Goal: Task Accomplishment & Management: Manage account settings

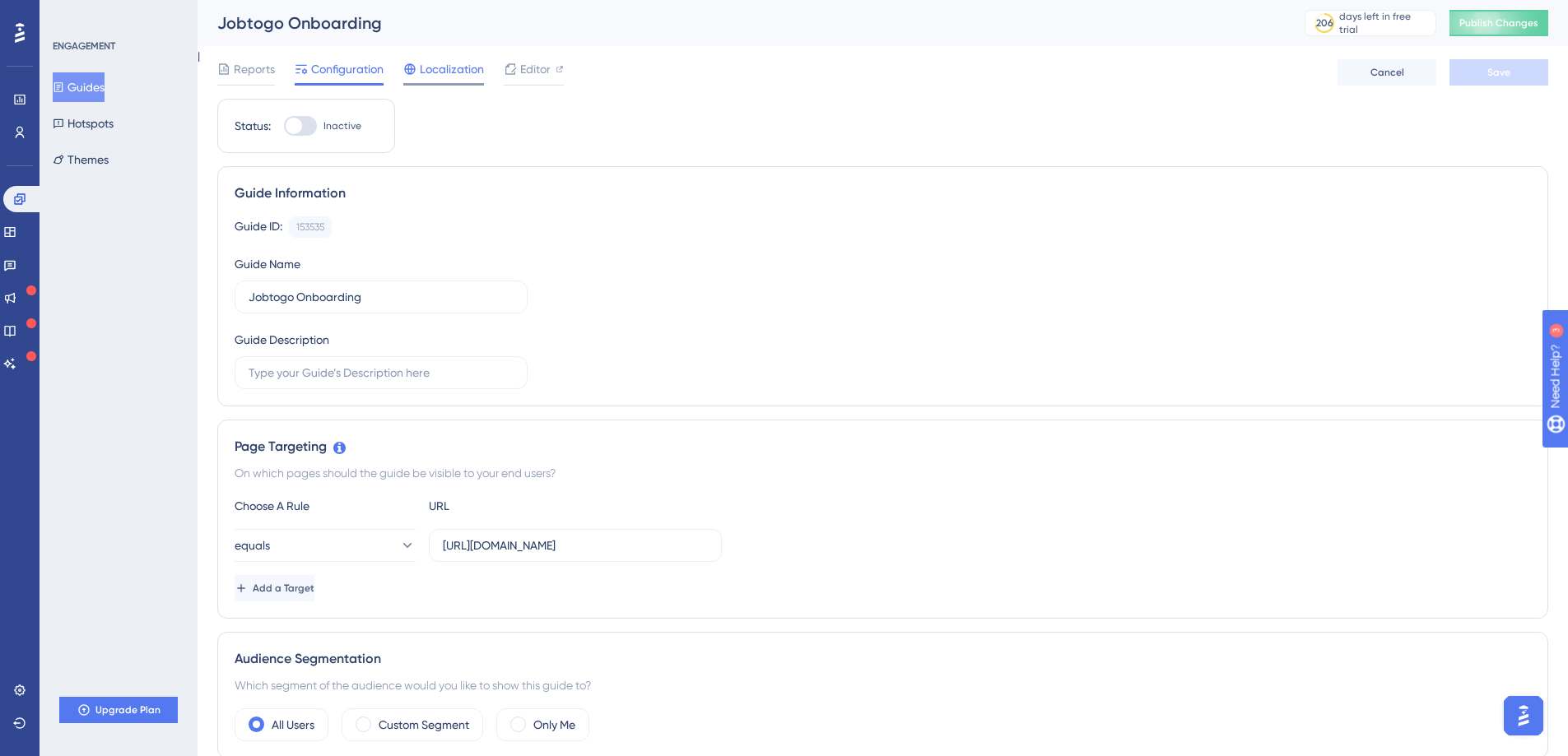
click at [423, 62] on span "Localization" at bounding box center [452, 68] width 64 height 19
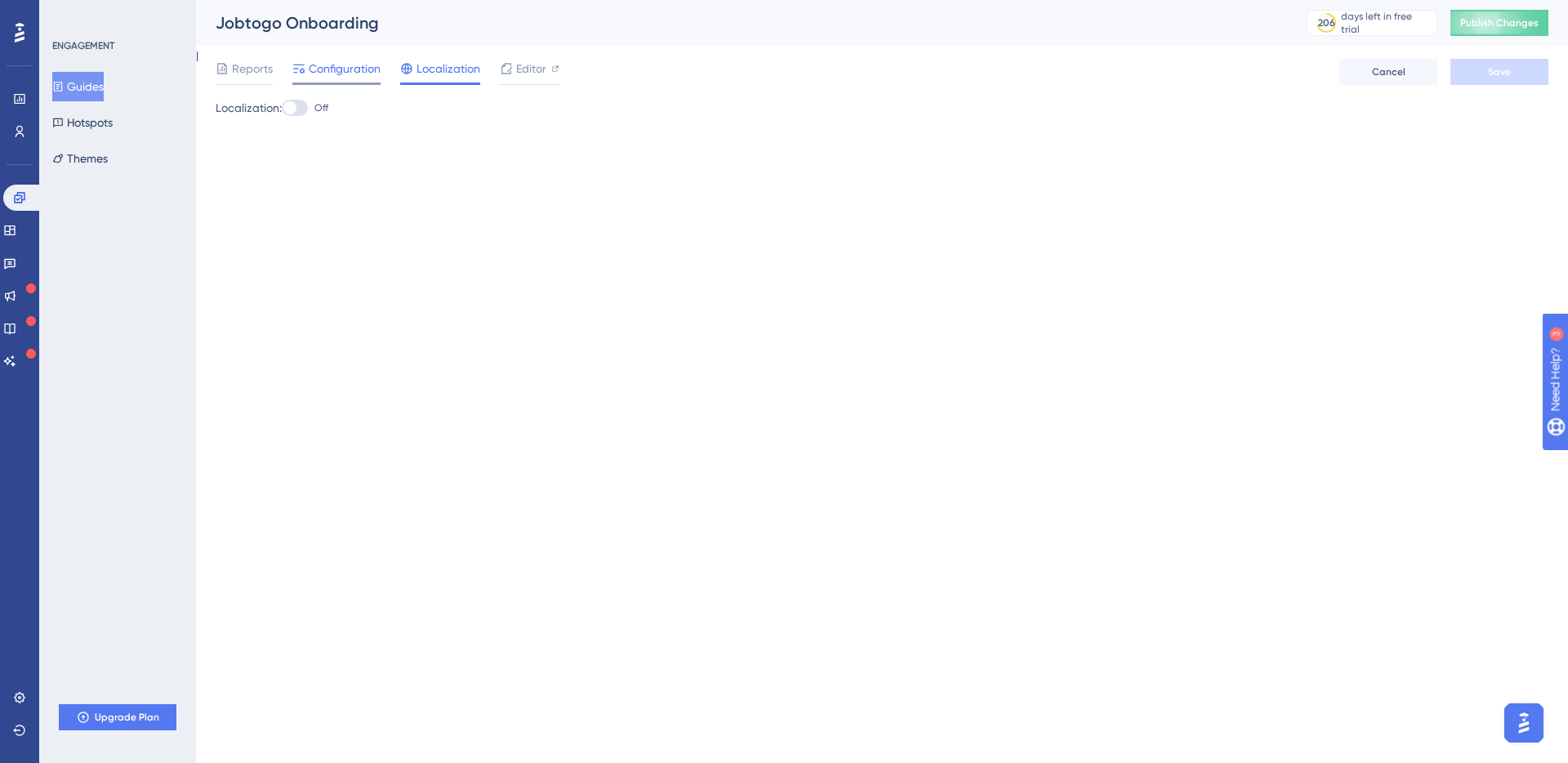
click at [322, 67] on span "Configuration" at bounding box center [344, 68] width 72 height 19
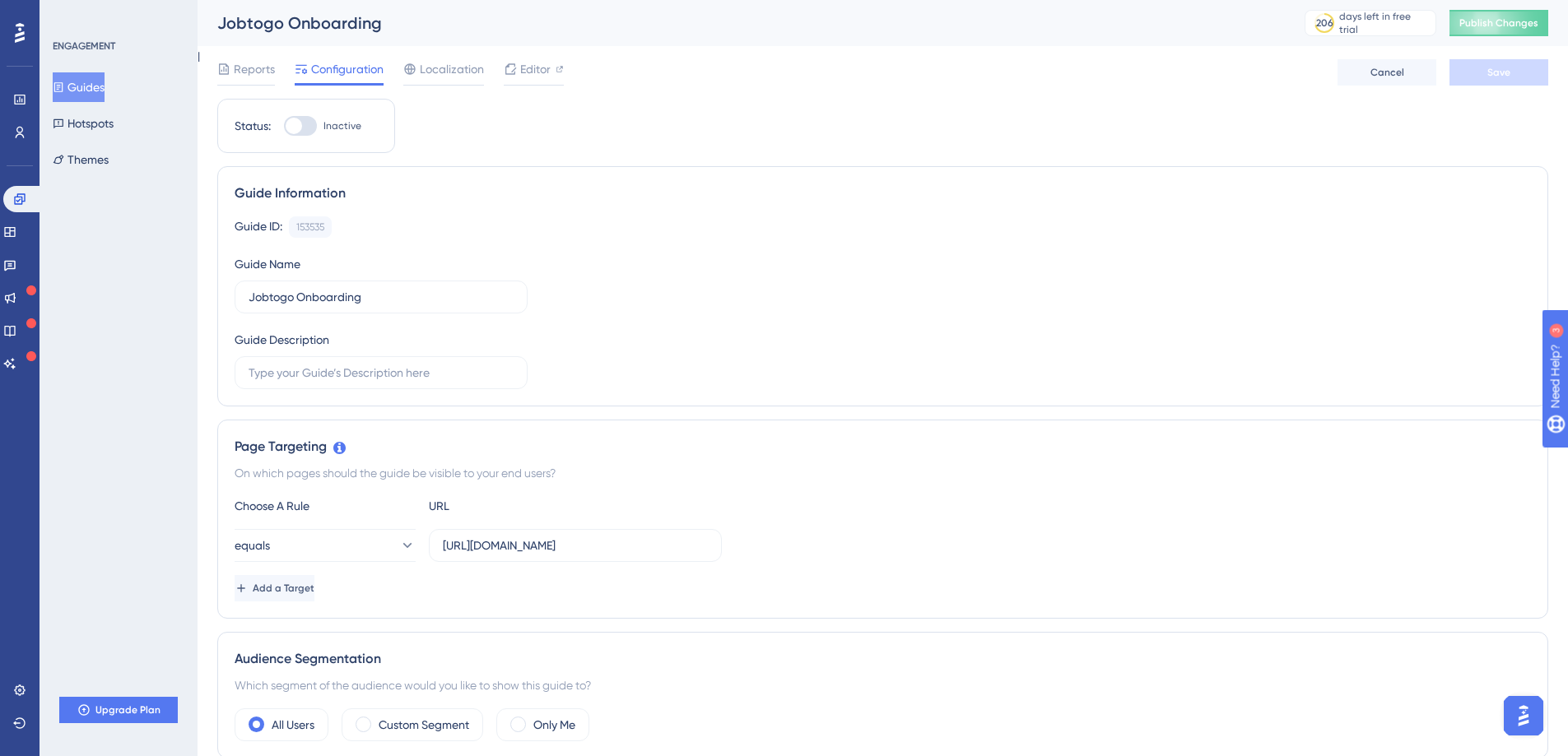
click at [103, 78] on button "Guides" at bounding box center [78, 87] width 52 height 29
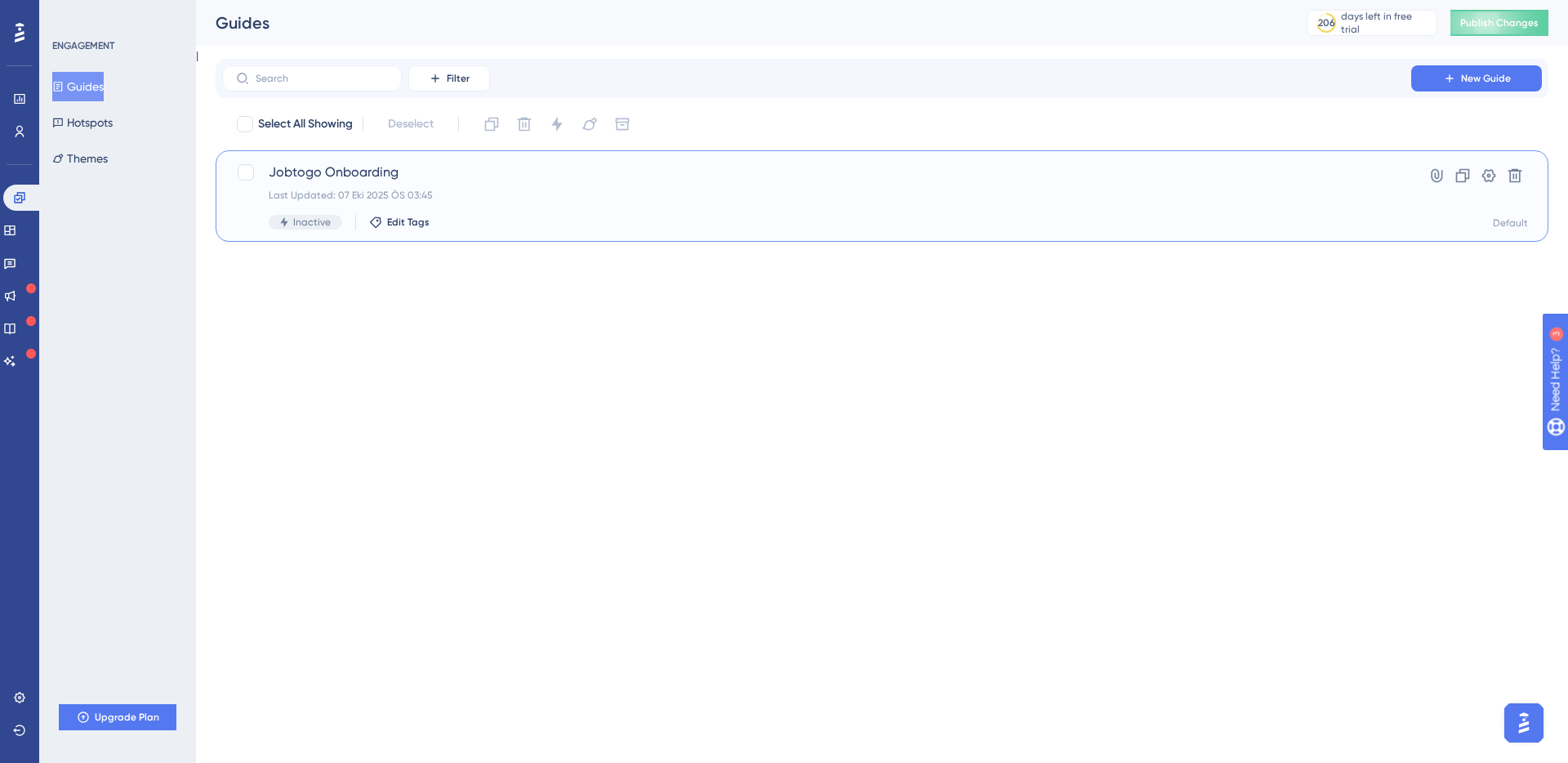
click at [386, 173] on span "Jobtogo Onboarding" at bounding box center [816, 172] width 1096 height 19
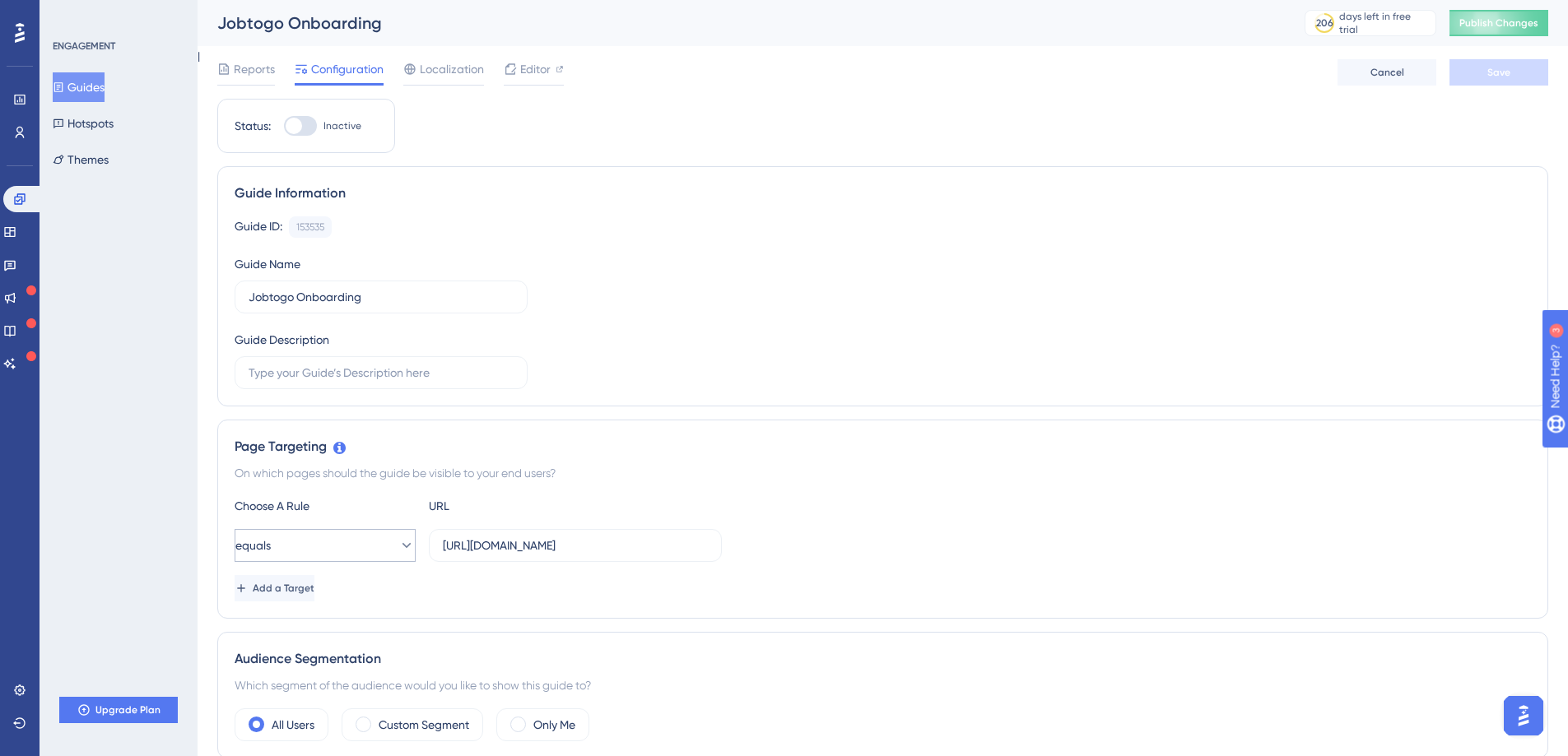
scroll to position [237, 0]
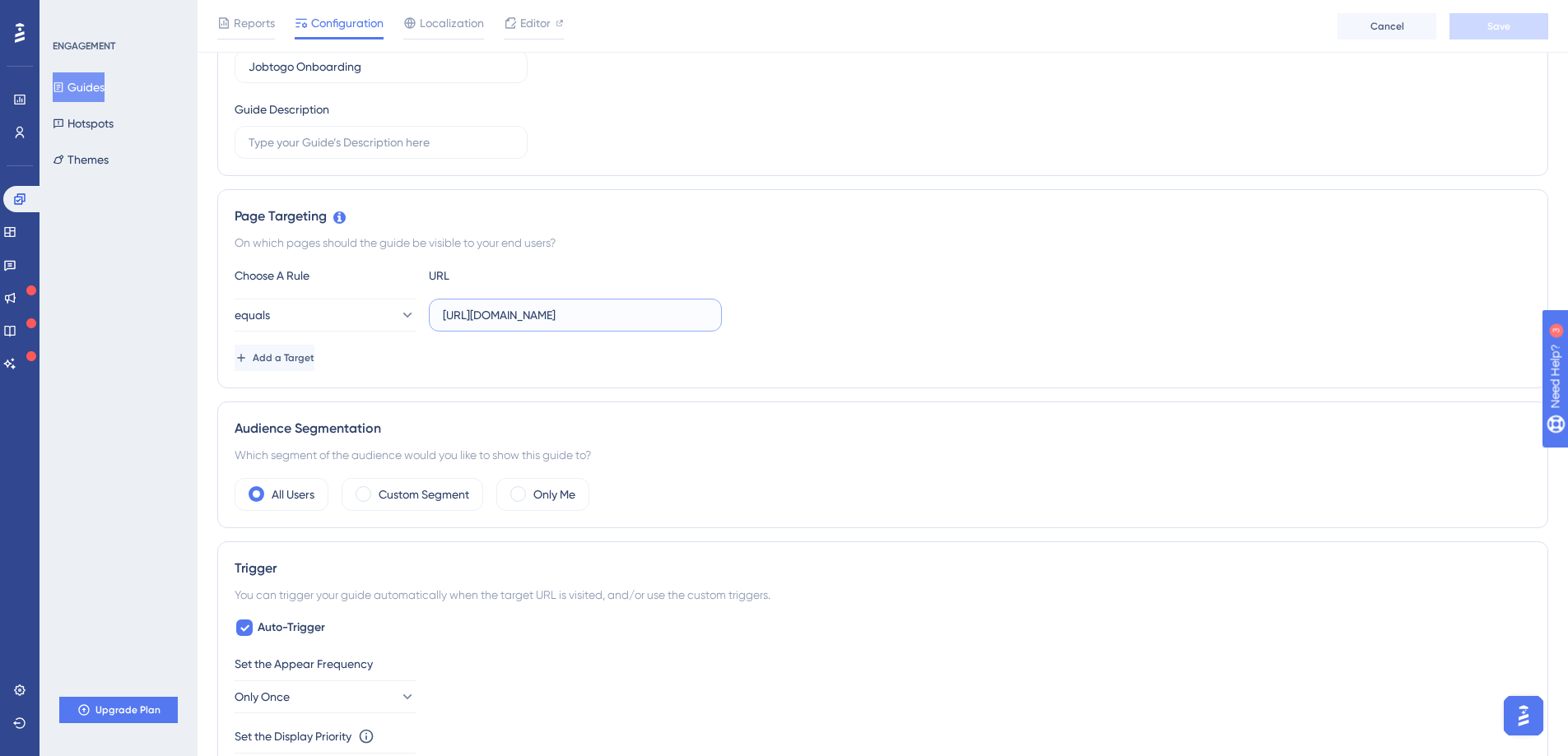
click at [670, 318] on input "[URL][DOMAIN_NAME]" at bounding box center [575, 315] width 265 height 18
click at [731, 352] on div "Add a Target" at bounding box center [882, 358] width 1296 height 27
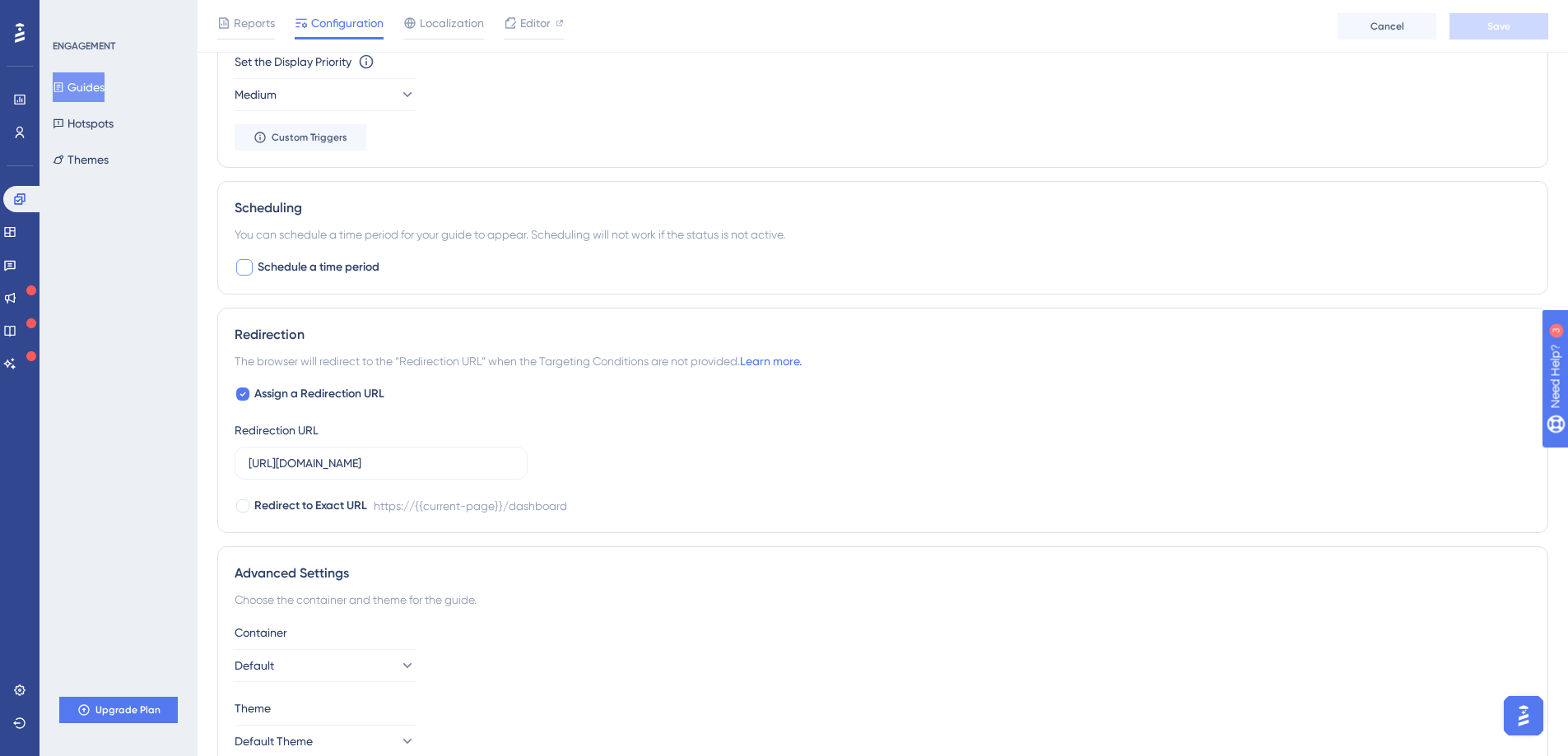
scroll to position [997, 0]
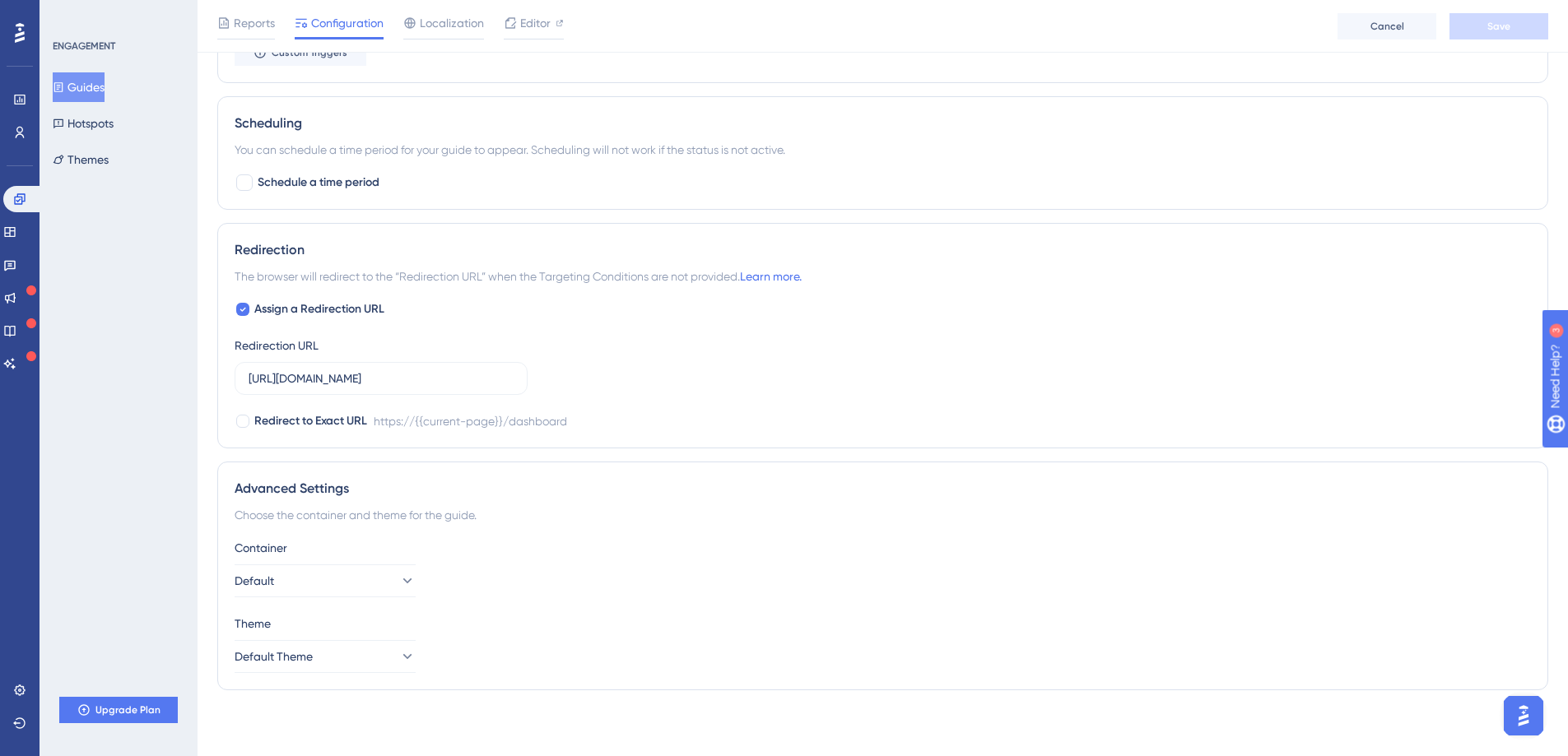
click at [582, 279] on span "The browser will redirect to the “Redirection URL” when the Targeting Condition…" at bounding box center [518, 276] width 567 height 19
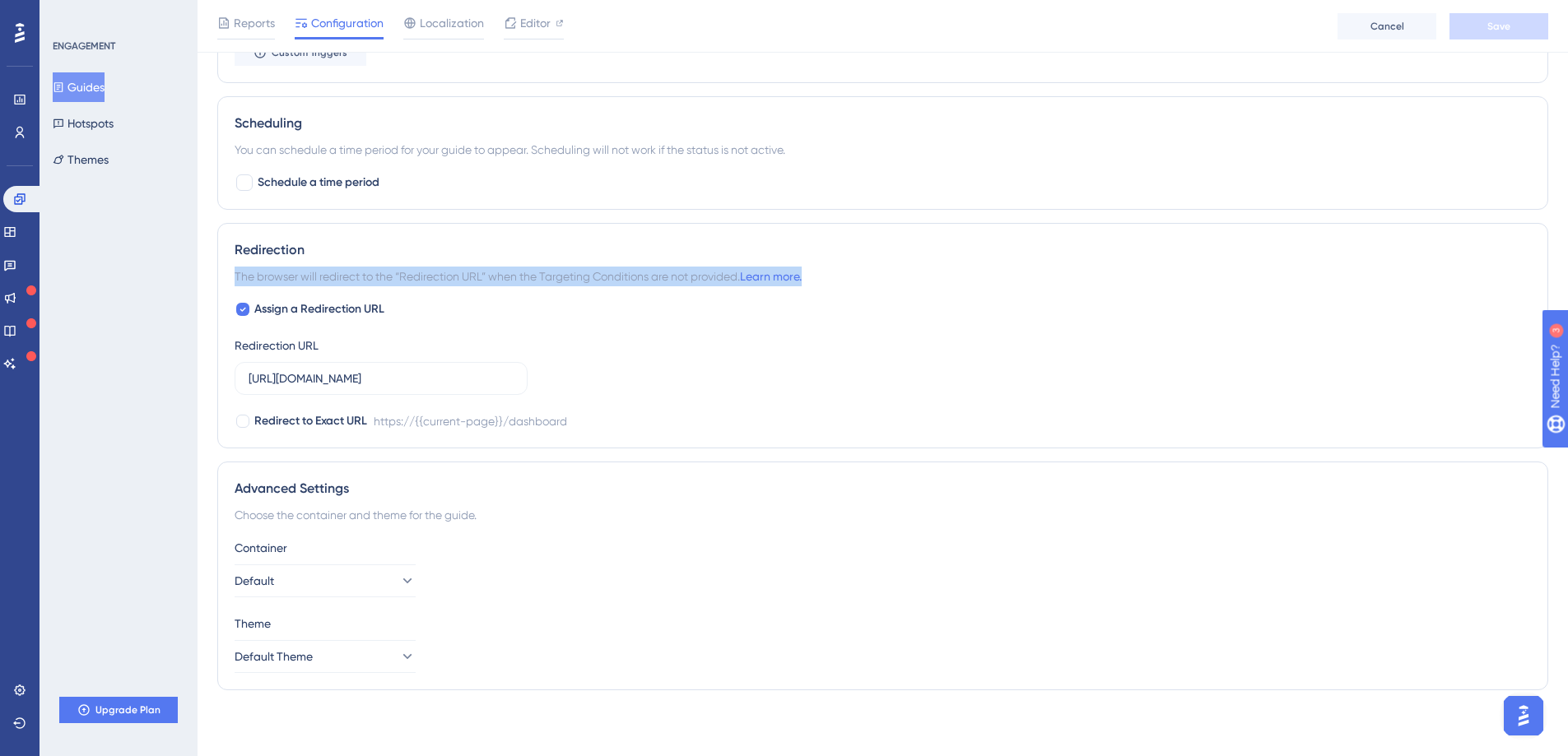
click at [582, 279] on span "The browser will redirect to the “Redirection URL” when the Targeting Condition…" at bounding box center [518, 276] width 567 height 19
click at [17, 289] on link at bounding box center [10, 298] width 13 height 27
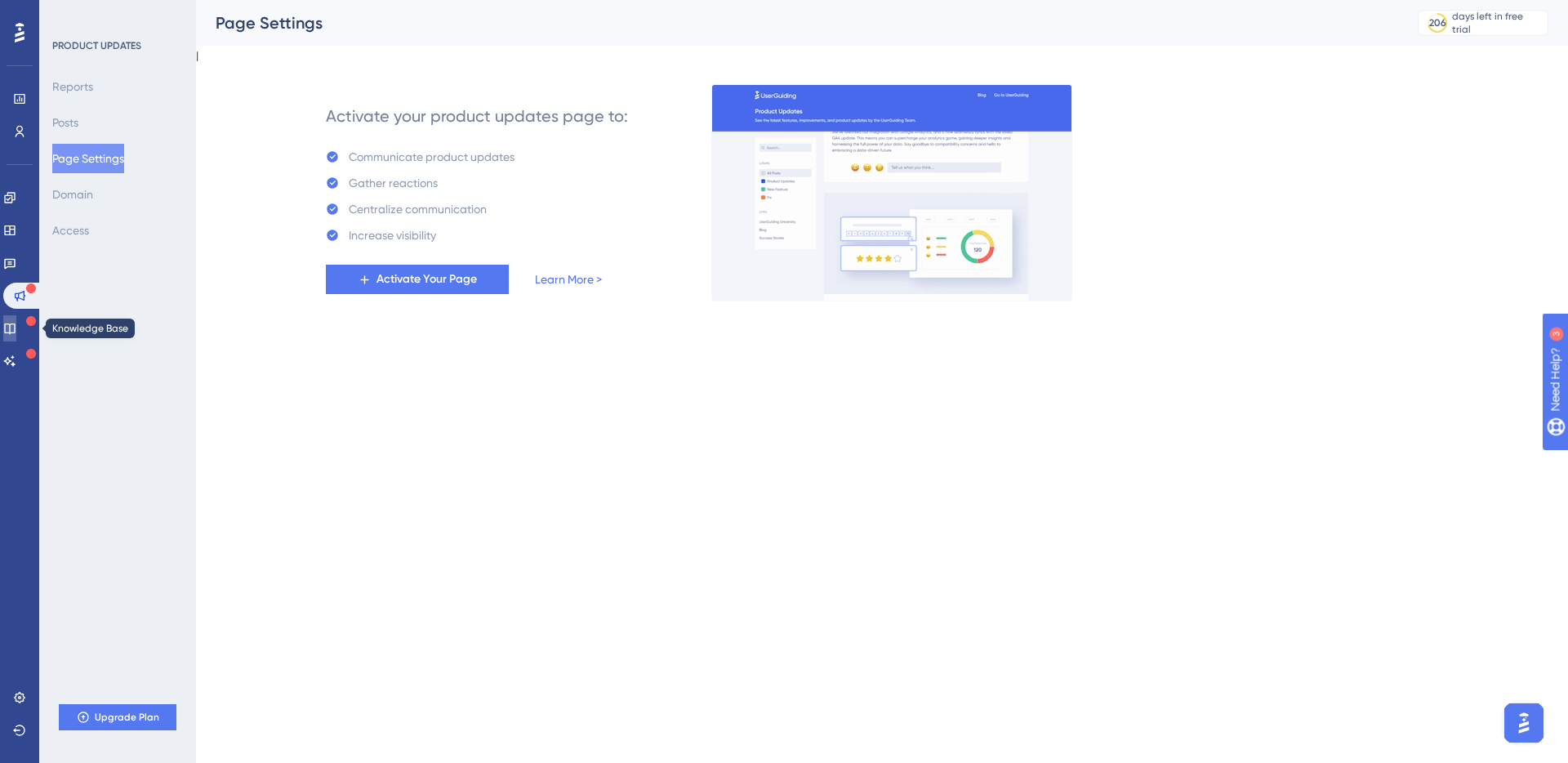
click at [16, 322] on icon at bounding box center [10, 329] width 13 height 13
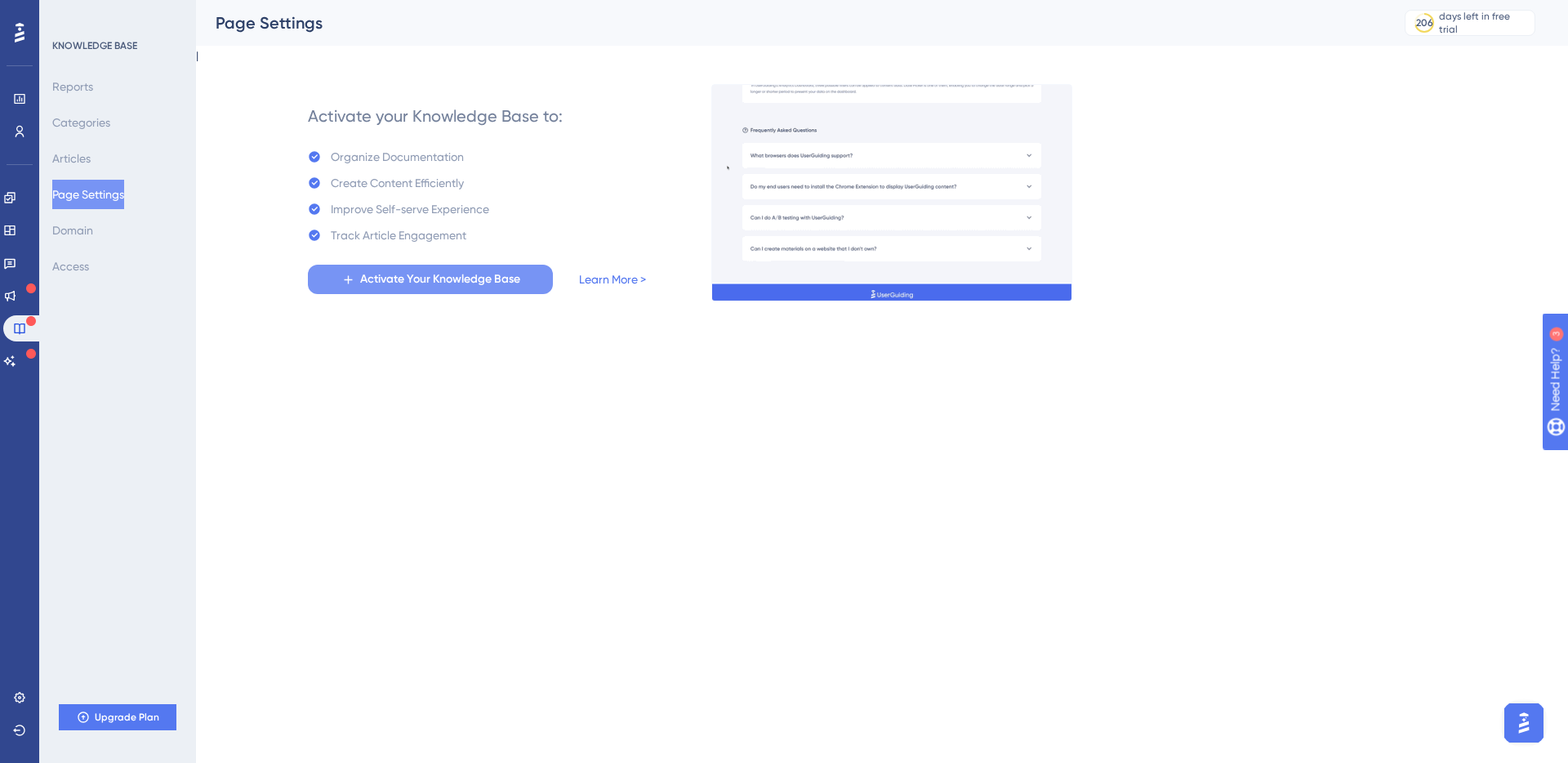
click at [371, 278] on span "Activate Your Knowledge Base" at bounding box center [440, 278] width 160 height 19
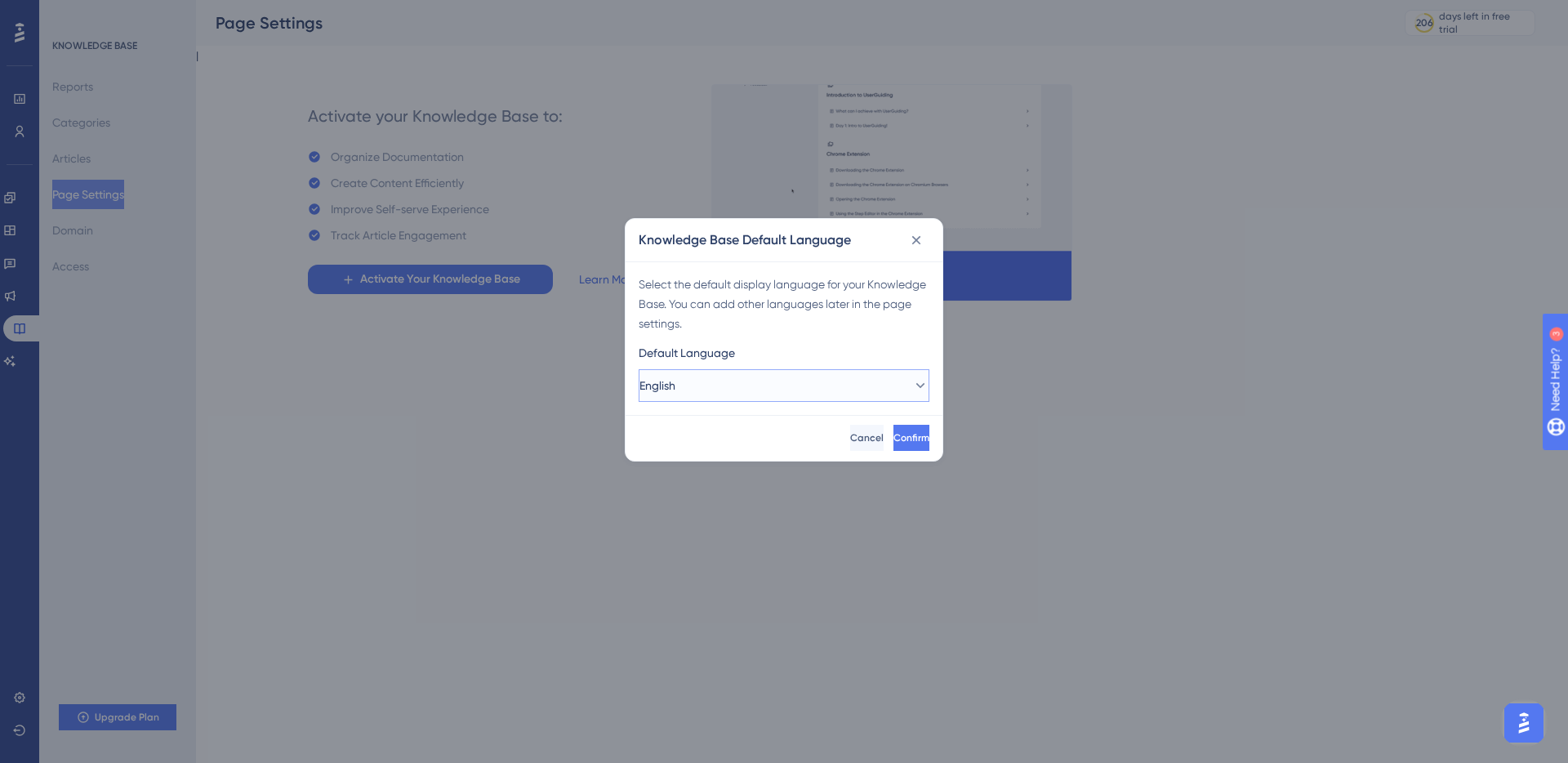
click at [748, 382] on button "English" at bounding box center [784, 385] width 291 height 33
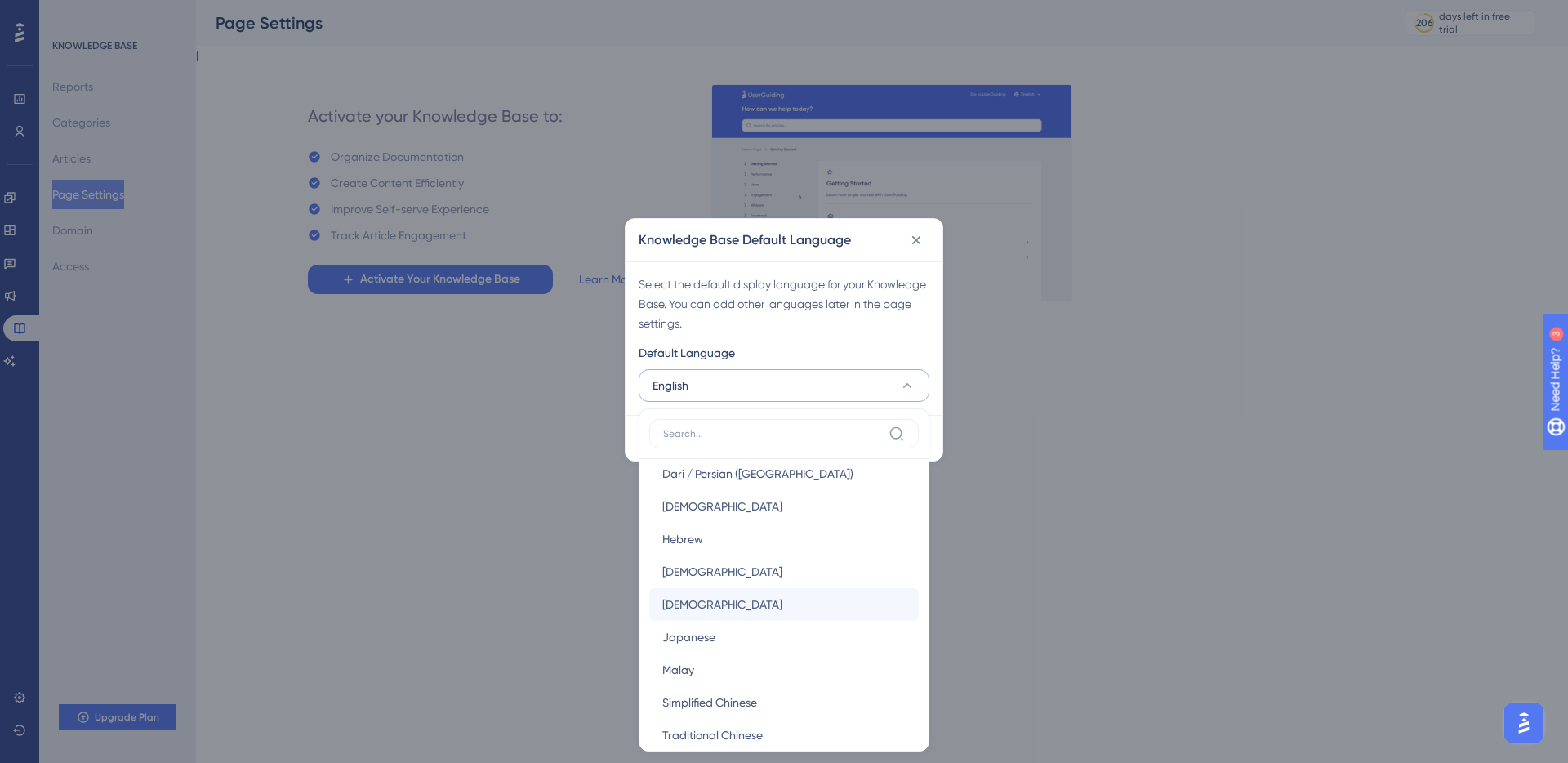
scroll to position [922, 0]
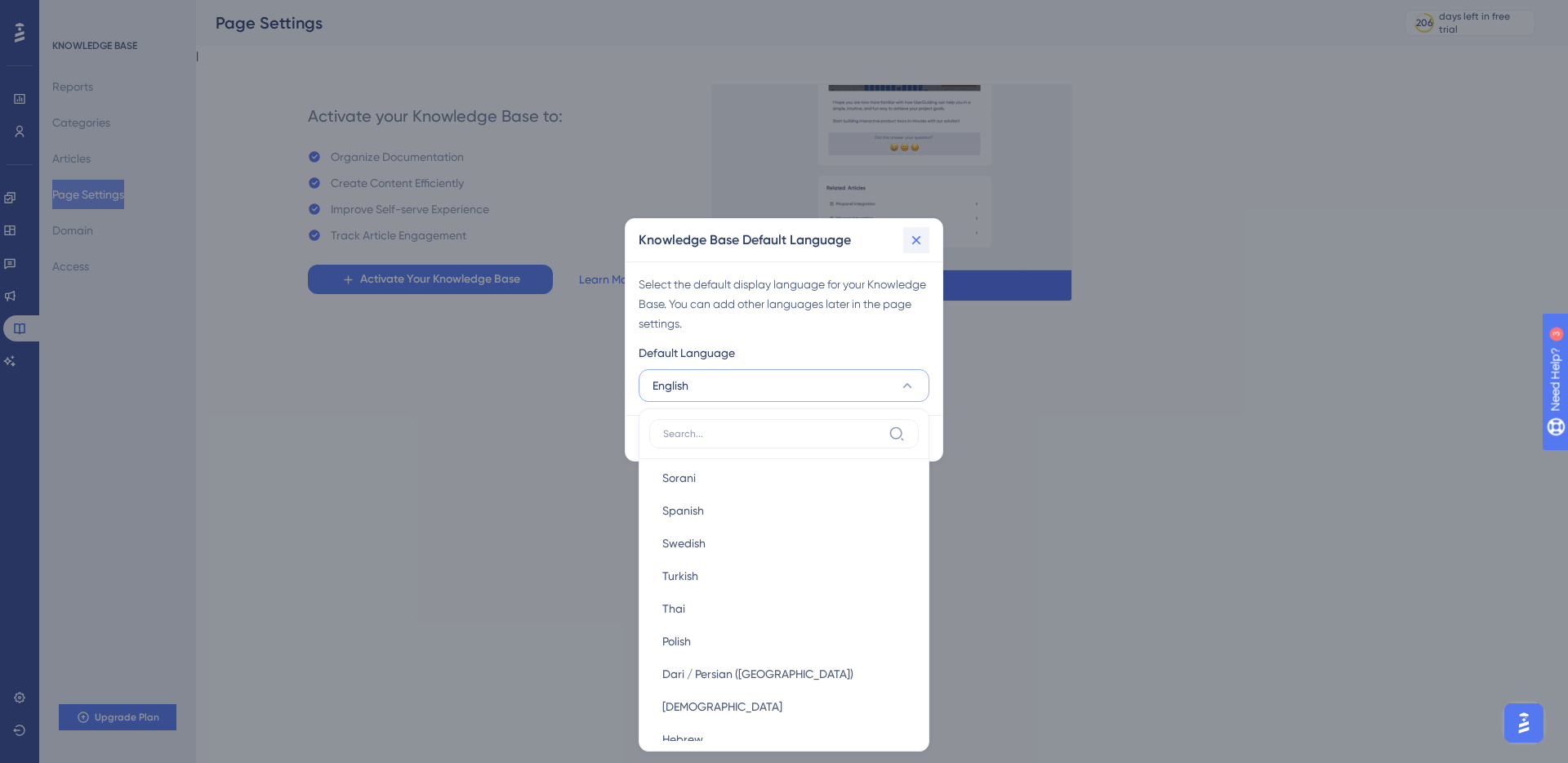
click at [914, 243] on icon at bounding box center [916, 240] width 16 height 16
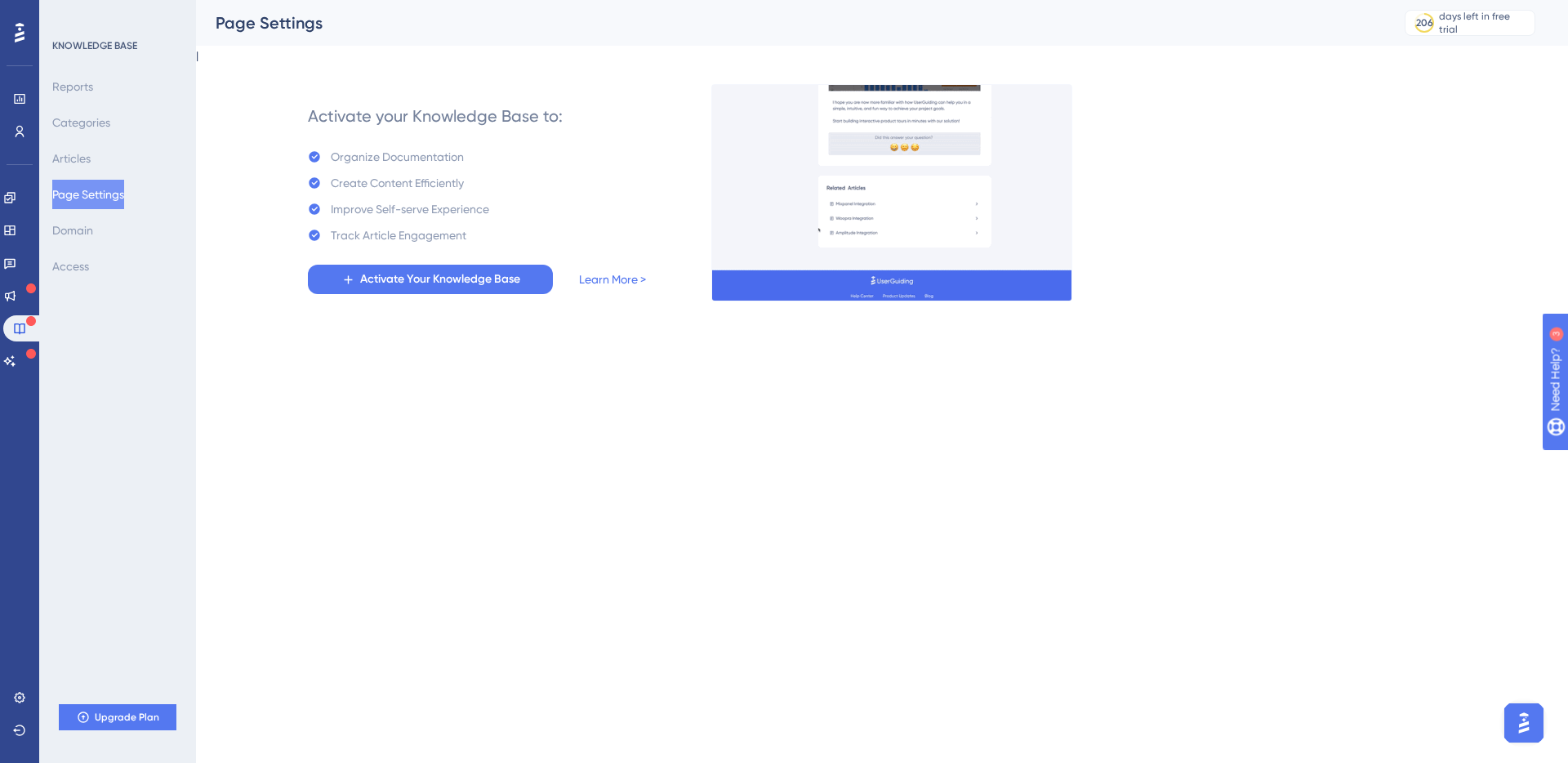
click at [393, 229] on div "Track Article Engagement" at bounding box center [398, 235] width 136 height 19
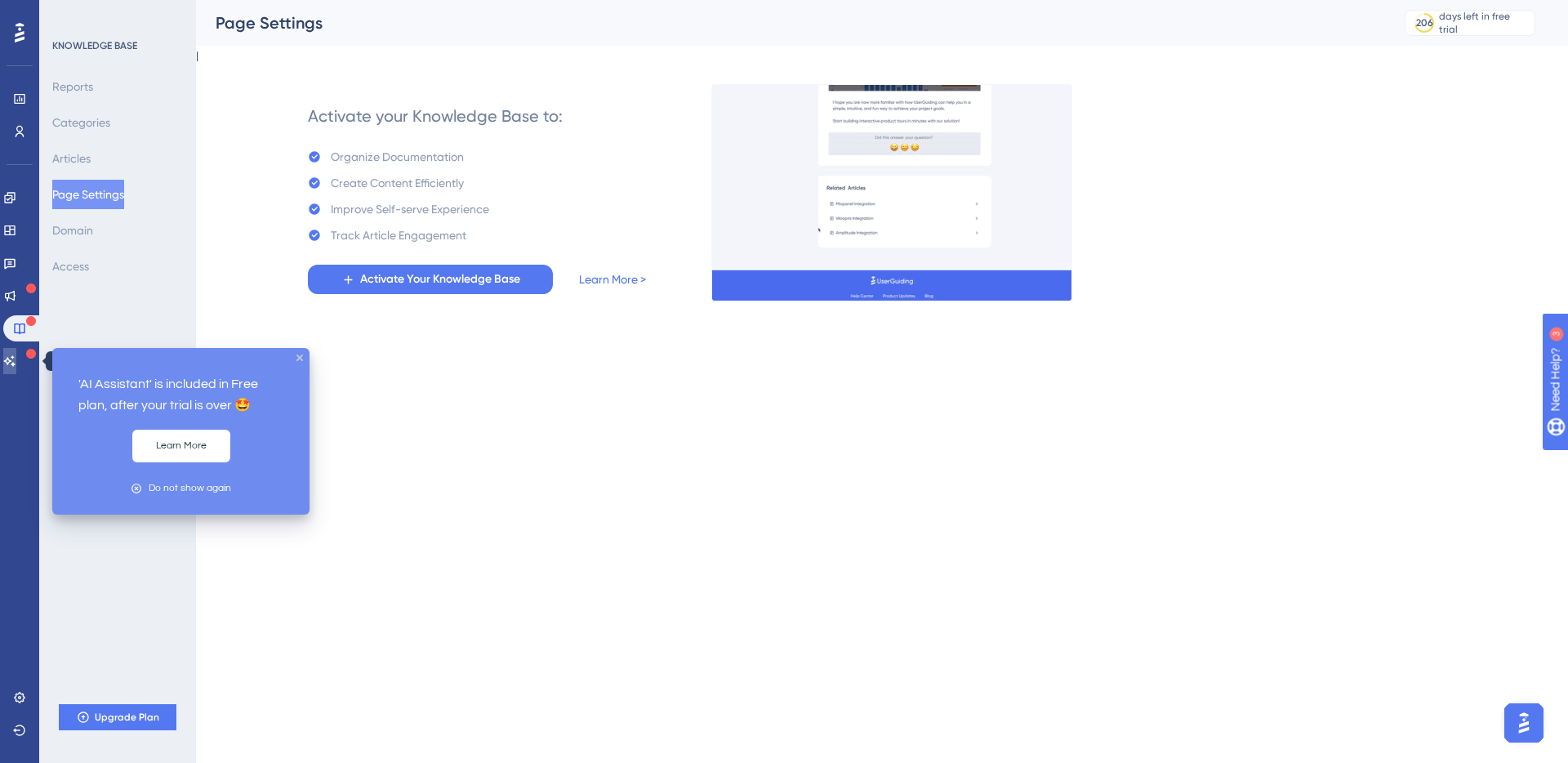
click at [16, 360] on icon at bounding box center [10, 361] width 13 height 13
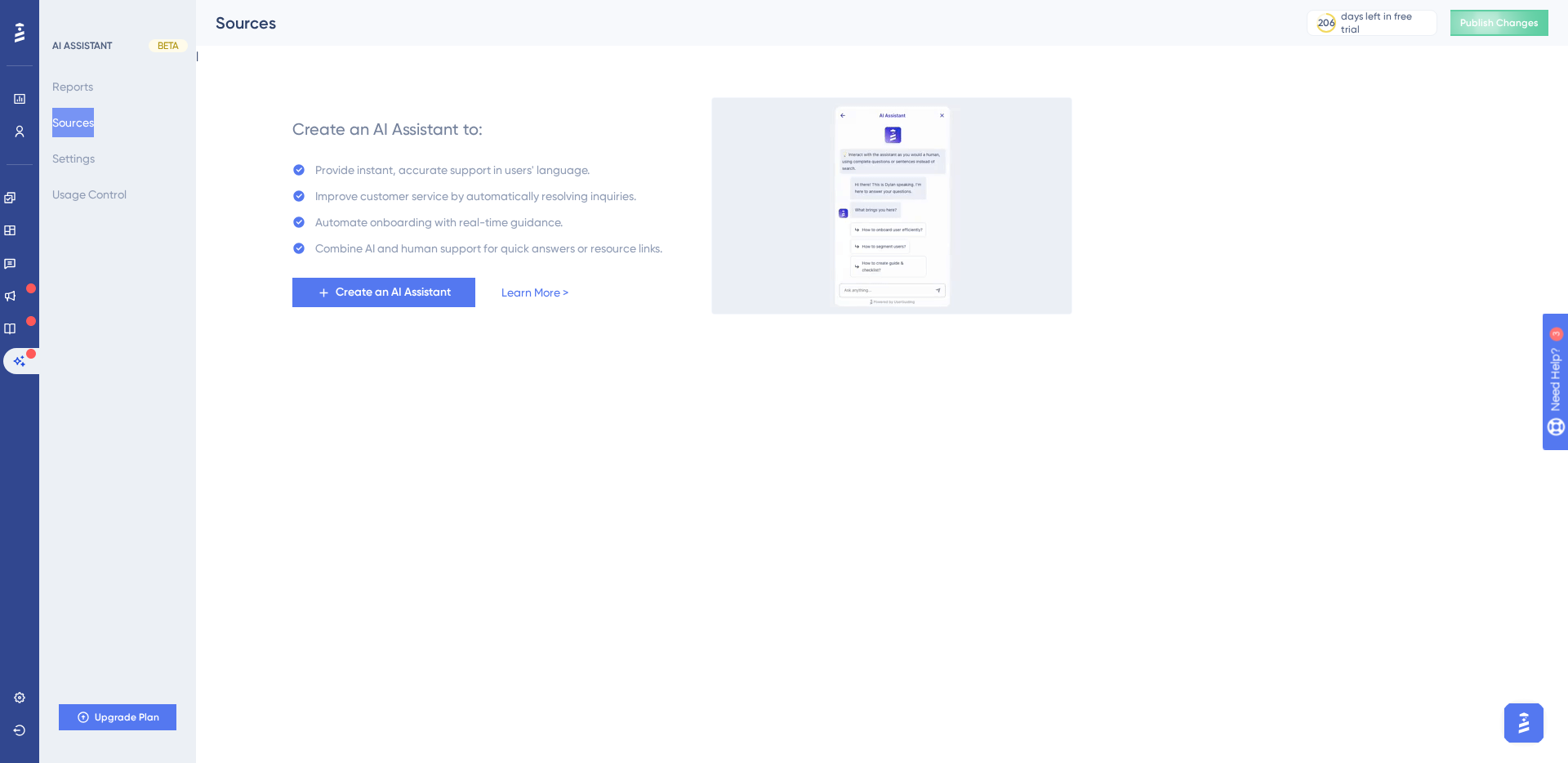
click at [443, 238] on div "Combine AI and human support for quick answers or resource links." at bounding box center [488, 247] width 347 height 19
click at [415, 292] on span "Create an AI Assistant" at bounding box center [393, 292] width 115 height 19
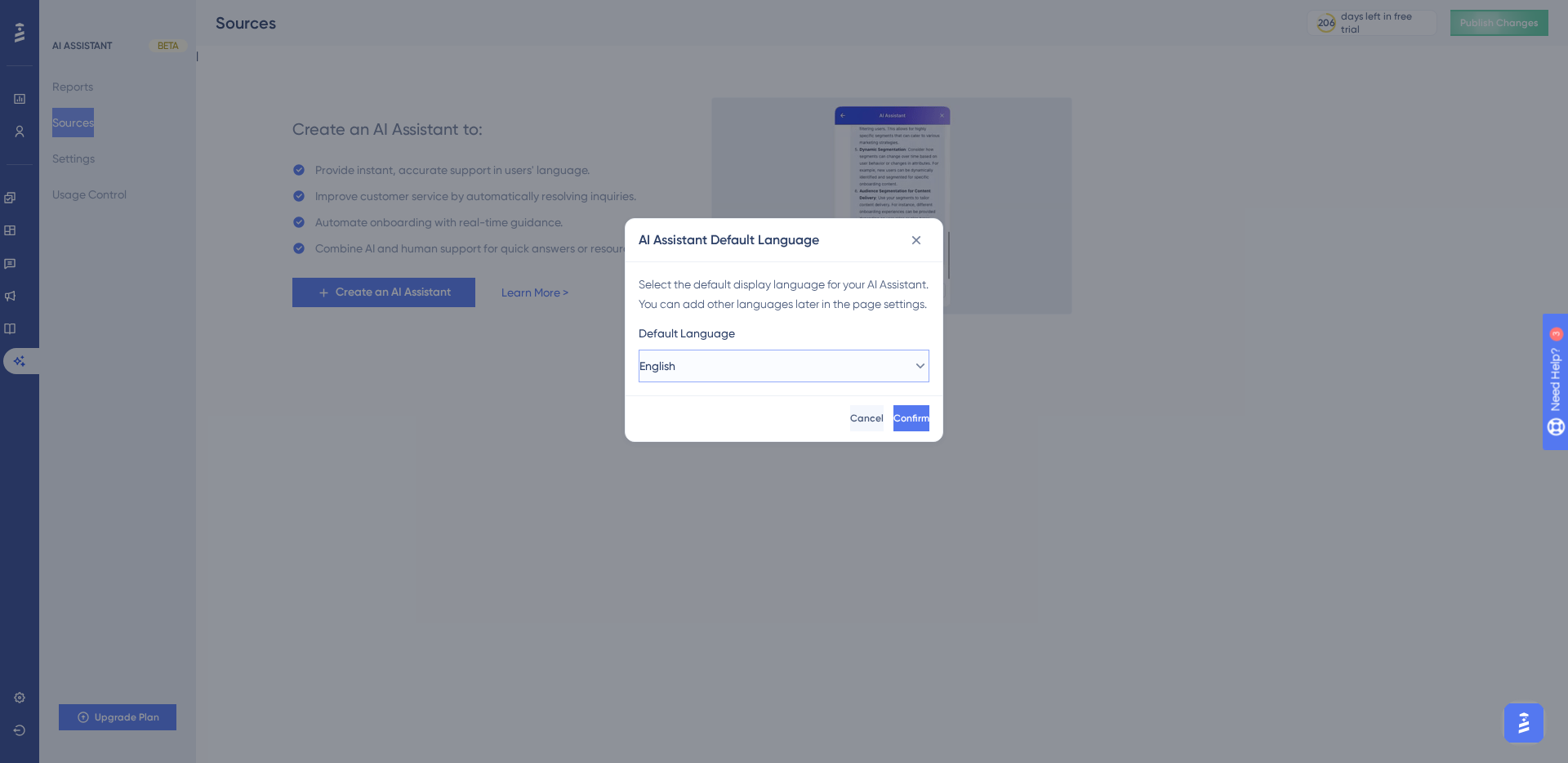
click at [717, 382] on button "English" at bounding box center [784, 366] width 291 height 33
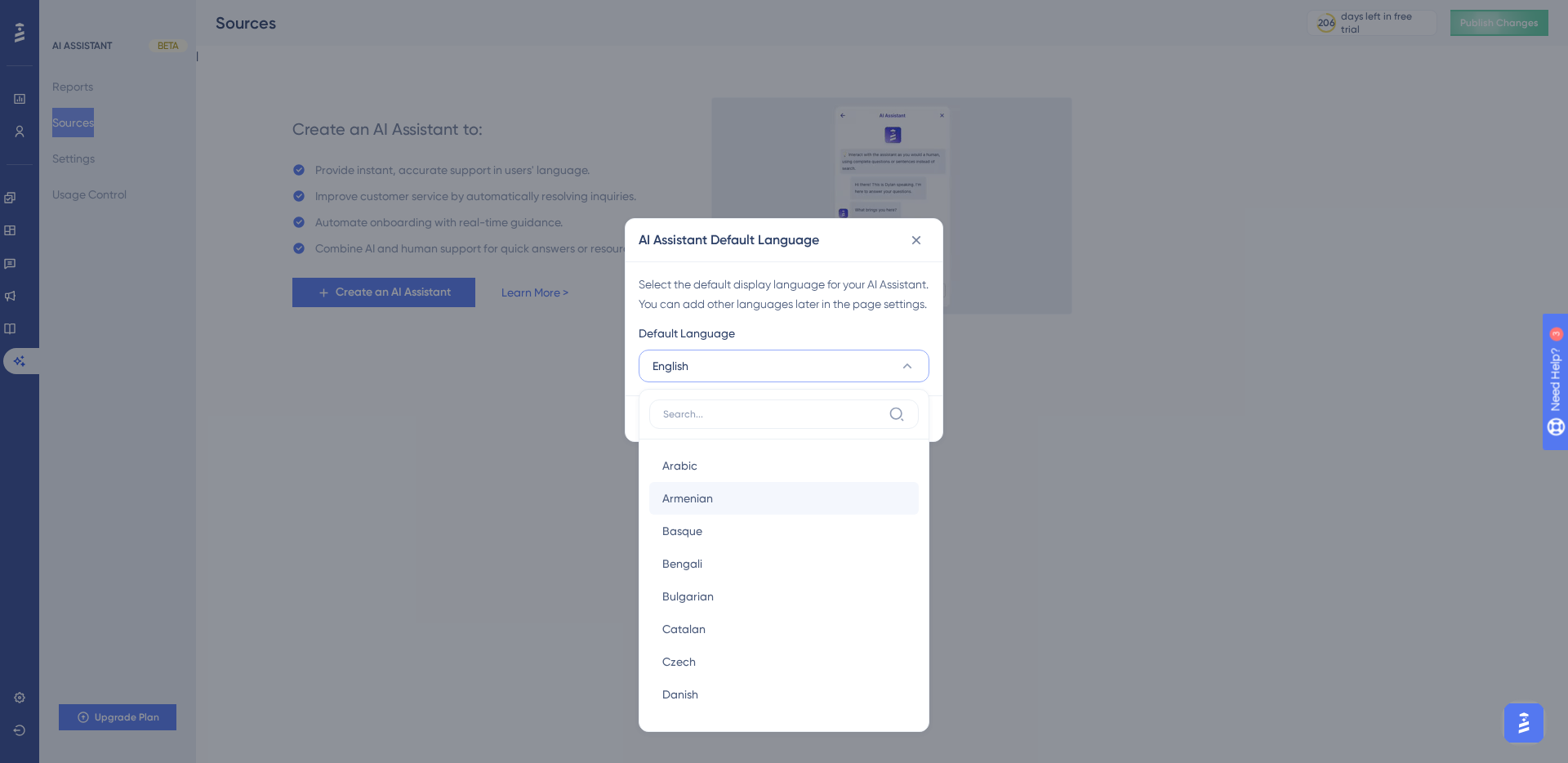
scroll to position [1143, 0]
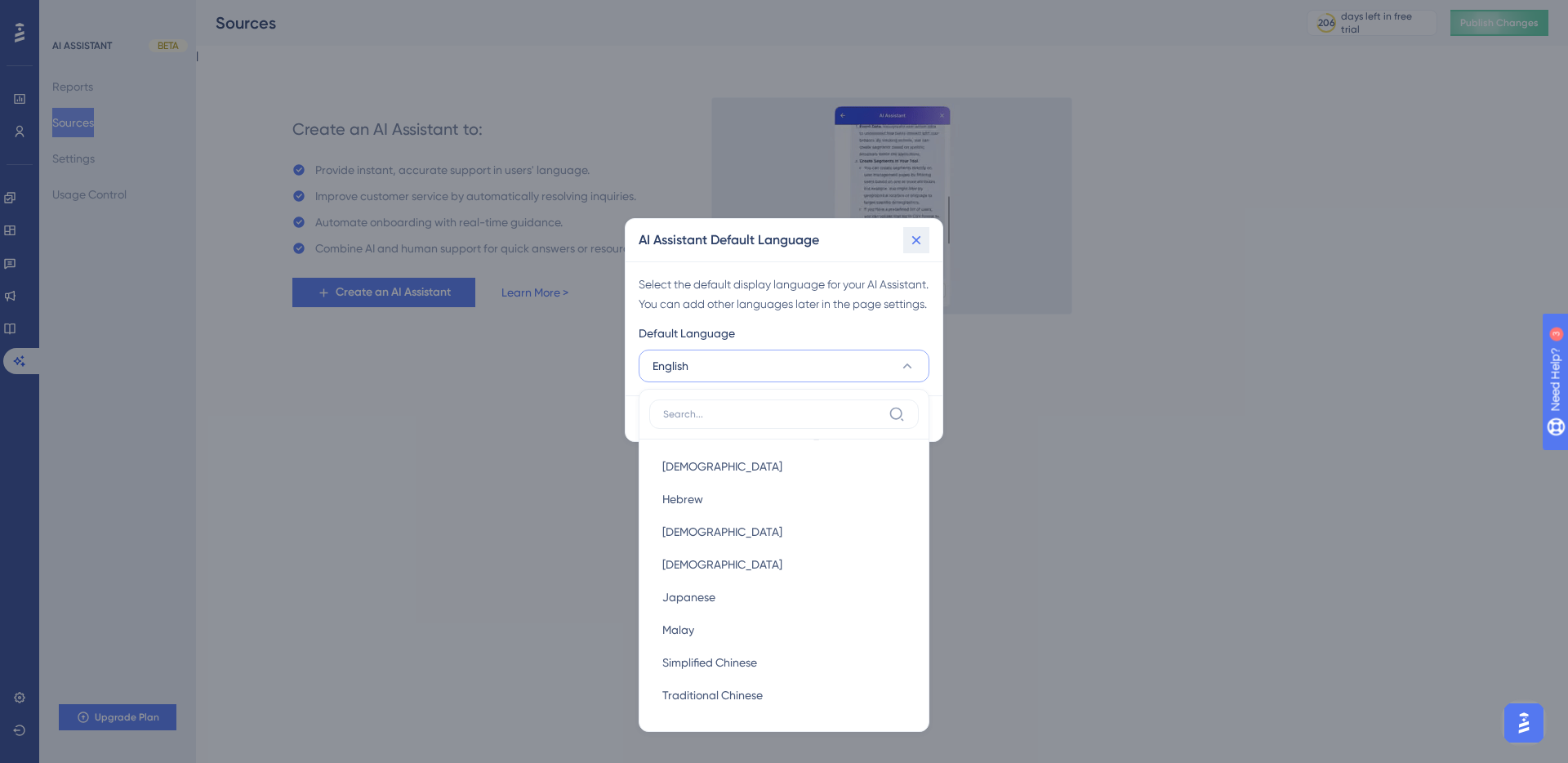
click at [927, 232] on button at bounding box center [916, 240] width 26 height 26
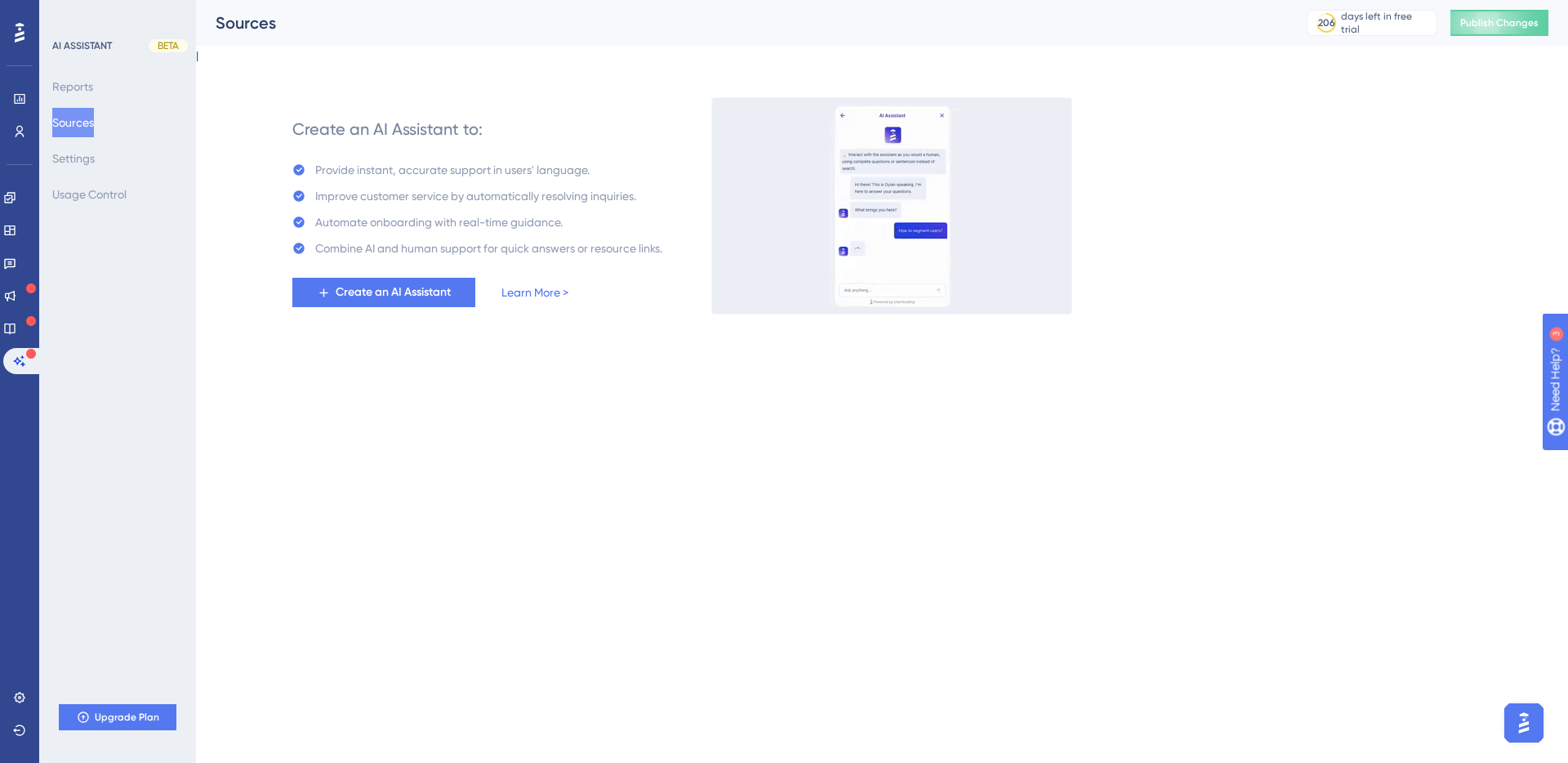
click at [1522, 726] on img "Open AI Assistant Launcher" at bounding box center [1524, 723] width 29 height 29
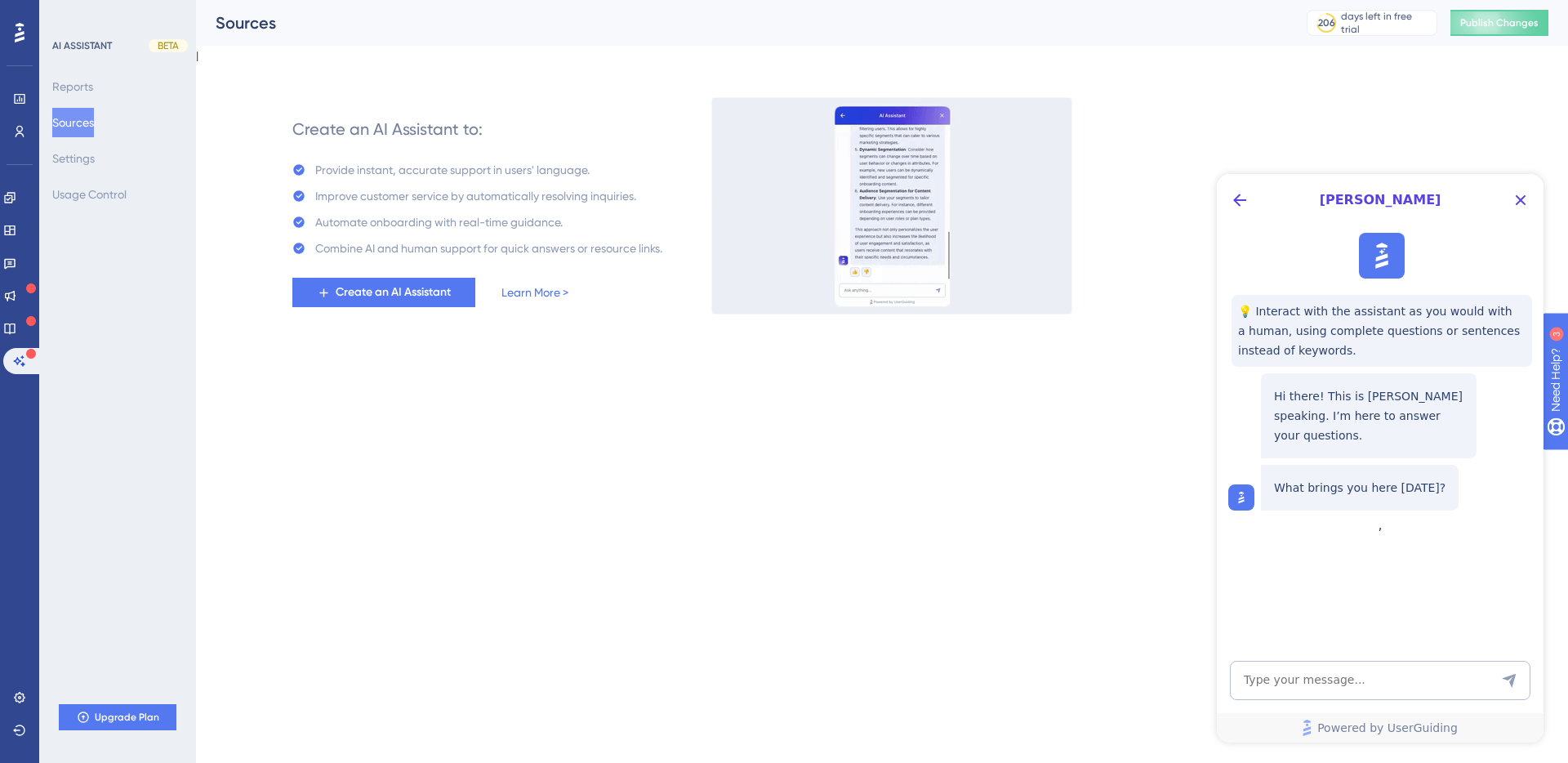
scroll to position [0, 0]
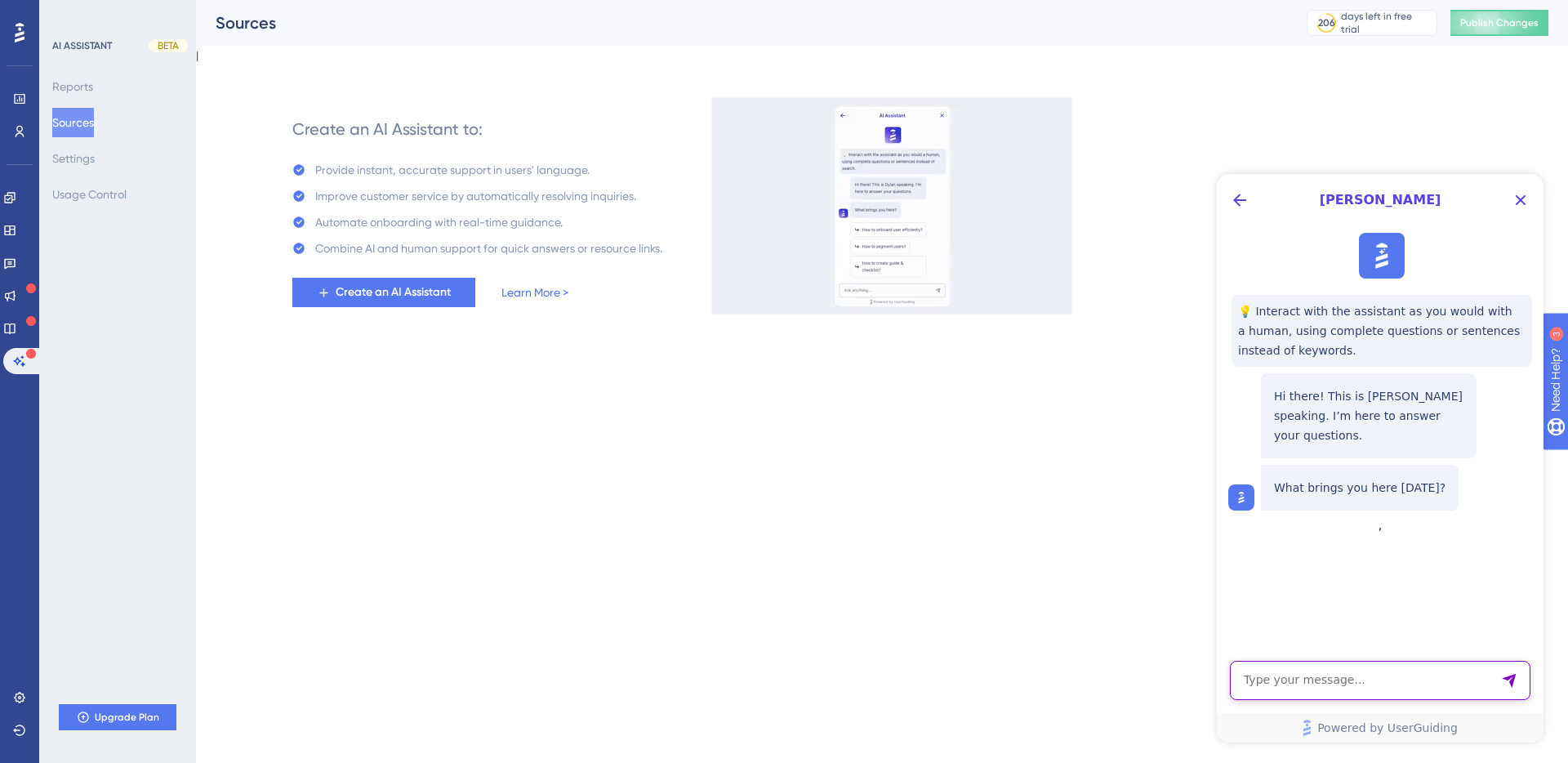
click at [1358, 683] on textarea "AI Assistant Text Input" at bounding box center [1380, 680] width 300 height 39
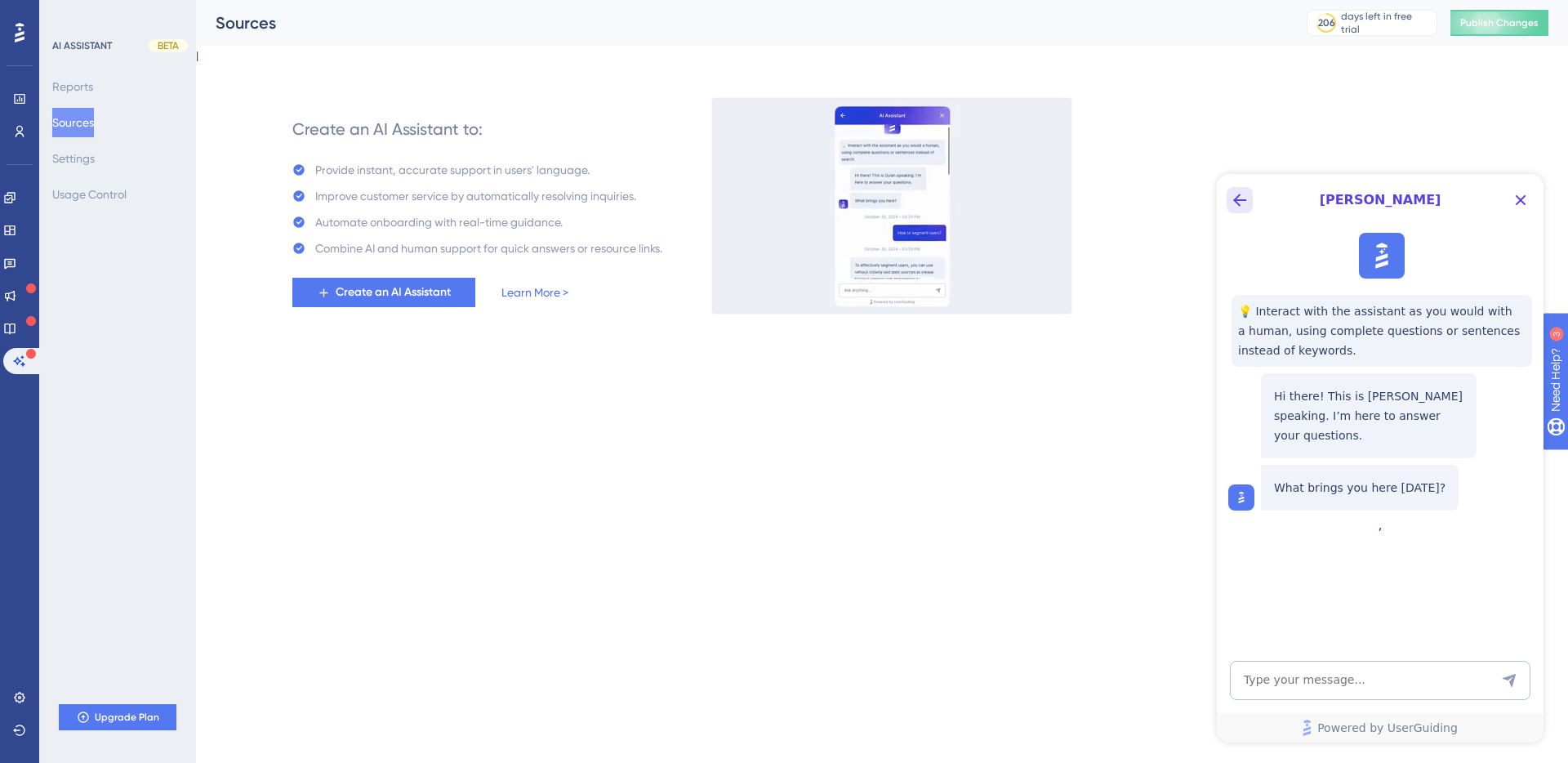
click at [1240, 206] on icon "Back Button" at bounding box center [1239, 199] width 19 height 19
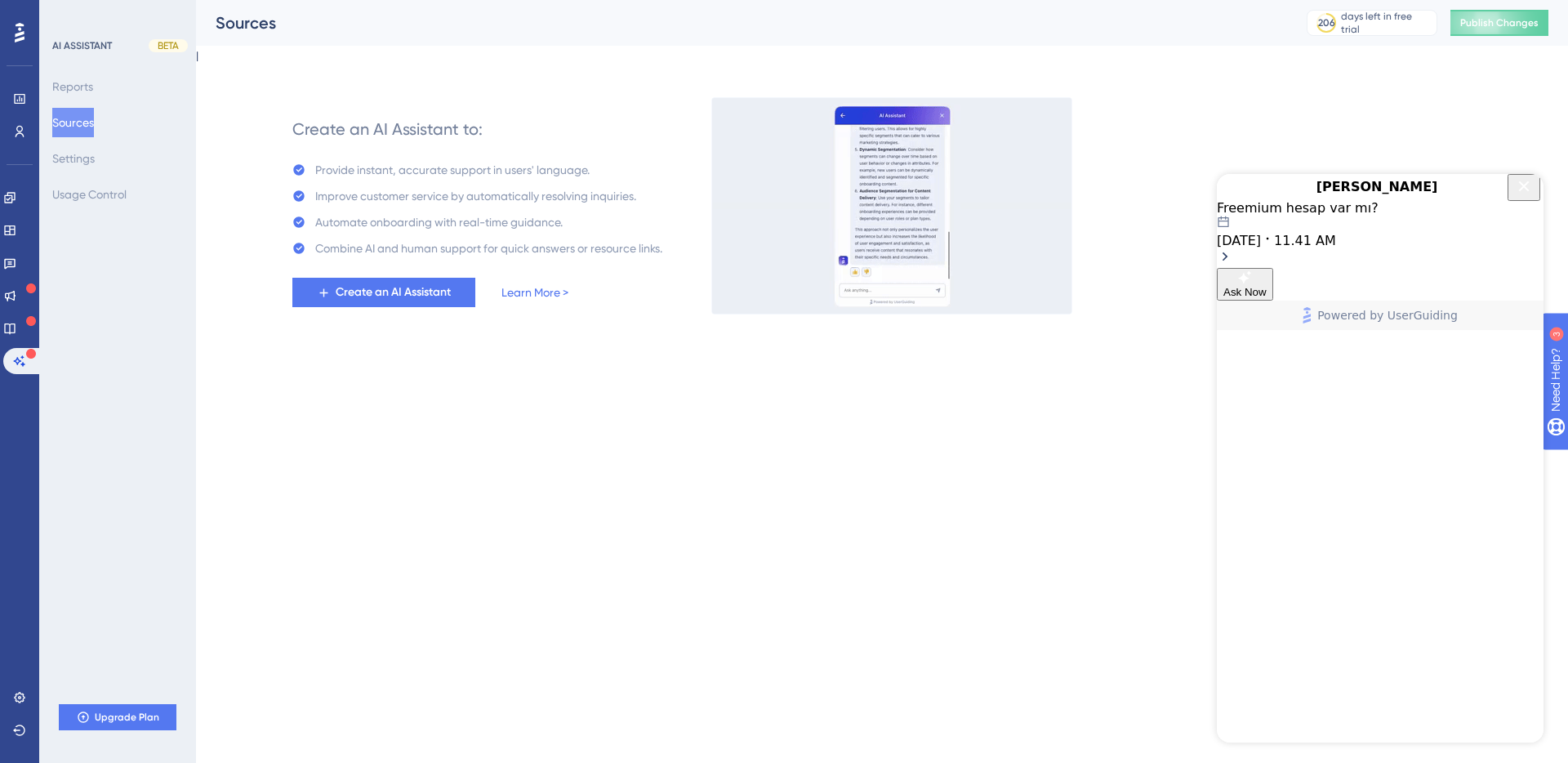
drag, startPoint x: 1395, startPoint y: 674, endPoint x: 1342, endPoint y: 281, distance: 396.6
click at [1347, 330] on div "[PERSON_NAME] Freemium hesap var mı? [DATE] 11.41 AM Ask Now Powered by UserGui…" at bounding box center [1380, 252] width 327 height 156
click at [1345, 215] on div "Freemium hesap var mı?" at bounding box center [1380, 207] width 327 height 16
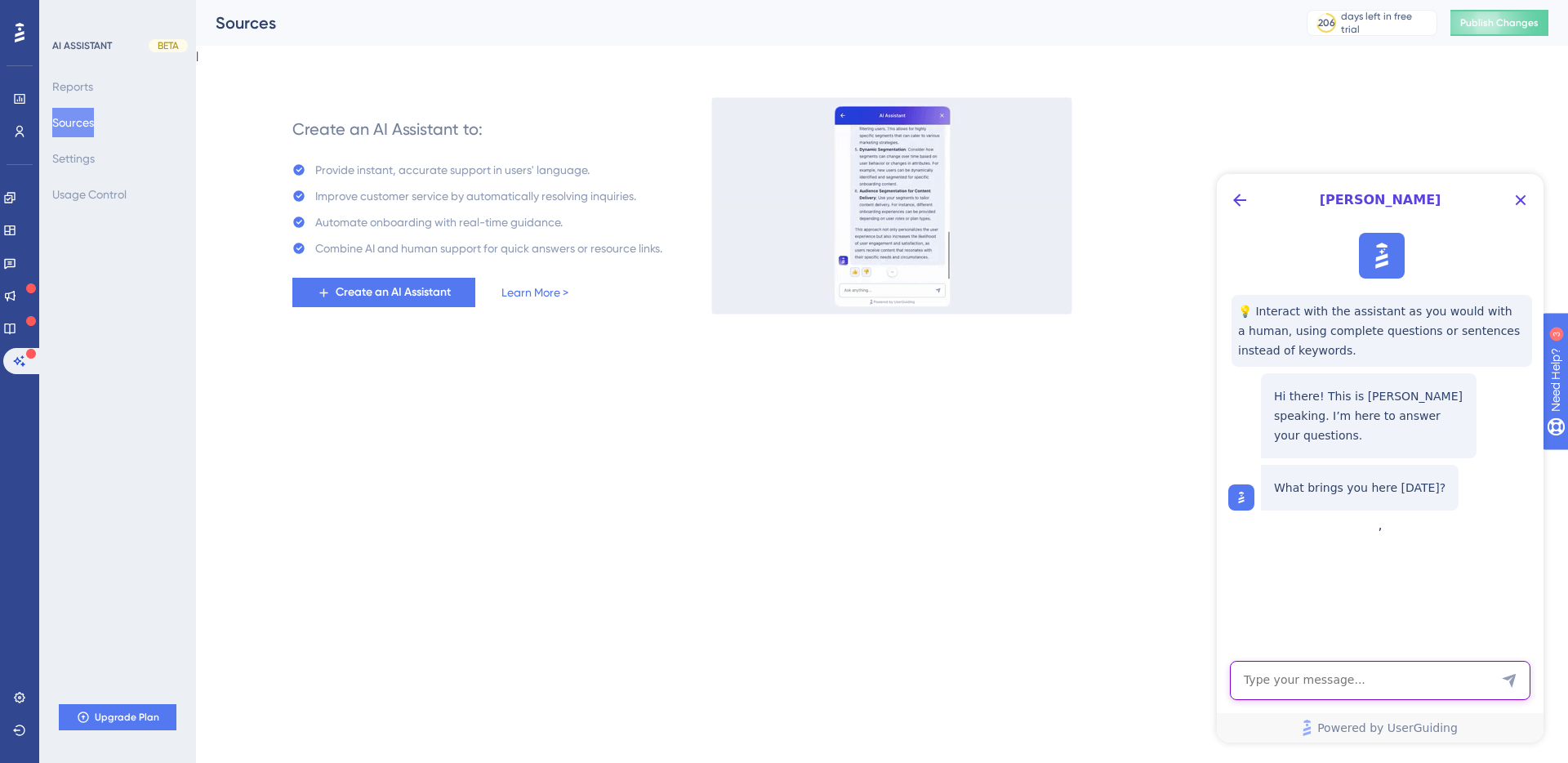
click at [1291, 697] on textarea "AI Assistant Text Input" at bounding box center [1380, 680] width 300 height 39
type textarea "Selam, canlı desteğe bağlanmak istiyorum"
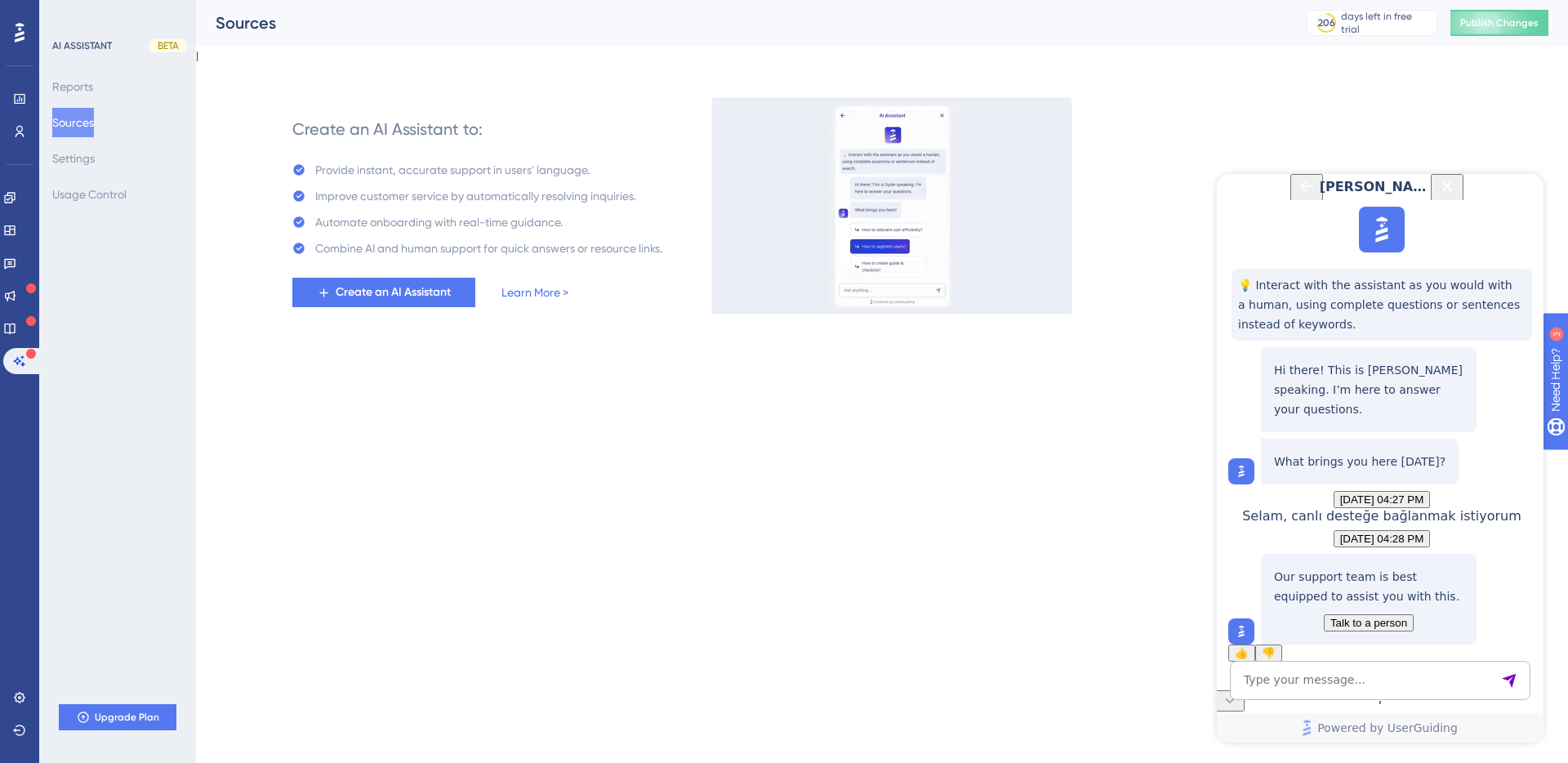
scroll to position [145, 0]
click at [1291, 186] on button "Back Button" at bounding box center [1307, 188] width 33 height 27
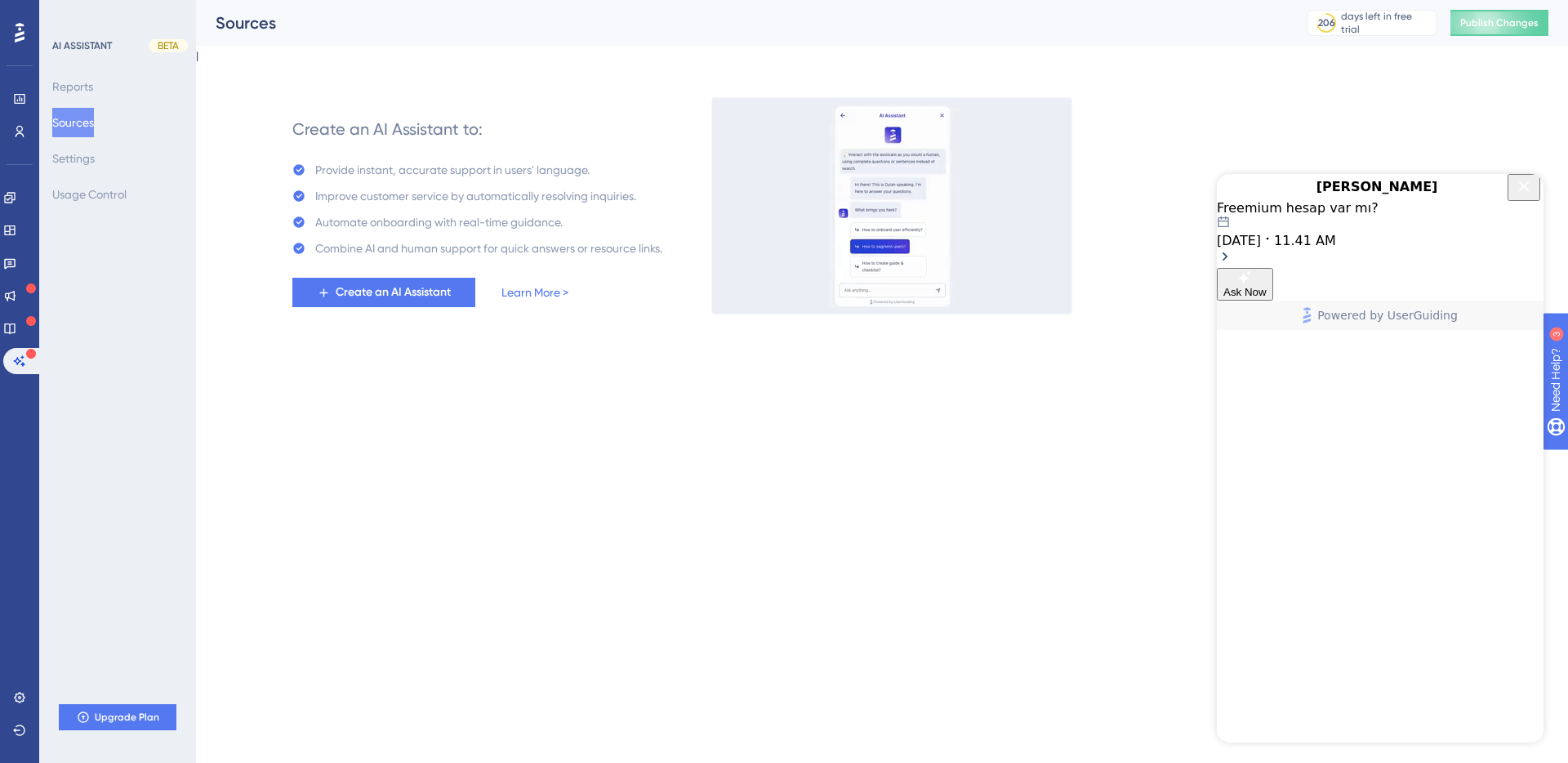
click at [1514, 190] on icon "Close Button" at bounding box center [1523, 185] width 19 height 19
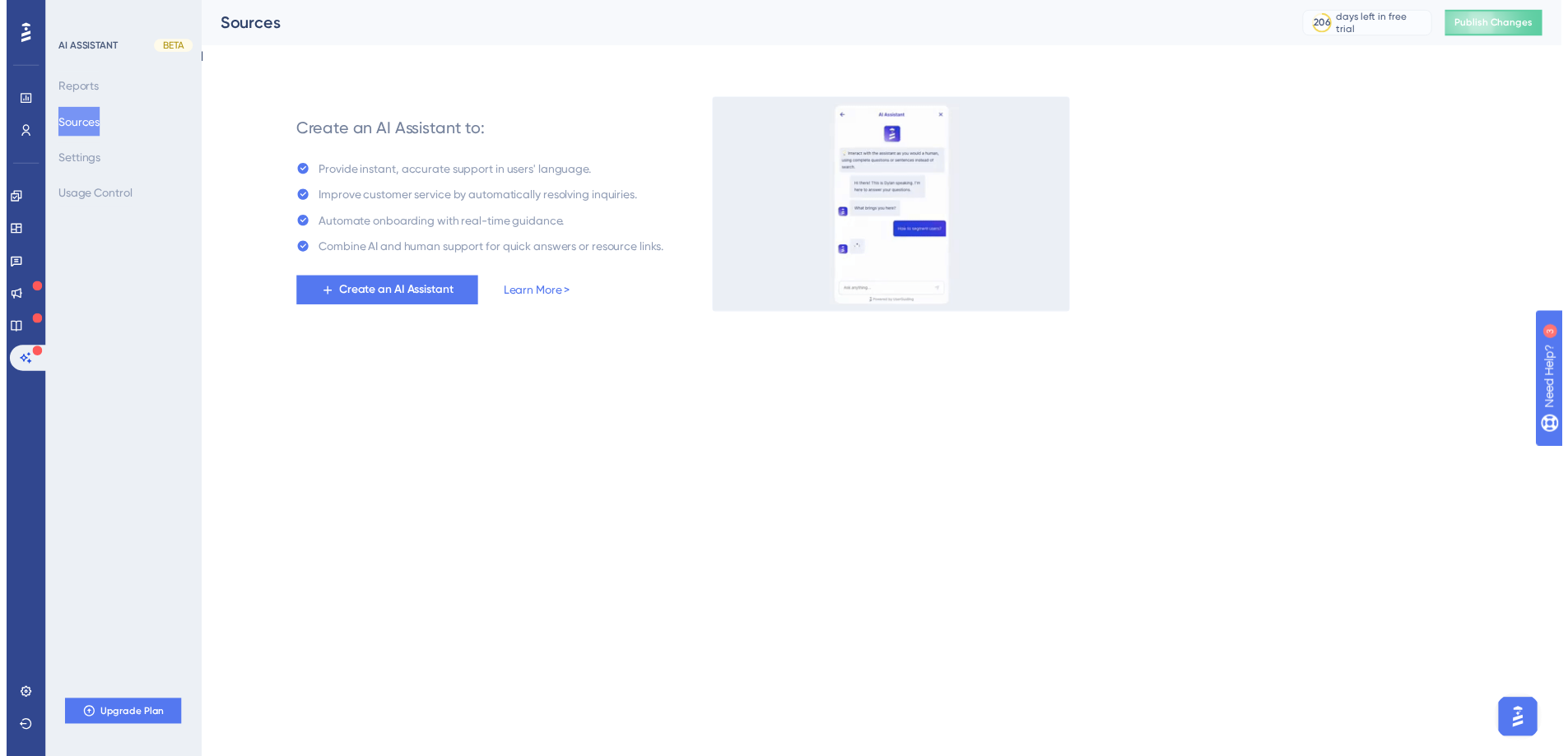
scroll to position [0, 0]
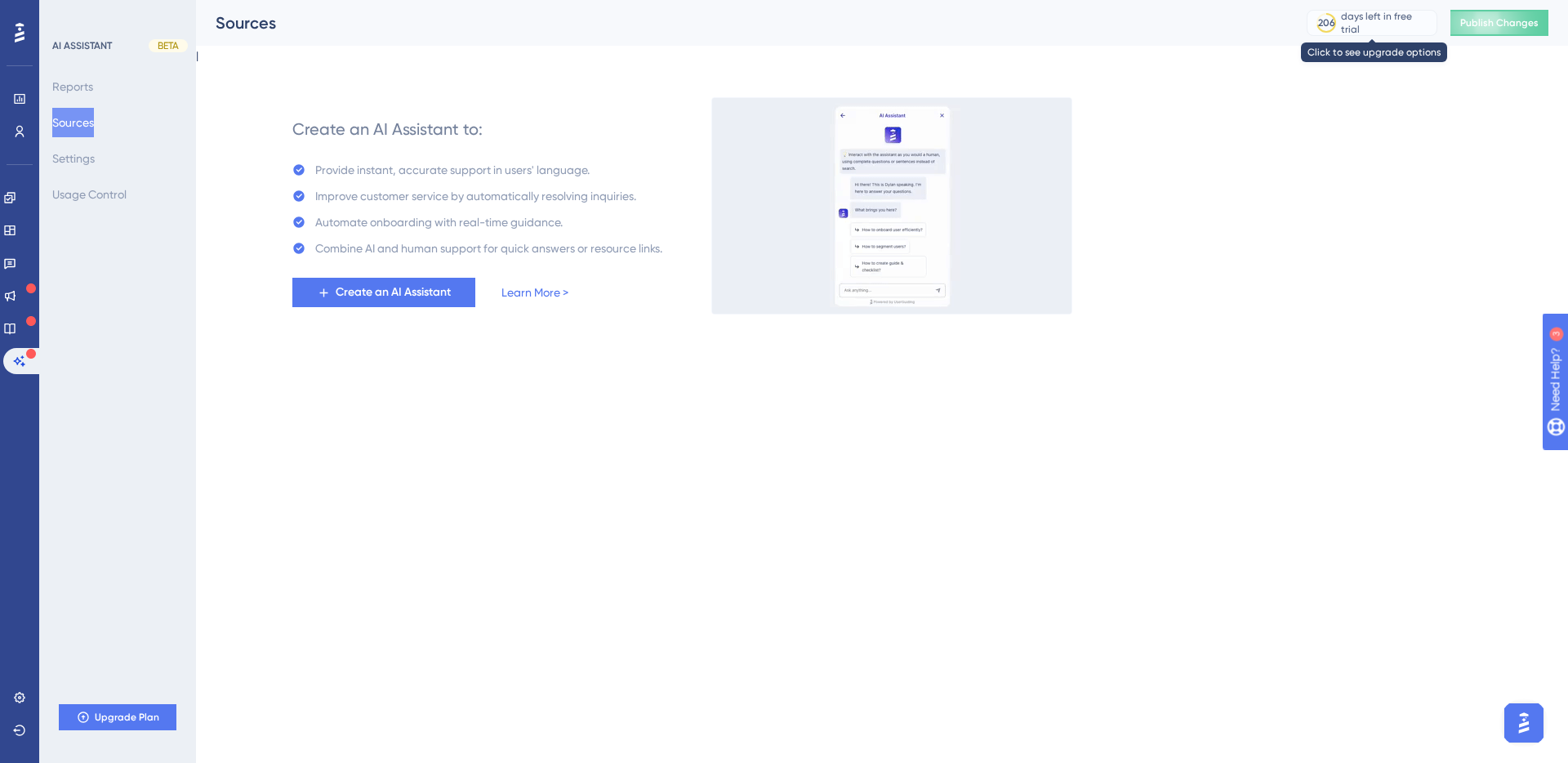
click at [1396, 23] on div "days left in free trial" at bounding box center [1385, 23] width 90 height 26
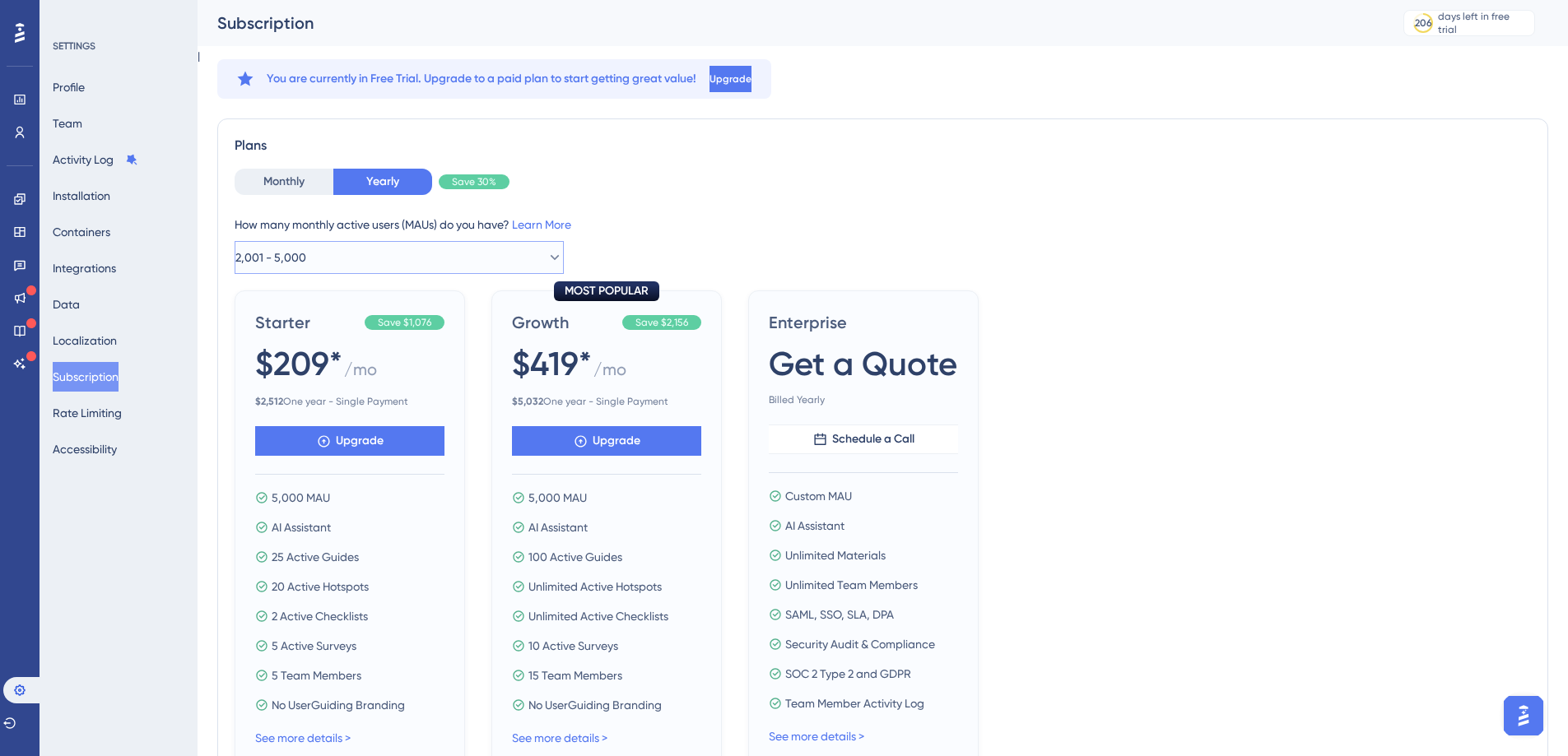
click at [462, 254] on button "2,001 - 5,000" at bounding box center [399, 258] width 329 height 33
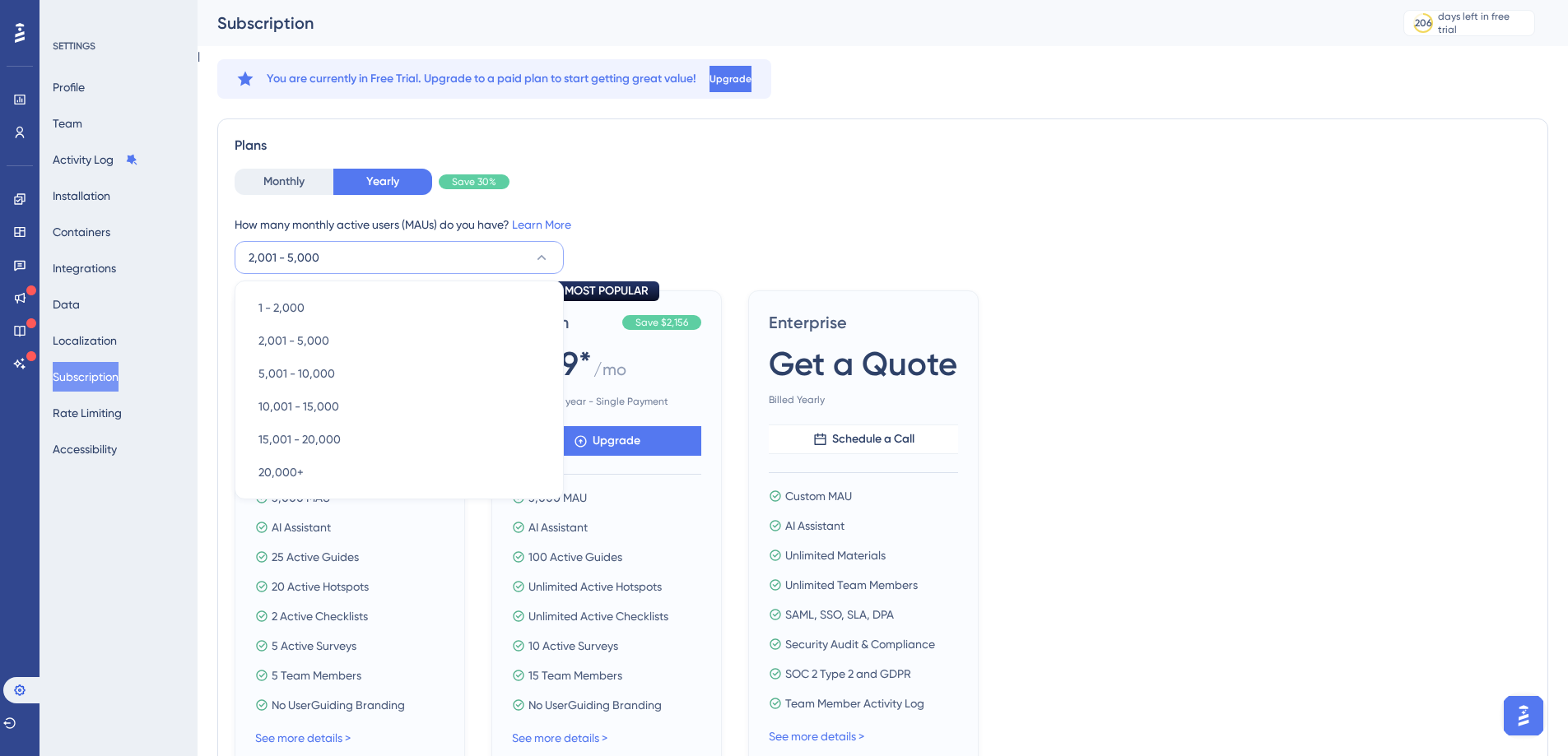
click at [590, 190] on div "Monthly Yearly Save 30%" at bounding box center [882, 181] width 1296 height 27
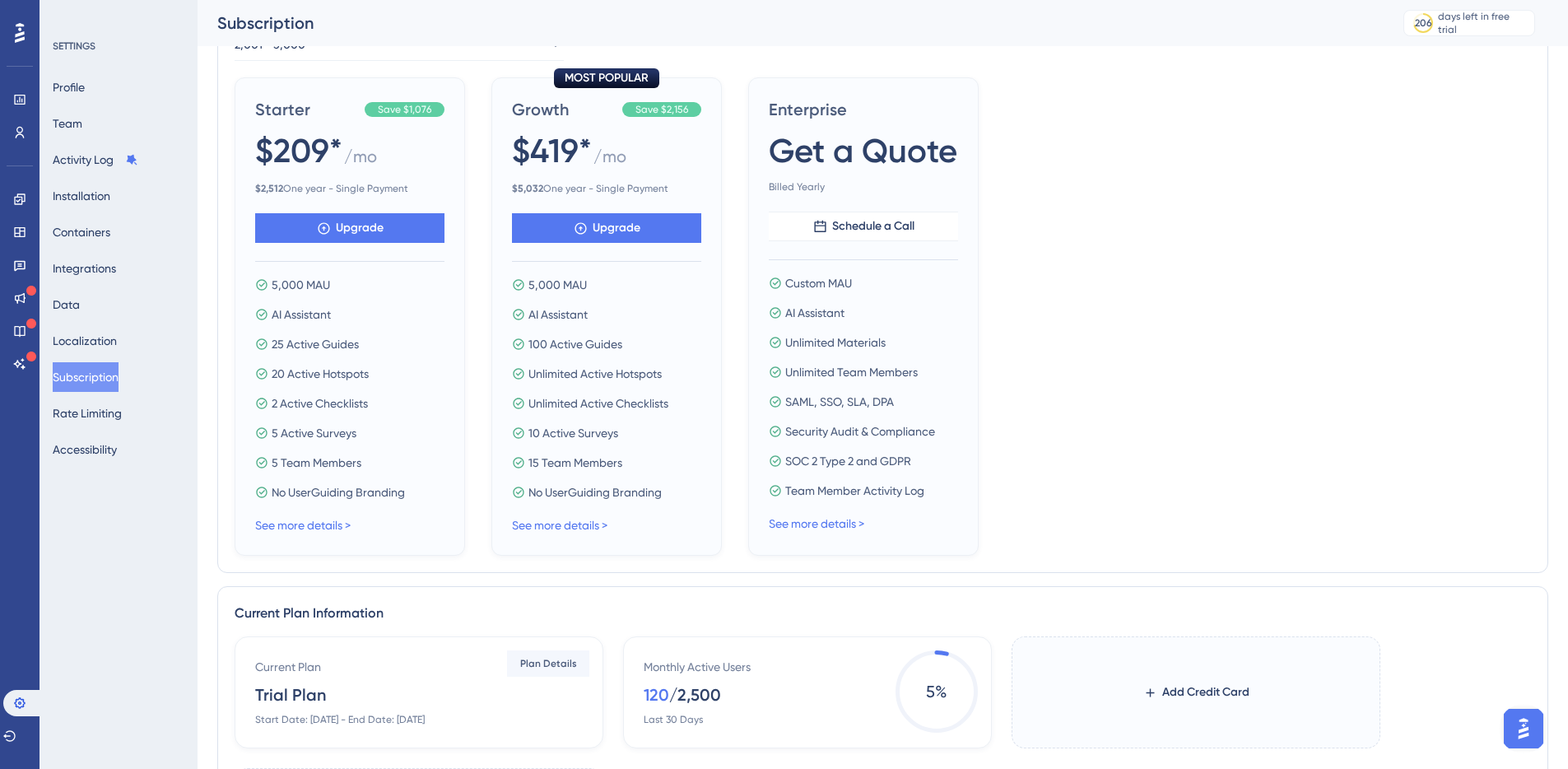
scroll to position [222, 0]
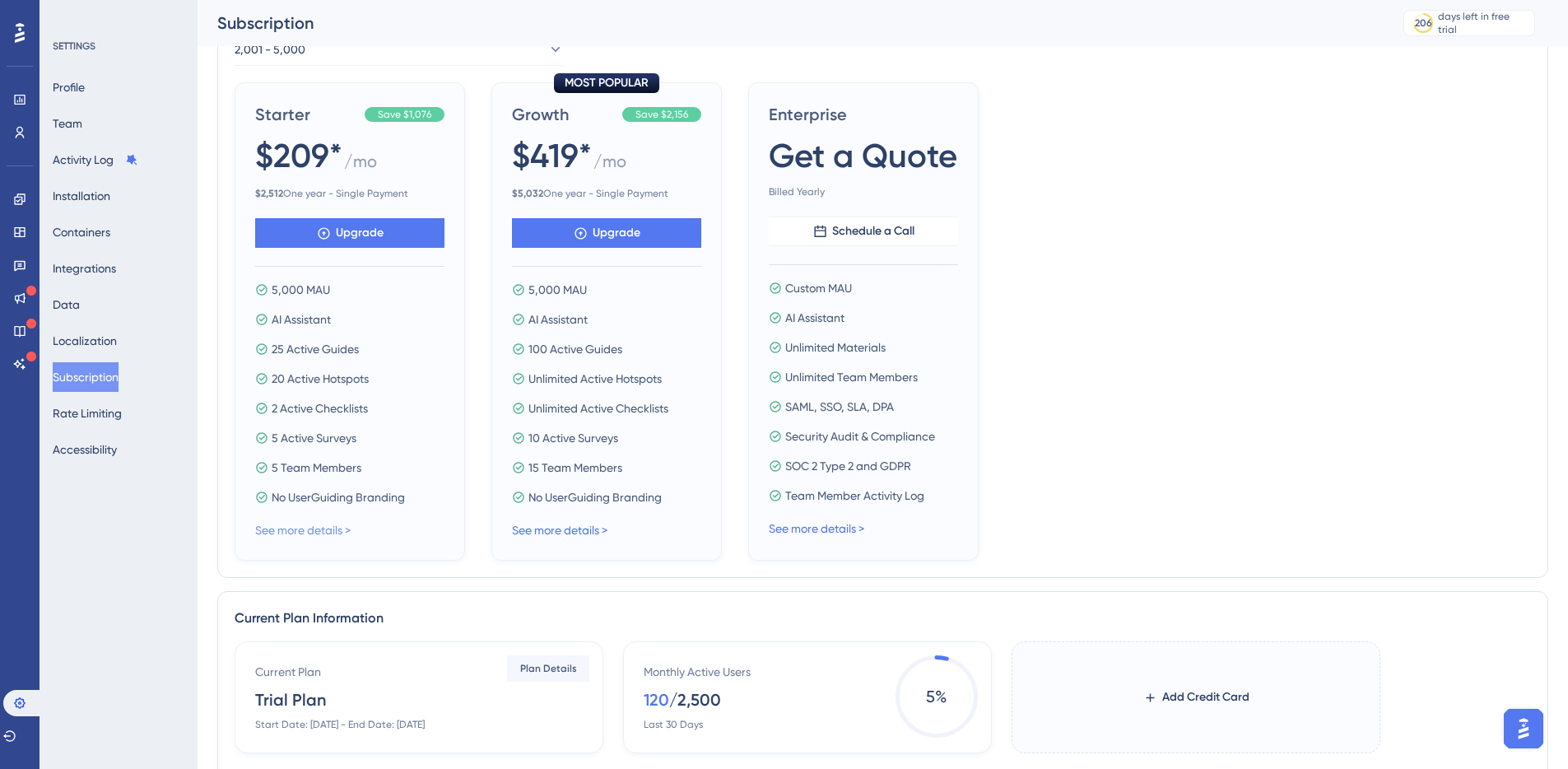
click at [325, 529] on link "See more details >" at bounding box center [303, 530] width 96 height 13
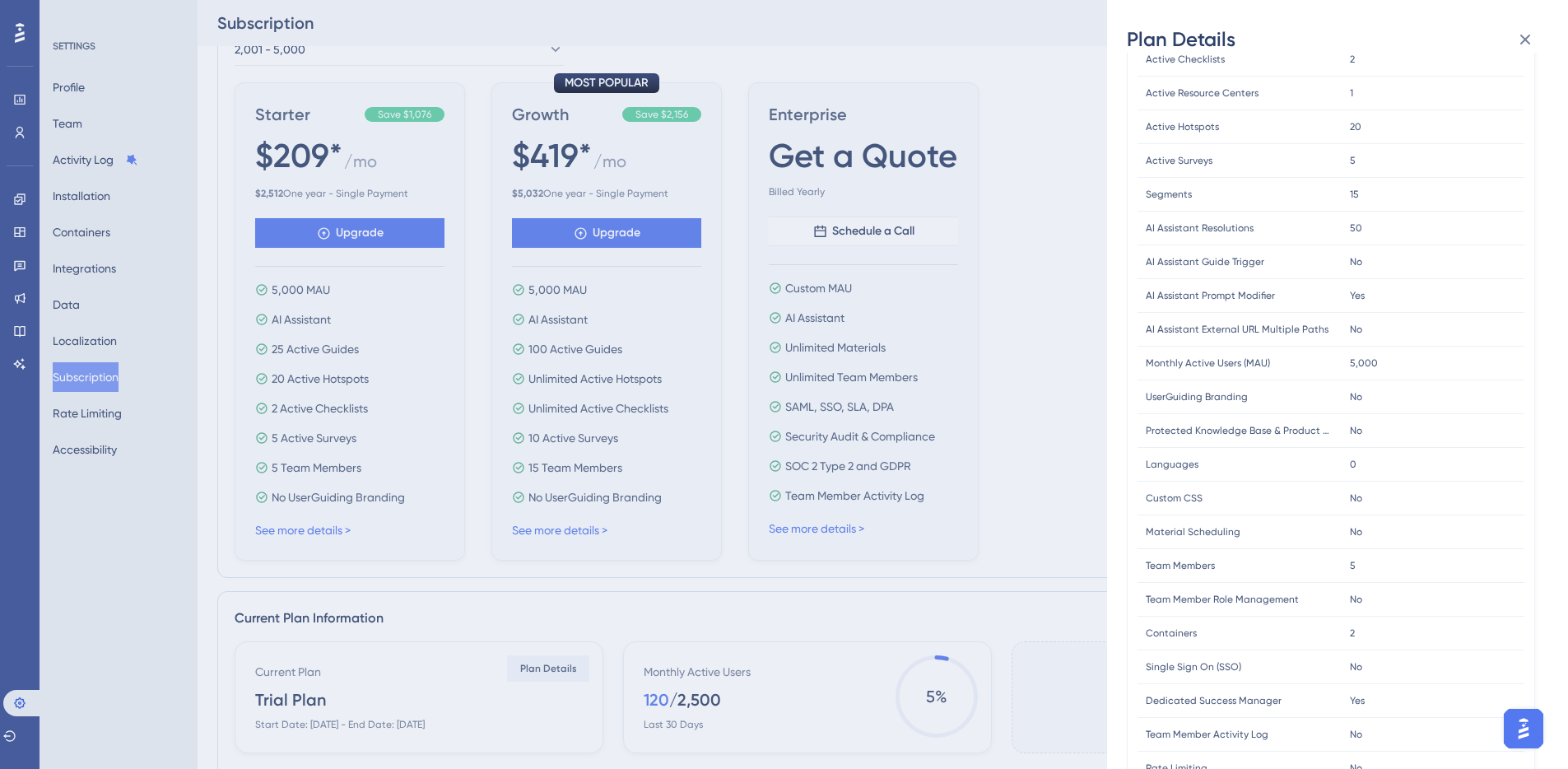
scroll to position [0, 0]
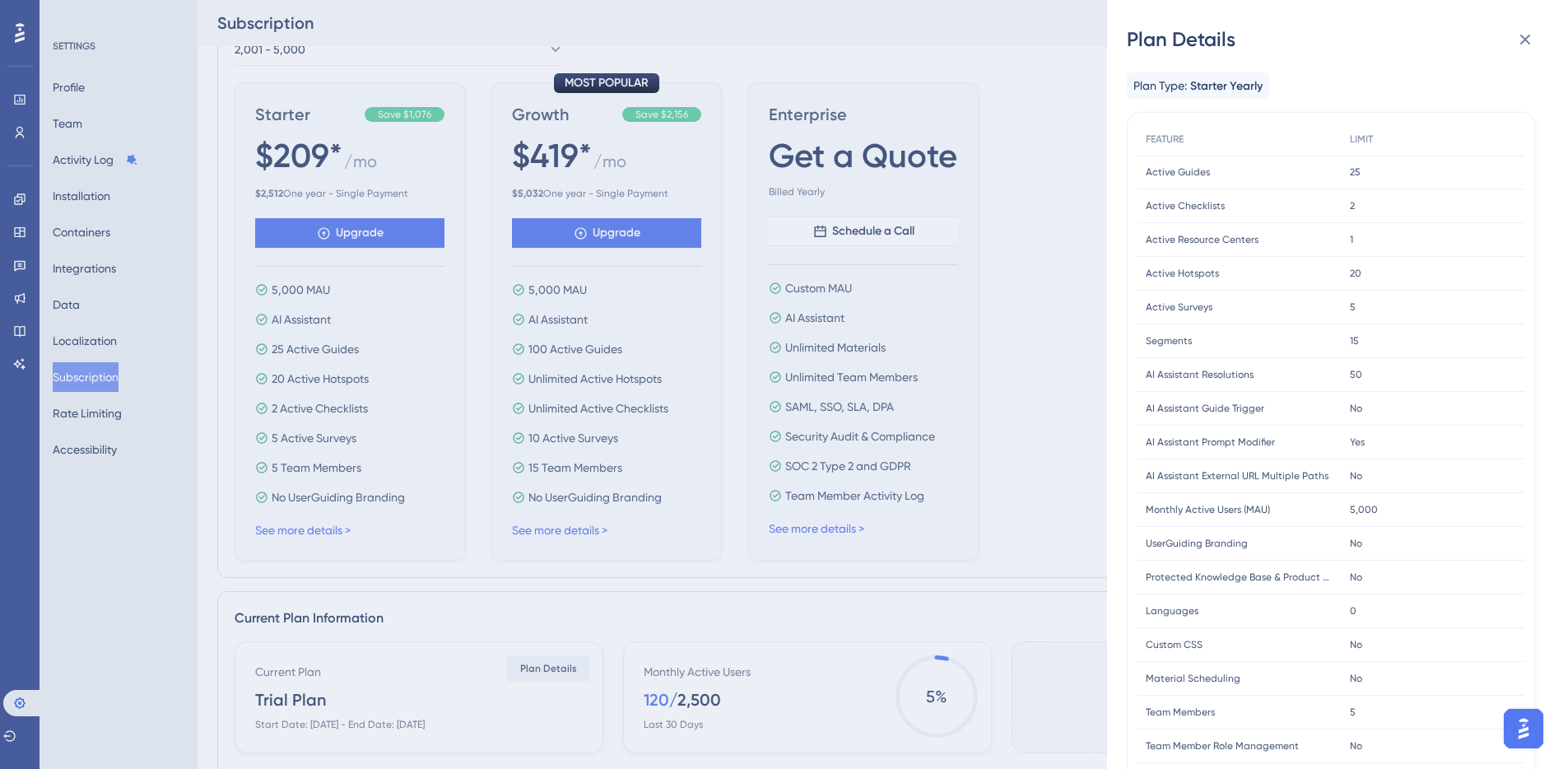
click at [740, 644] on div "Plan Details Plan Type: Starter Yearly FEATURE LIMIT Active Guides Active Guide…" at bounding box center [784, 384] width 1568 height 769
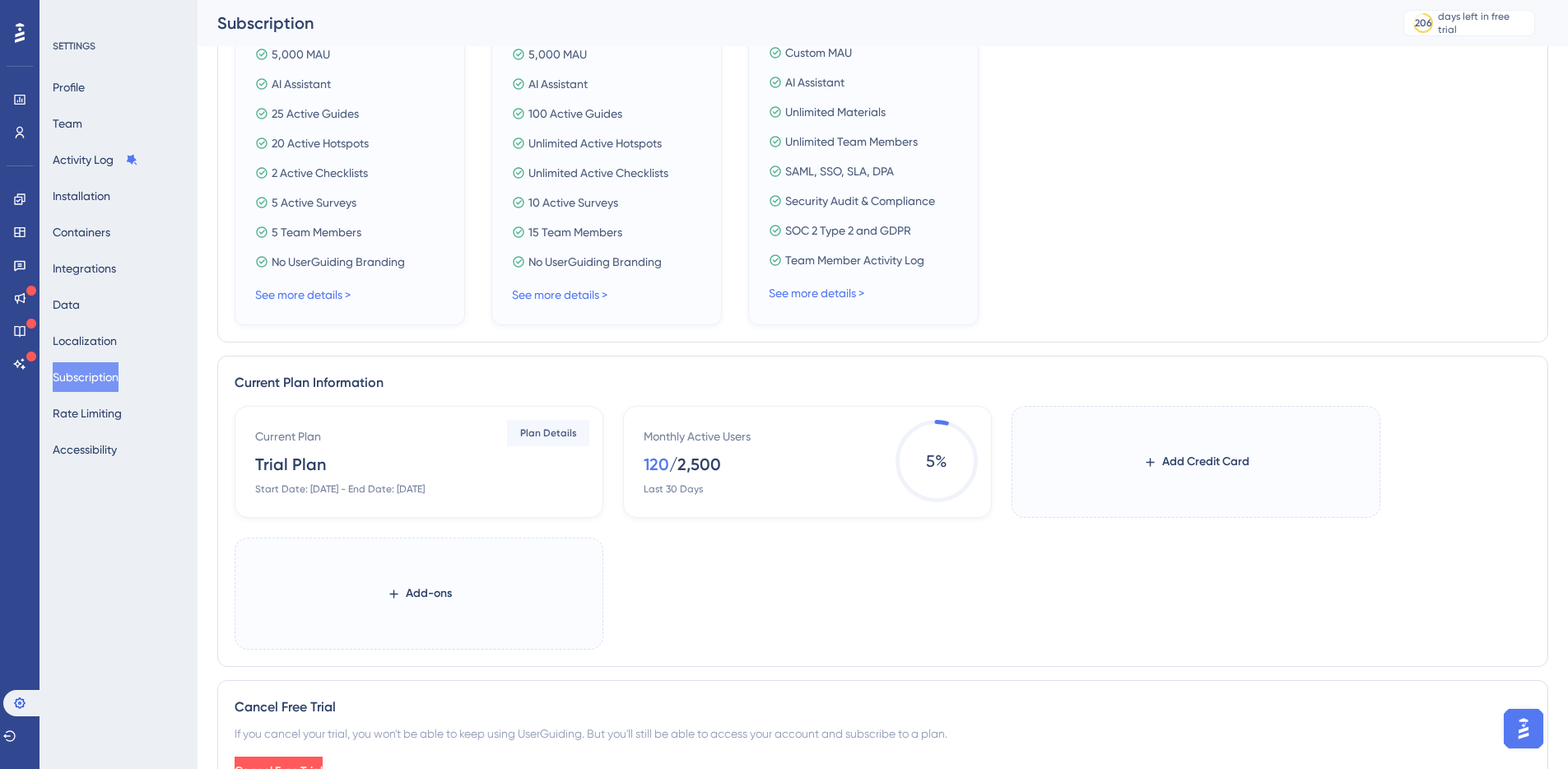
scroll to position [429, 0]
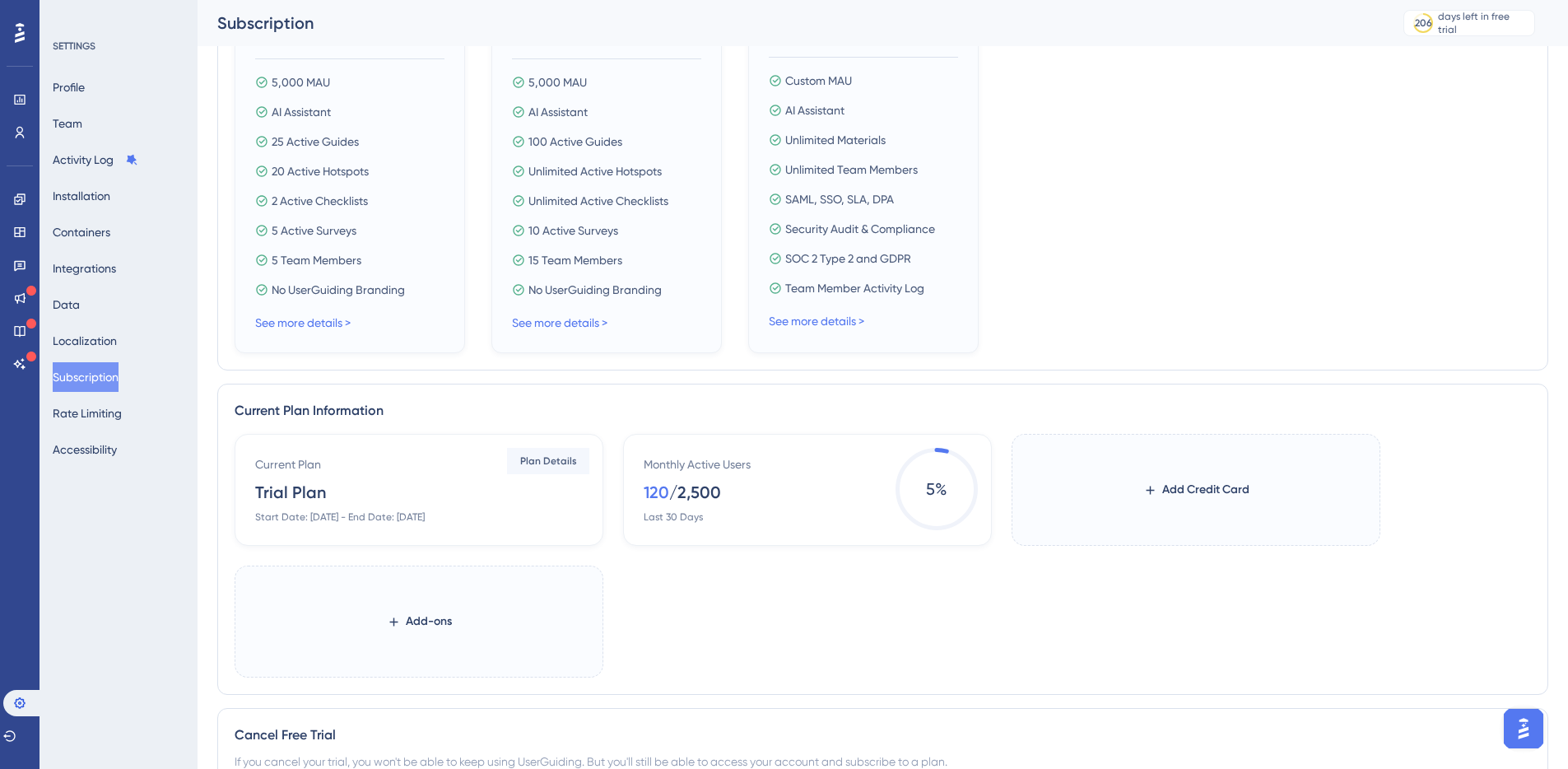
click at [349, 512] on div "Start Date: [DATE] - End Date: [DATE]" at bounding box center [339, 517] width 169 height 13
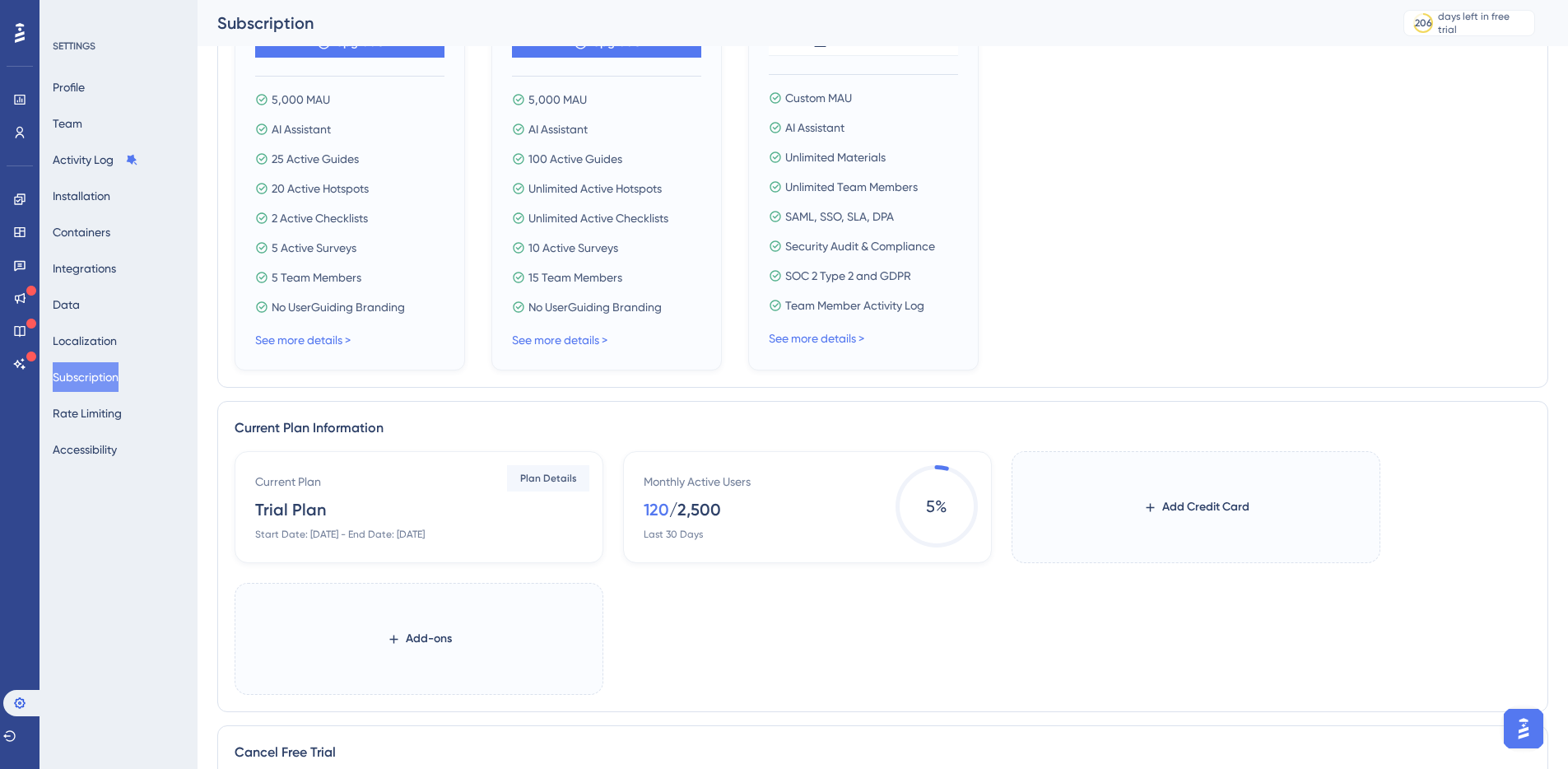
scroll to position [408, 0]
click at [292, 487] on div "Current Plan" at bounding box center [288, 484] width 66 height 19
click at [322, 519] on div "Trial Plan" at bounding box center [290, 512] width 71 height 23
click at [418, 542] on div "Start Date: [DATE] - End Date: [DATE]" at bounding box center [339, 537] width 169 height 13
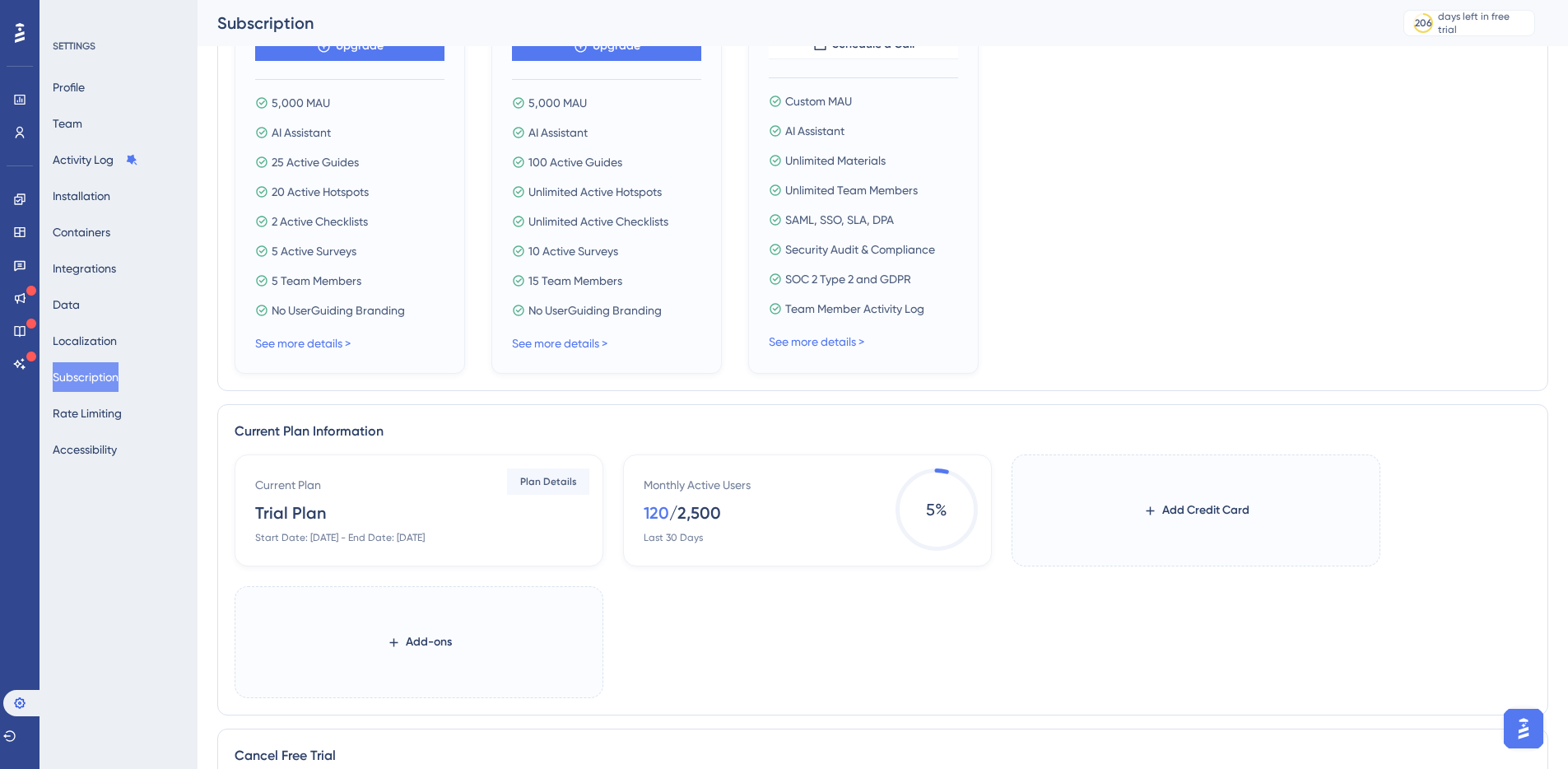
click at [727, 514] on div "Monthly Active Users 120 / 2,500 Last 30 Days" at bounding box center [810, 509] width 334 height 69
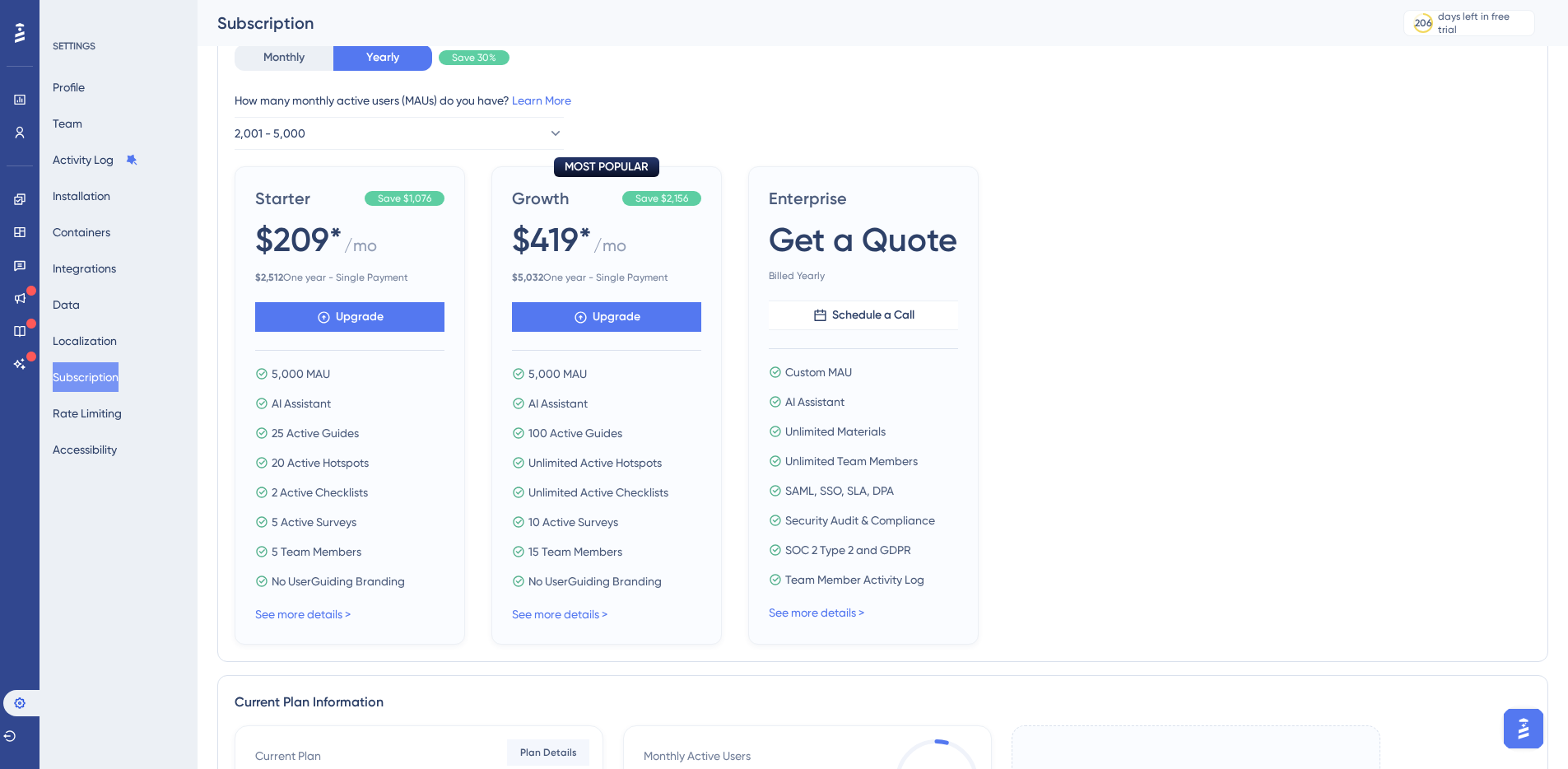
scroll to position [137, 0]
click at [123, 84] on div "Profile Team Activity Log Installation Containers Integrations Data Localizatio…" at bounding box center [119, 269] width 133 height 392
click at [85, 87] on button "Profile" at bounding box center [68, 87] width 32 height 29
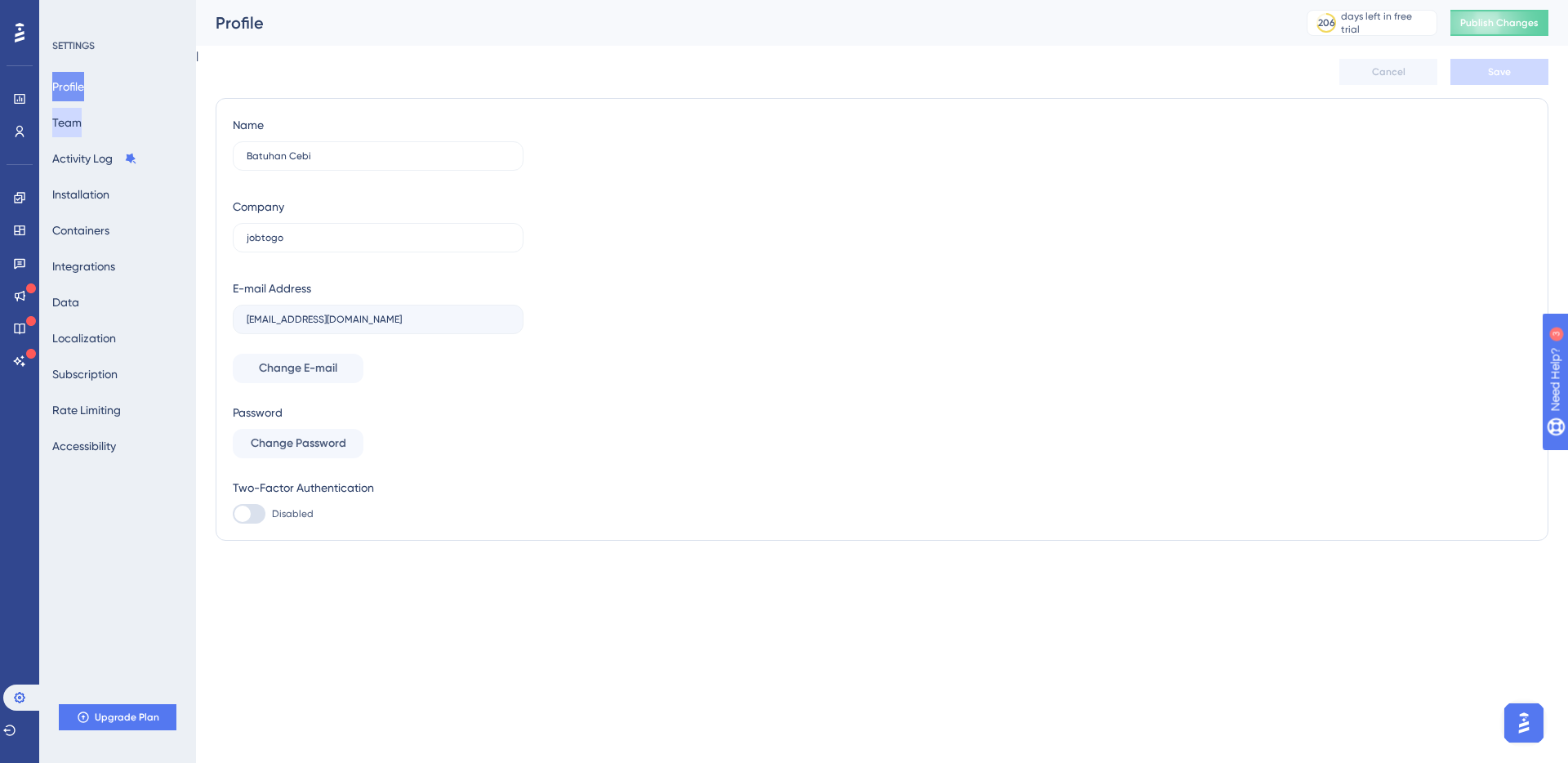
click at [81, 117] on button "Team" at bounding box center [67, 122] width 29 height 29
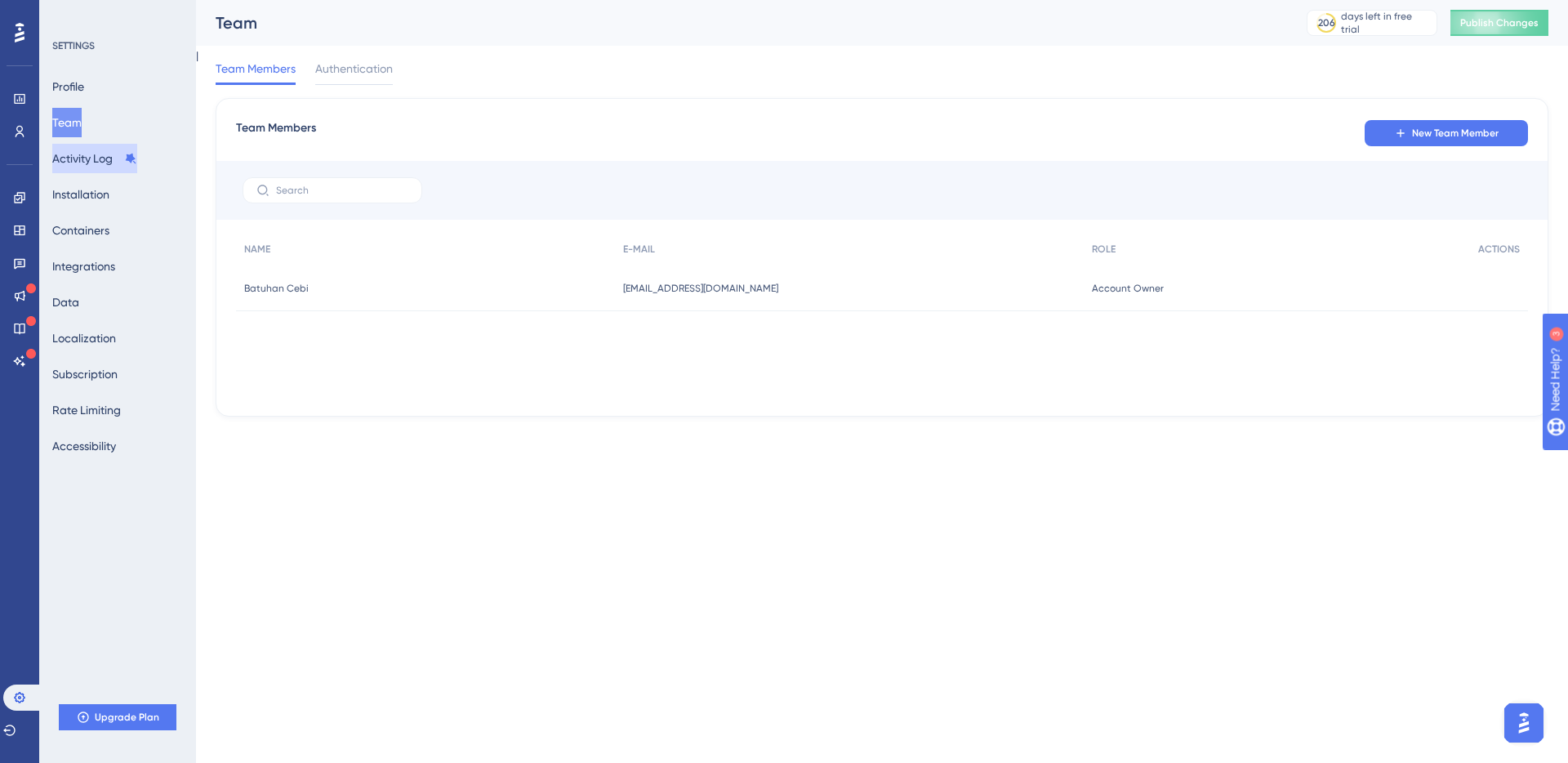
click at [110, 157] on button "Activity Log" at bounding box center [94, 158] width 85 height 29
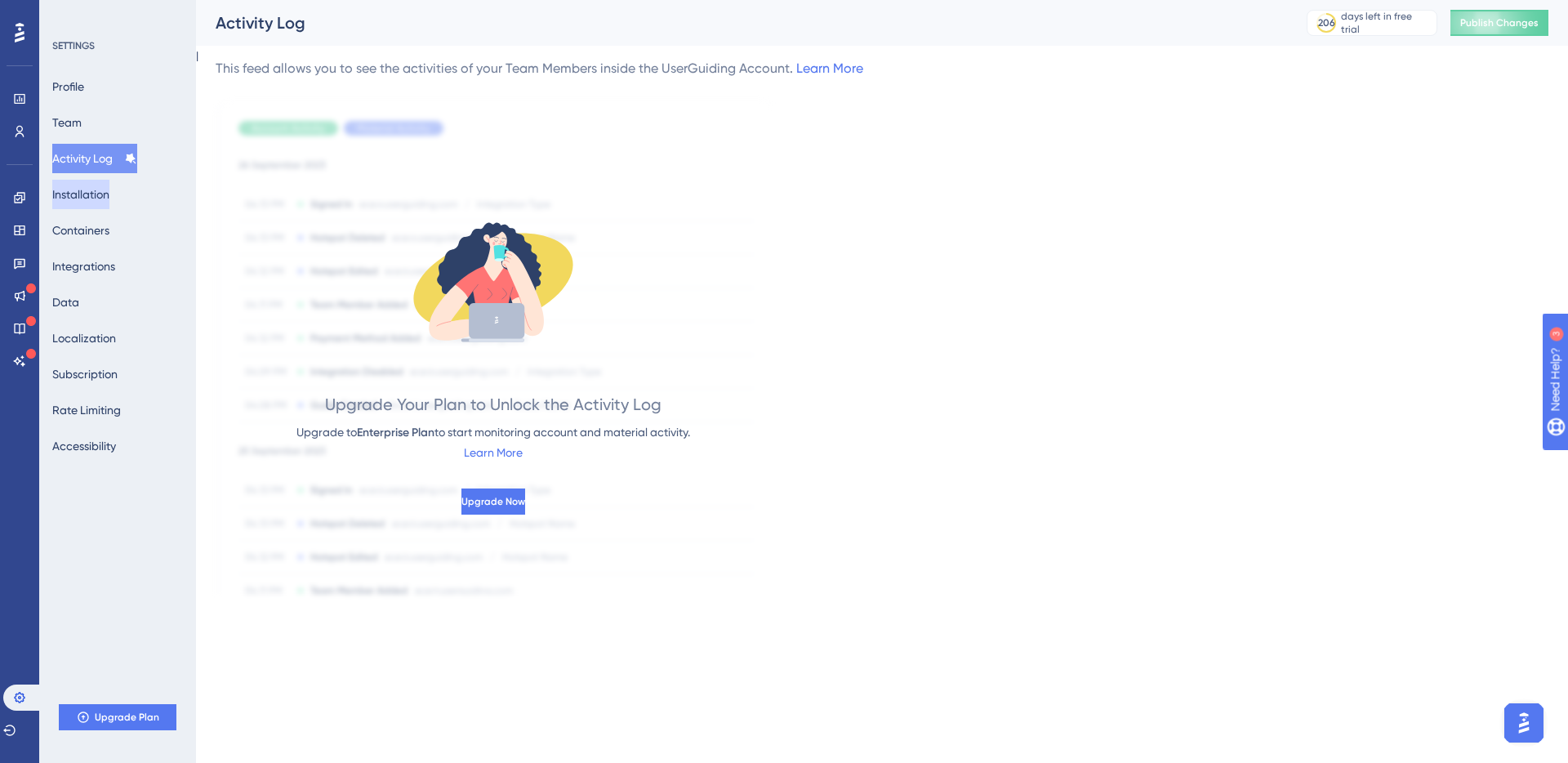
click at [105, 190] on button "Installation" at bounding box center [80, 194] width 57 height 29
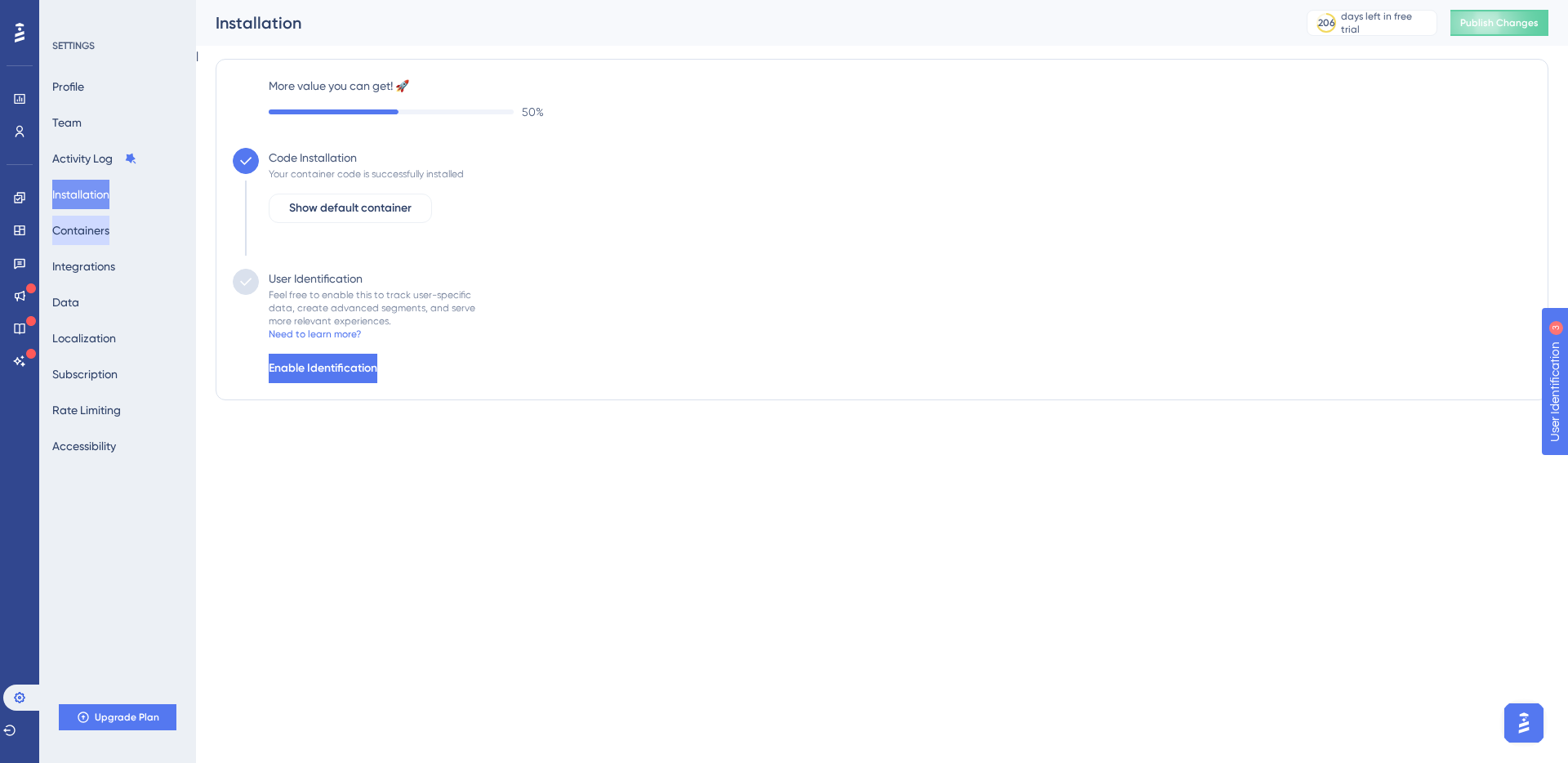
click at [93, 235] on button "Containers" at bounding box center [80, 230] width 57 height 29
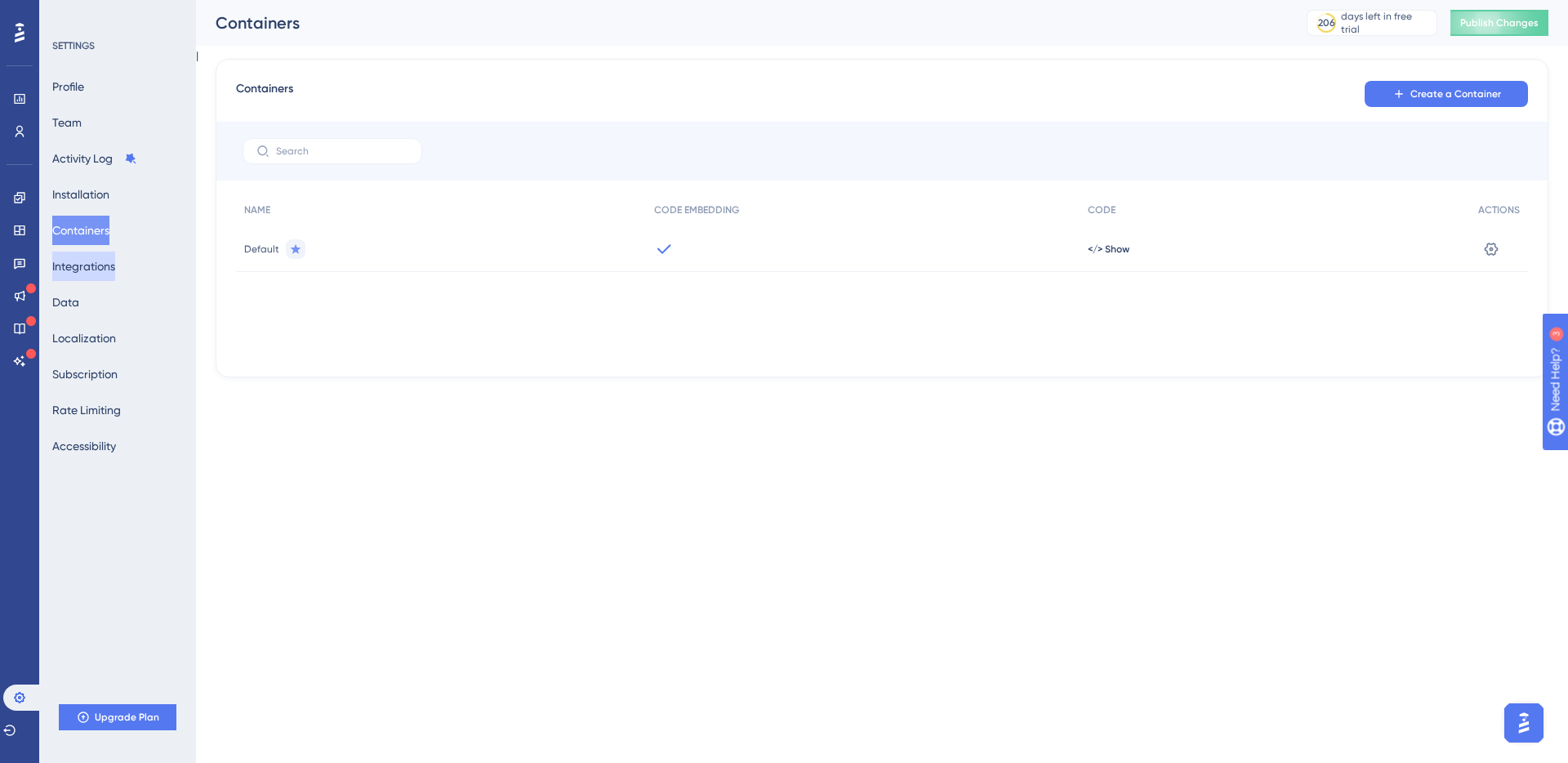
click at [95, 276] on button "Integrations" at bounding box center [83, 267] width 63 height 29
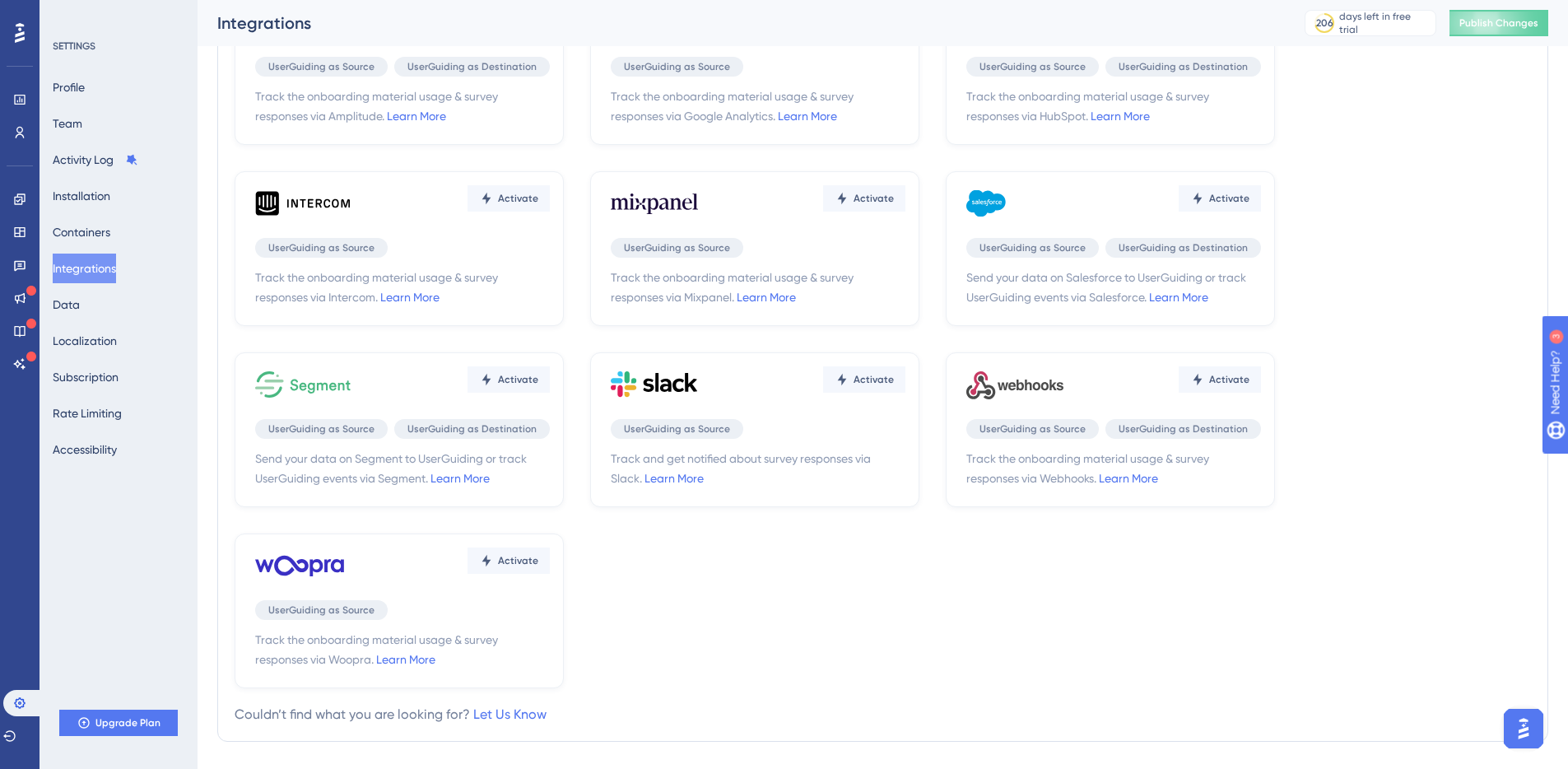
scroll to position [129, 0]
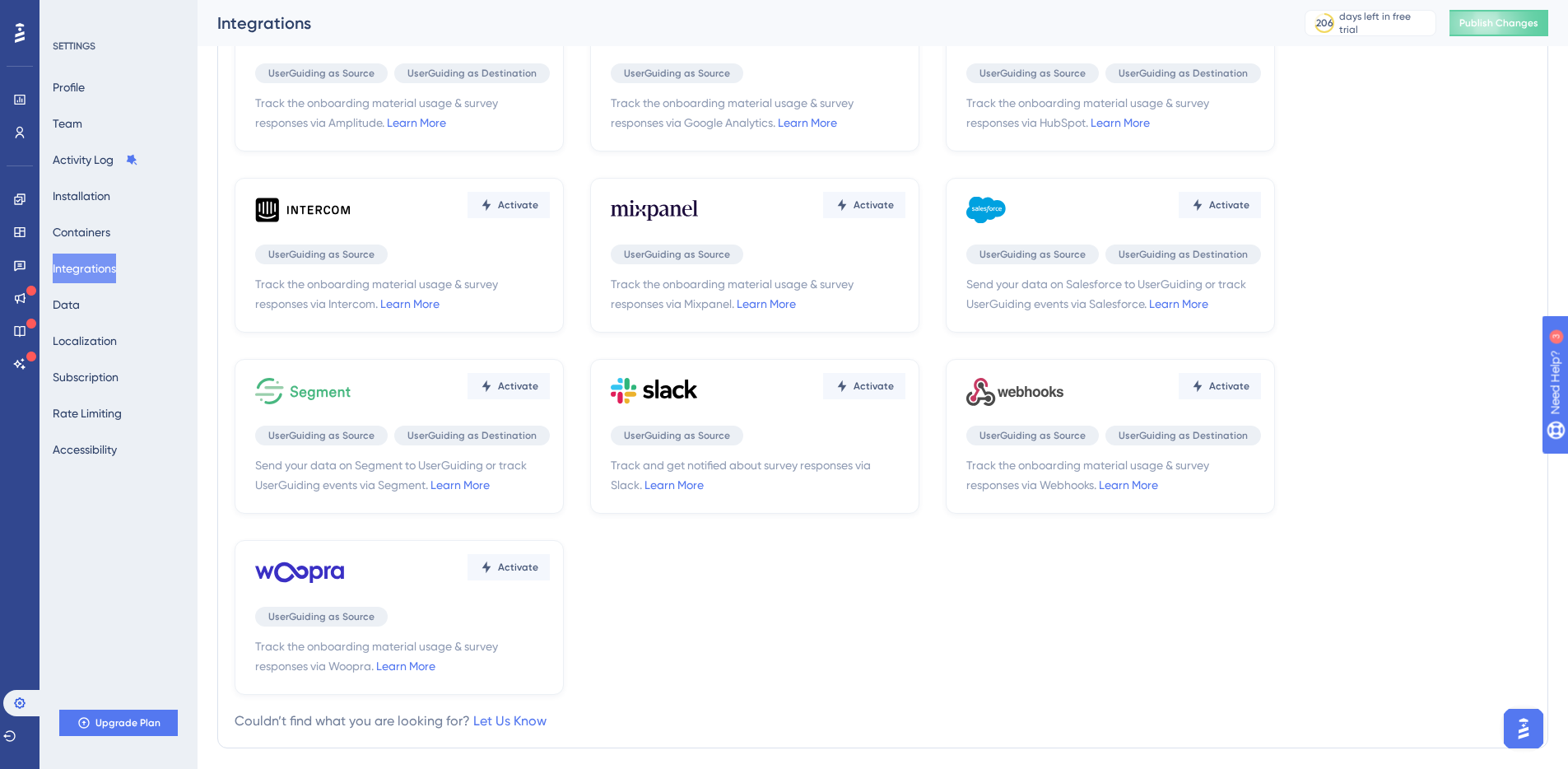
click at [704, 445] on div "Activate UserGuiding as Source Track and get notified about survey responses vi…" at bounding box center [755, 436] width 329 height 155
click at [667, 436] on span "UserGuiding as Source" at bounding box center [676, 435] width 106 height 13
click at [677, 484] on link "Learn More" at bounding box center [674, 485] width 59 height 13
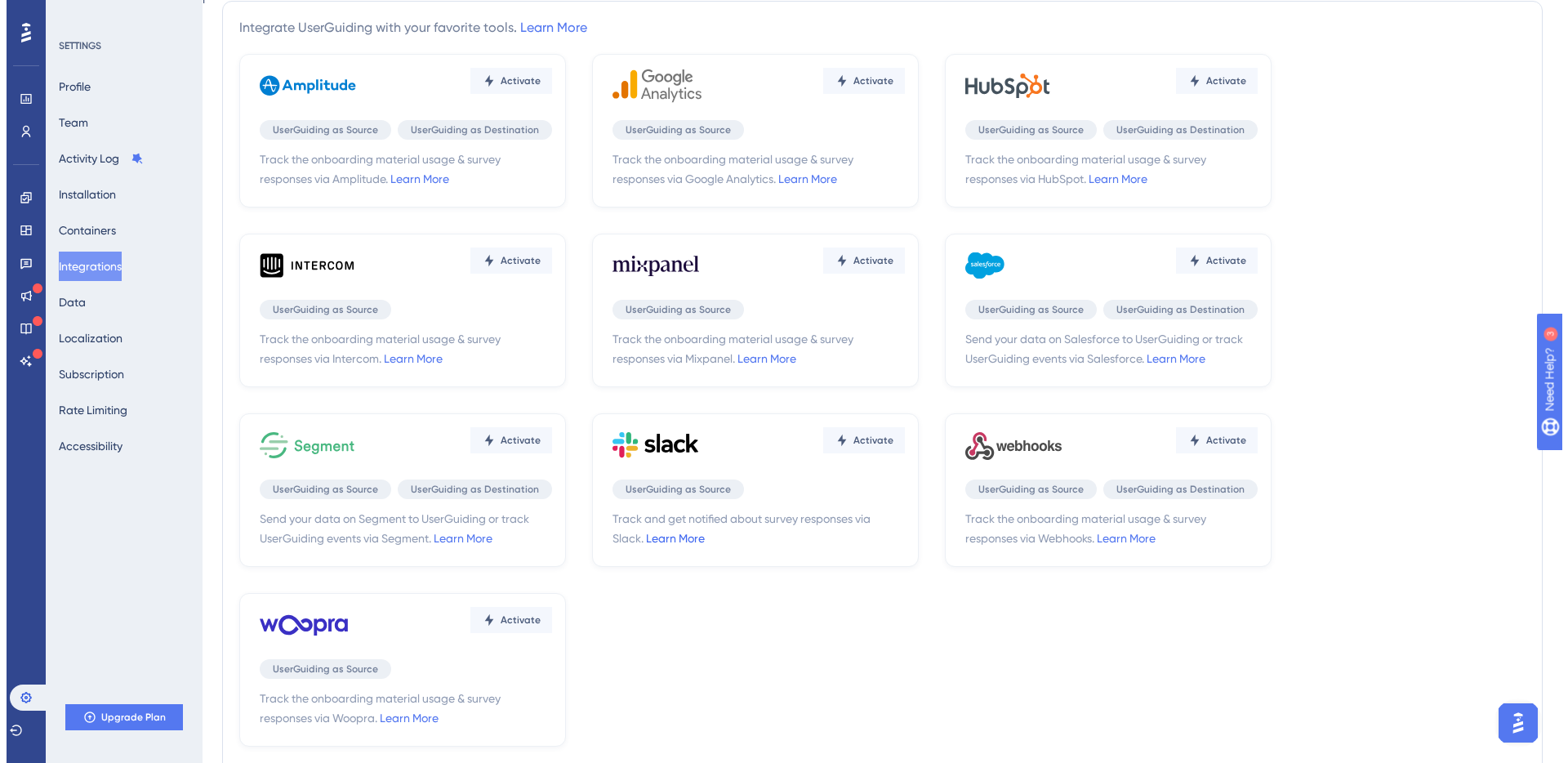
scroll to position [0, 0]
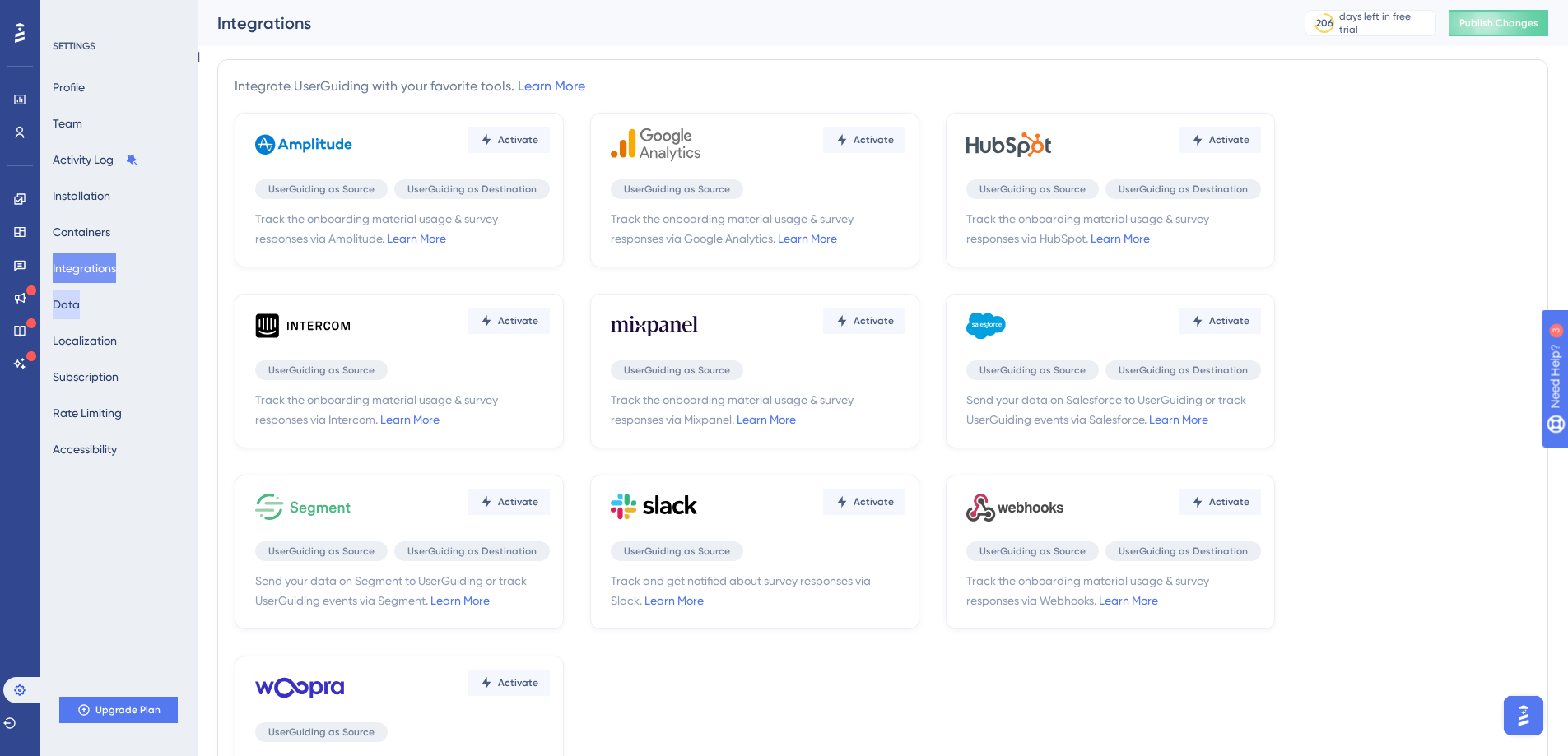
click at [80, 301] on button "Data" at bounding box center [66, 304] width 28 height 29
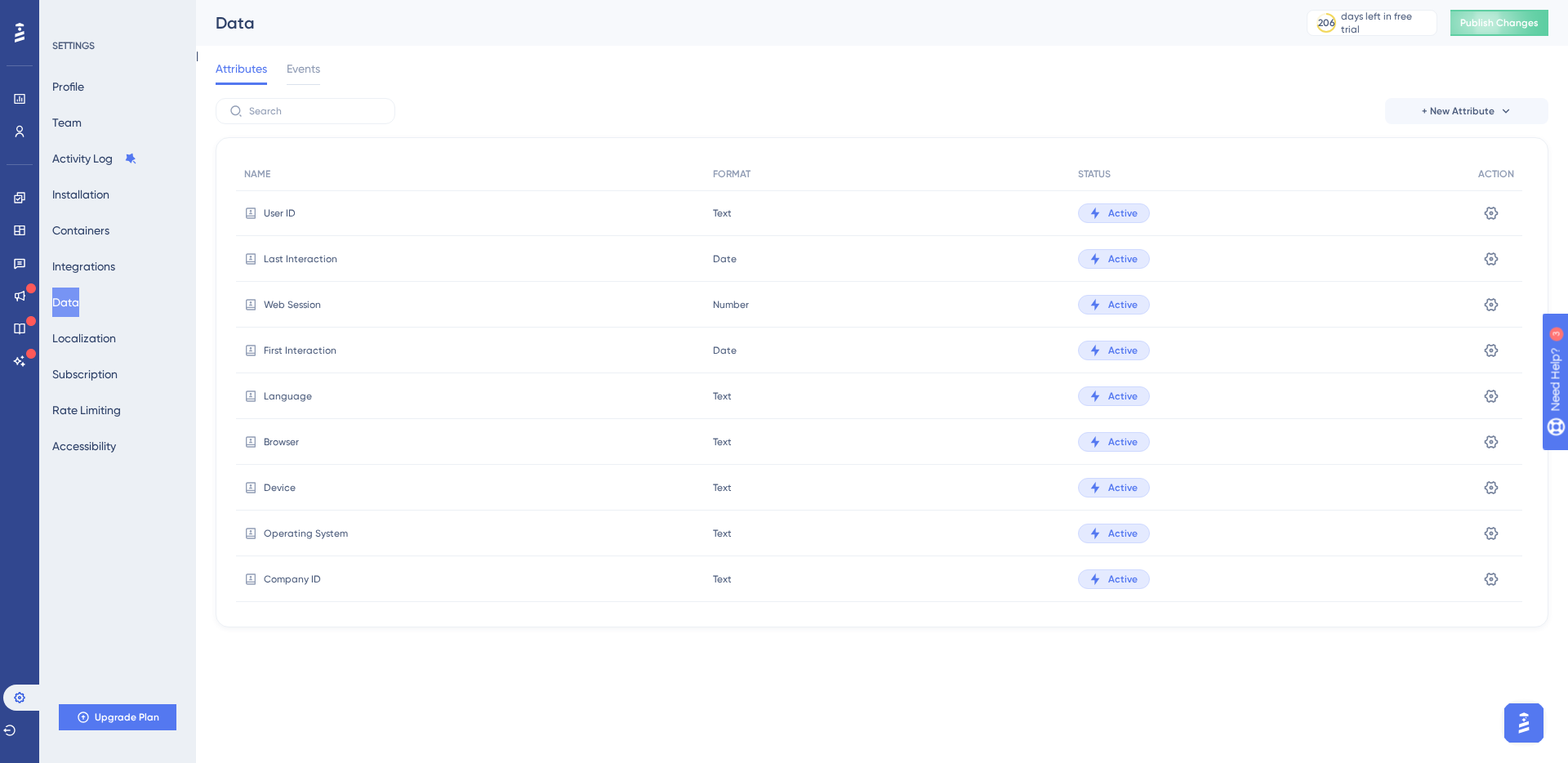
click at [1096, 444] on icon at bounding box center [1095, 441] width 9 height 12
click at [1492, 392] on icon at bounding box center [1491, 396] width 16 height 16
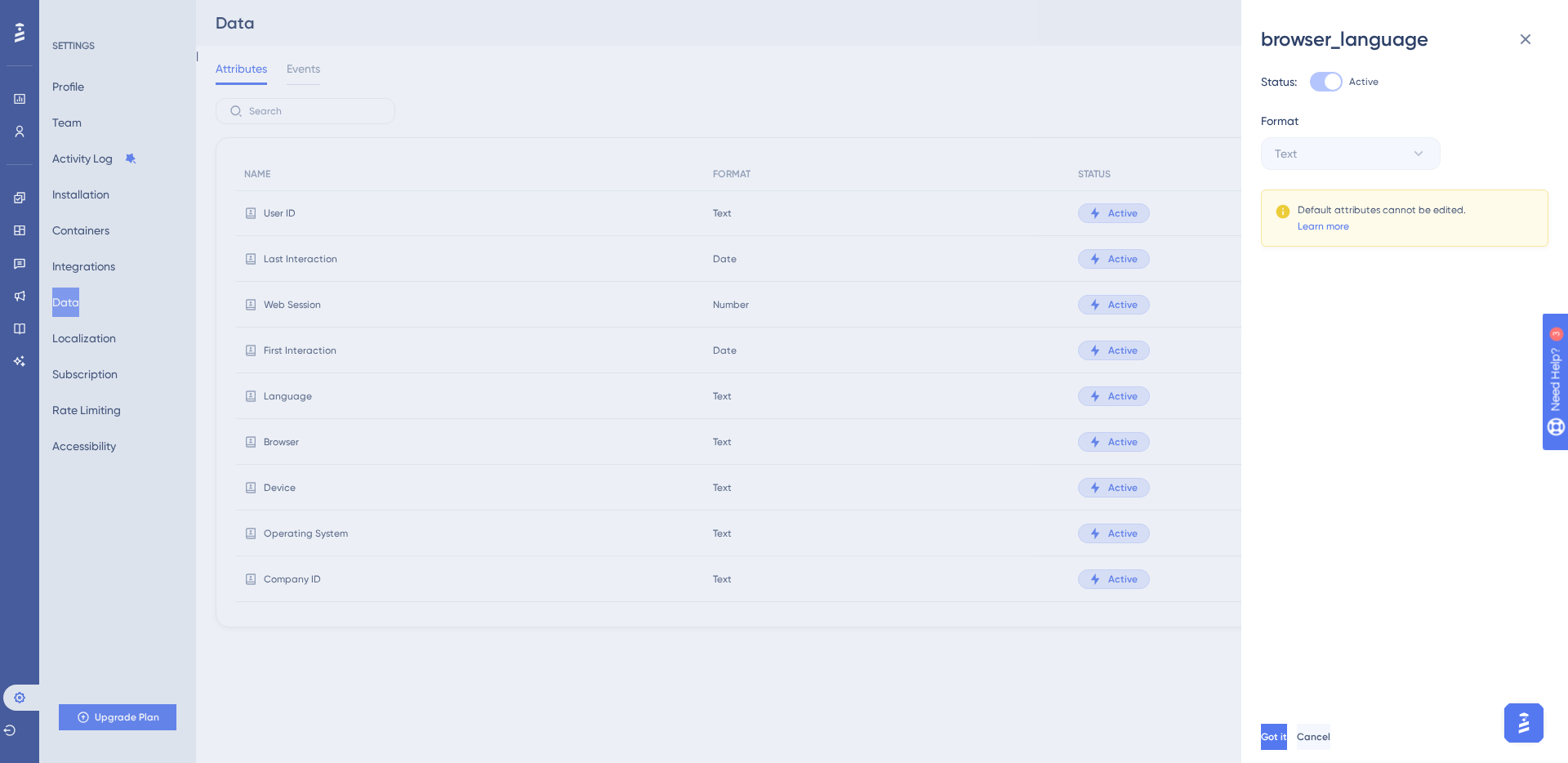
click at [1113, 431] on div "browser_language Status: Active Format Text Default attributes cannot be edited…" at bounding box center [784, 382] width 1568 height 763
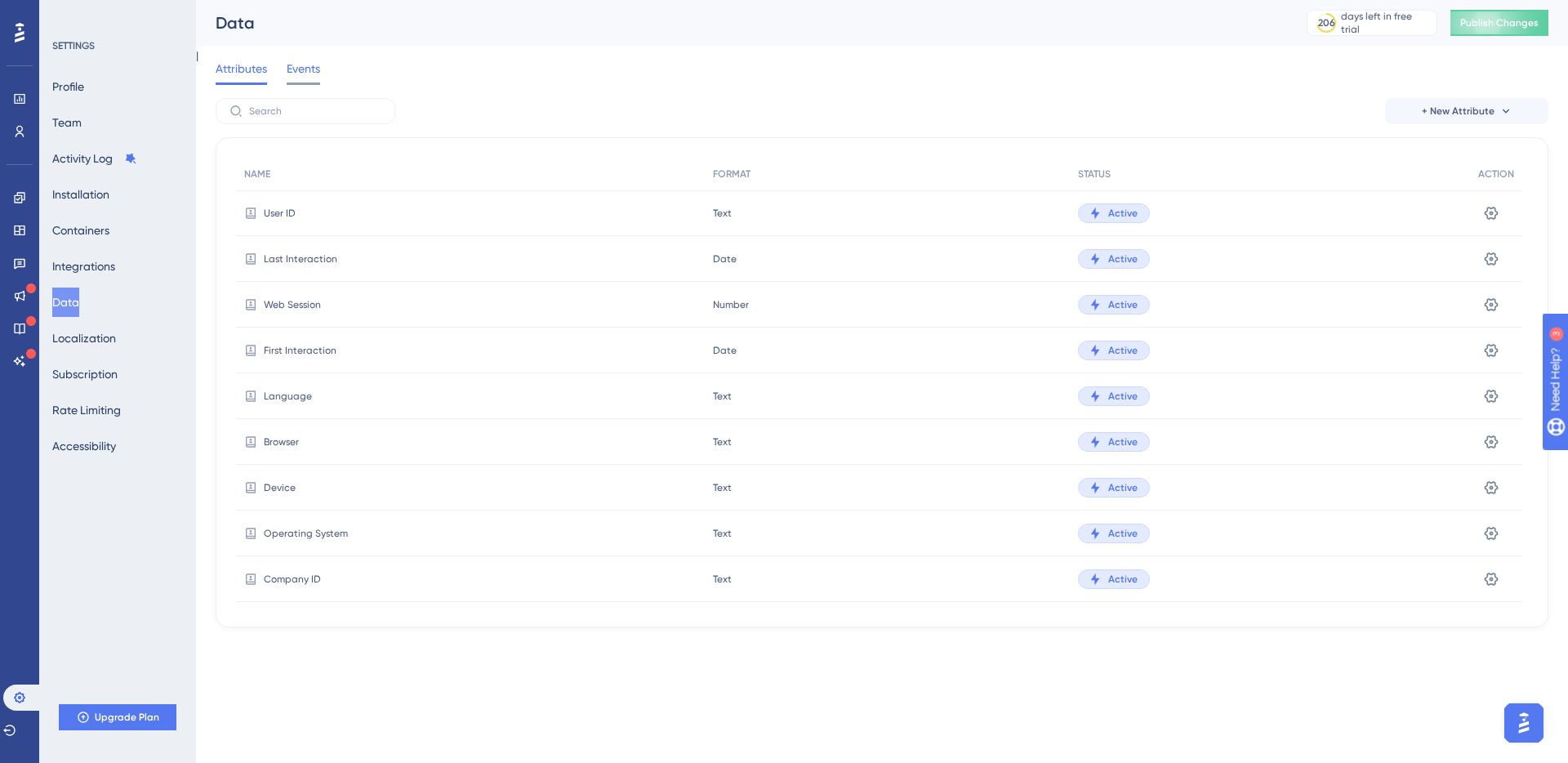
click at [310, 72] on span "Events" at bounding box center [303, 68] width 34 height 19
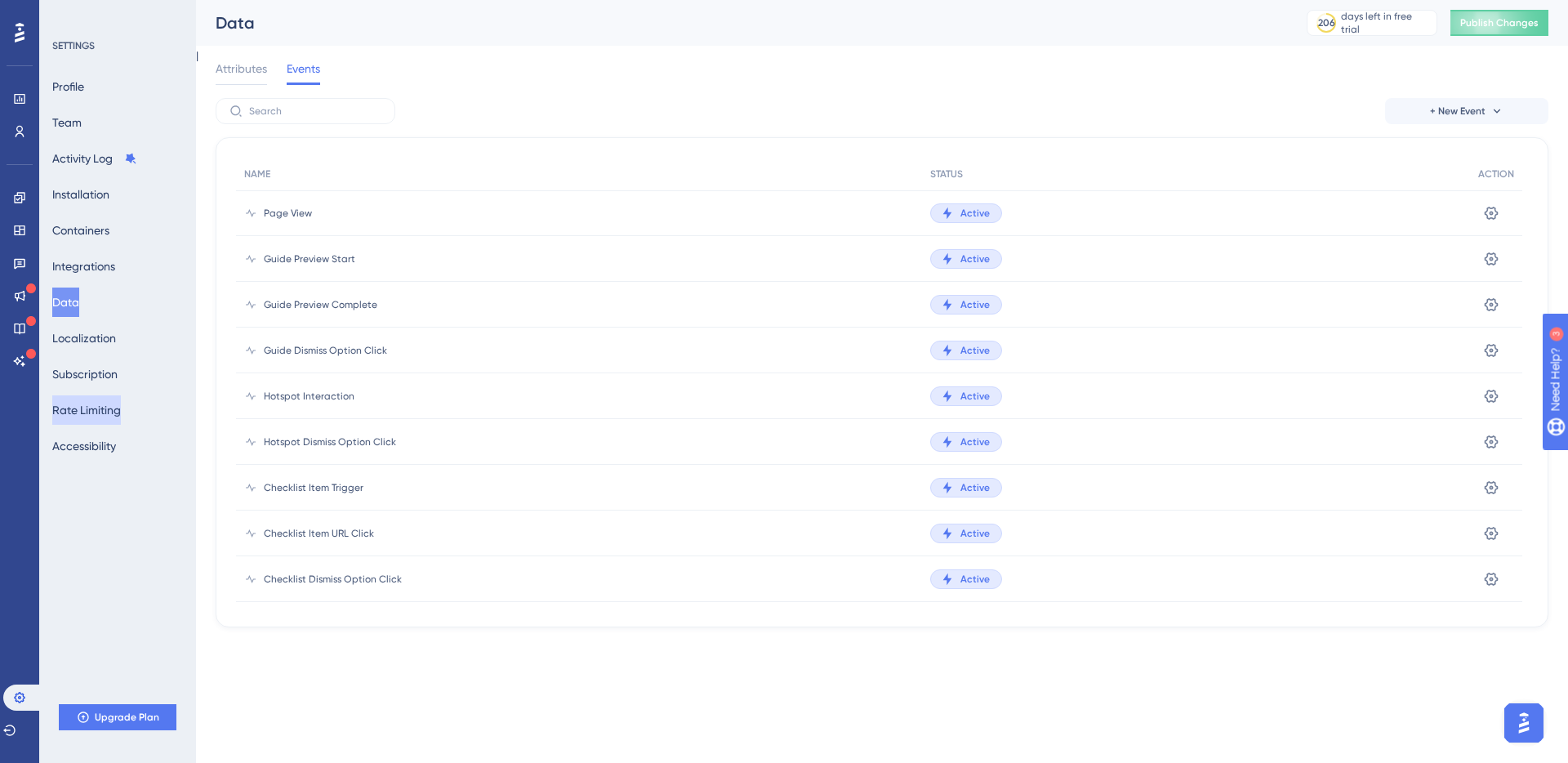
click at [111, 412] on button "Rate Limiting" at bounding box center [86, 410] width 68 height 29
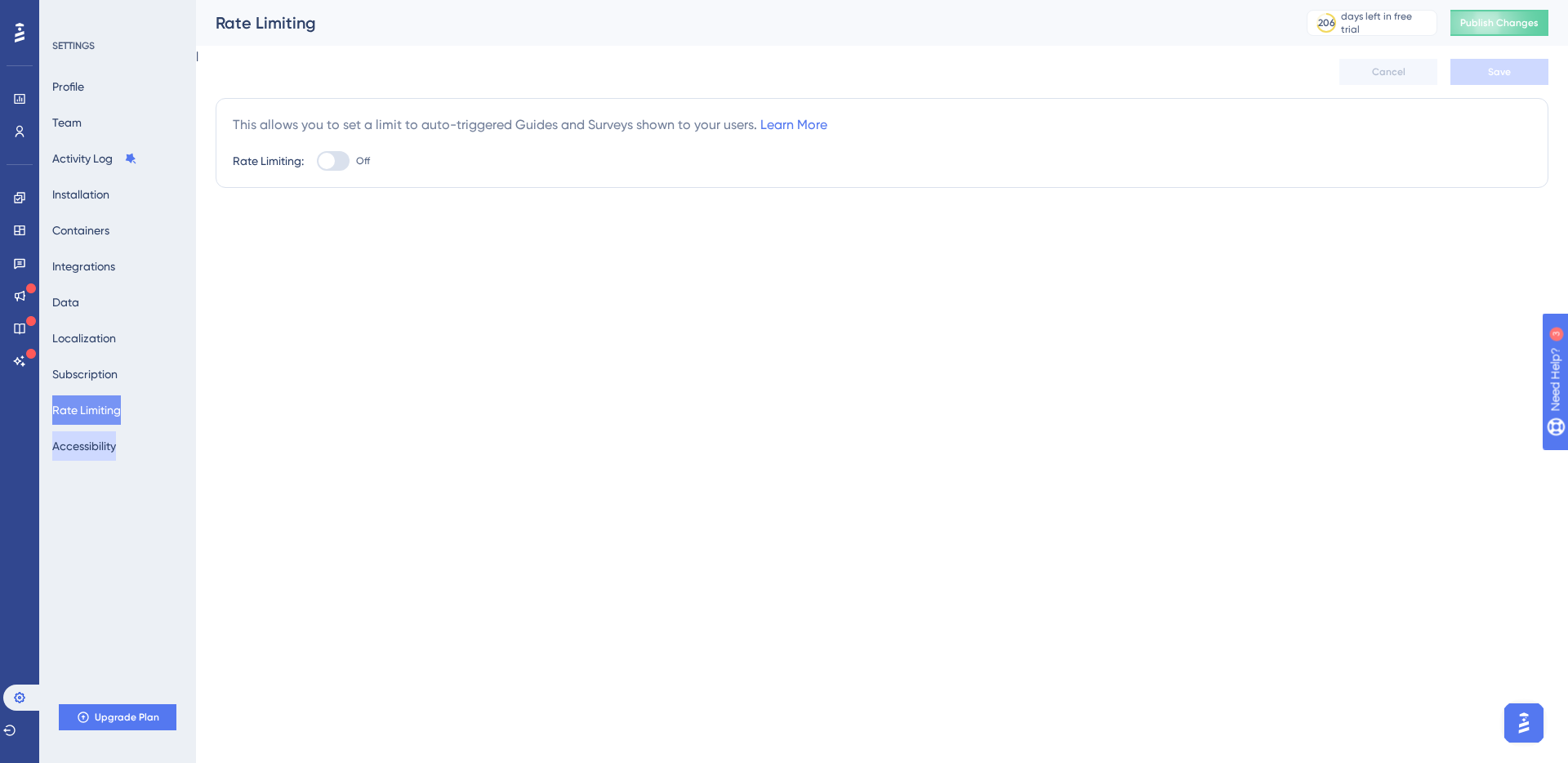
click at [102, 455] on button "Accessibility" at bounding box center [84, 445] width 64 height 29
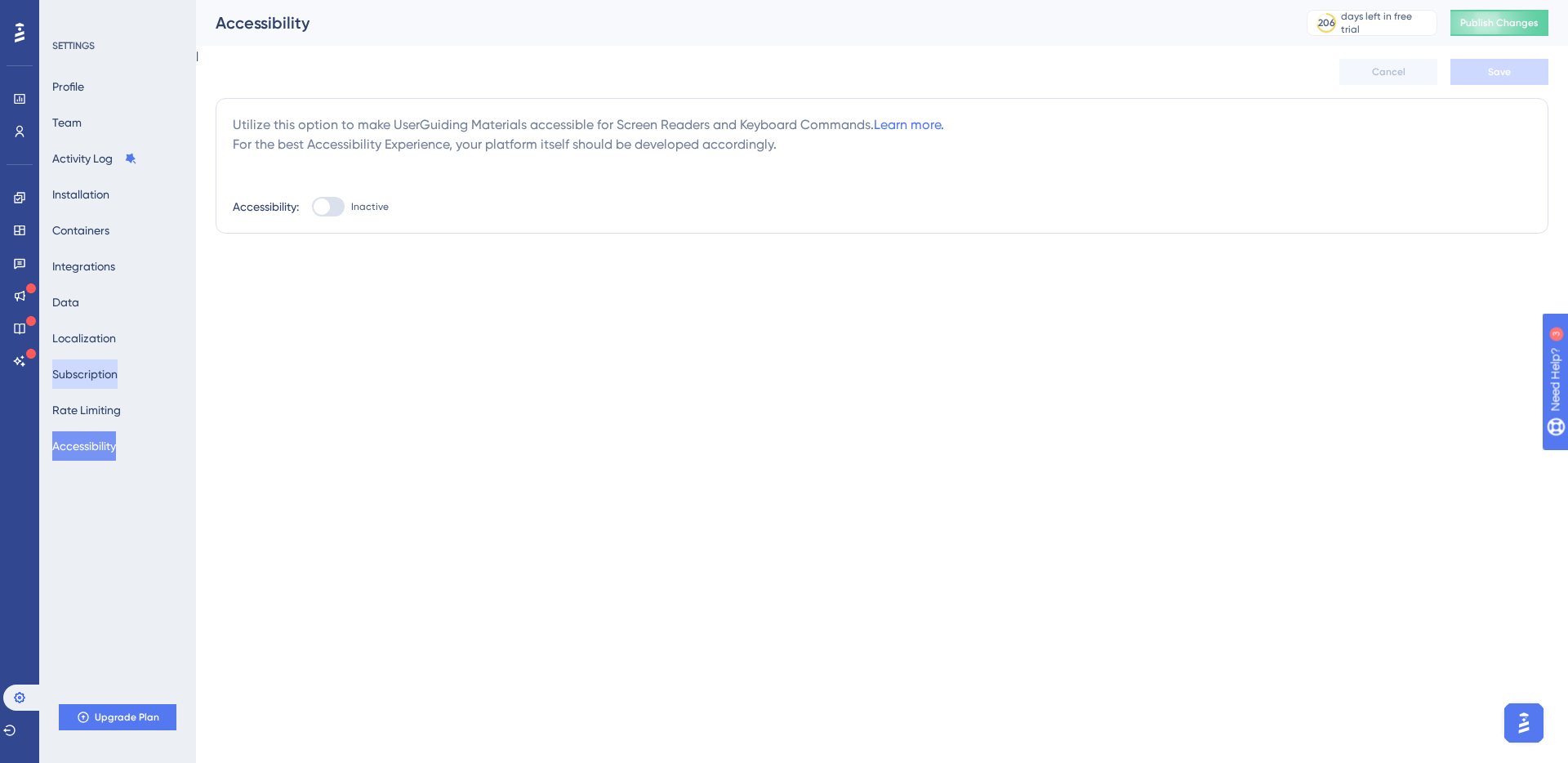
click at [95, 378] on button "Subscription" at bounding box center [85, 374] width 66 height 29
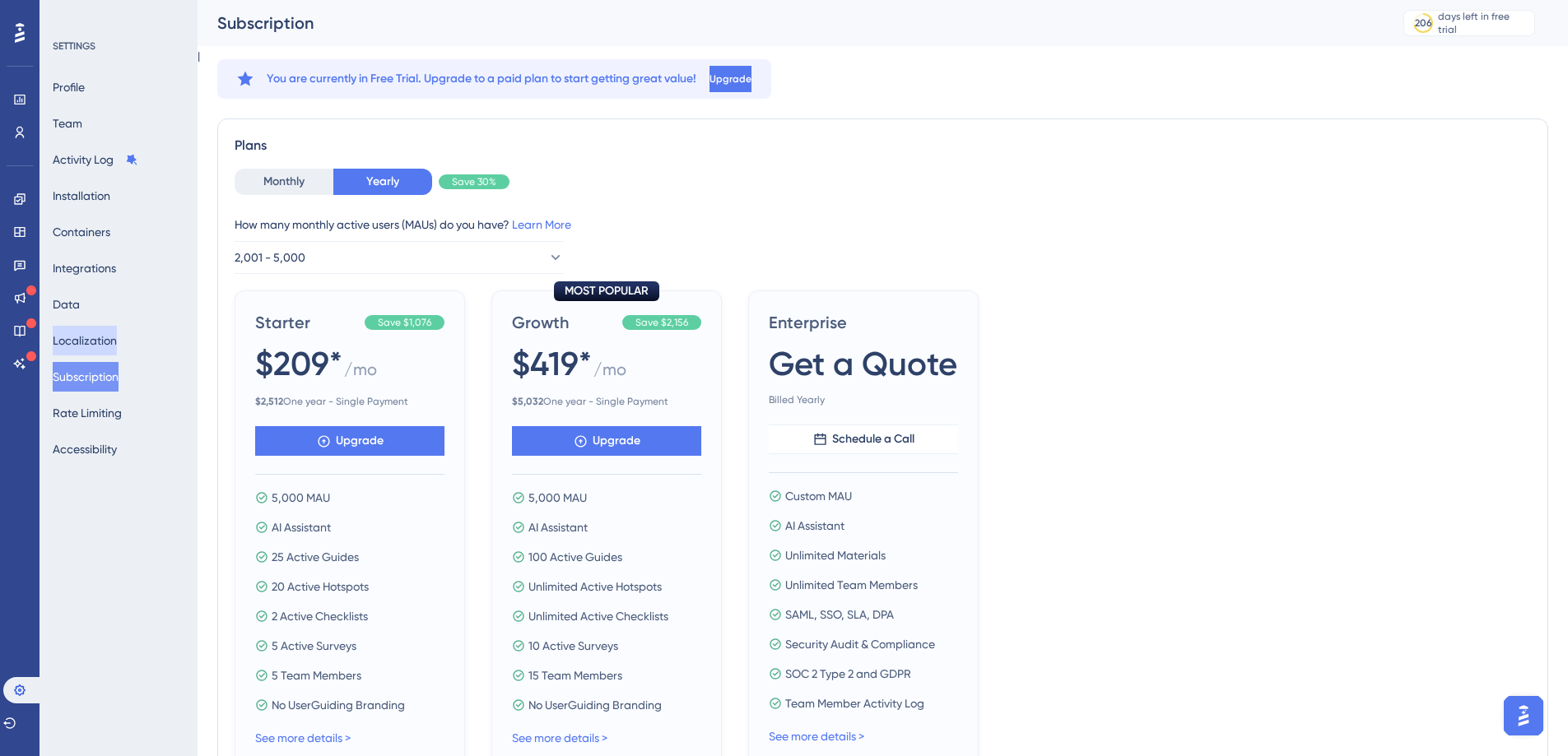
click at [109, 345] on button "Localization" at bounding box center [85, 340] width 64 height 29
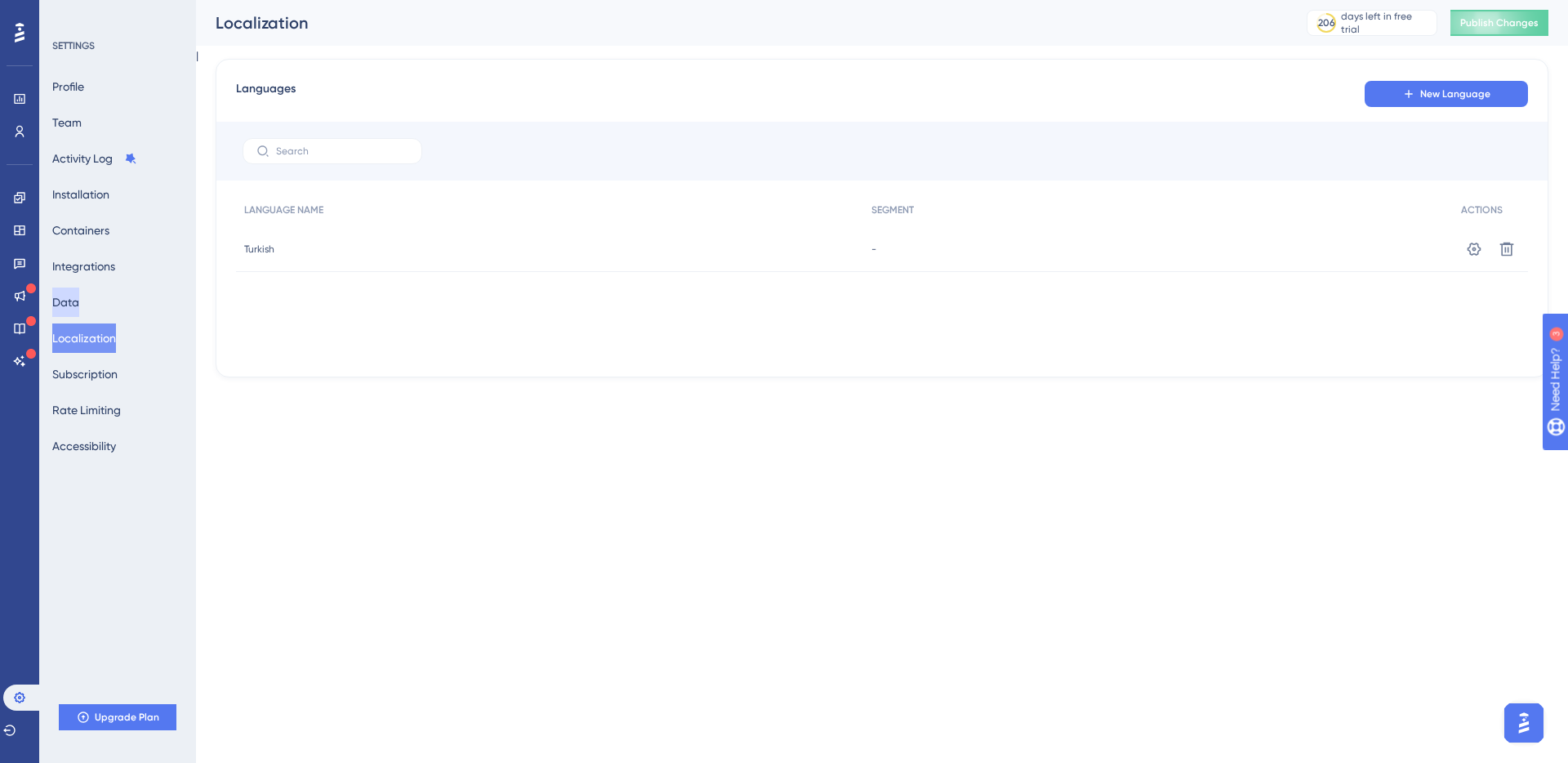
click at [79, 296] on button "Data" at bounding box center [66, 302] width 27 height 29
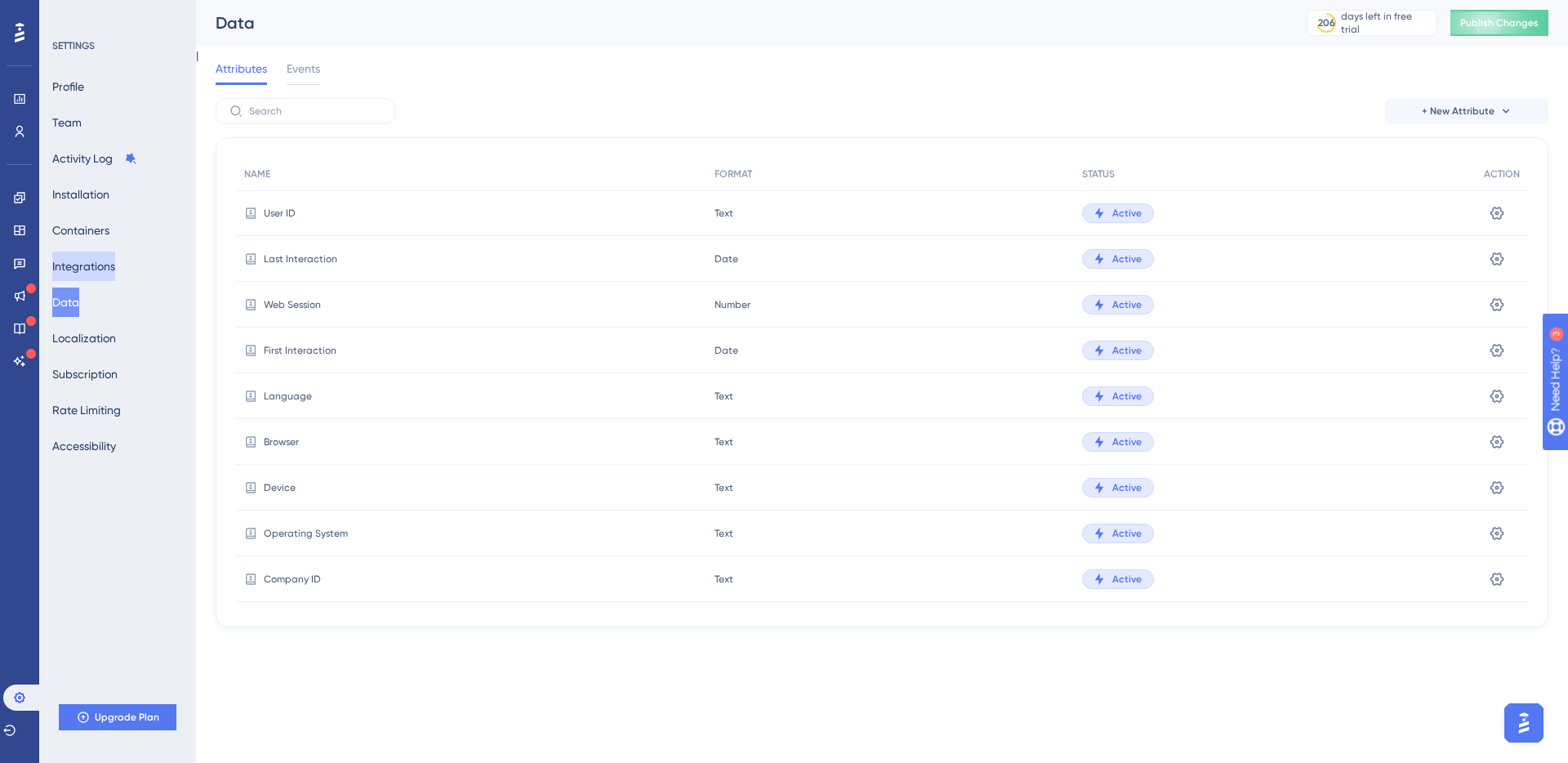
click at [95, 272] on button "Integrations" at bounding box center [83, 267] width 63 height 29
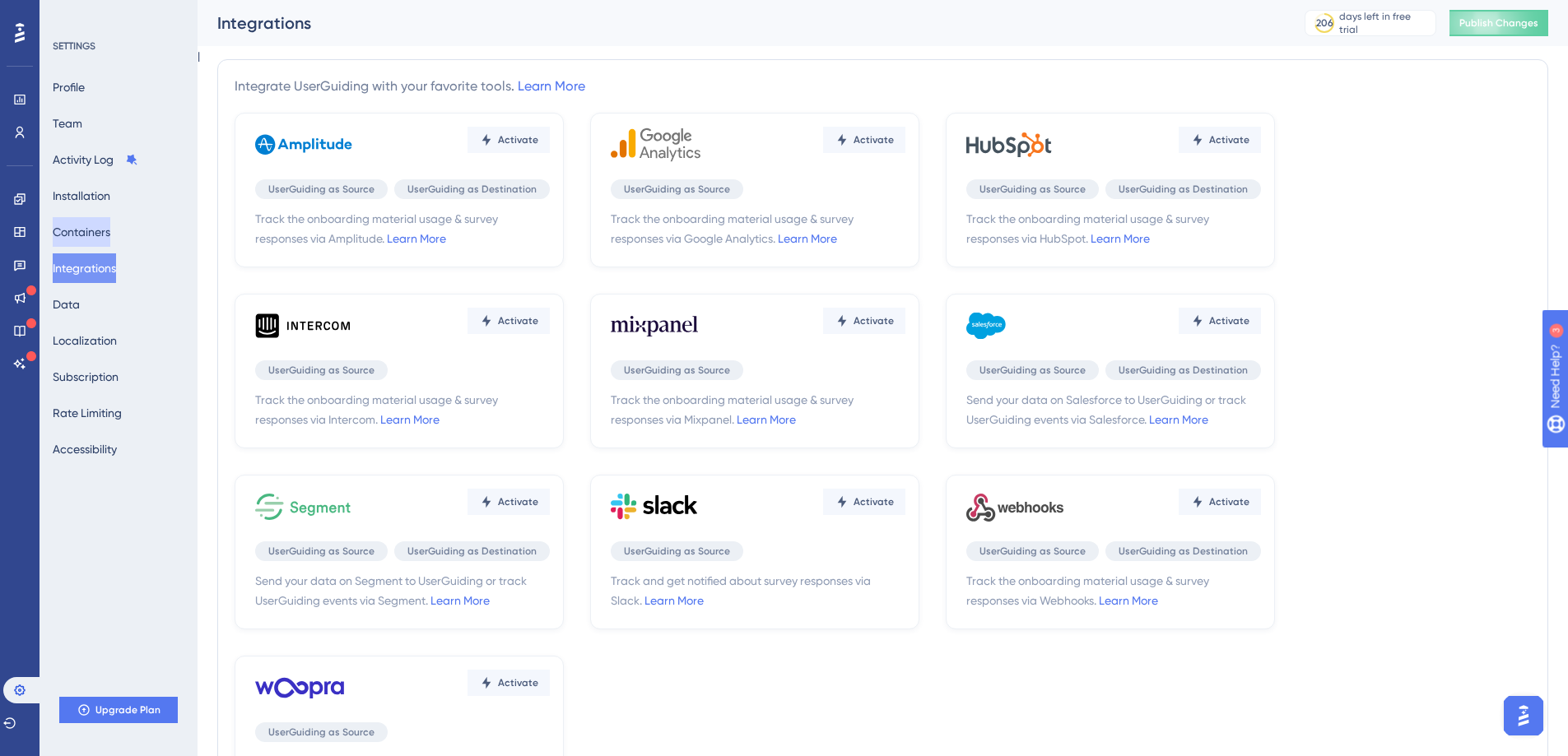
click at [97, 223] on button "Containers" at bounding box center [81, 232] width 58 height 29
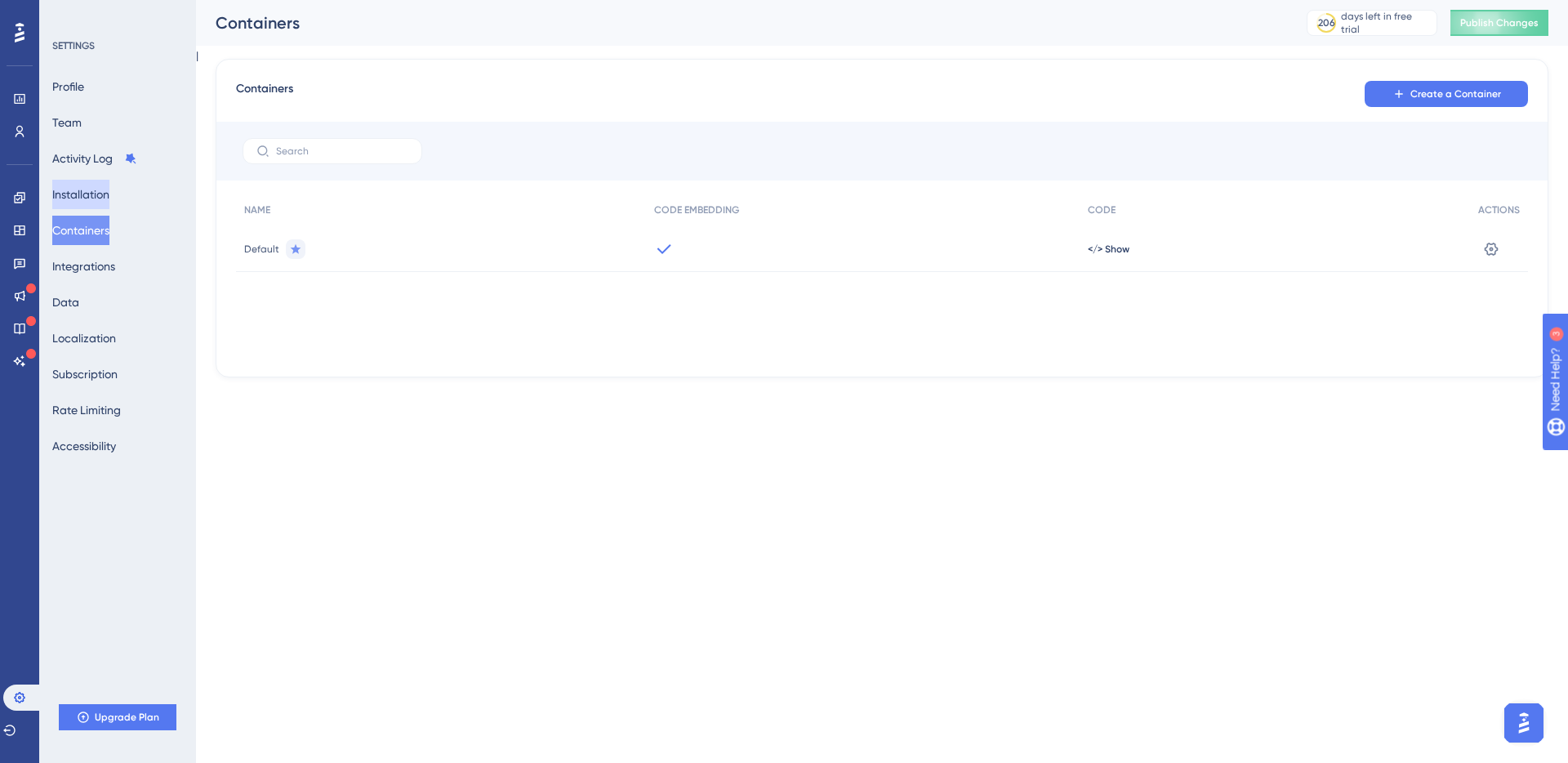
click at [102, 190] on button "Installation" at bounding box center [80, 194] width 57 height 29
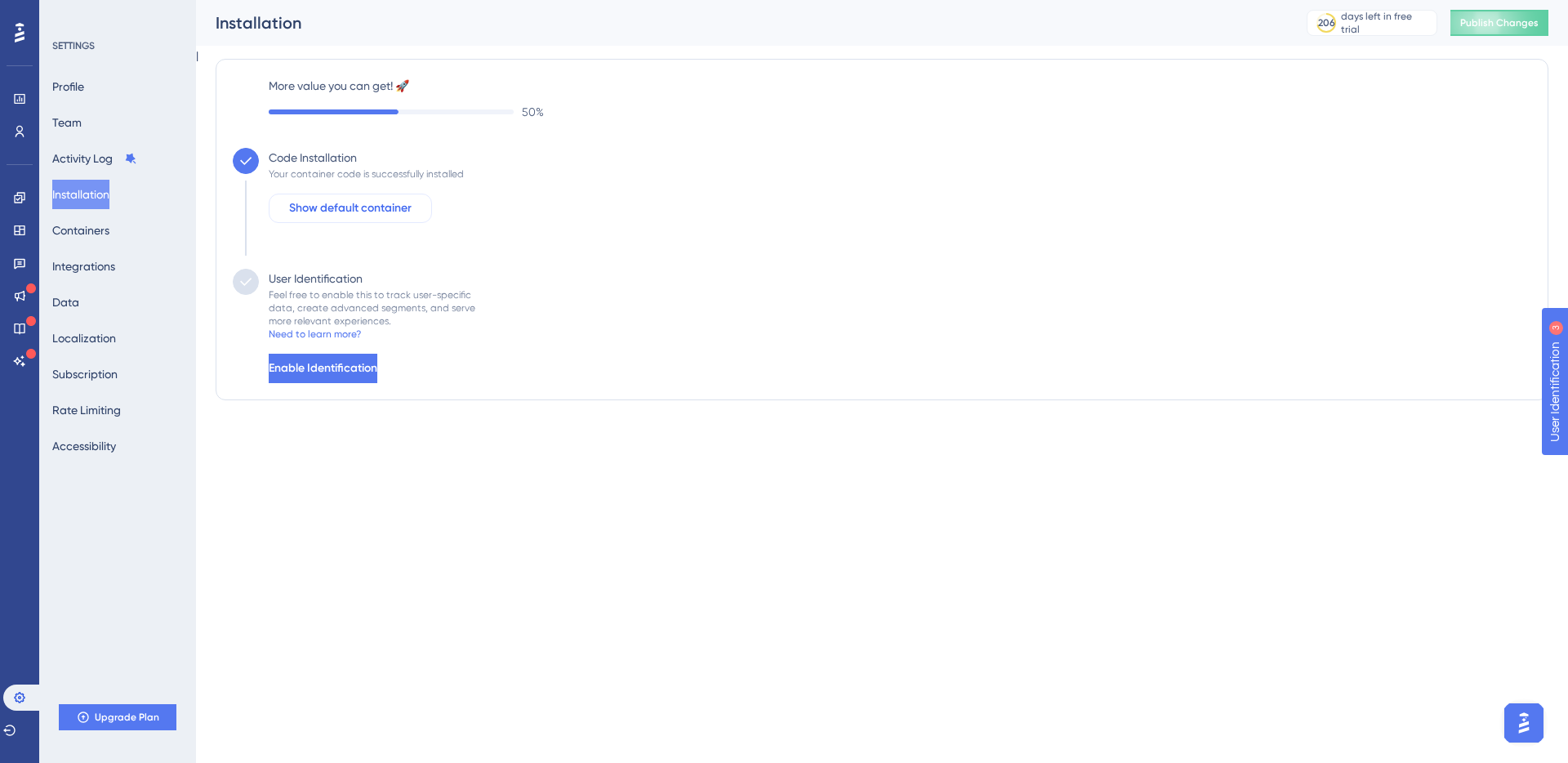
click at [332, 208] on span "Show default container" at bounding box center [350, 207] width 122 height 19
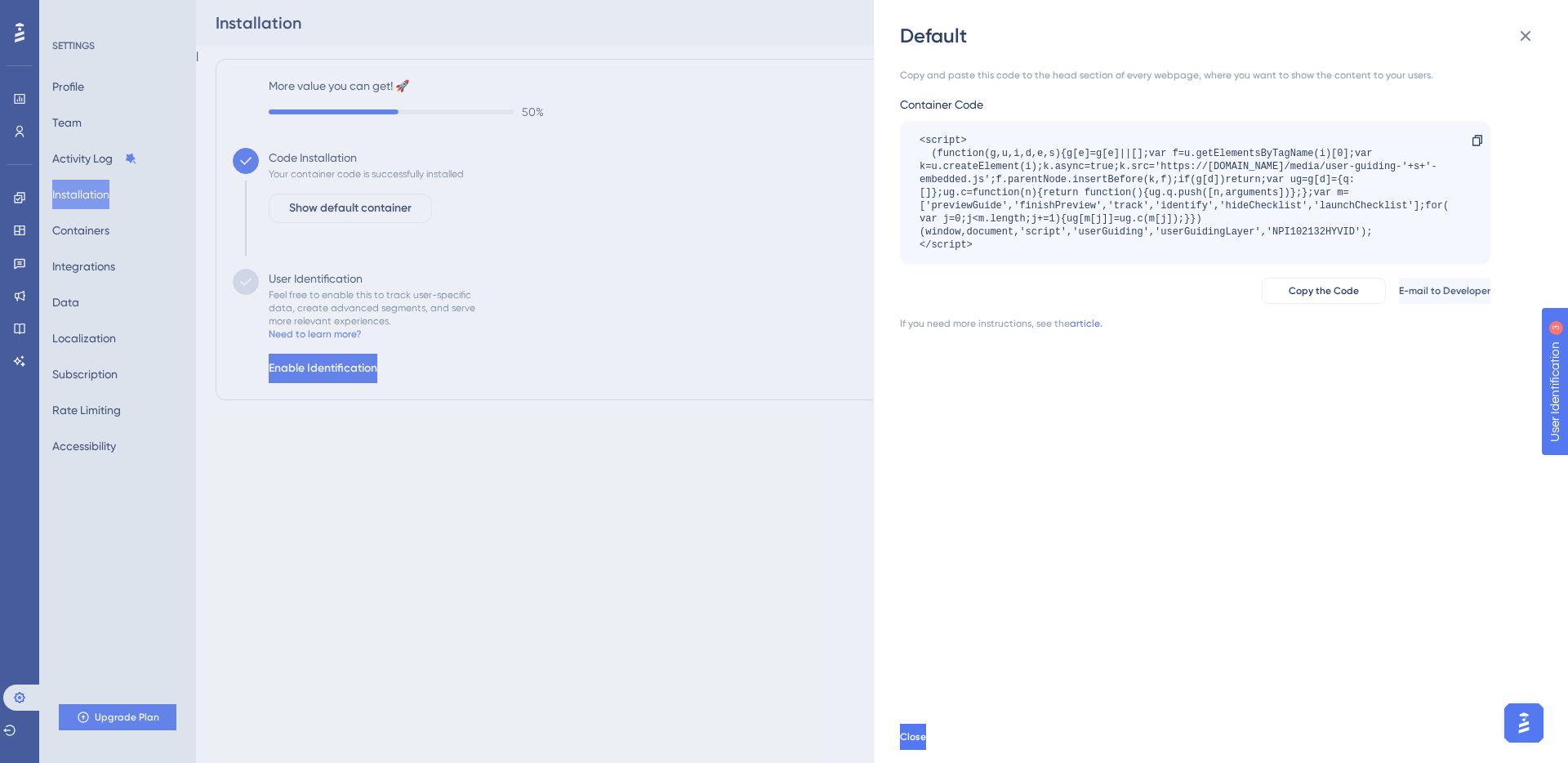
click at [737, 265] on div "Default Copy and paste this code to the head section of every webpage, where yo…" at bounding box center [784, 382] width 1568 height 763
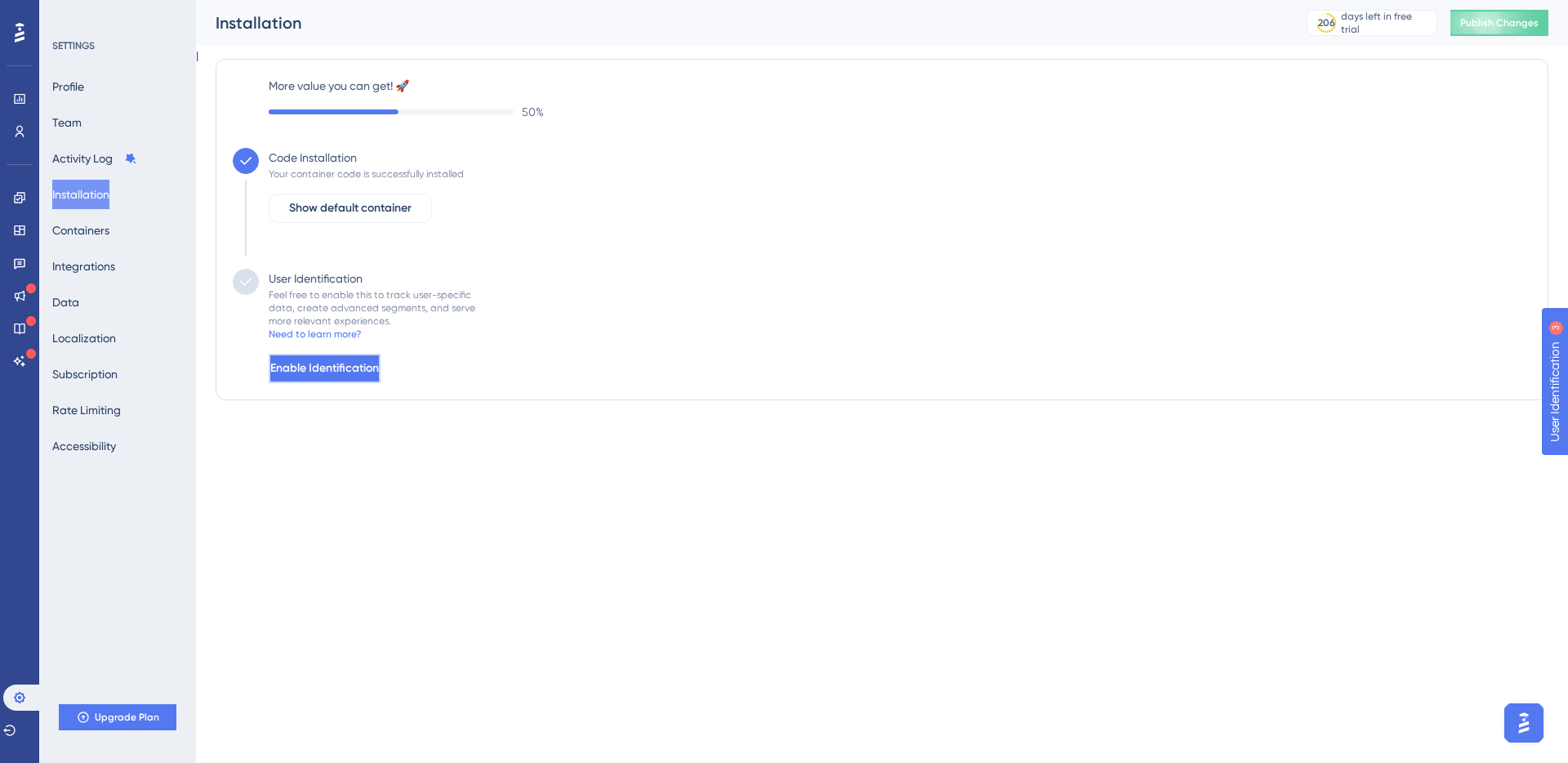
click at [368, 361] on span "Enable Identification" at bounding box center [324, 368] width 109 height 19
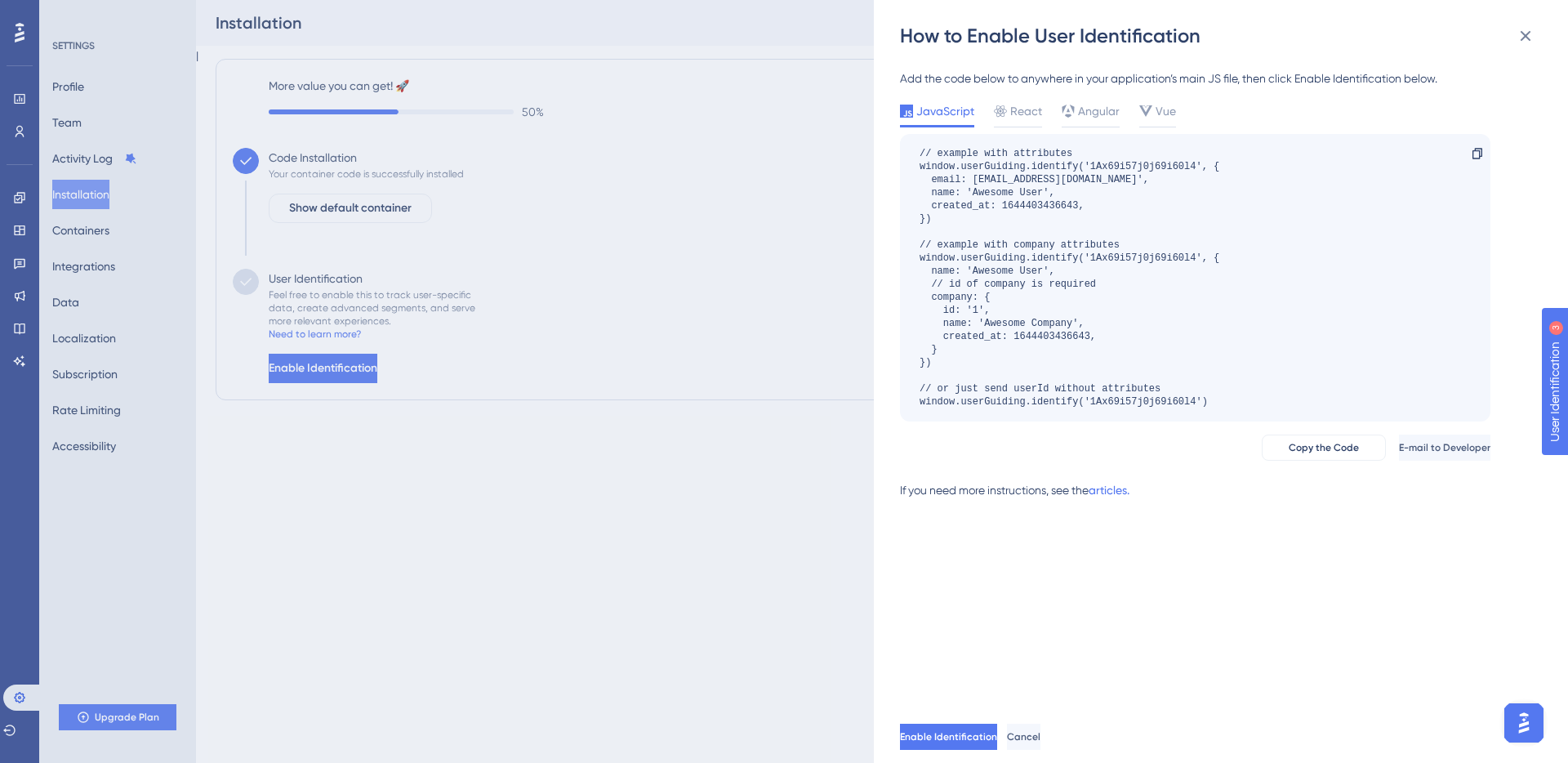
click at [1088, 43] on div "How to Enable User Identification" at bounding box center [1222, 36] width 645 height 26
click at [1113, 79] on div "Add the code below to anywhere in your application’s main JS file, then click E…" at bounding box center [1195, 78] width 591 height 19
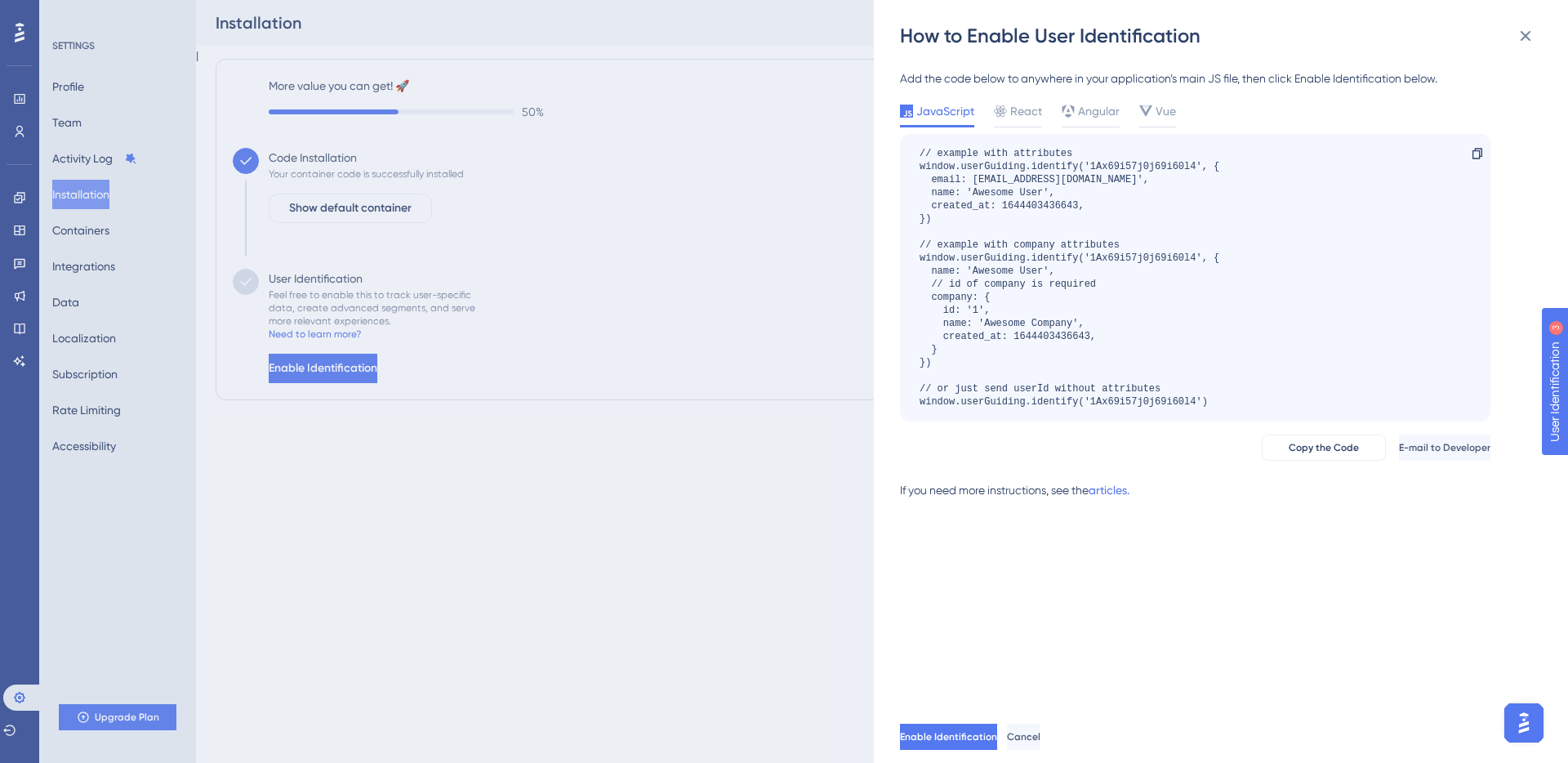
click at [1113, 79] on div "Add the code below to anywhere in your application’s main JS file, then click E…" at bounding box center [1195, 78] width 591 height 19
click at [900, 120] on div at bounding box center [900, 120] width 0 height 0
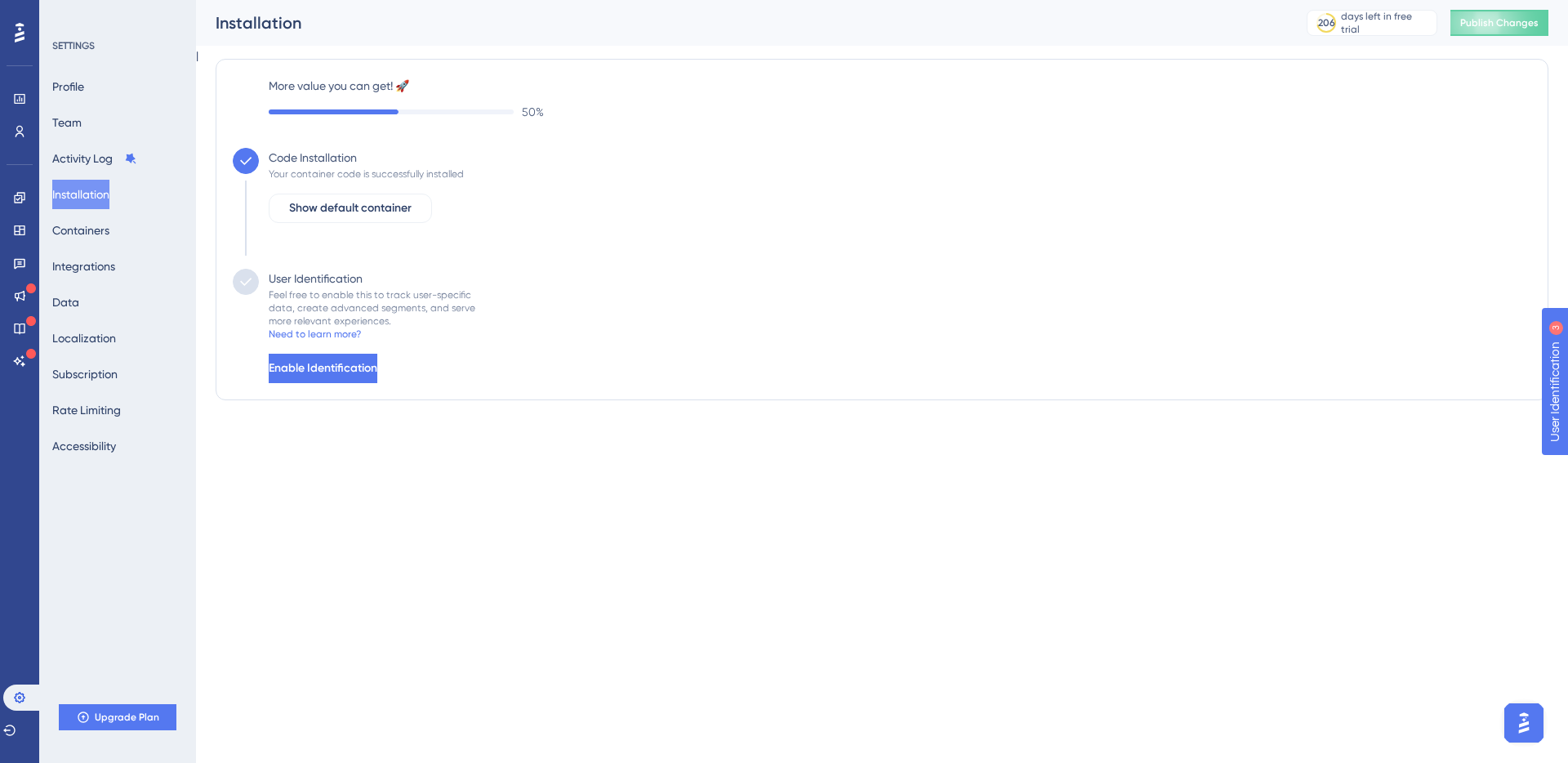
click at [580, 334] on div "User Identification Feel free to enable this to track user-specific data, creat…" at bounding box center [882, 325] width 1299 height 114
click at [110, 228] on button "Containers" at bounding box center [80, 230] width 57 height 29
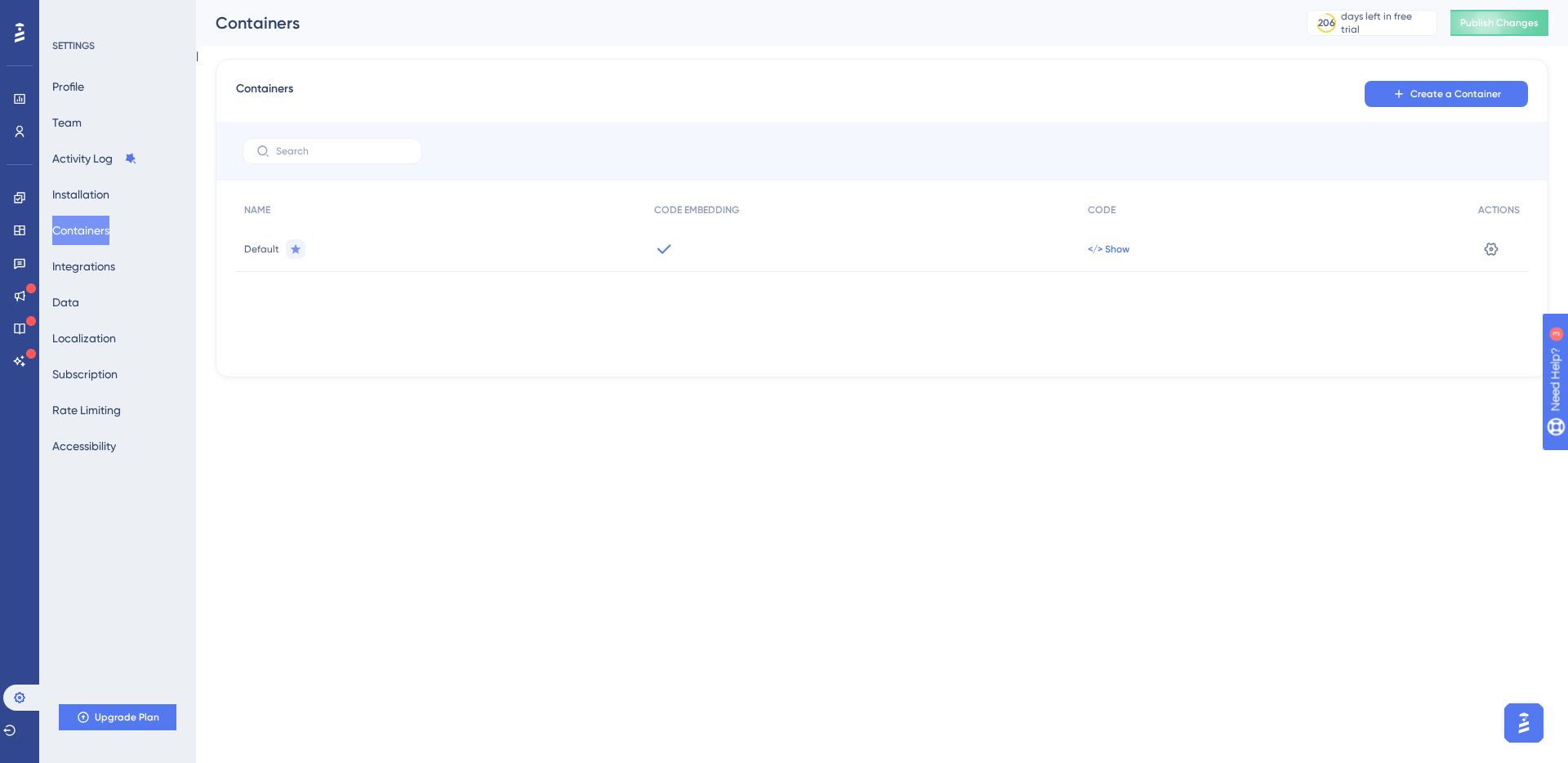
click at [1096, 243] on span "</> Show" at bounding box center [1109, 249] width 42 height 13
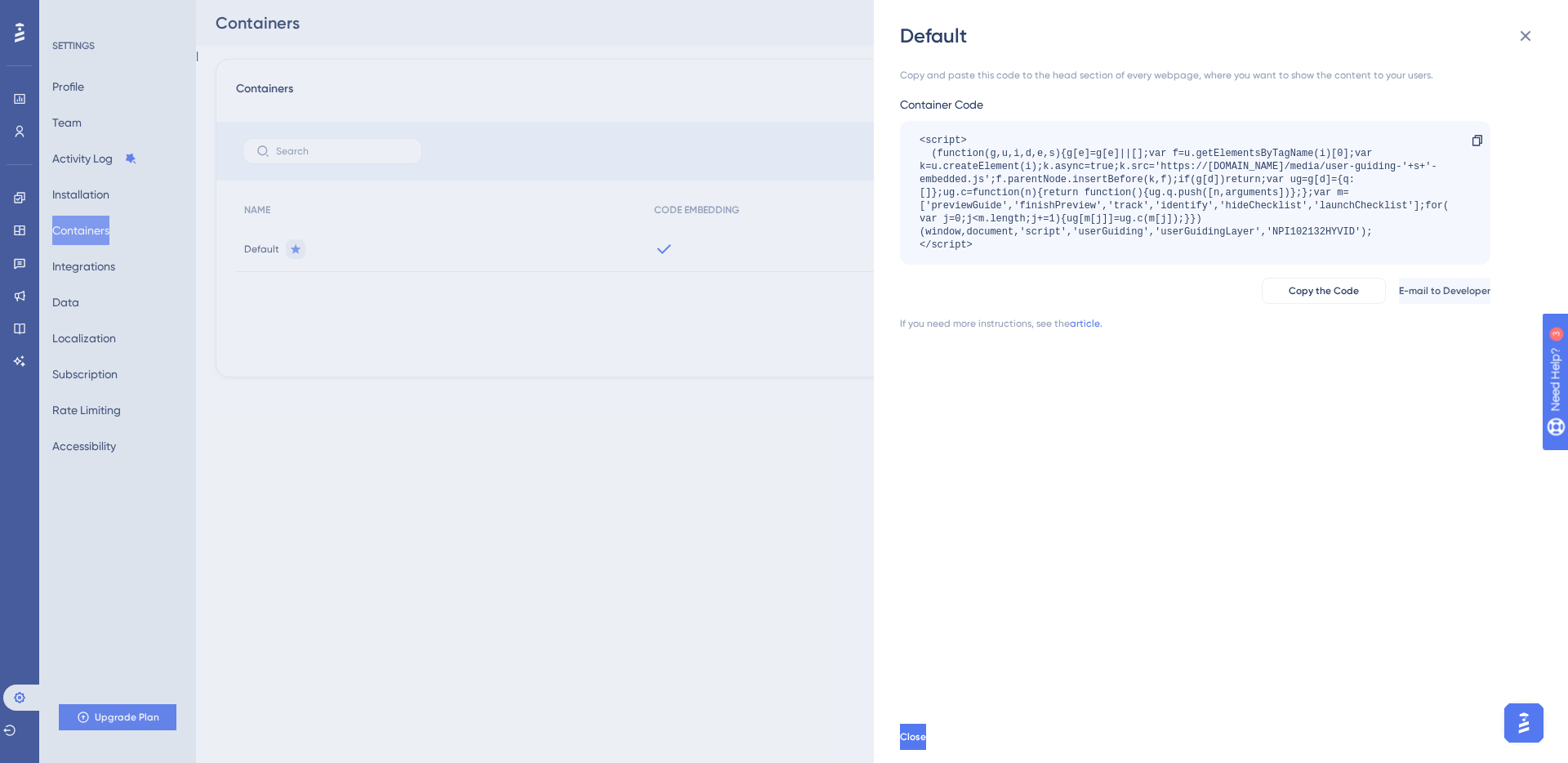
click at [747, 410] on div "Default Copy and paste this code to the head section of every webpage, where yo…" at bounding box center [784, 382] width 1568 height 763
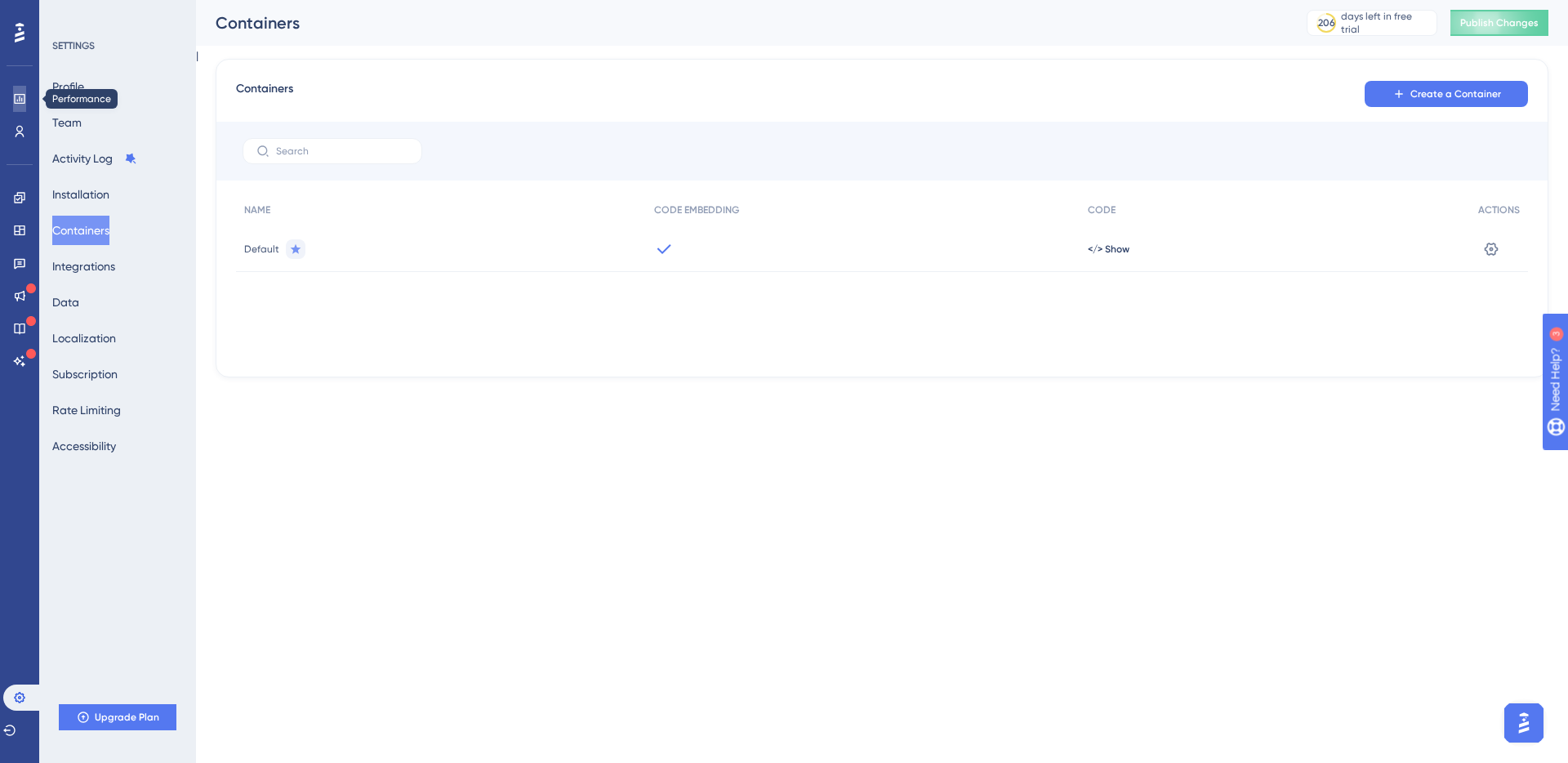
click at [18, 93] on icon at bounding box center [19, 99] width 13 height 13
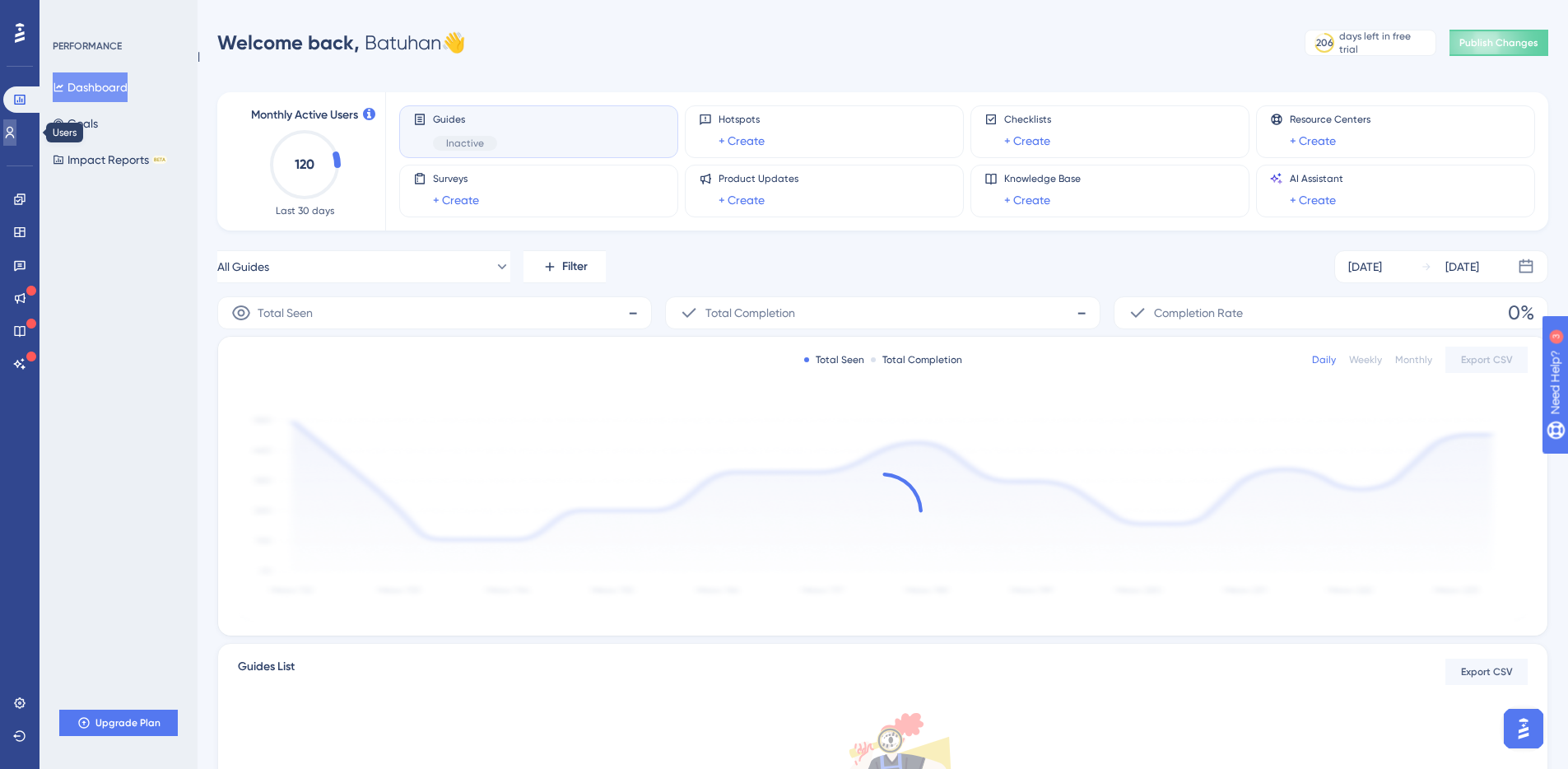
click at [17, 136] on icon at bounding box center [10, 132] width 13 height 13
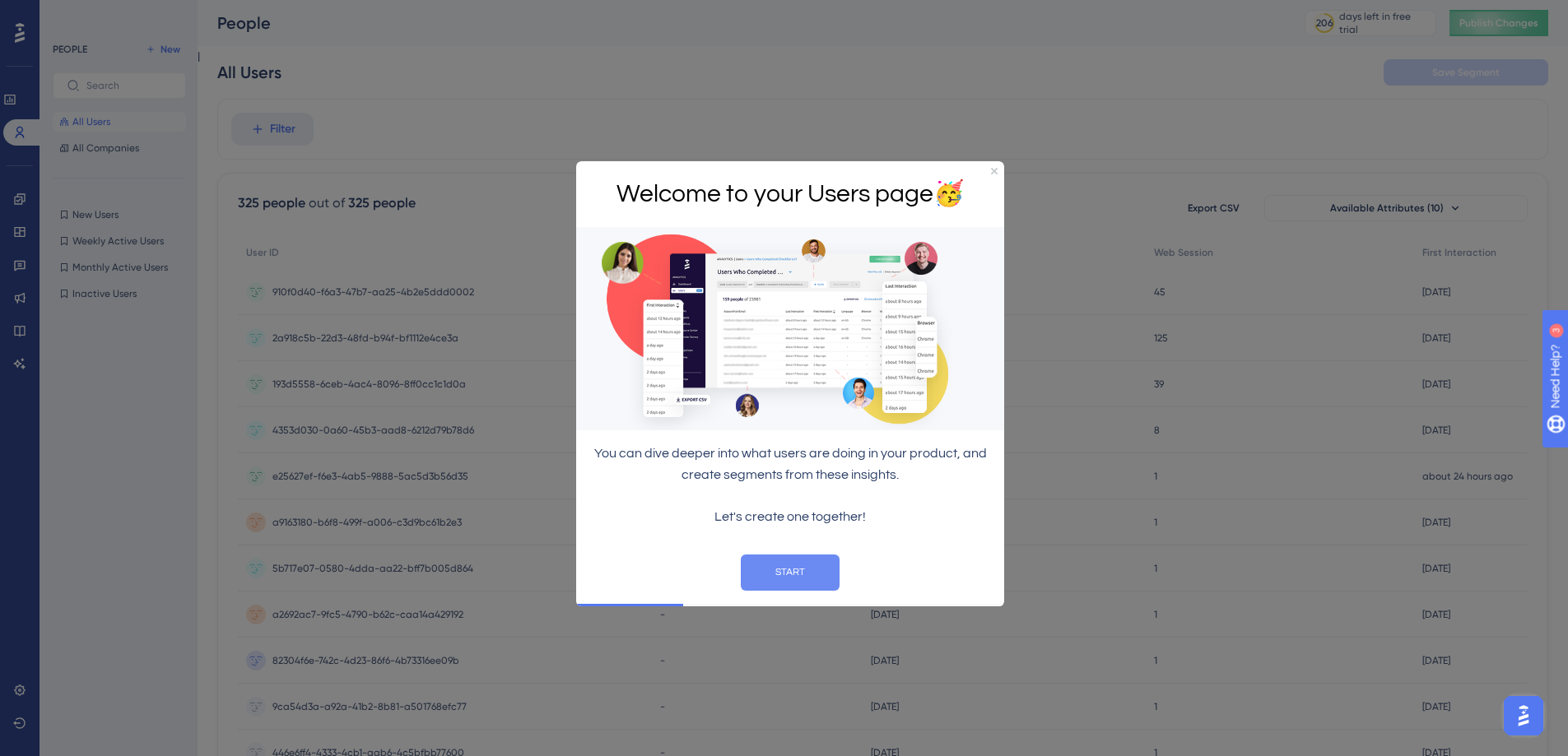
click at [807, 559] on button "START" at bounding box center [789, 572] width 98 height 36
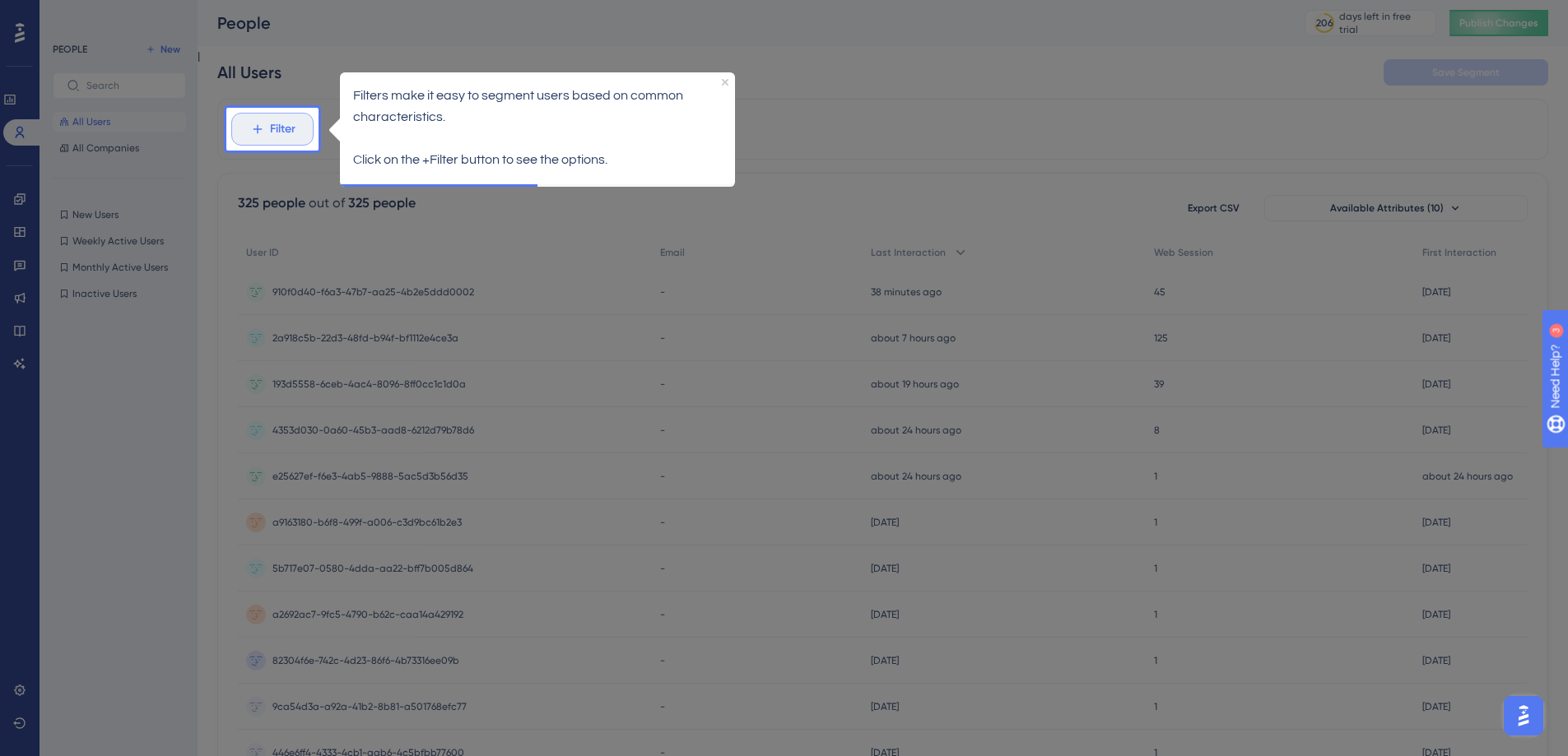
click at [275, 131] on span "Filter" at bounding box center [282, 129] width 26 height 19
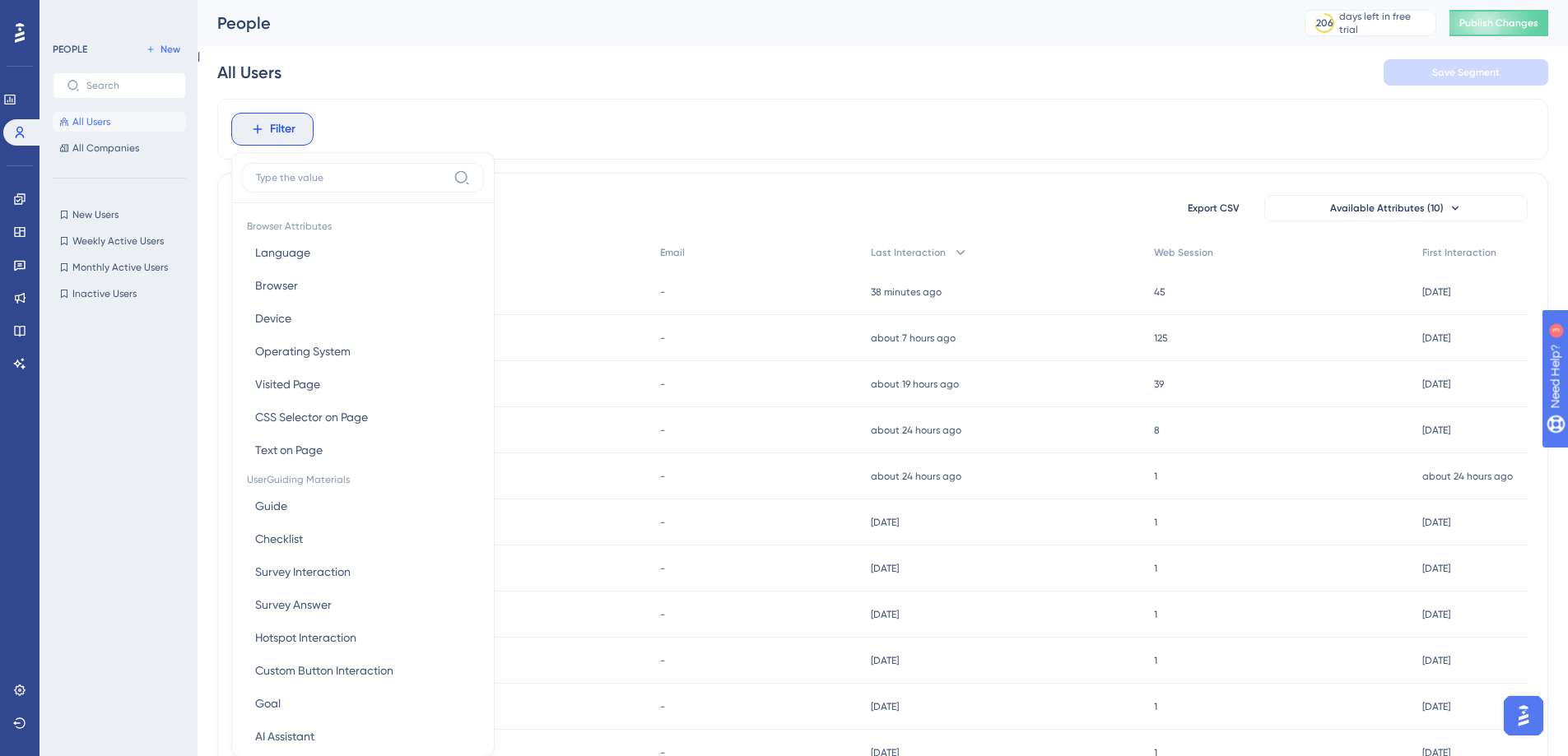
scroll to position [72, 0]
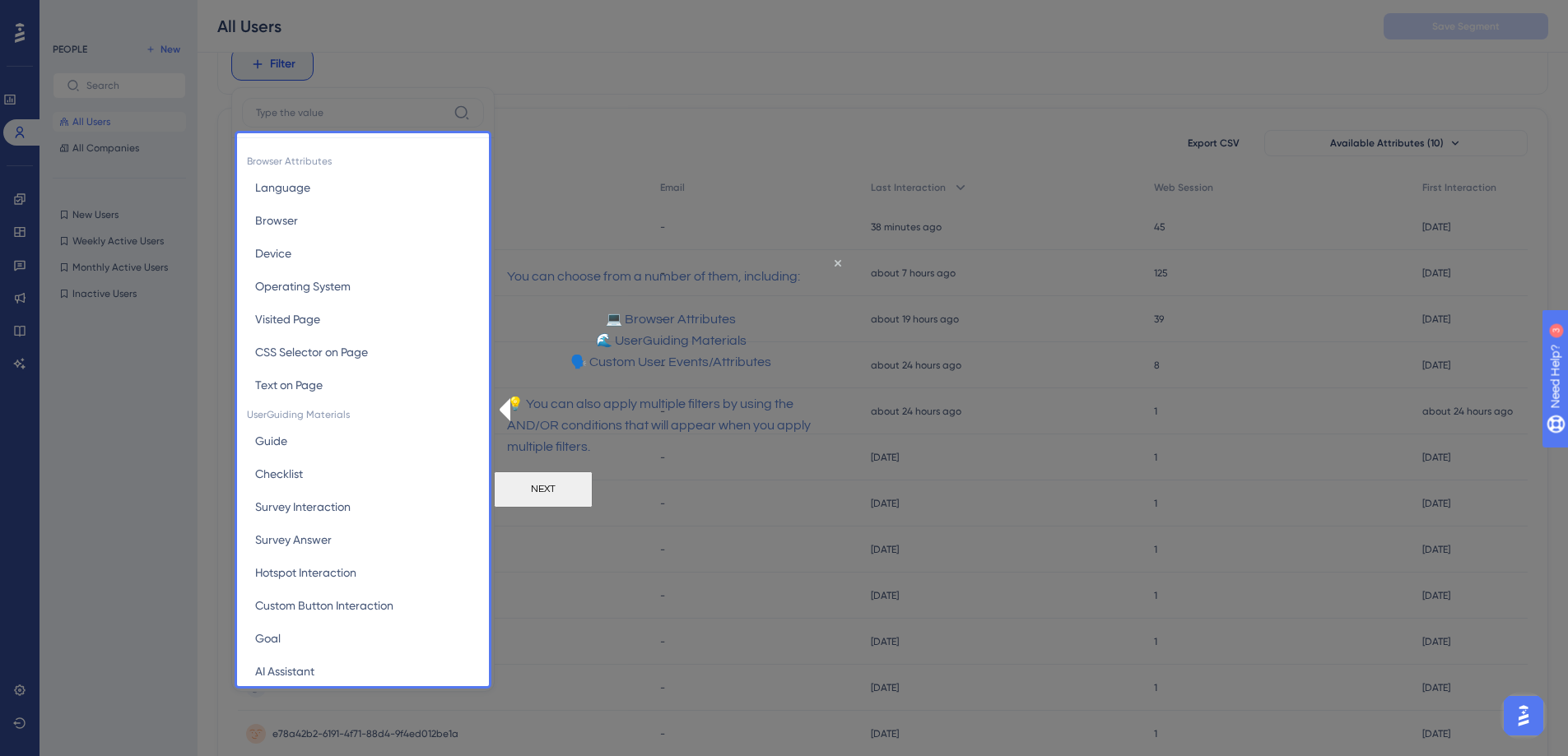
click at [266, 441] on div "Browser Attributes Language Language Browser Browser Device Device Operating Sy…" at bounding box center [362, 390] width 263 height 605
click at [592, 508] on button "NEXT" at bounding box center [543, 489] width 98 height 36
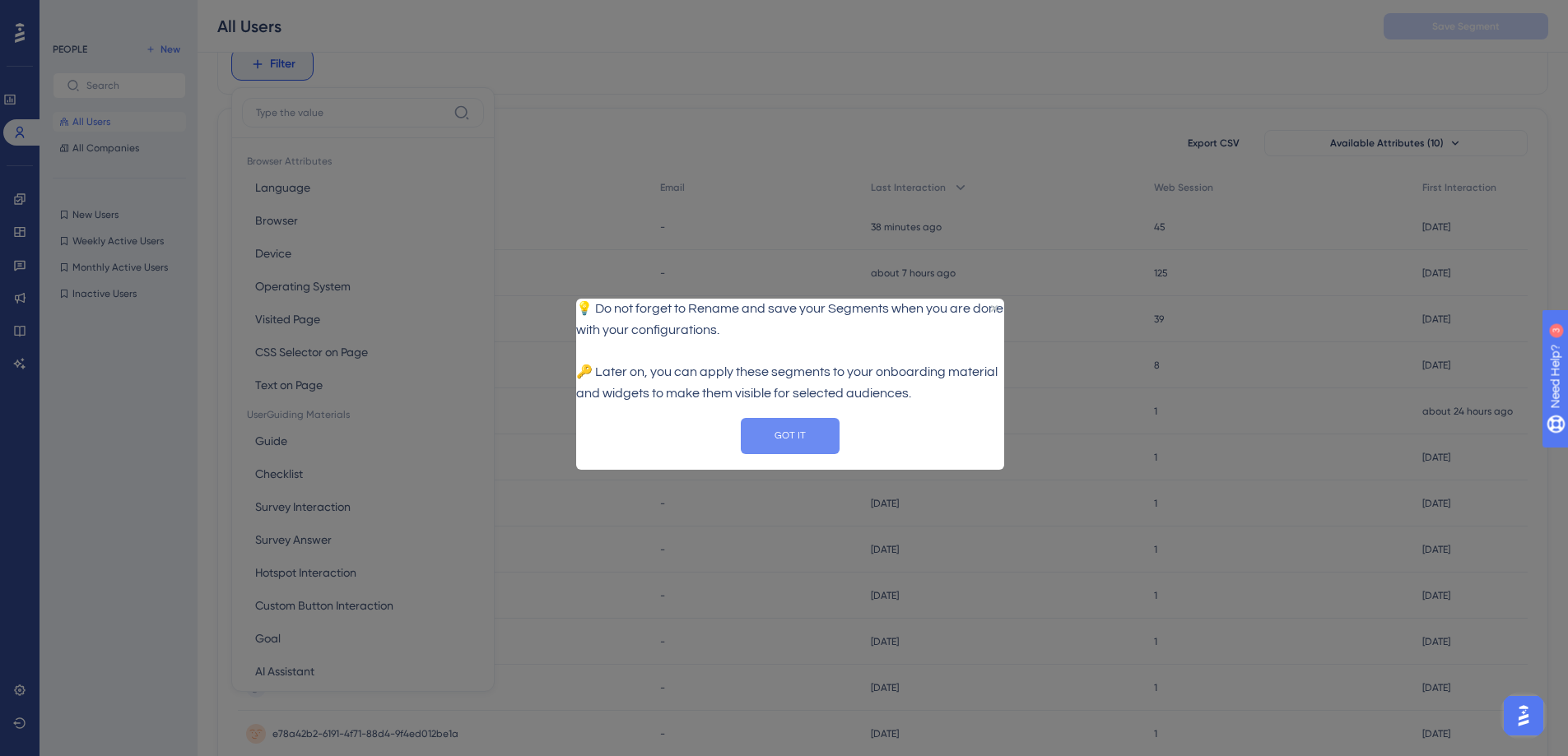
click at [788, 452] on button "GOT IT" at bounding box center [789, 435] width 98 height 36
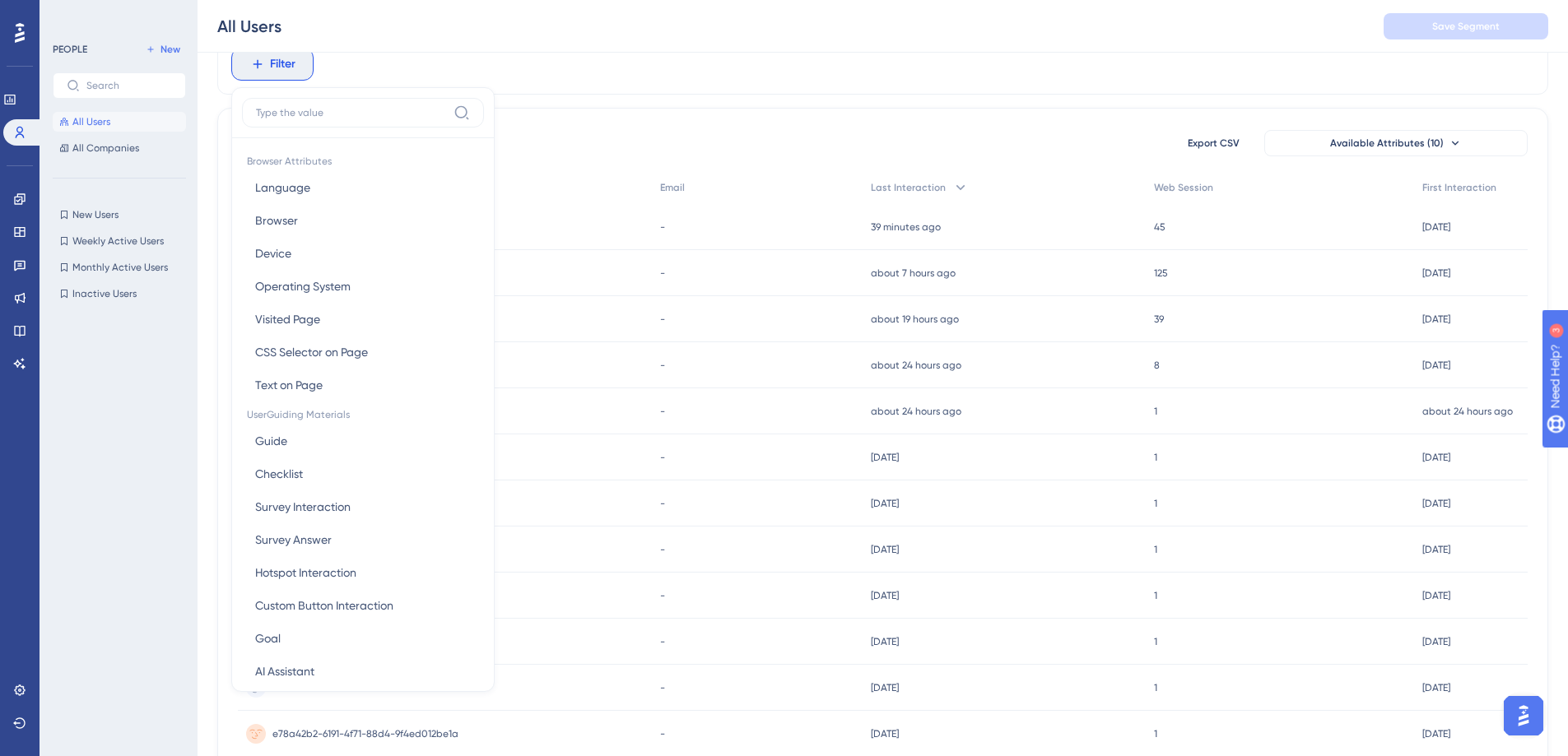
click at [559, 54] on div "Filter Browser Attributes Language Language Browser Browser Device Device Opera…" at bounding box center [882, 64] width 1331 height 61
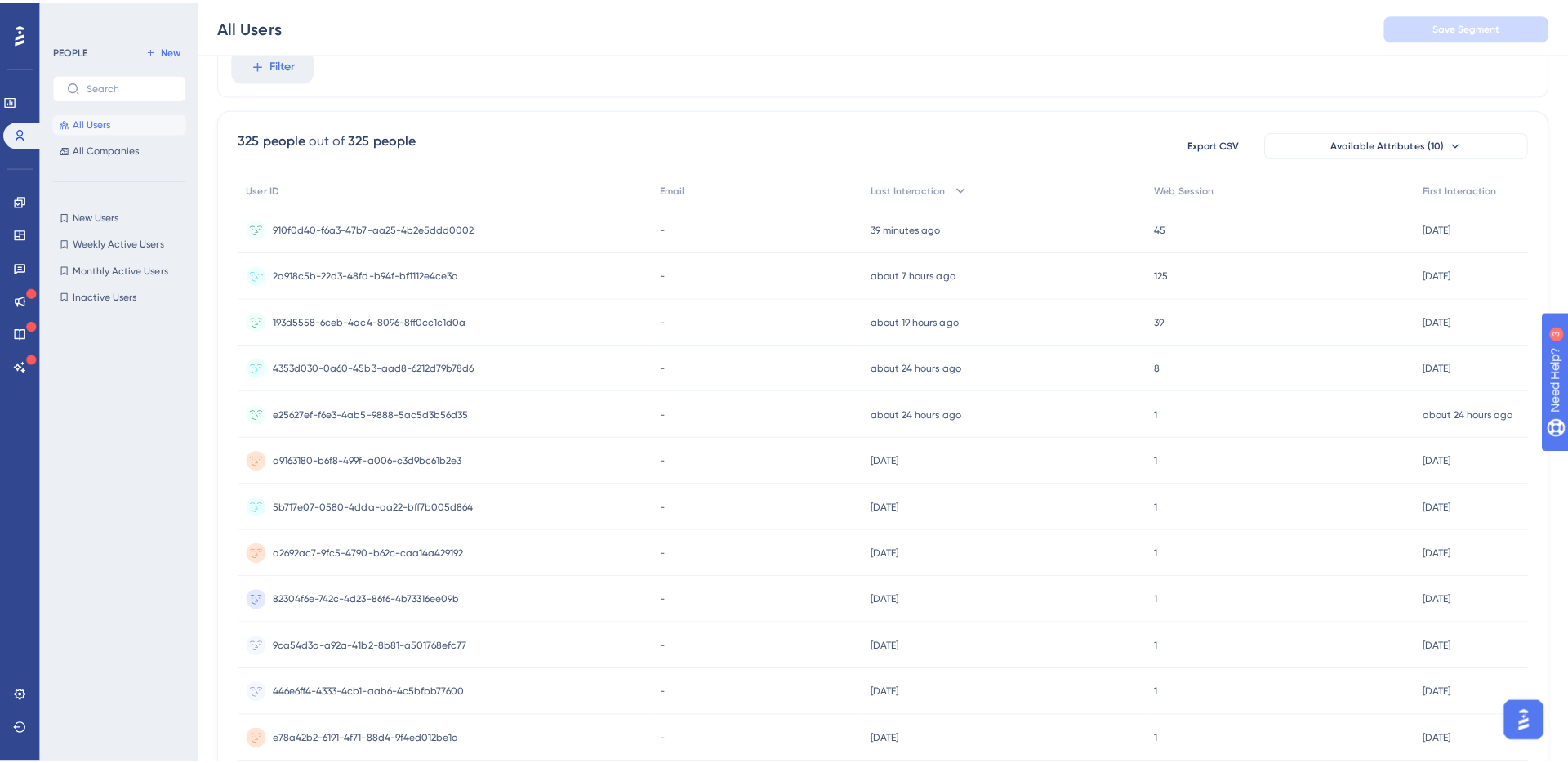
scroll to position [0, 0]
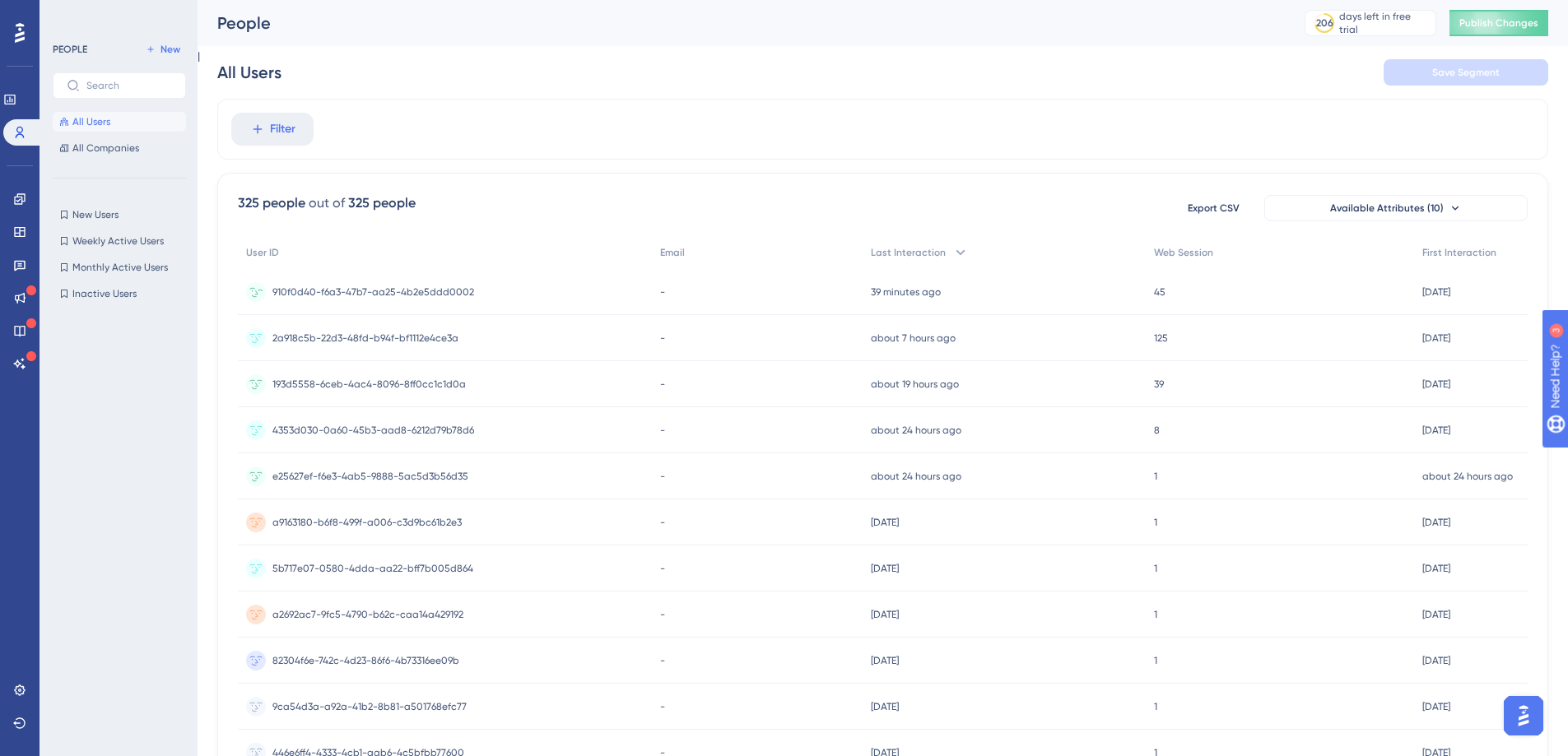
click at [393, 297] on span "910f0d40-f6a3-47b7-aa25-4b2e5ddd0002" at bounding box center [372, 292] width 201 height 13
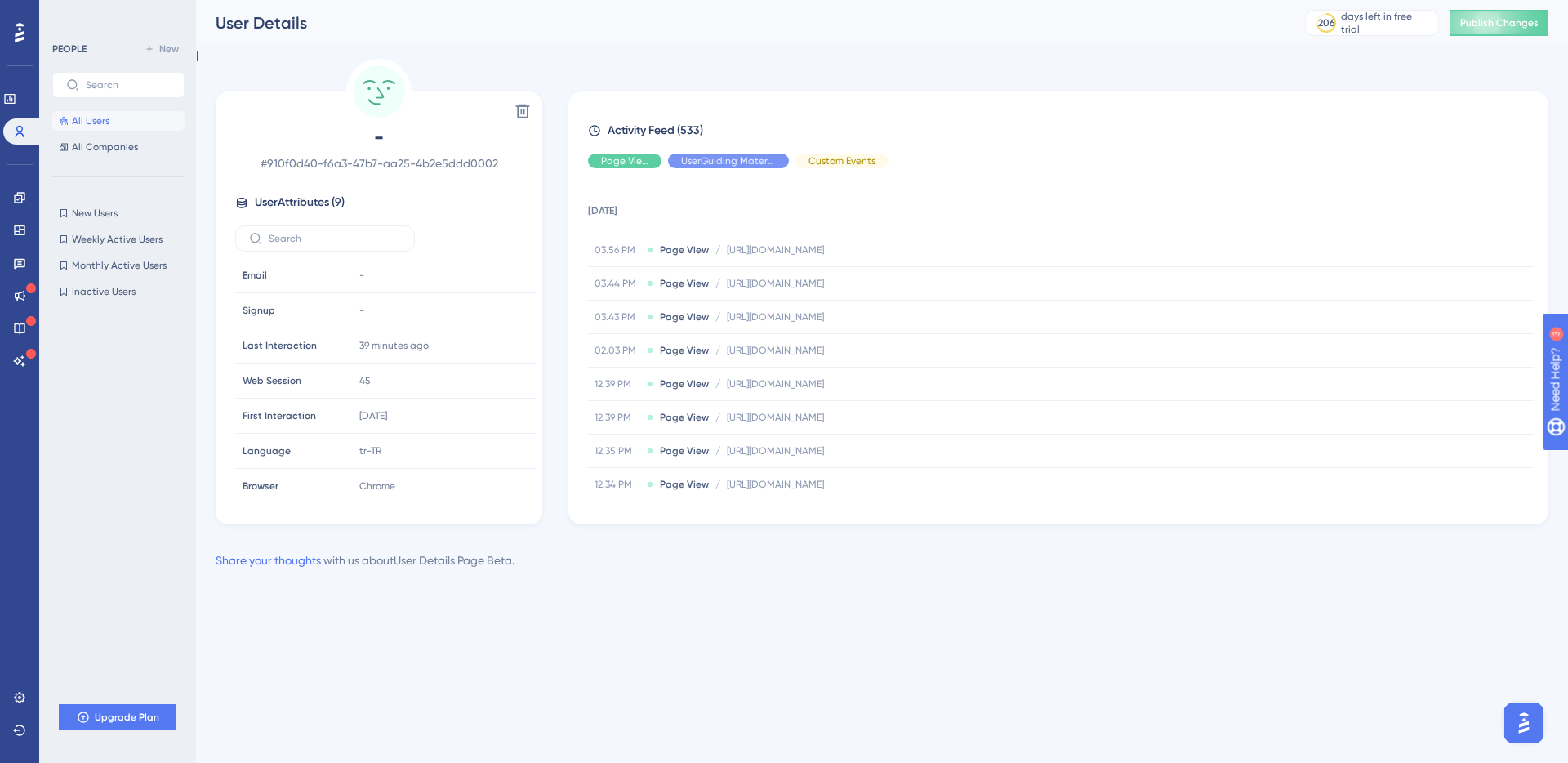
click at [201, 128] on div "Performance Users Engagement Widgets Feedback Product Updates Knowledge Base AI…" at bounding box center [882, 298] width 1372 height 596
click at [26, 197] on link at bounding box center [19, 197] width 13 height 26
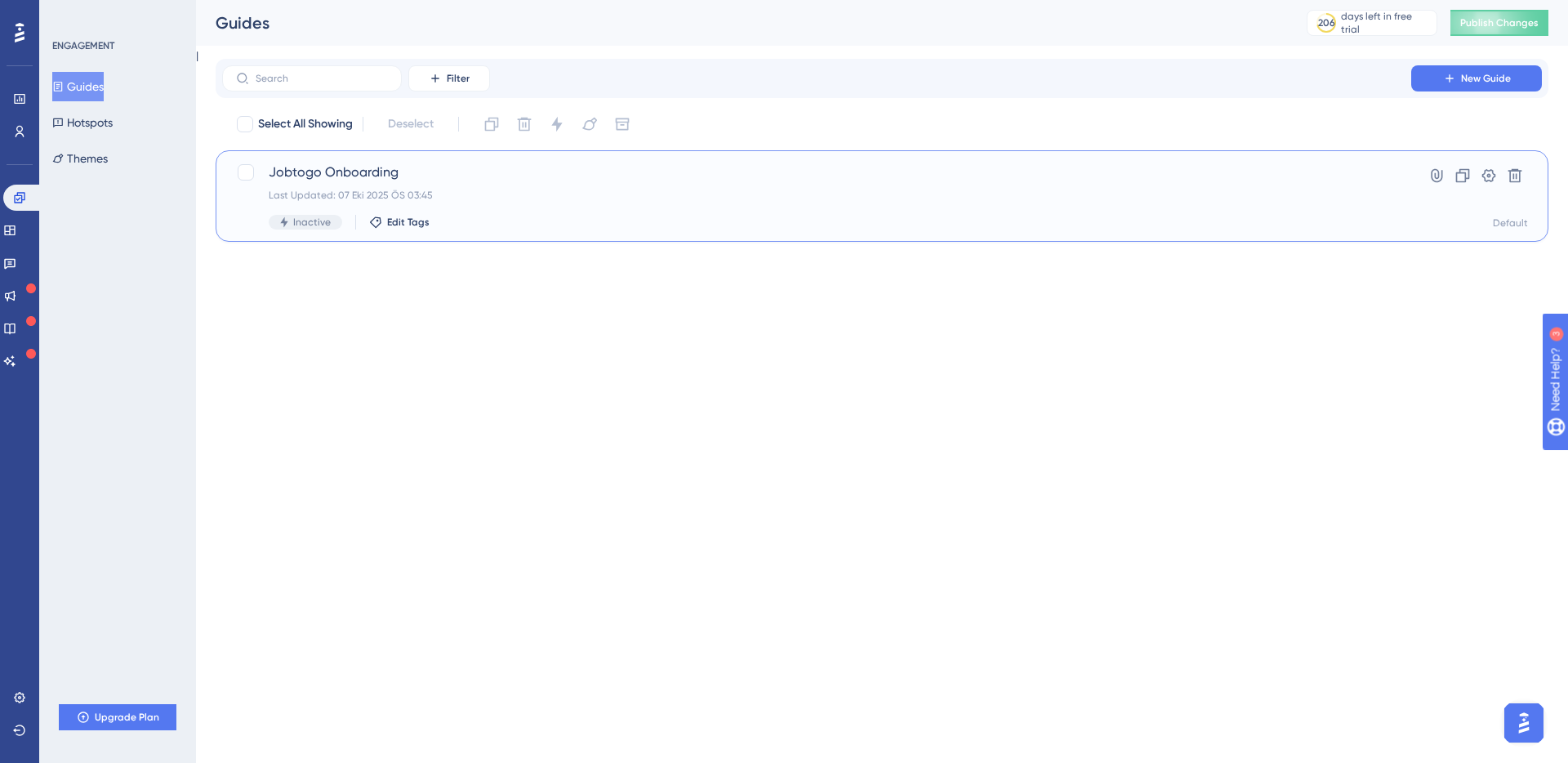
click at [365, 185] on div "Jobtogo Onboarding Last Updated: 07 Eki 2025 ÖS 03:45 Inactive Edit Tags" at bounding box center [816, 195] width 1096 height 67
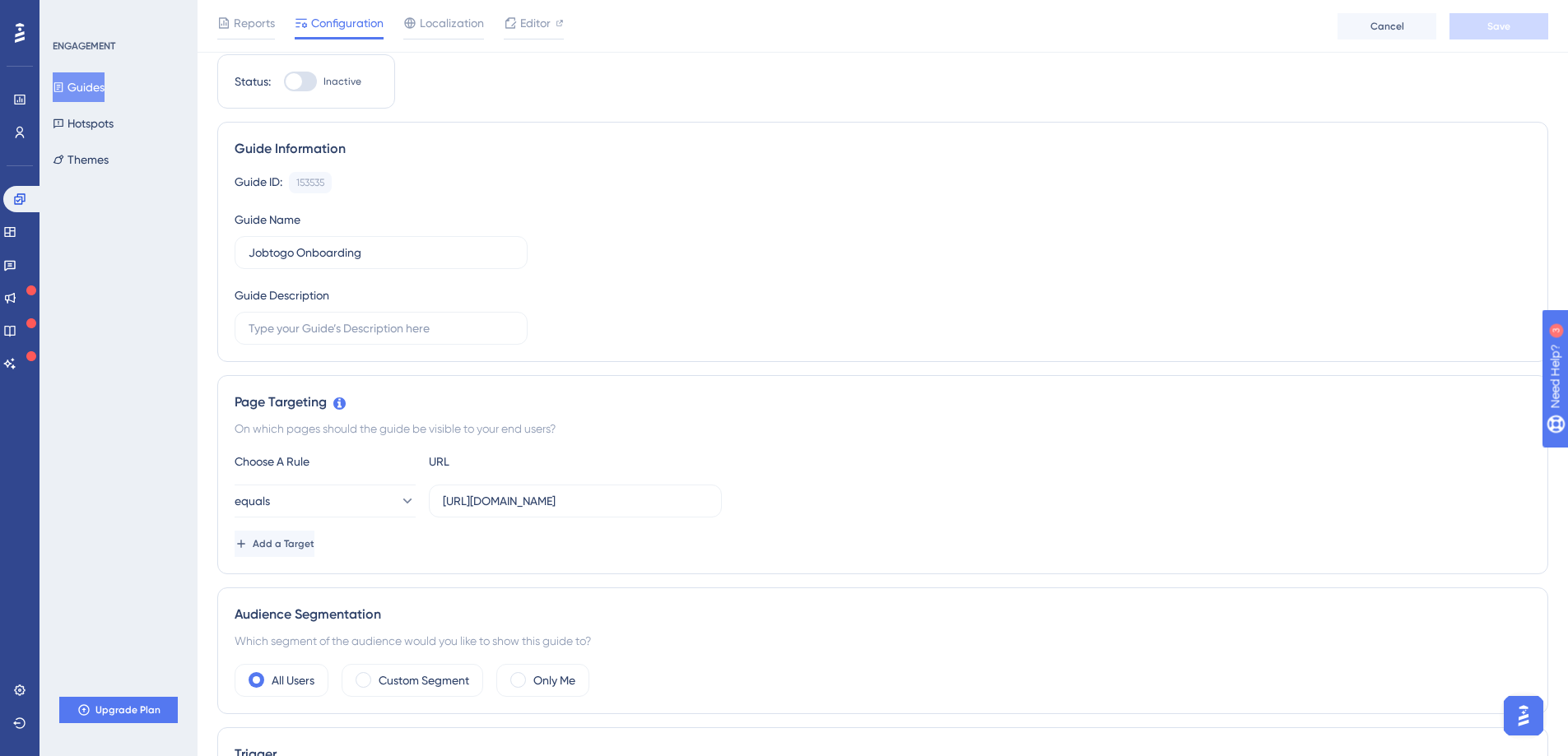
scroll to position [61, 0]
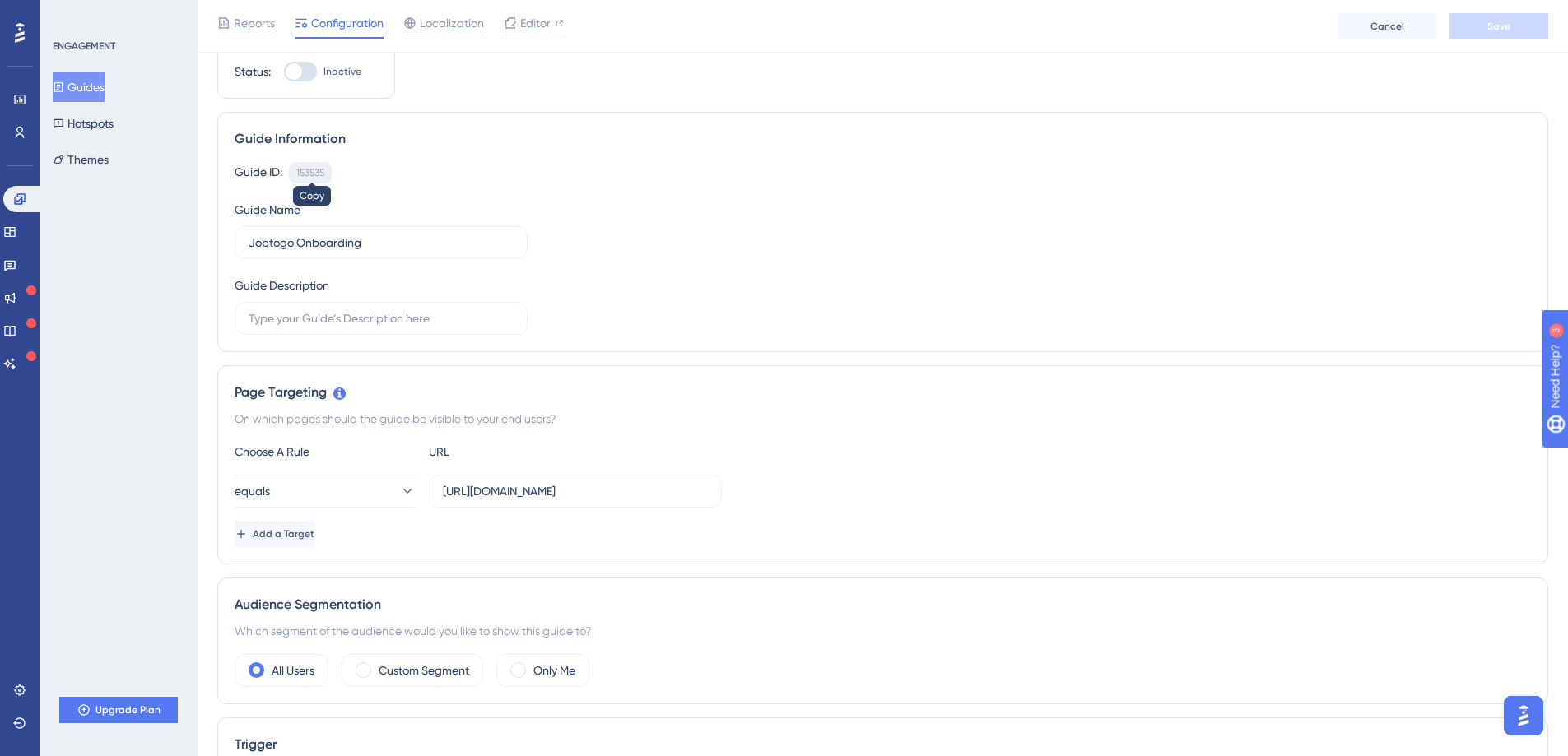
click at [317, 174] on div "153535" at bounding box center [310, 173] width 28 height 13
click at [358, 166] on div "Guide ID: 153535 Copy" at bounding box center [882, 172] width 1296 height 21
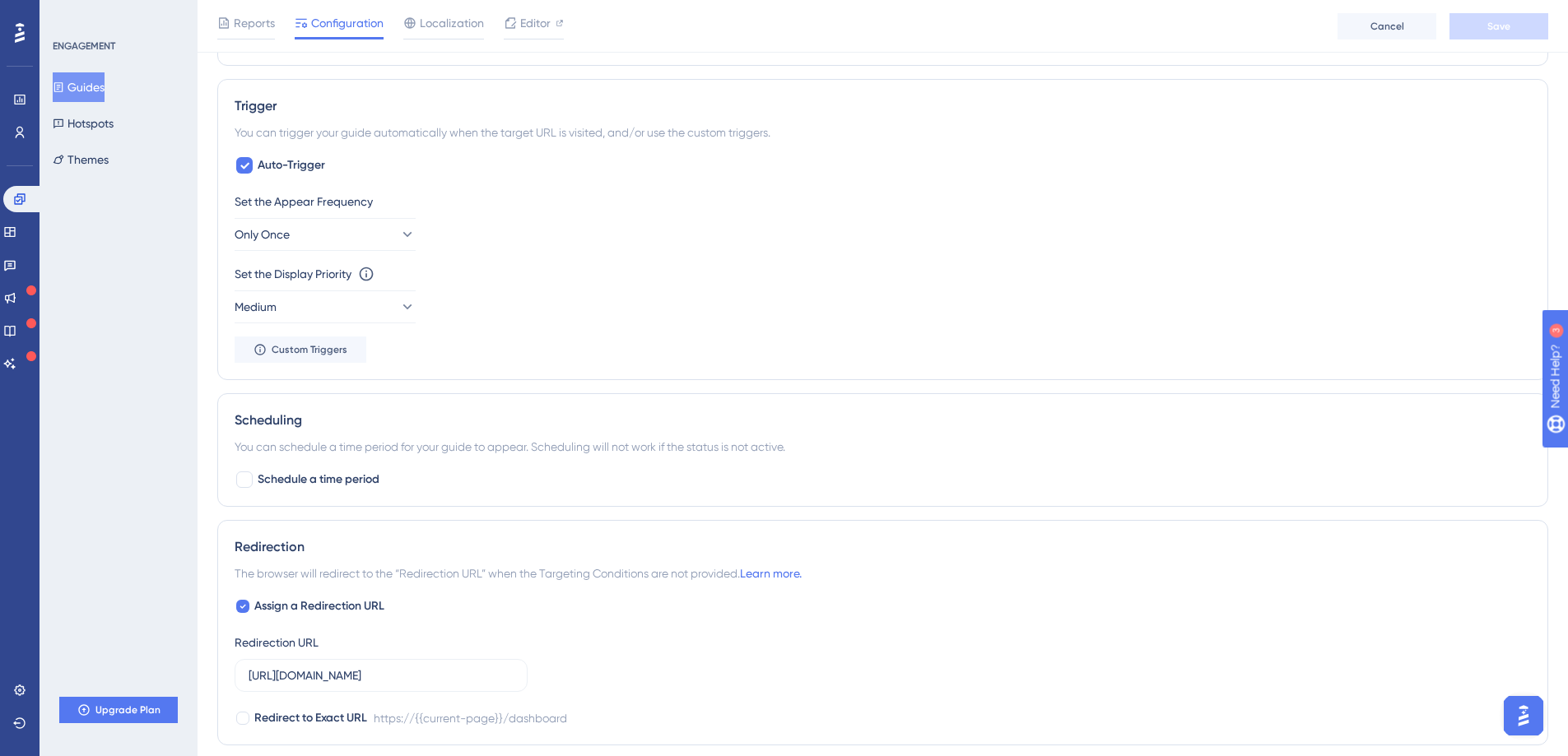
scroll to position [0, 0]
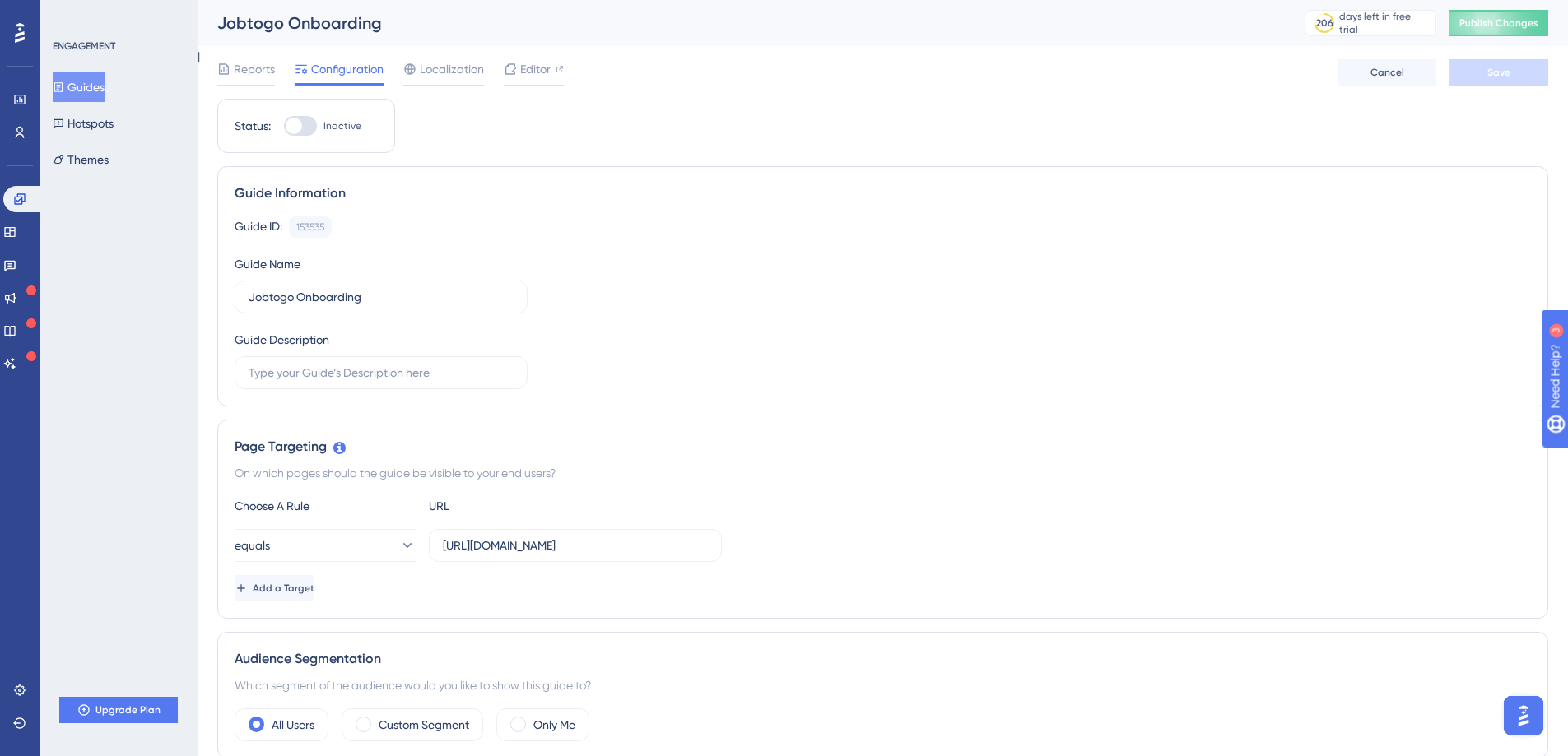
click at [86, 93] on button "Guides" at bounding box center [78, 87] width 52 height 29
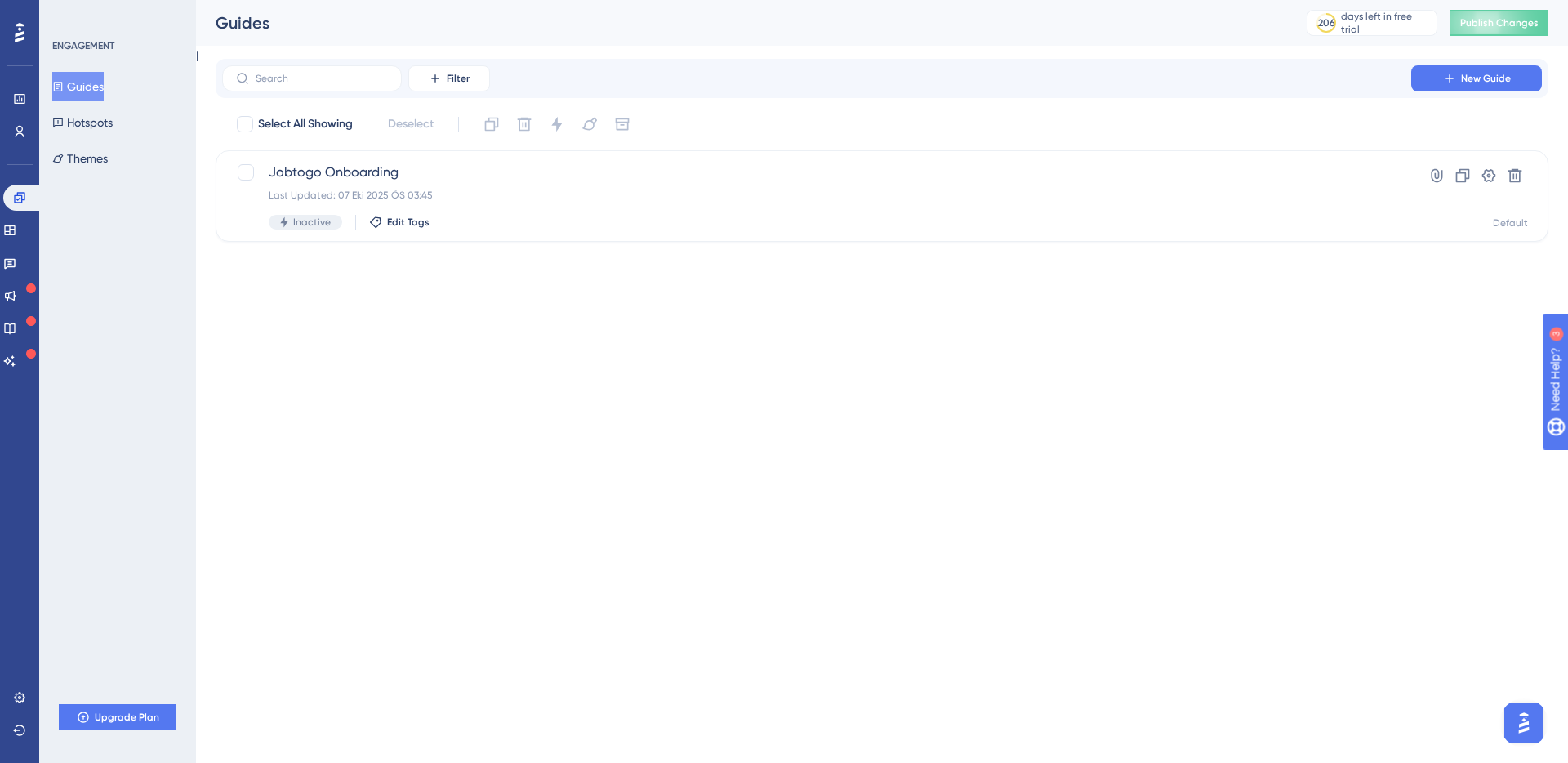
click at [238, 269] on div "Performance Users Engagement Widgets Feedback Product Updates Knowledge Base AI…" at bounding box center [784, 147] width 1568 height 294
click at [108, 120] on button "Hotspots" at bounding box center [82, 122] width 60 height 29
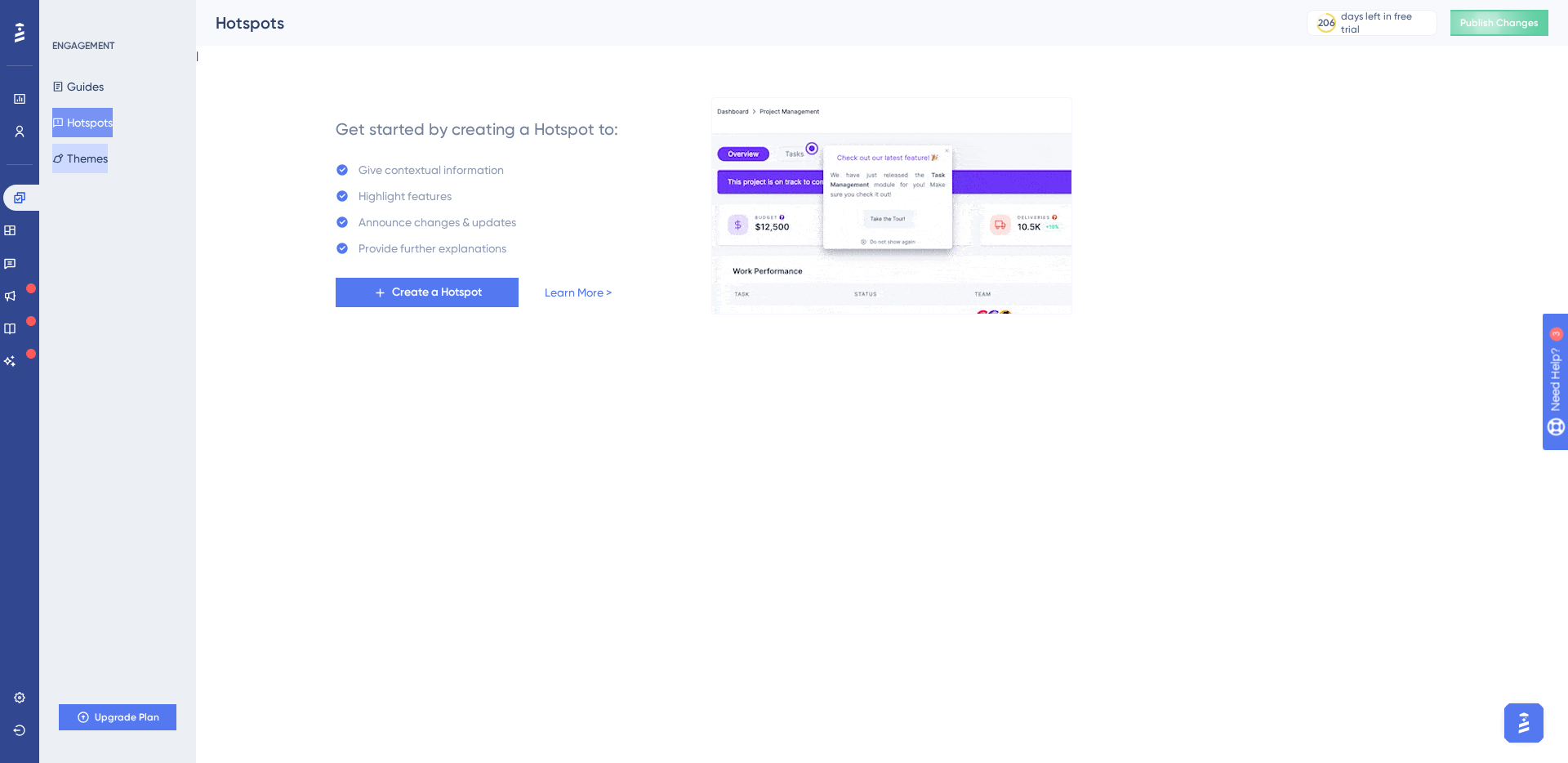
click at [108, 166] on button "Themes" at bounding box center [79, 158] width 56 height 29
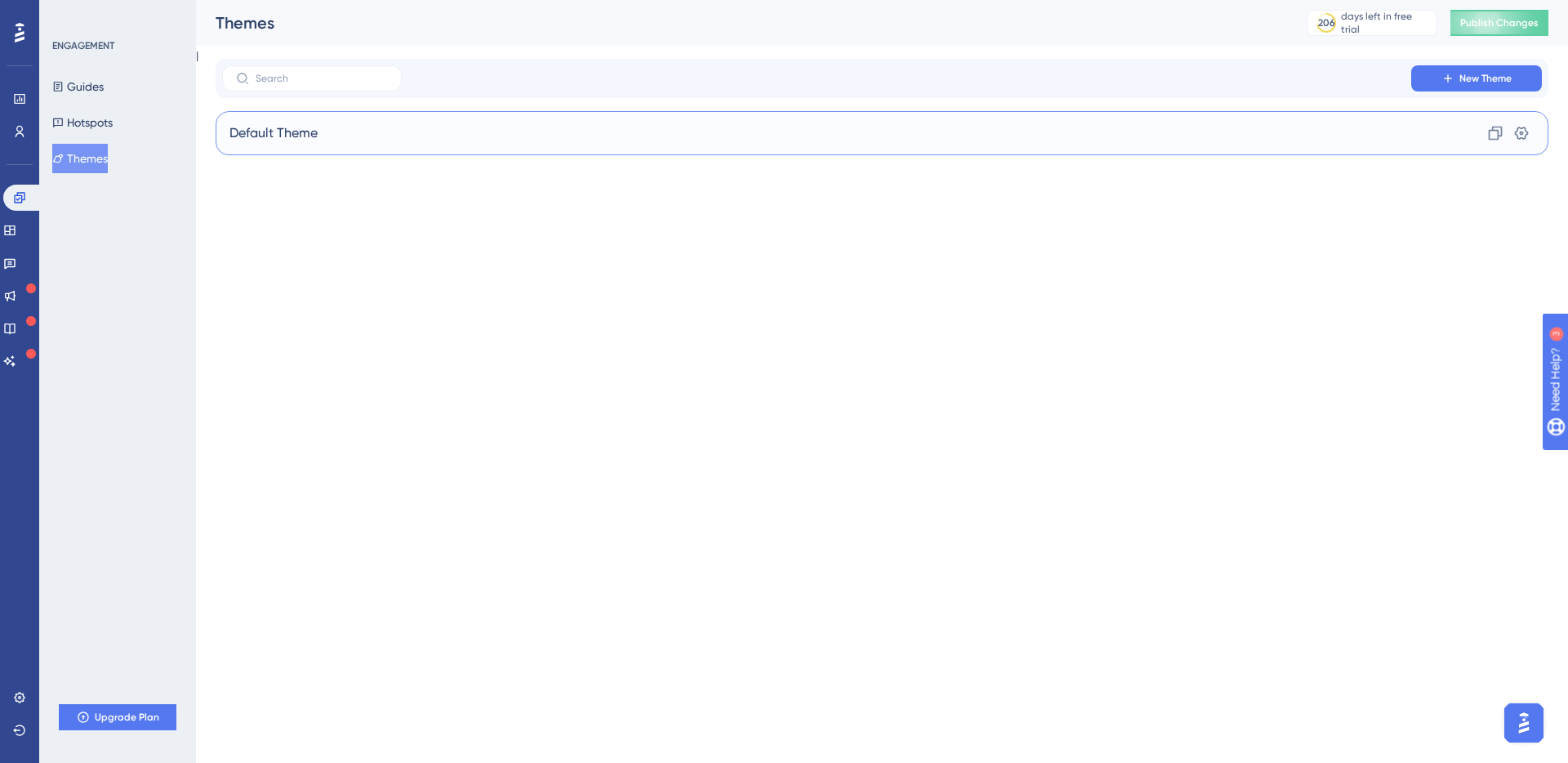
click at [307, 137] on span "Default Theme" at bounding box center [273, 132] width 89 height 19
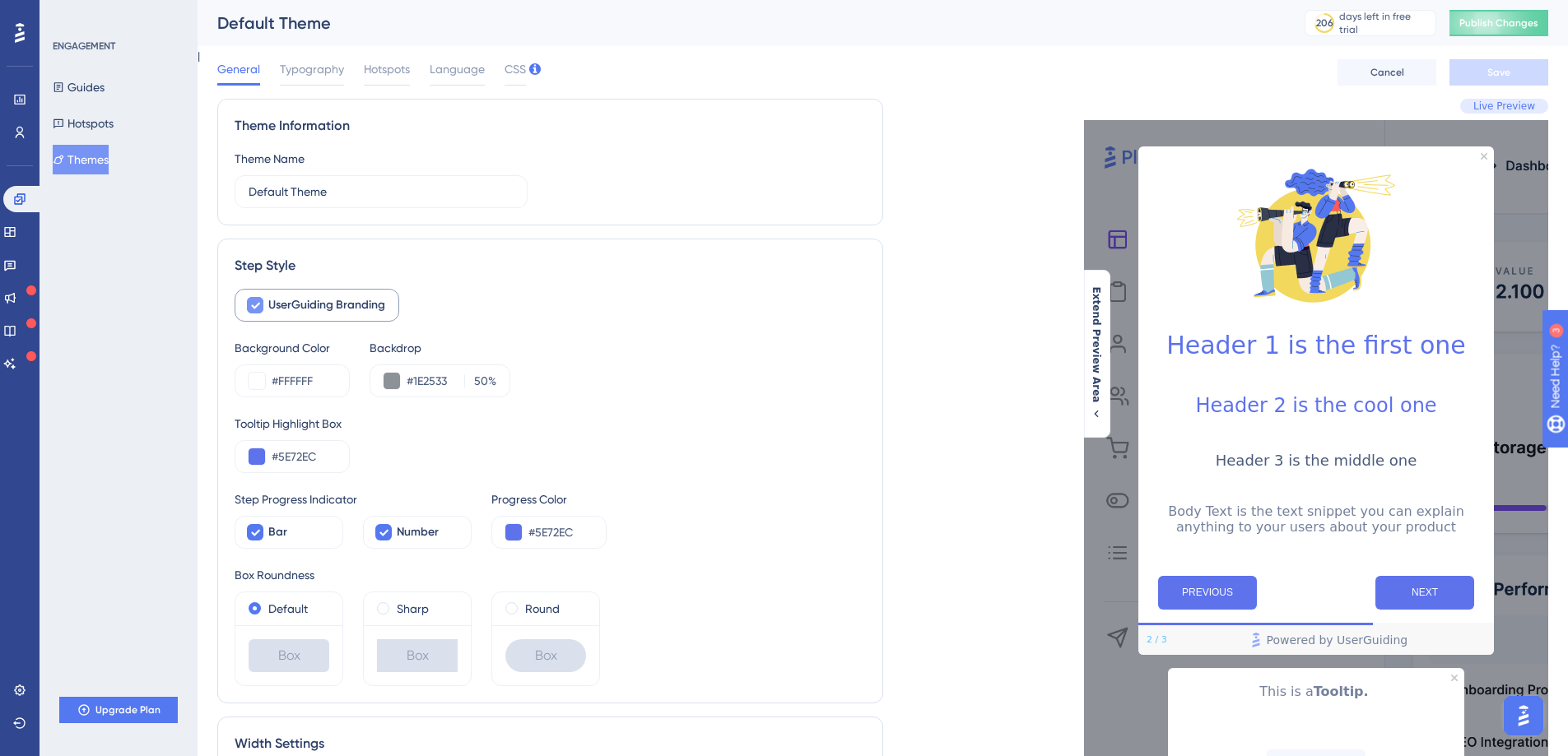
click at [331, 295] on span "UserGuiding Branding" at bounding box center [326, 304] width 117 height 19
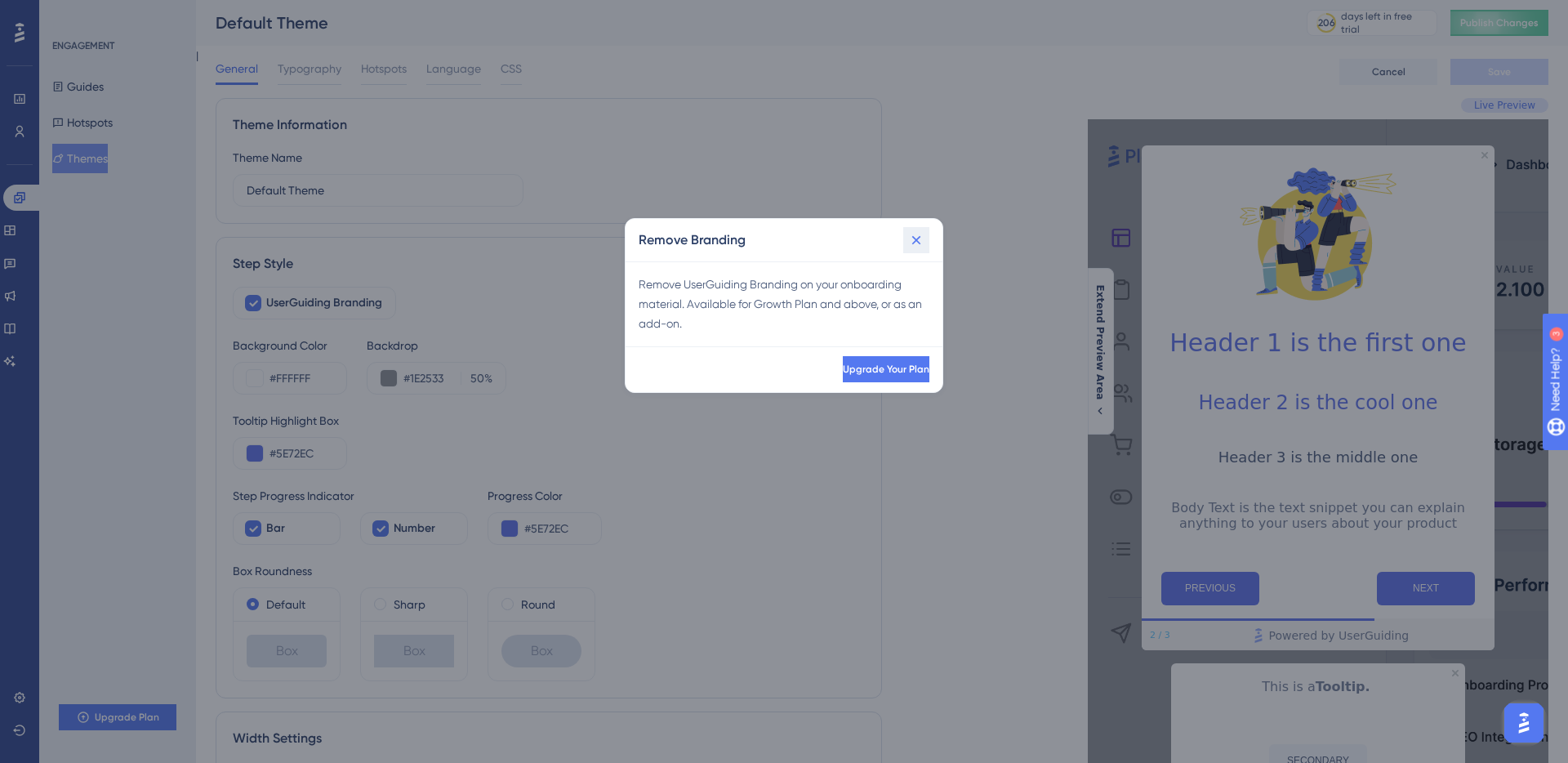
click at [919, 236] on icon at bounding box center [917, 241] width 9 height 9
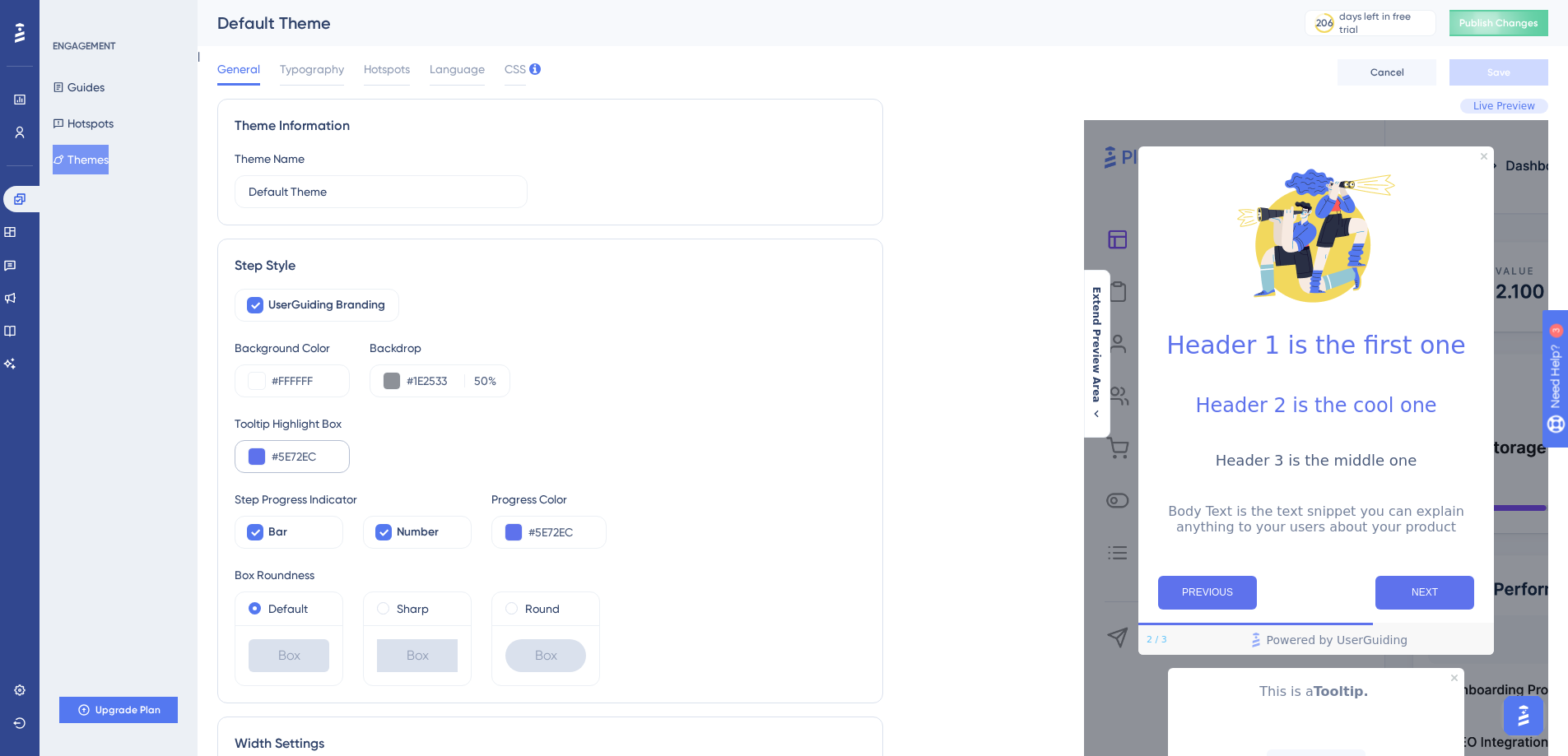
click at [269, 464] on div "#5E72EC" at bounding box center [292, 457] width 115 height 33
click at [253, 455] on button at bounding box center [257, 457] width 17 height 17
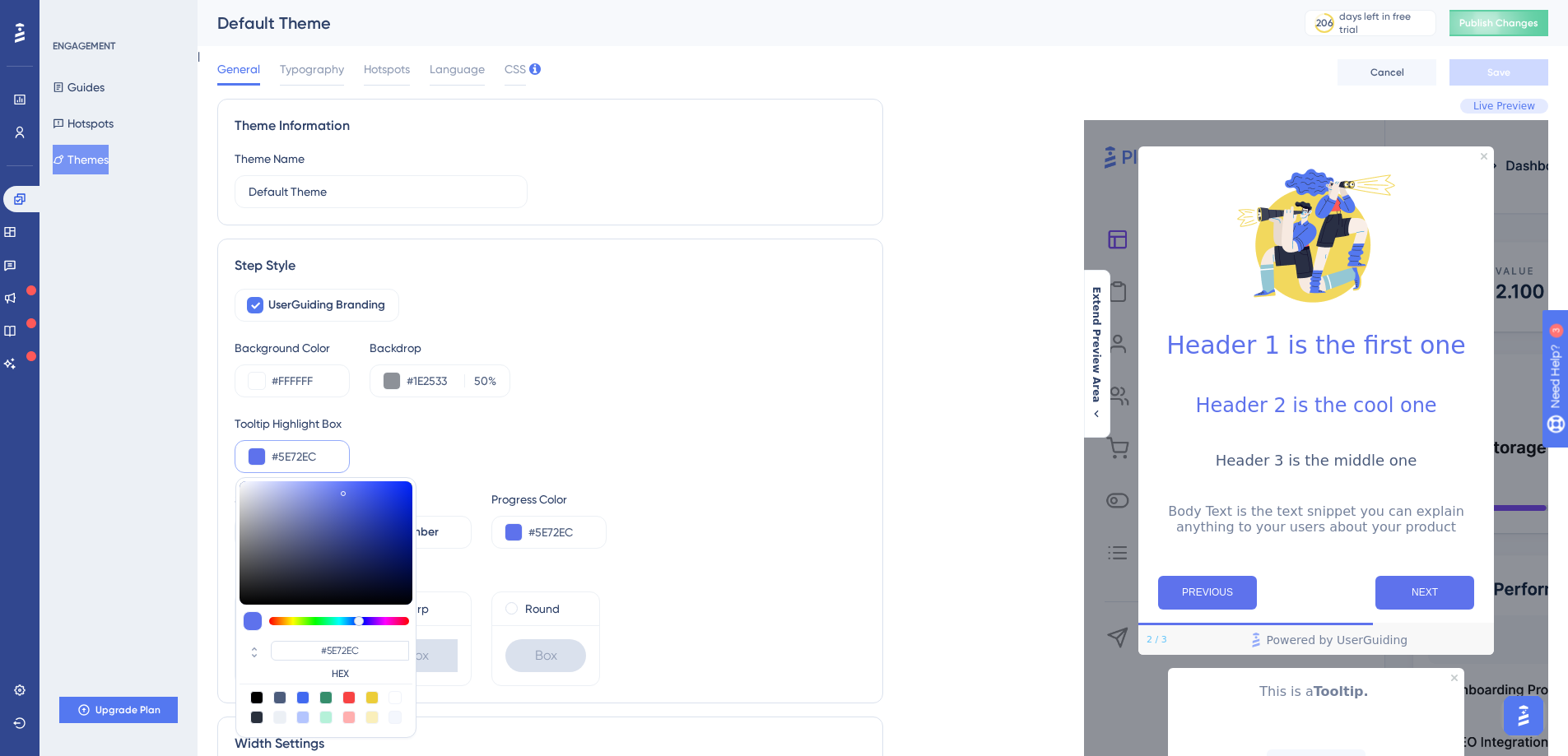
click at [390, 437] on div "Tooltip Highlight Box #5E72EC #5E72EC HEX" at bounding box center [550, 443] width 631 height 59
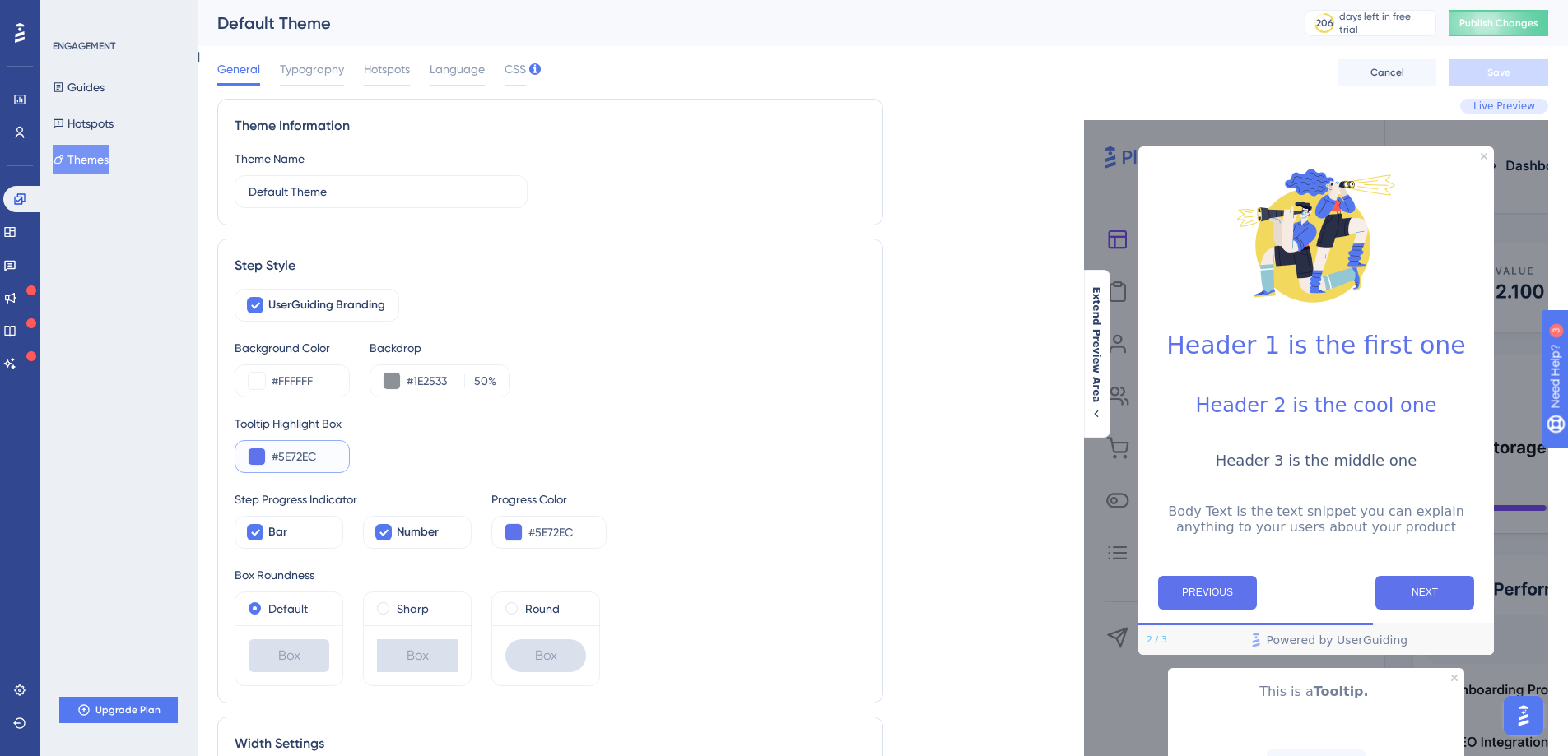
click at [302, 459] on input "#5E72EC" at bounding box center [303, 456] width 64 height 19
paste input "1"
paste input "text"
type input "#5E71EC"
click at [259, 529] on icon at bounding box center [255, 533] width 10 height 13
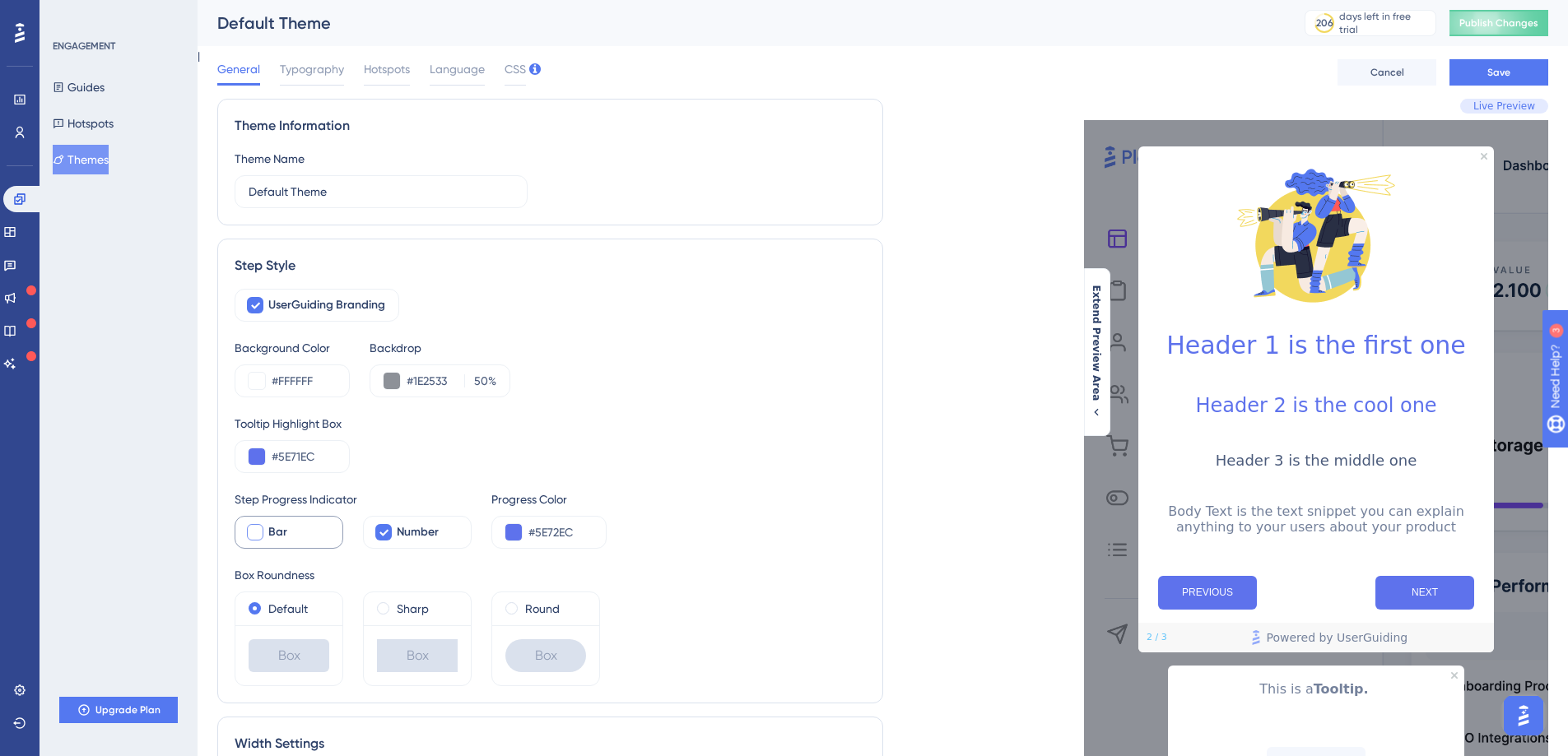
click at [282, 529] on span "Bar" at bounding box center [278, 532] width 19 height 19
click at [282, 530] on span "Bar" at bounding box center [278, 532] width 19 height 19
checkbox input "true"
click at [409, 529] on span "Number" at bounding box center [418, 532] width 42 height 19
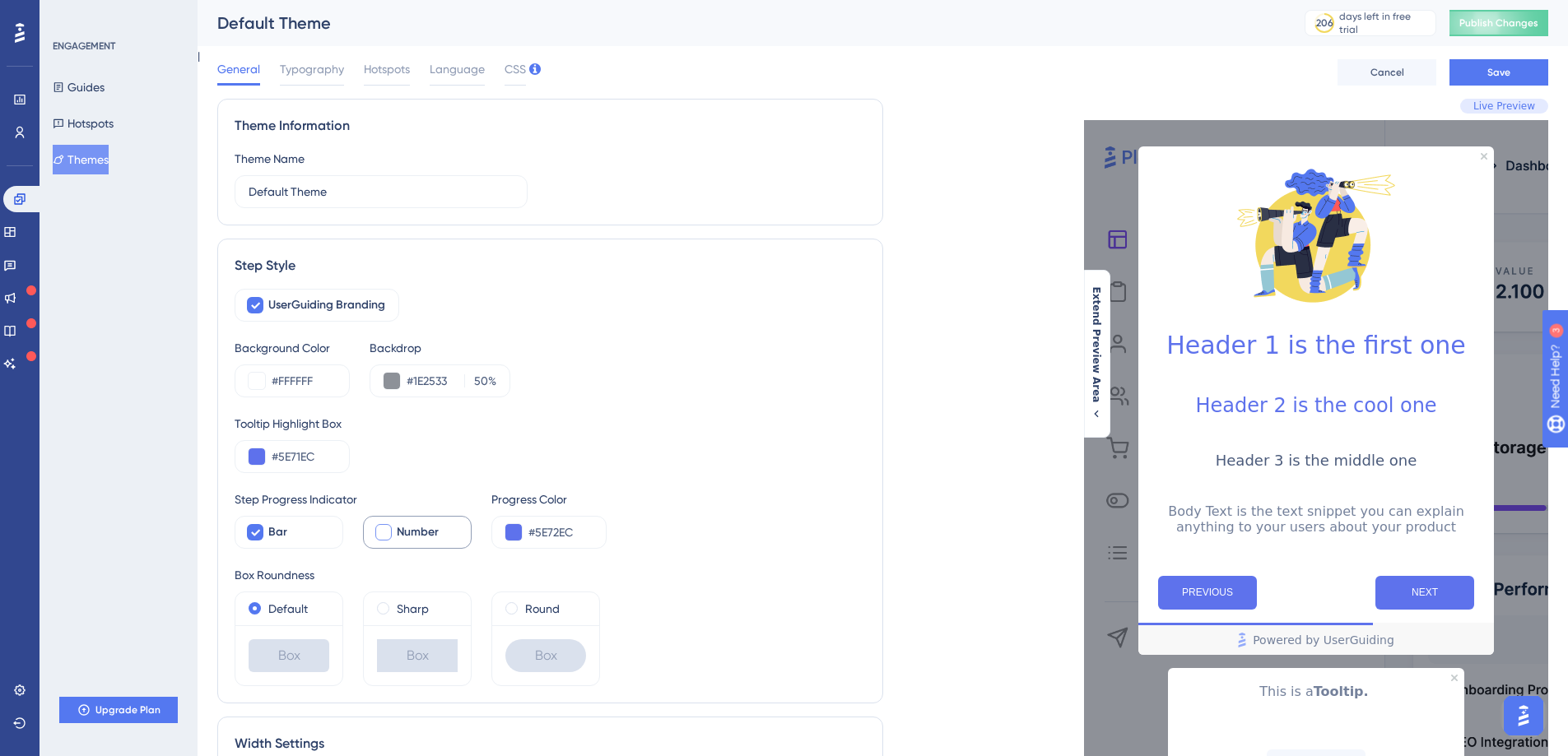
click at [409, 530] on span "Number" at bounding box center [418, 532] width 42 height 19
checkbox input "false"
click at [526, 528] on div "#5E72EC" at bounding box center [548, 533] width 115 height 33
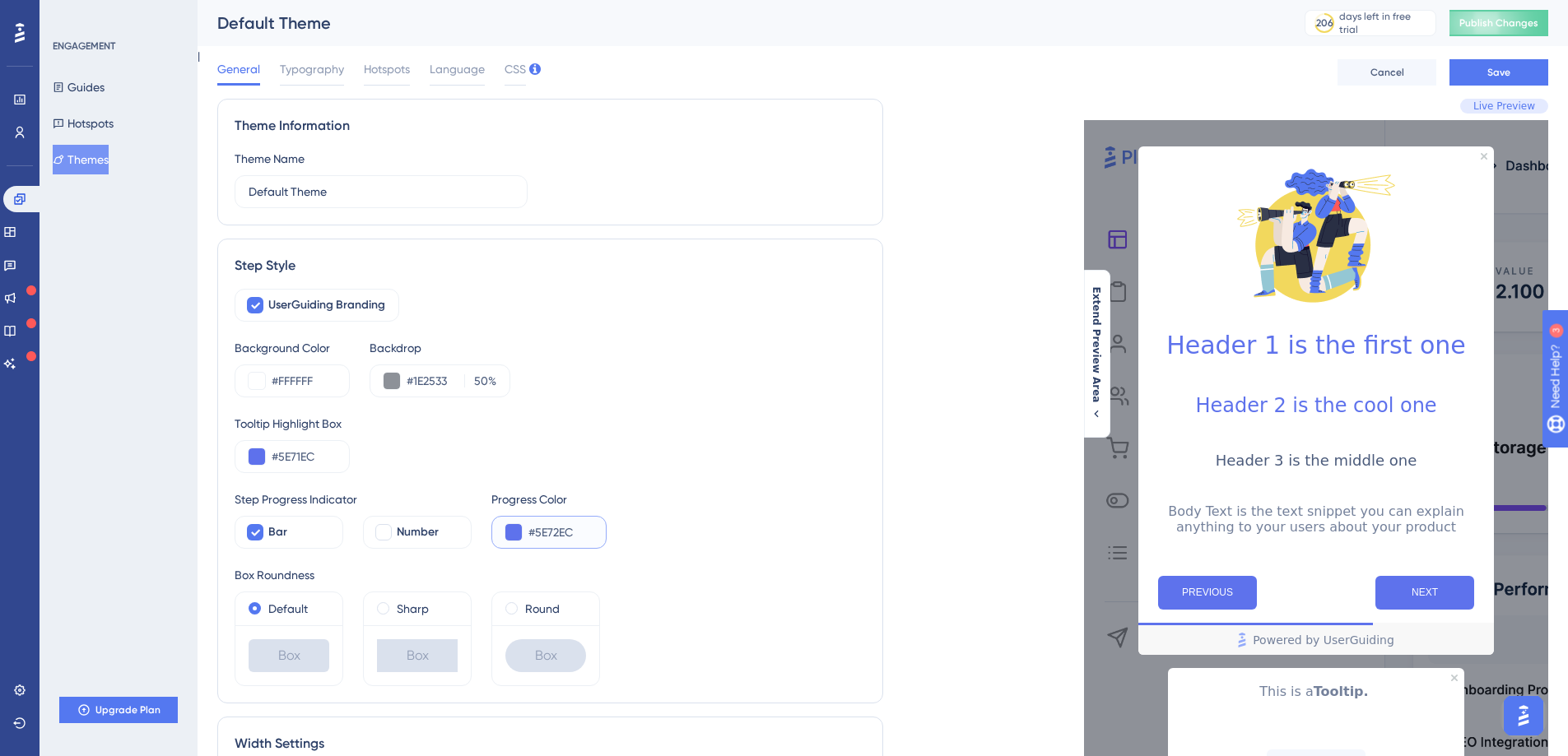
click at [528, 534] on input "#5E72EC" at bounding box center [560, 532] width 64 height 19
click at [514, 534] on button at bounding box center [513, 533] width 17 height 17
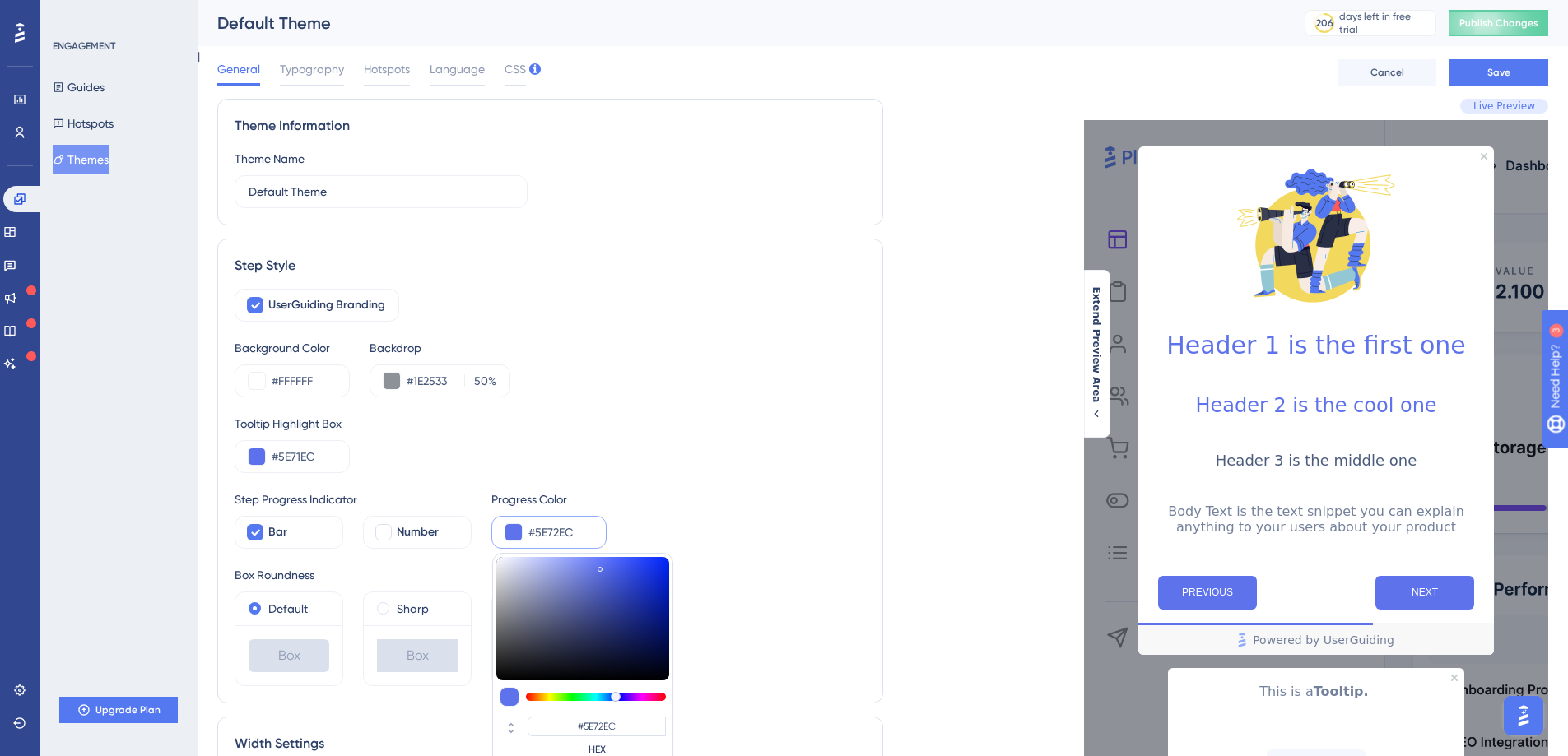
click at [348, 590] on div "Box Roundness Default Box Sharp Box Round Box" at bounding box center [550, 626] width 631 height 121
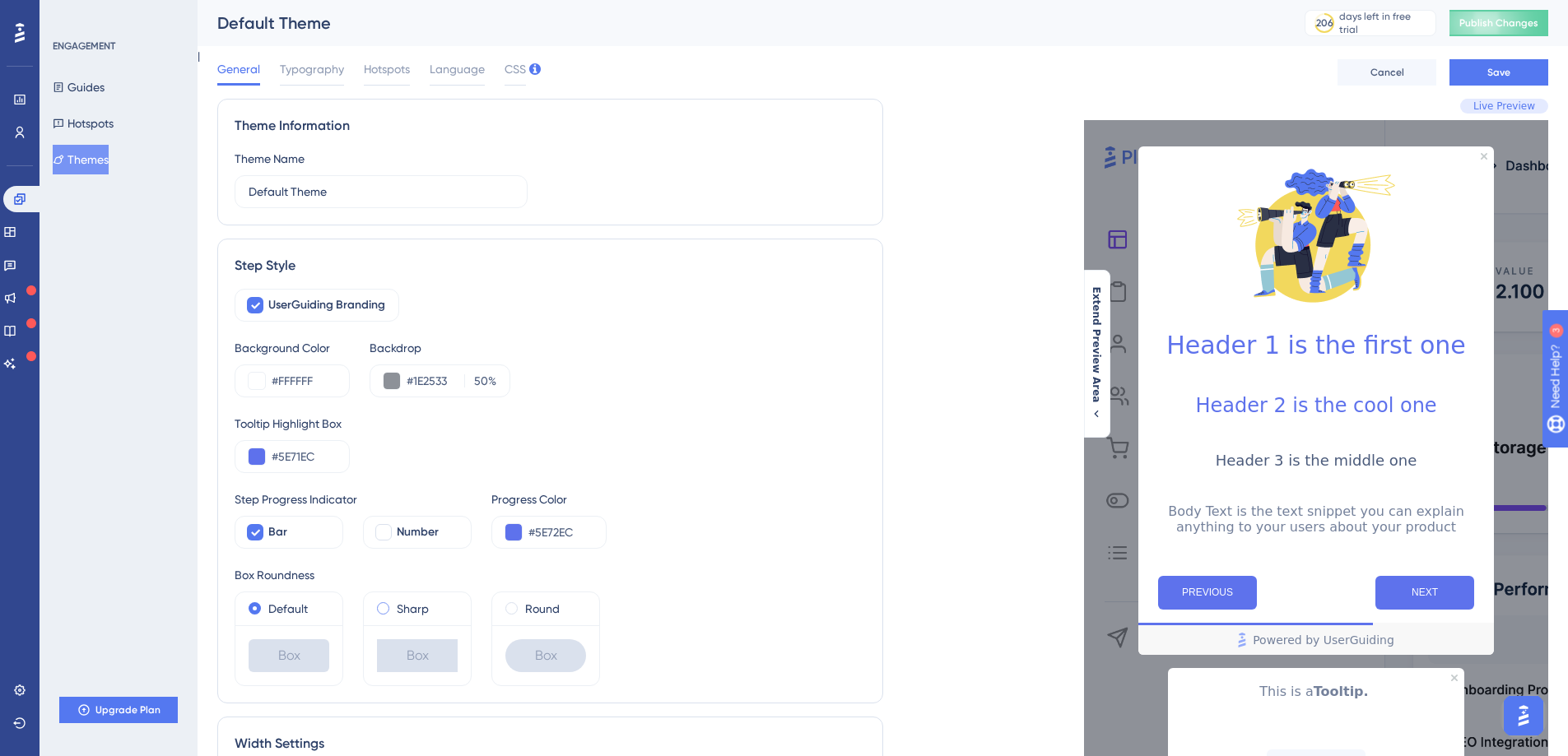
click at [427, 617] on label "Sharp" at bounding box center [412, 608] width 32 height 19
click at [518, 607] on div "Round" at bounding box center [545, 608] width 81 height 19
click at [286, 611] on label "Default" at bounding box center [288, 608] width 40 height 19
click at [557, 611] on label "Round" at bounding box center [543, 608] width 35 height 19
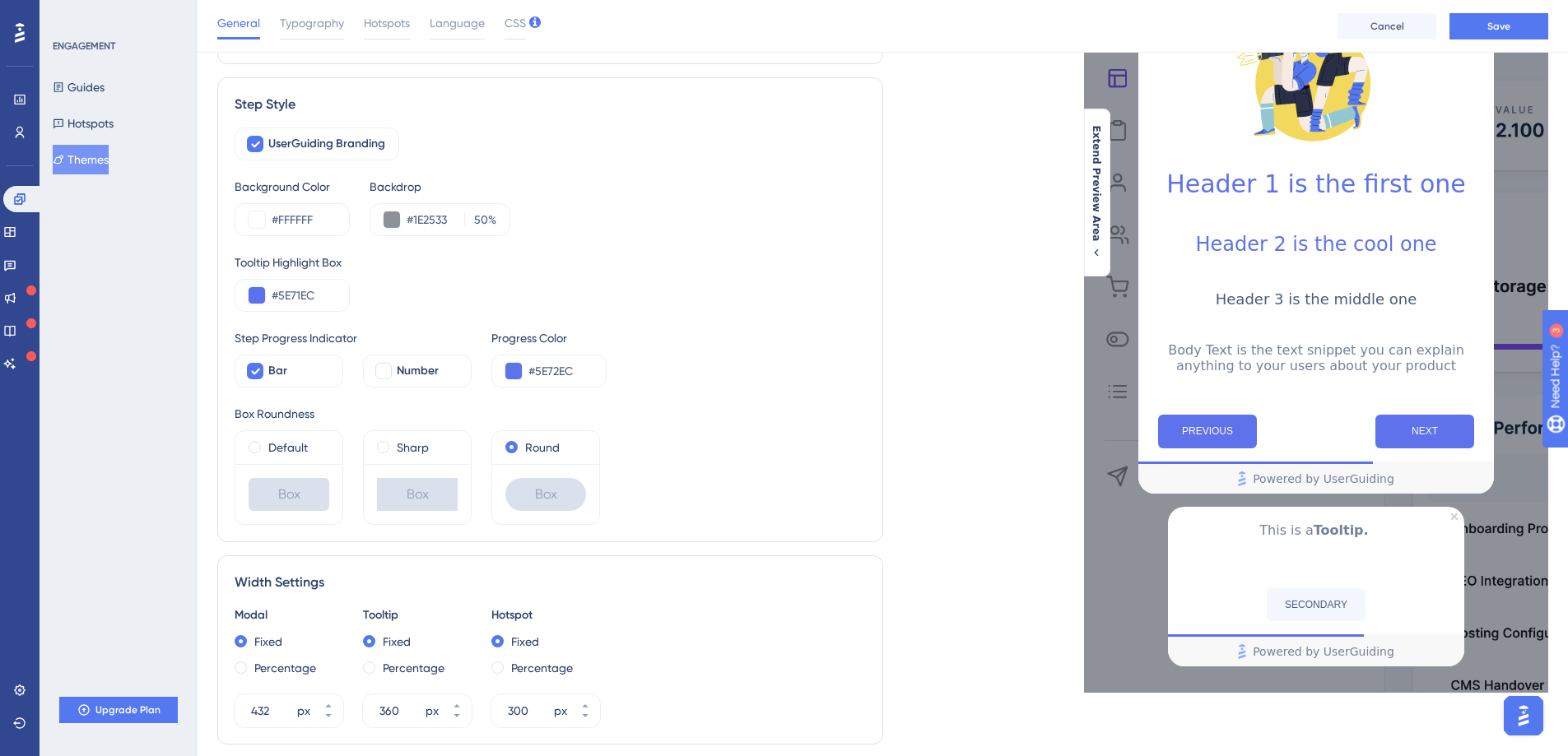
scroll to position [192, 0]
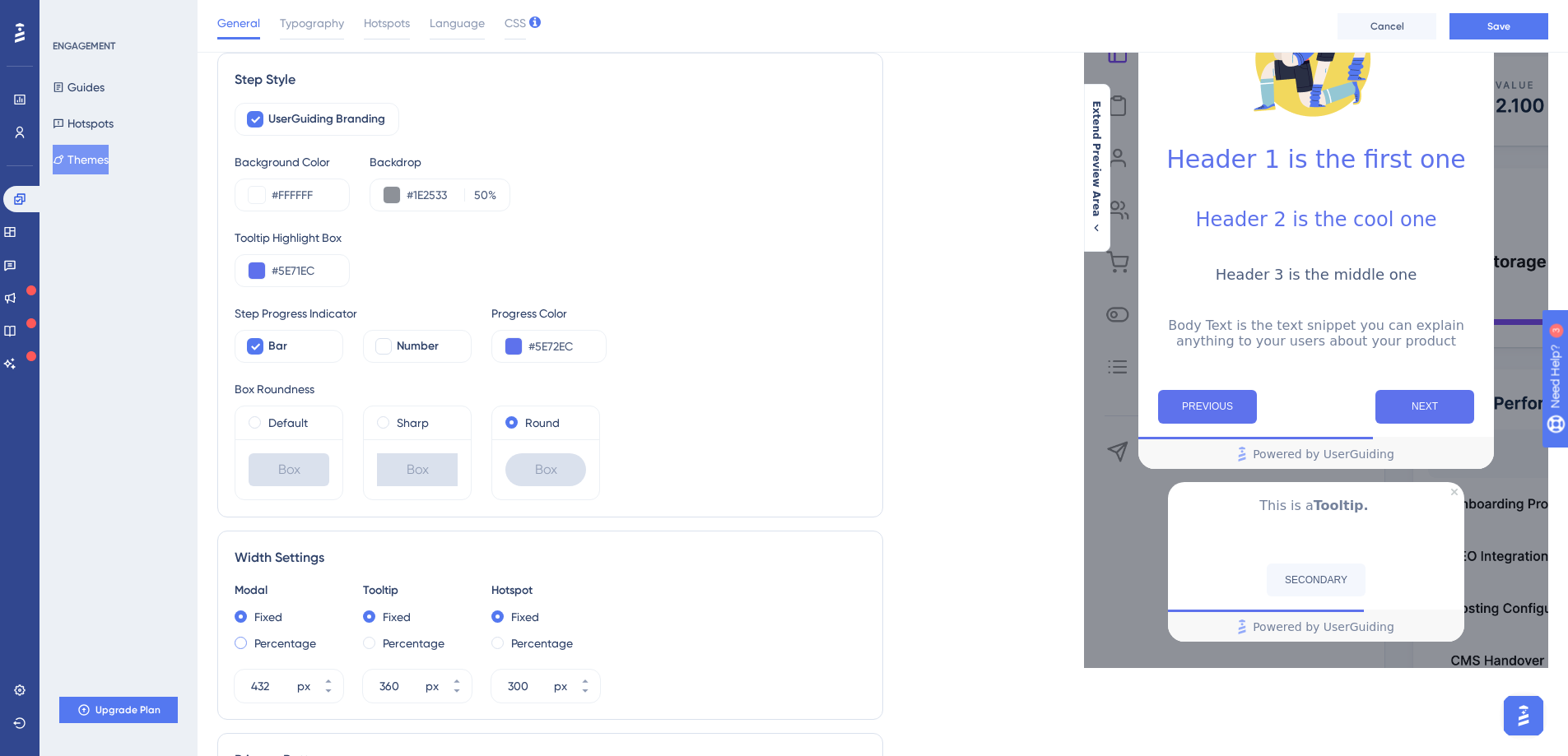
click at [241, 647] on span at bounding box center [240, 643] width 12 height 12
click at [252, 639] on input "radio" at bounding box center [252, 639] width 0 height 0
click at [241, 618] on span at bounding box center [240, 616] width 12 height 12
click at [252, 613] on input "radio" at bounding box center [252, 613] width 0 height 0
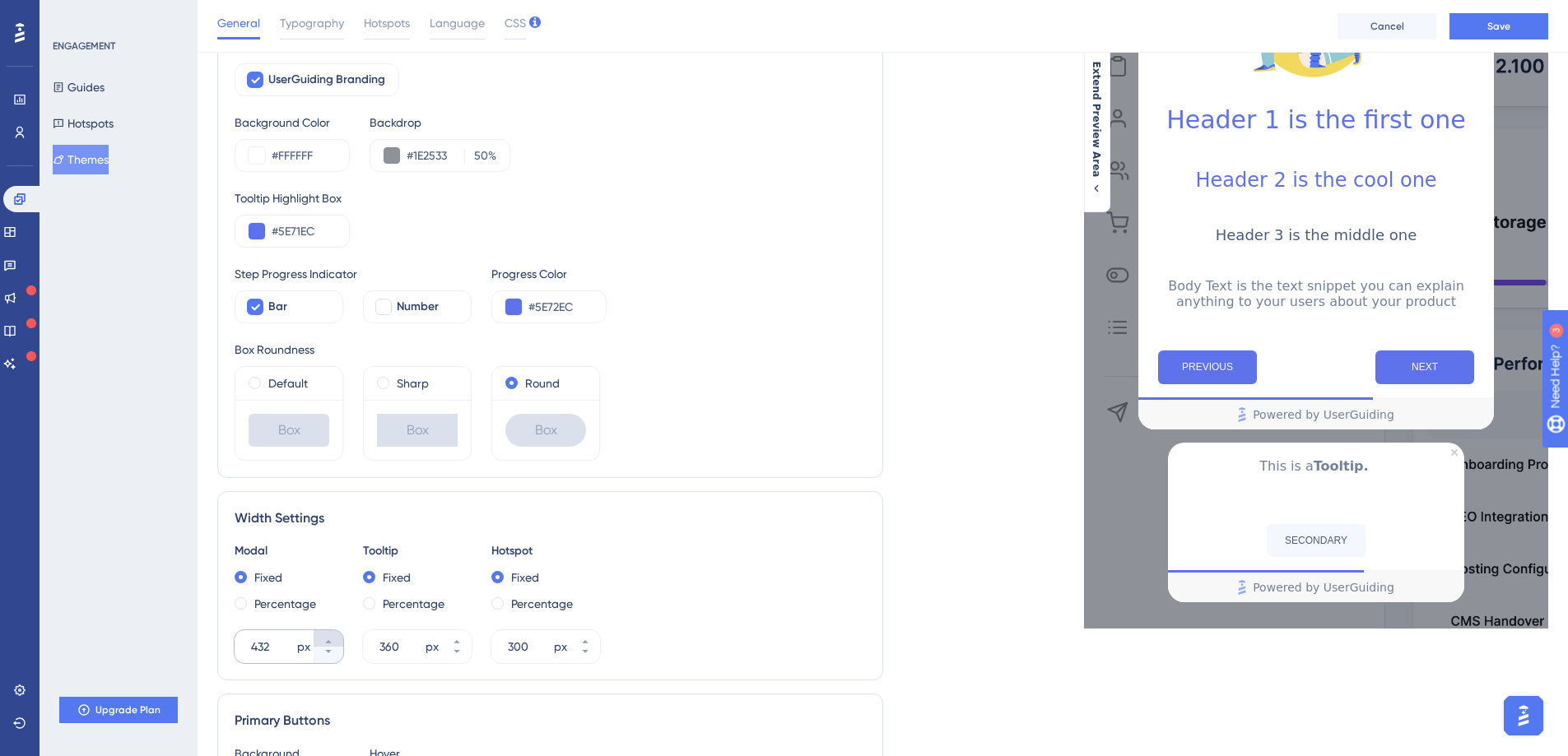
scroll to position [233, 0]
click at [327, 650] on icon at bounding box center [327, 651] width 6 height 4
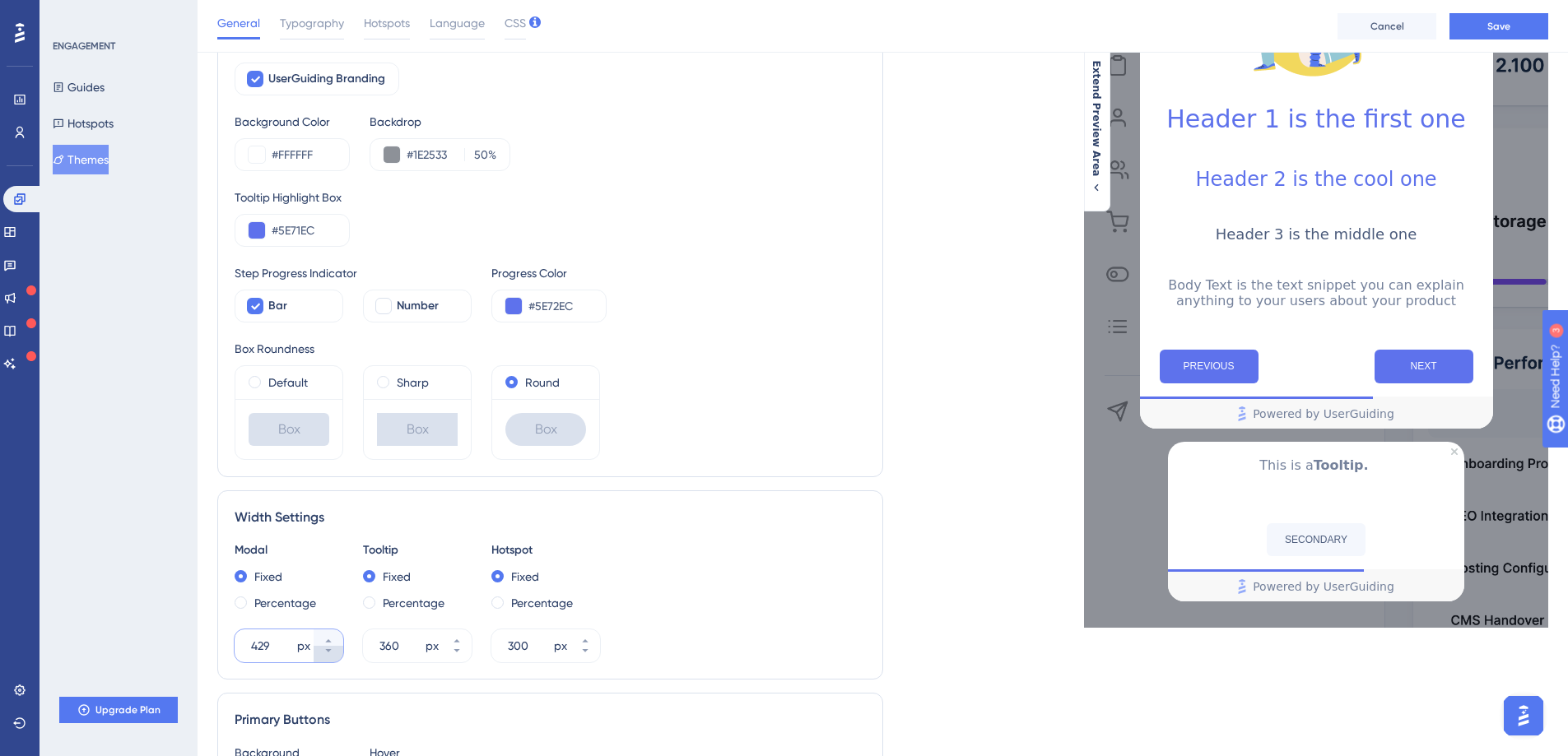
type input "428"
click at [1092, 156] on span "Extend Preview Area" at bounding box center [1096, 118] width 13 height 116
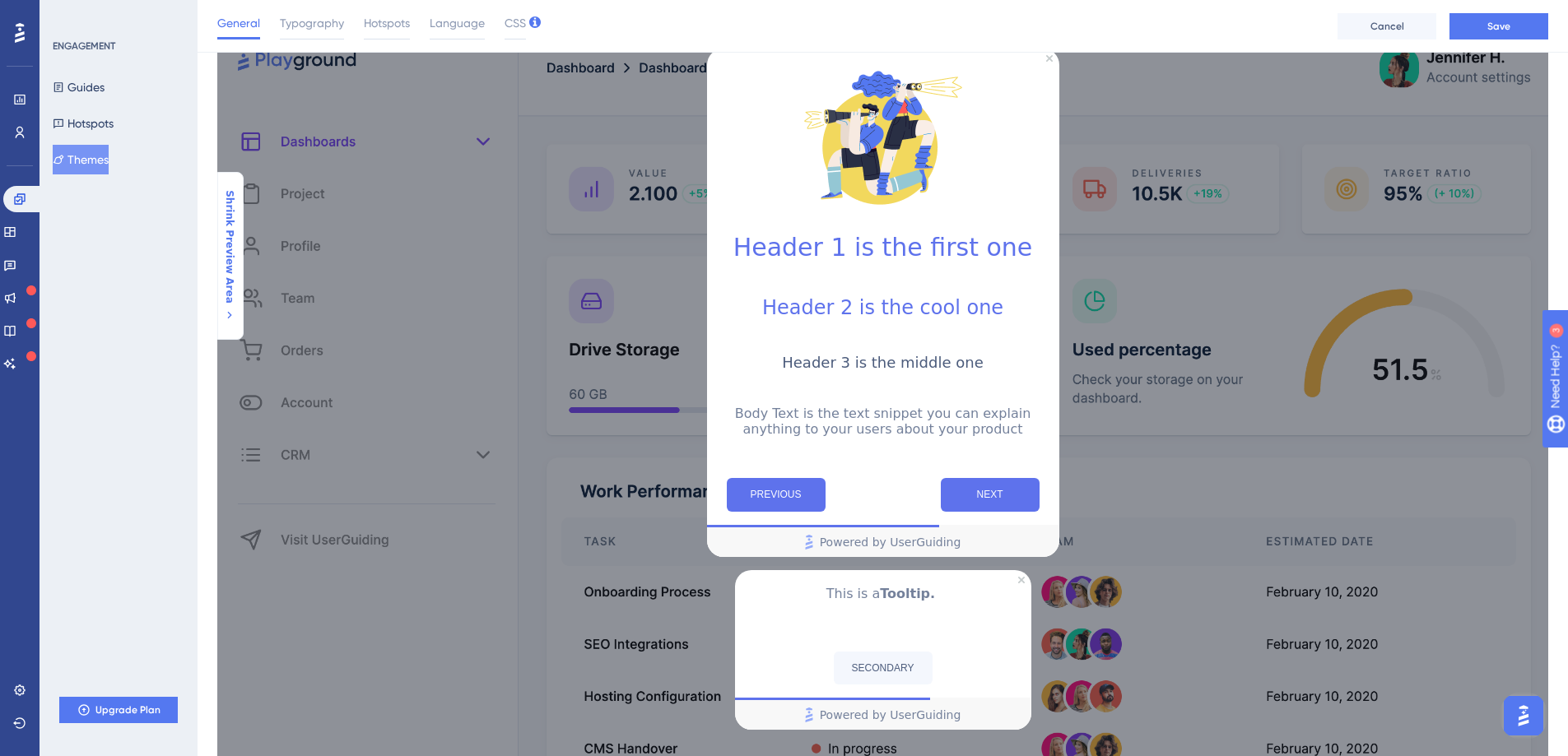
scroll to position [103, 0]
click at [223, 247] on span "Shrink Preview Area" at bounding box center [229, 247] width 13 height 113
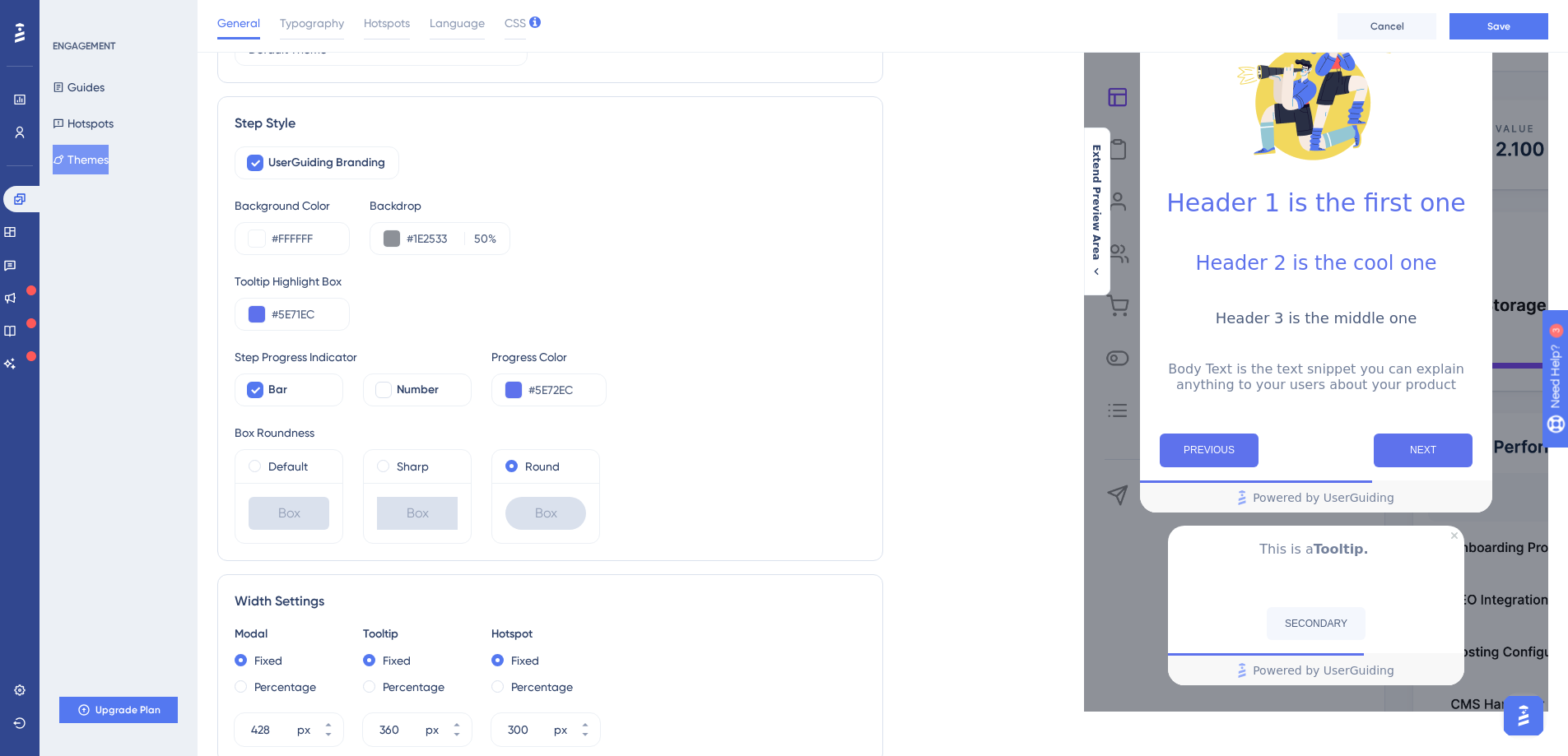
scroll to position [332, 0]
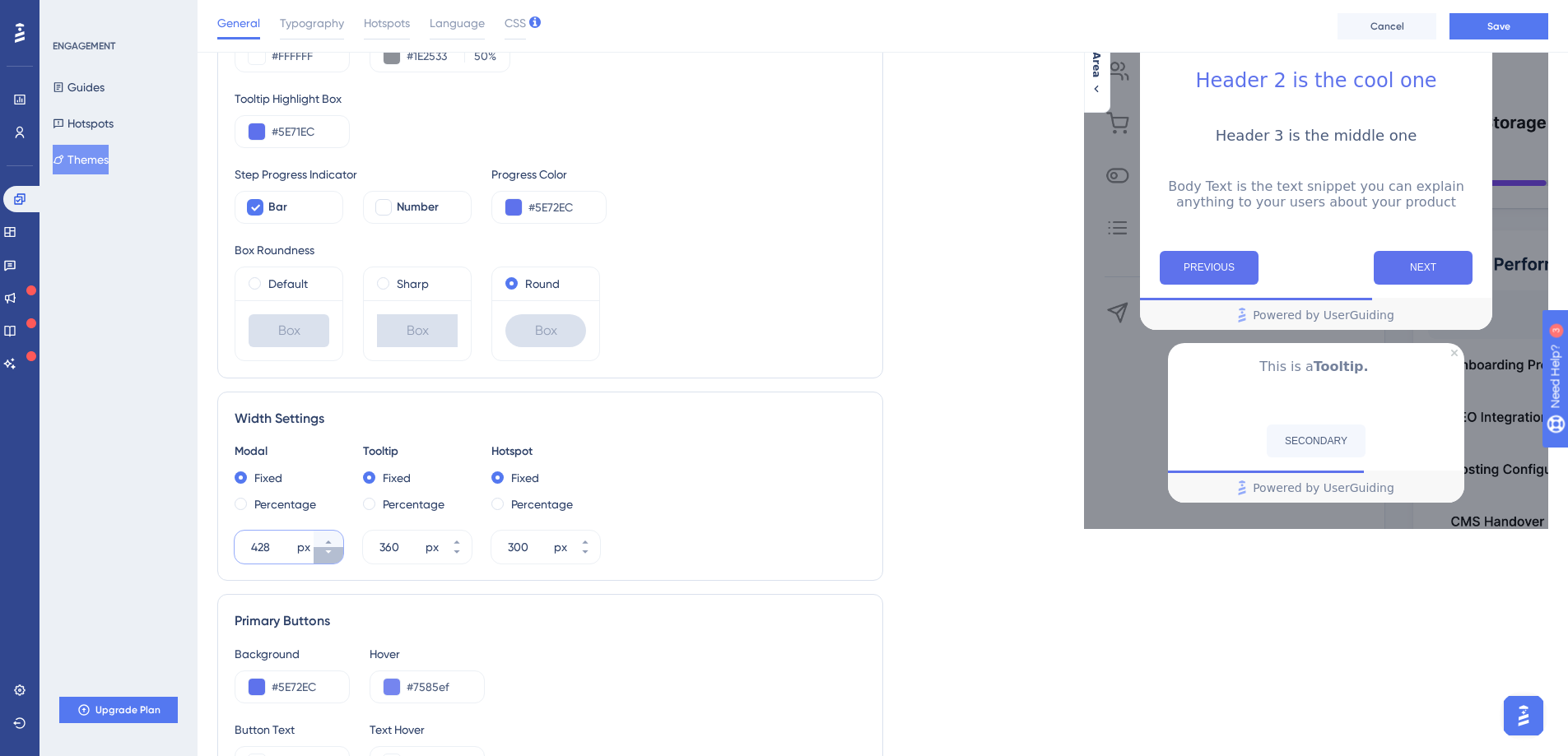
click at [327, 558] on button "428 px" at bounding box center [328, 556] width 29 height 17
click at [327, 544] on icon at bounding box center [328, 542] width 10 height 10
type input "430"
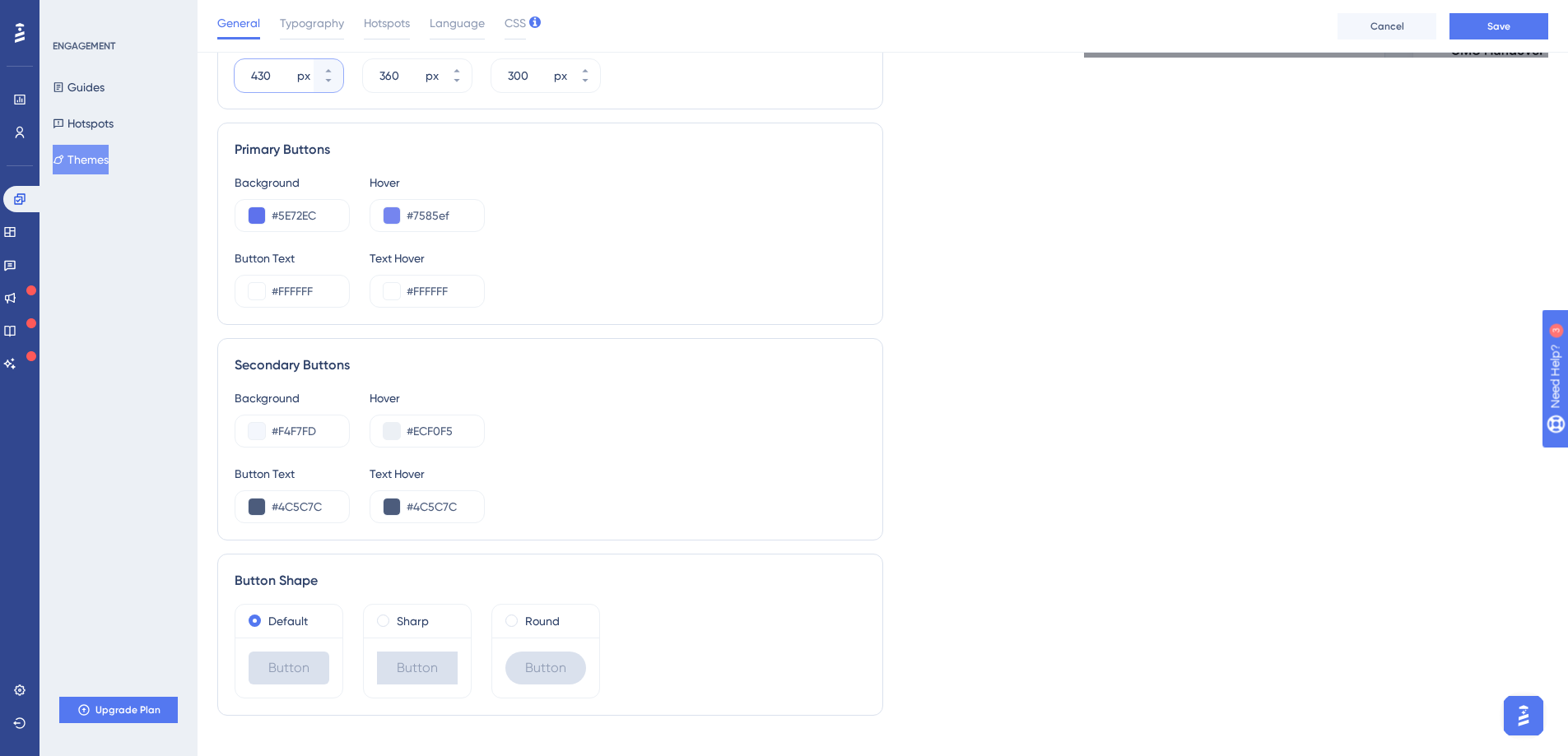
scroll to position [806, 0]
click at [295, 428] on input "#F4F7FD" at bounding box center [303, 428] width 64 height 19
paste input "5E71EC"
type input "#5E71EC"
click at [424, 429] on input "#ECF0F5" at bounding box center [439, 428] width 64 height 19
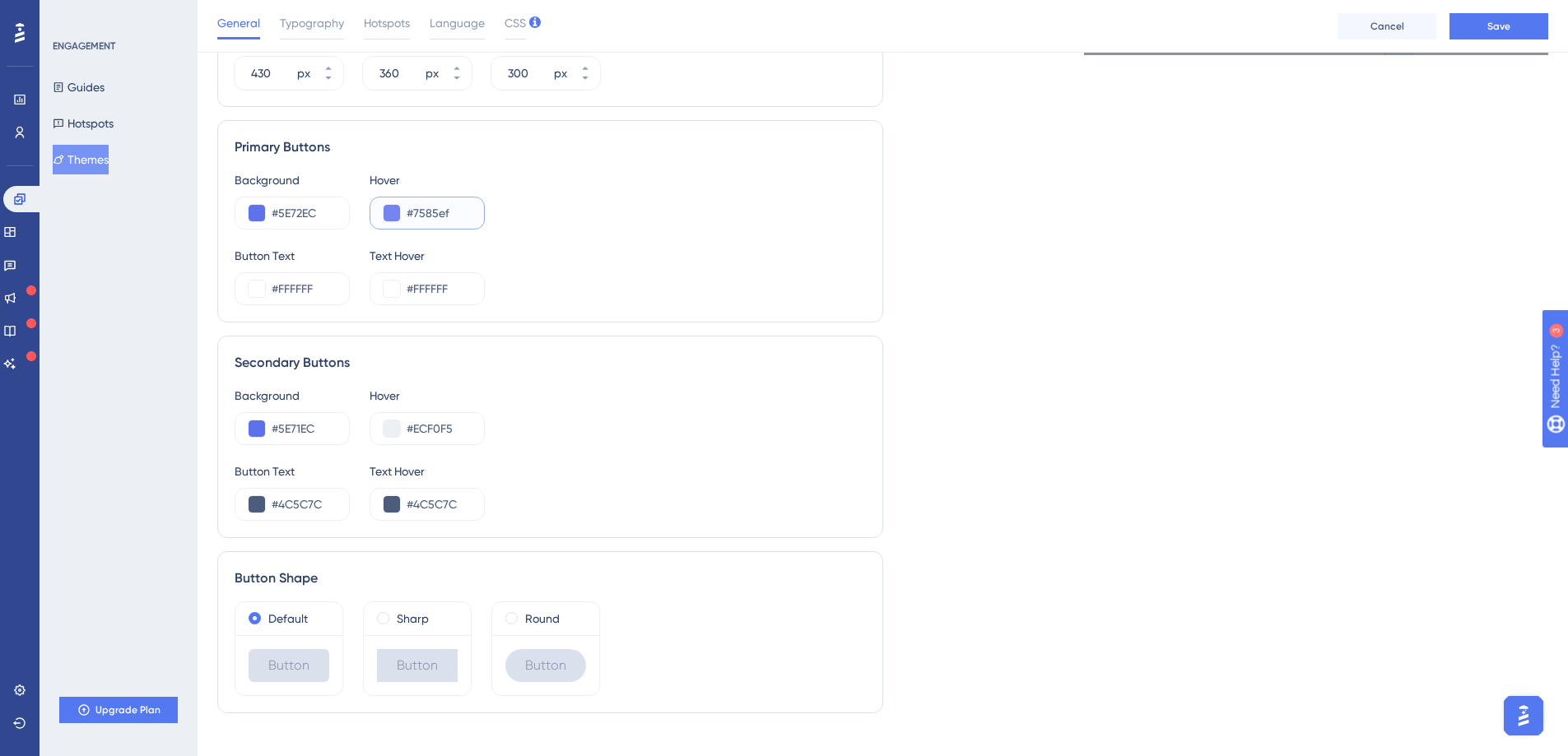
click at [443, 207] on input "#7585ef" at bounding box center [439, 212] width 64 height 19
click at [429, 426] on input "#ECF0F5" at bounding box center [439, 428] width 64 height 19
paste input "7585EF"
type input "#7585EF"
click at [300, 283] on input "#FFFFFF" at bounding box center [303, 288] width 64 height 19
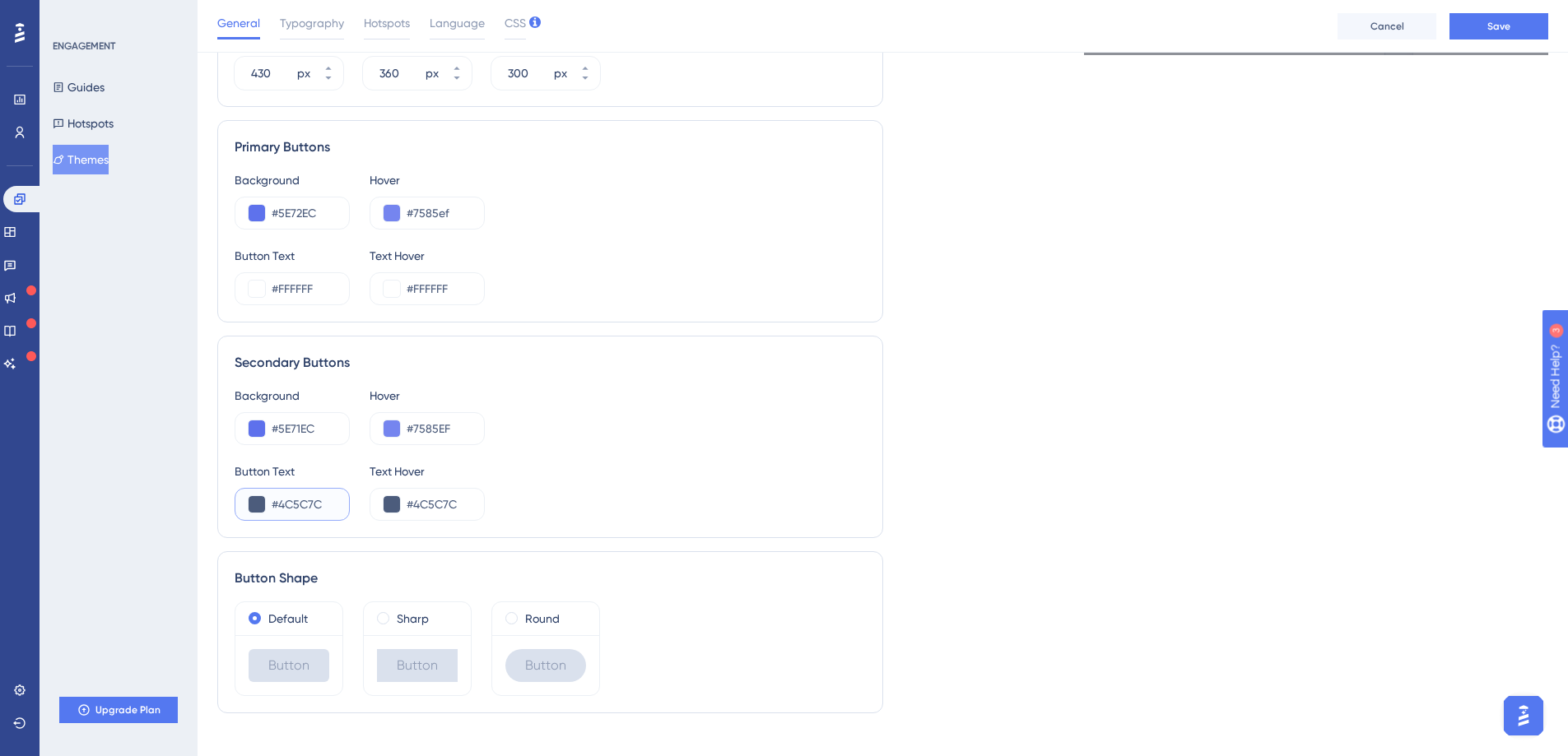
click at [303, 499] on input "#4C5C7C" at bounding box center [303, 504] width 64 height 19
paste input "FFFFFF"
type input "#FFFFFF"
click at [421, 508] on input "#4C5C7C" at bounding box center [439, 504] width 64 height 19
paste input "FFFFFF"
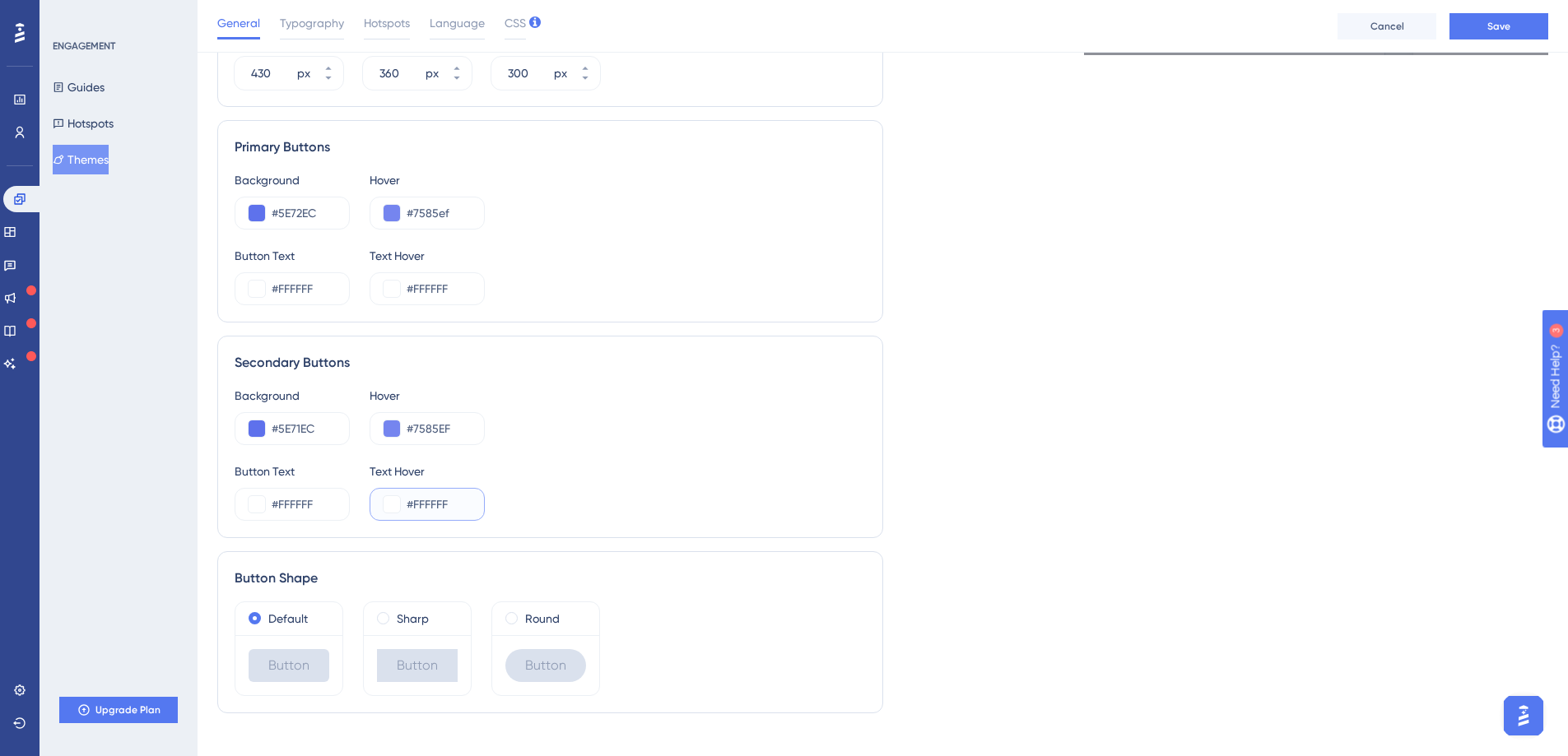
type input "#FFFFFF"
click at [575, 470] on div "Button Text #FFFFFF Text Hover #FFFFFF" at bounding box center [550, 491] width 631 height 59
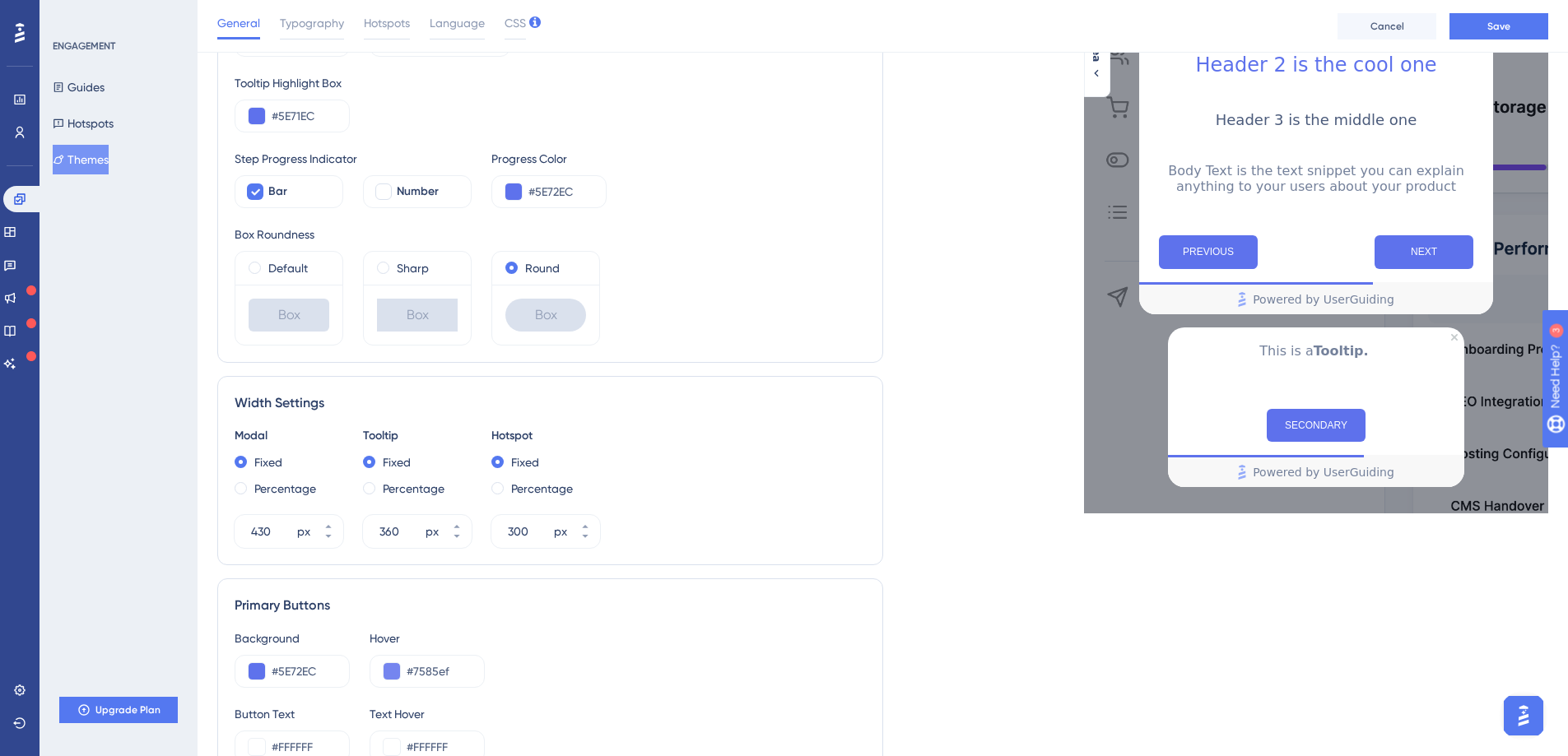
scroll to position [319, 0]
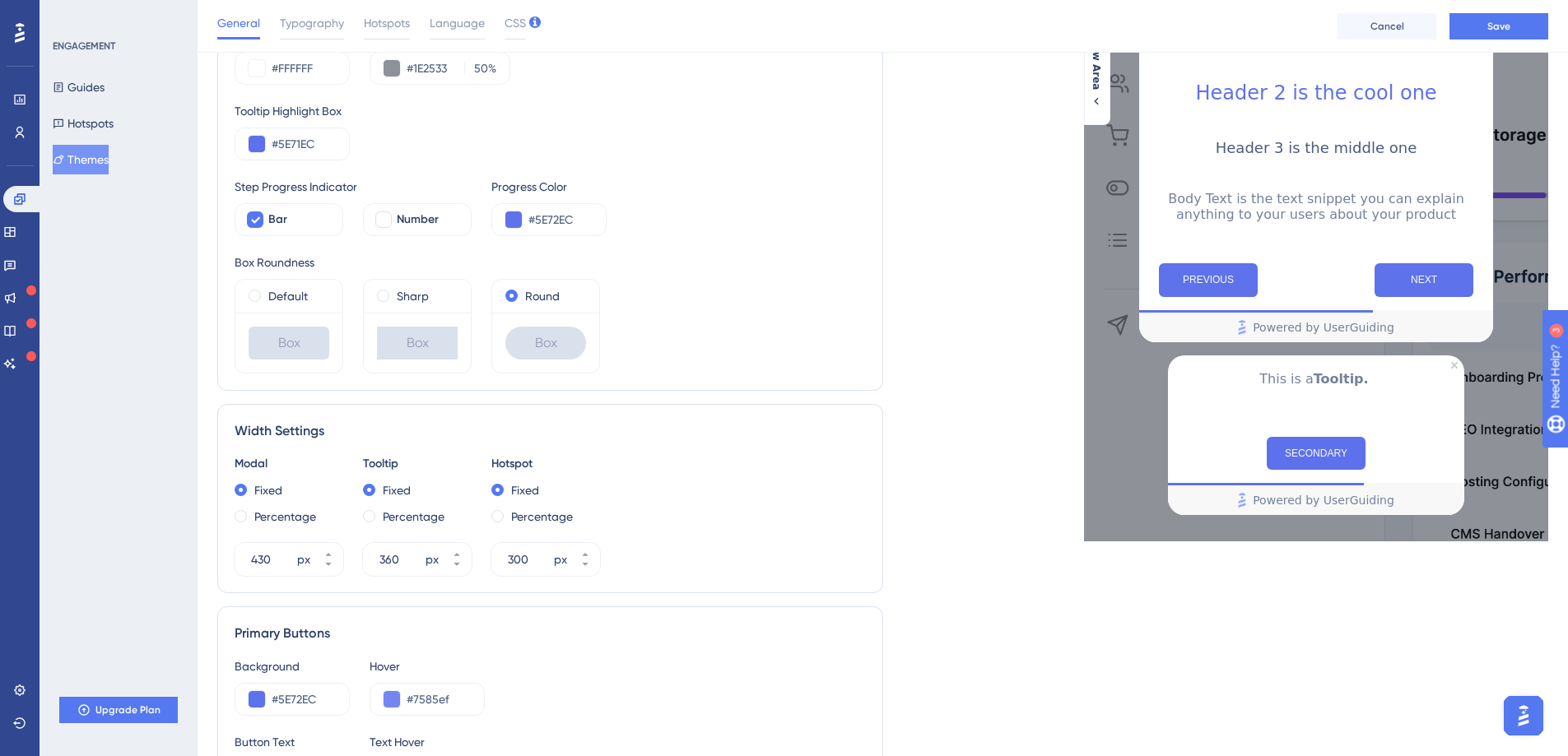
click at [1316, 410] on div "This is a Tooltip." at bounding box center [1316, 390] width 296 height 69
click at [1402, 273] on button "NEXT" at bounding box center [1423, 280] width 98 height 34
click at [1210, 282] on button "PREVIOUS" at bounding box center [1207, 280] width 98 height 34
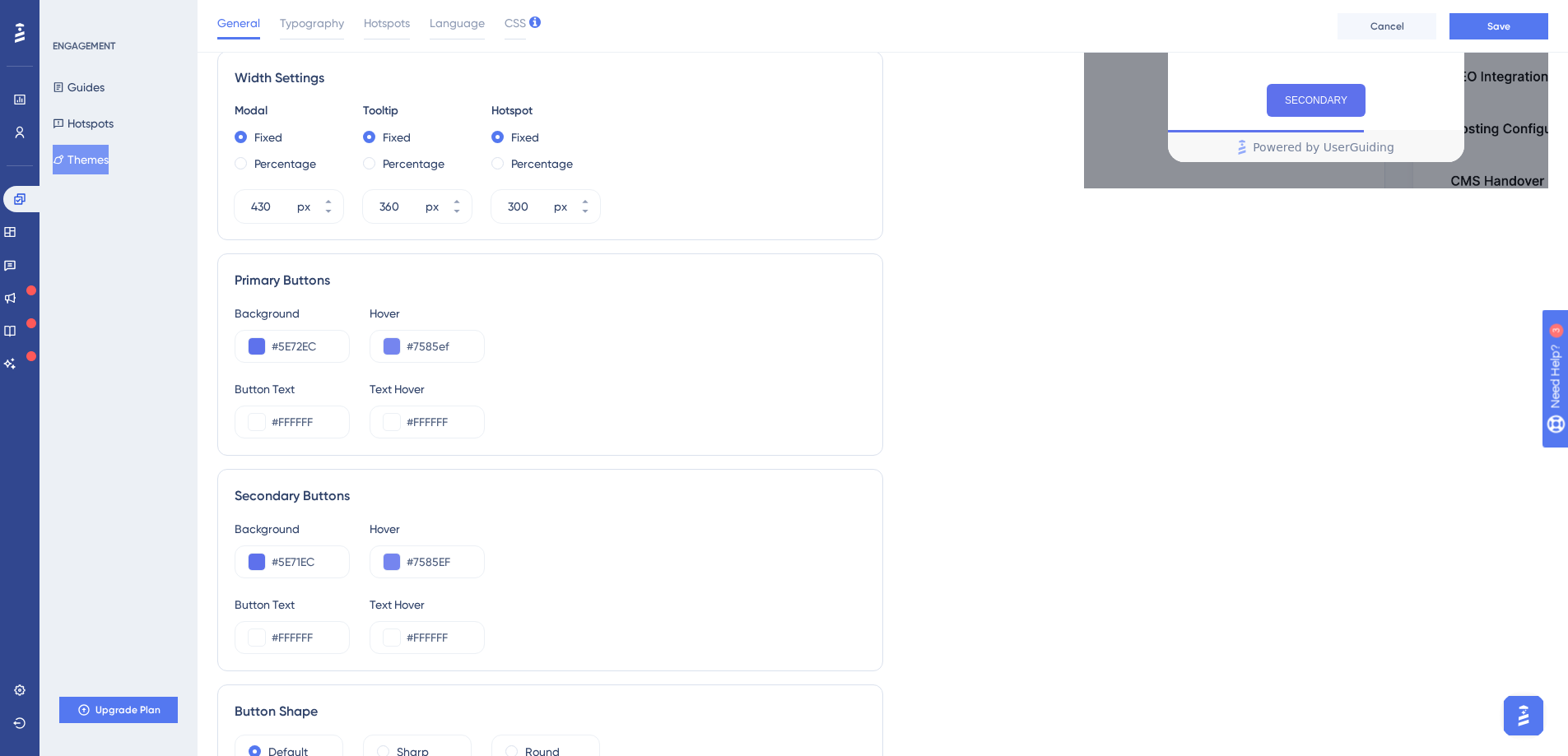
scroll to position [829, 0]
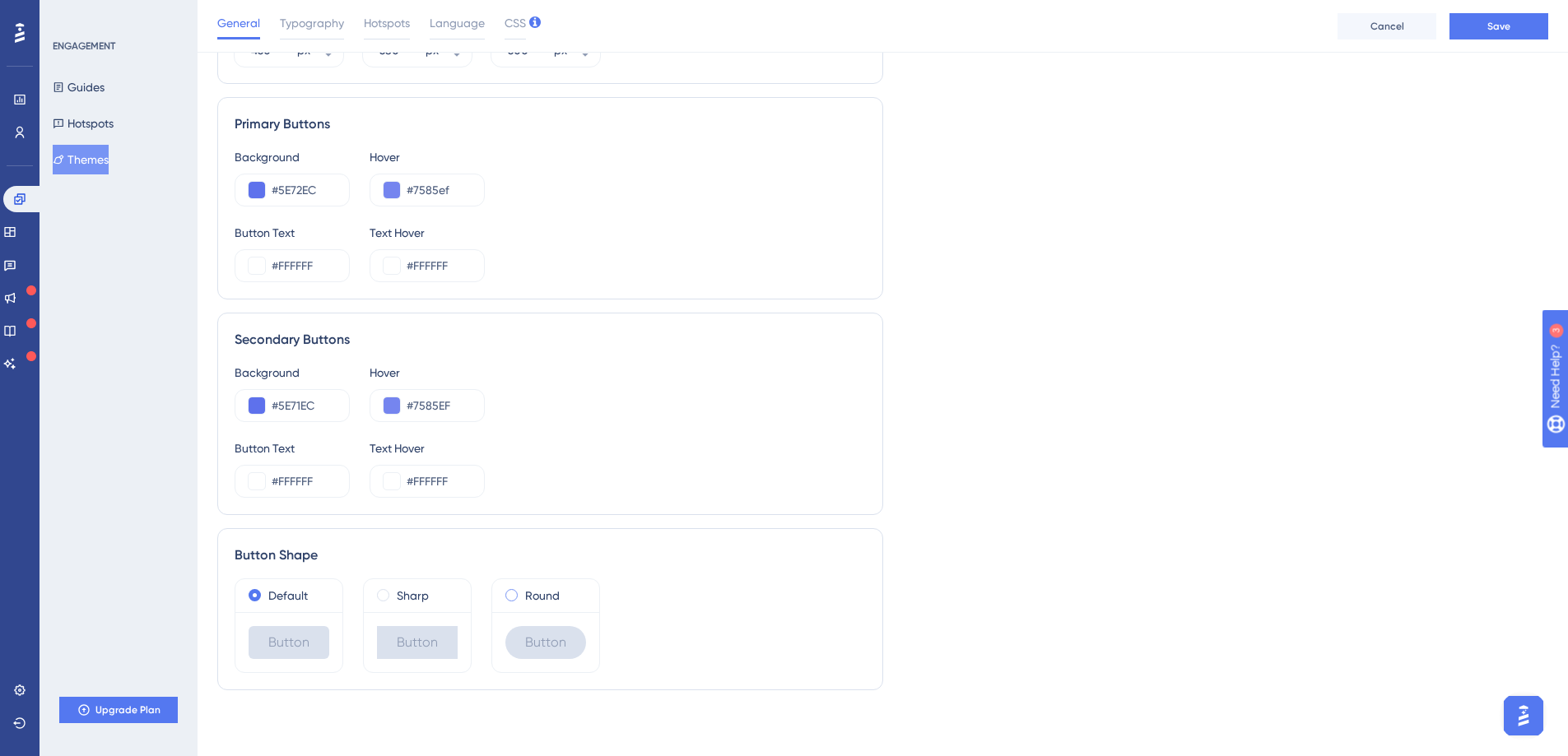
click at [517, 597] on span at bounding box center [510, 595] width 12 height 12
click at [522, 591] on input "radio" at bounding box center [522, 591] width 0 height 0
click at [280, 597] on label "Default" at bounding box center [288, 595] width 40 height 19
click at [397, 598] on label "Sharp" at bounding box center [412, 595] width 32 height 19
click at [523, 597] on div "Round" at bounding box center [545, 595] width 81 height 19
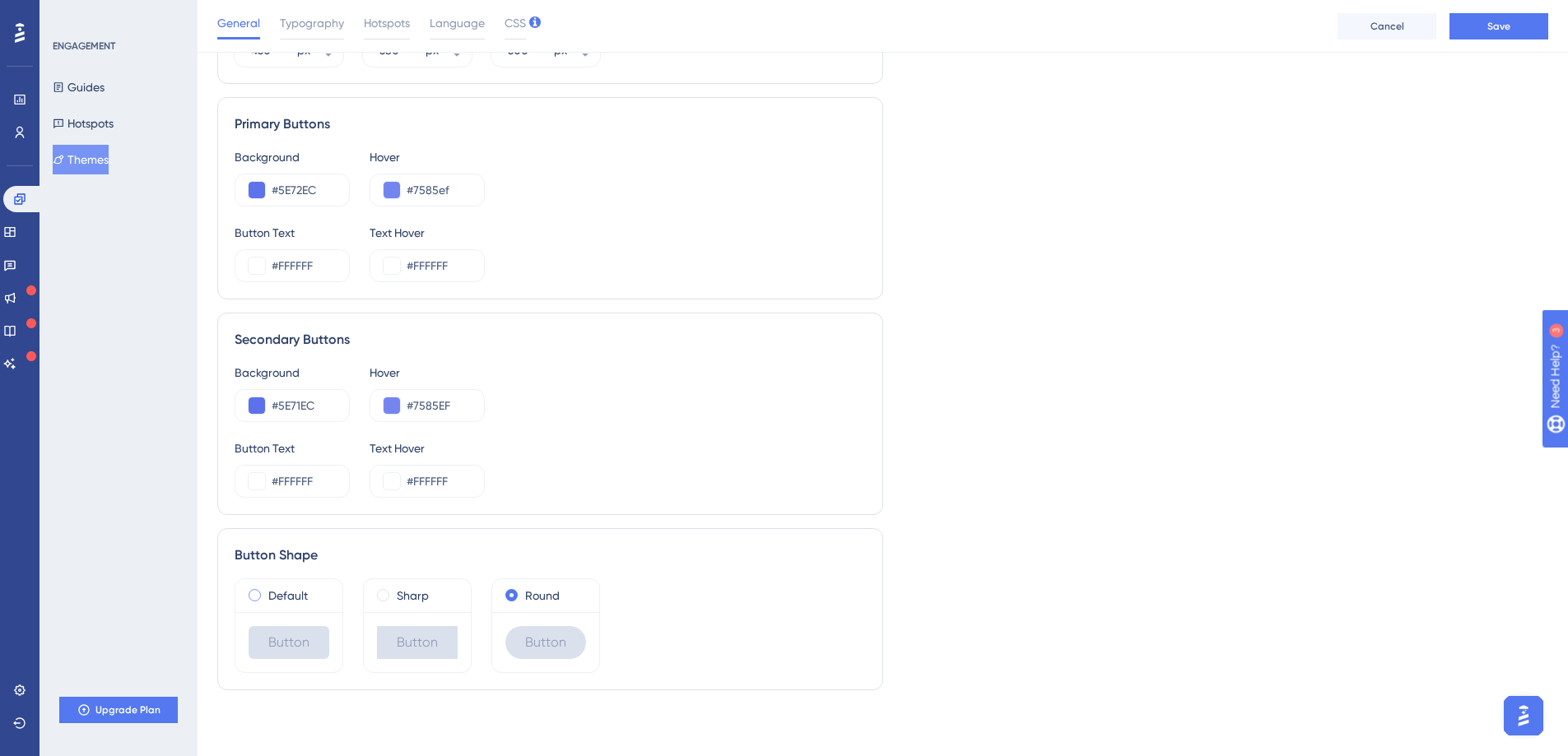
click at [283, 592] on label "Default" at bounding box center [288, 595] width 40 height 19
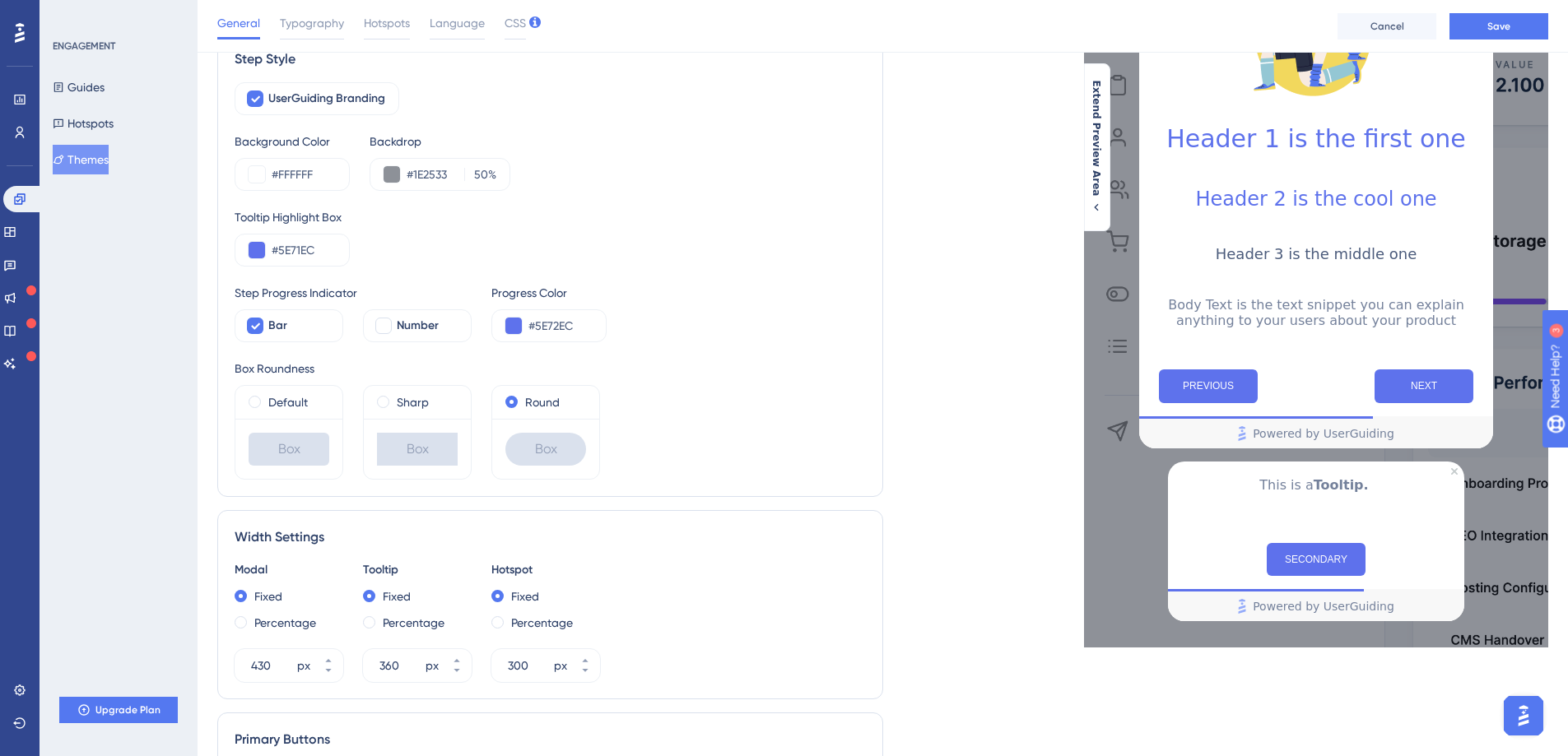
scroll to position [0, 0]
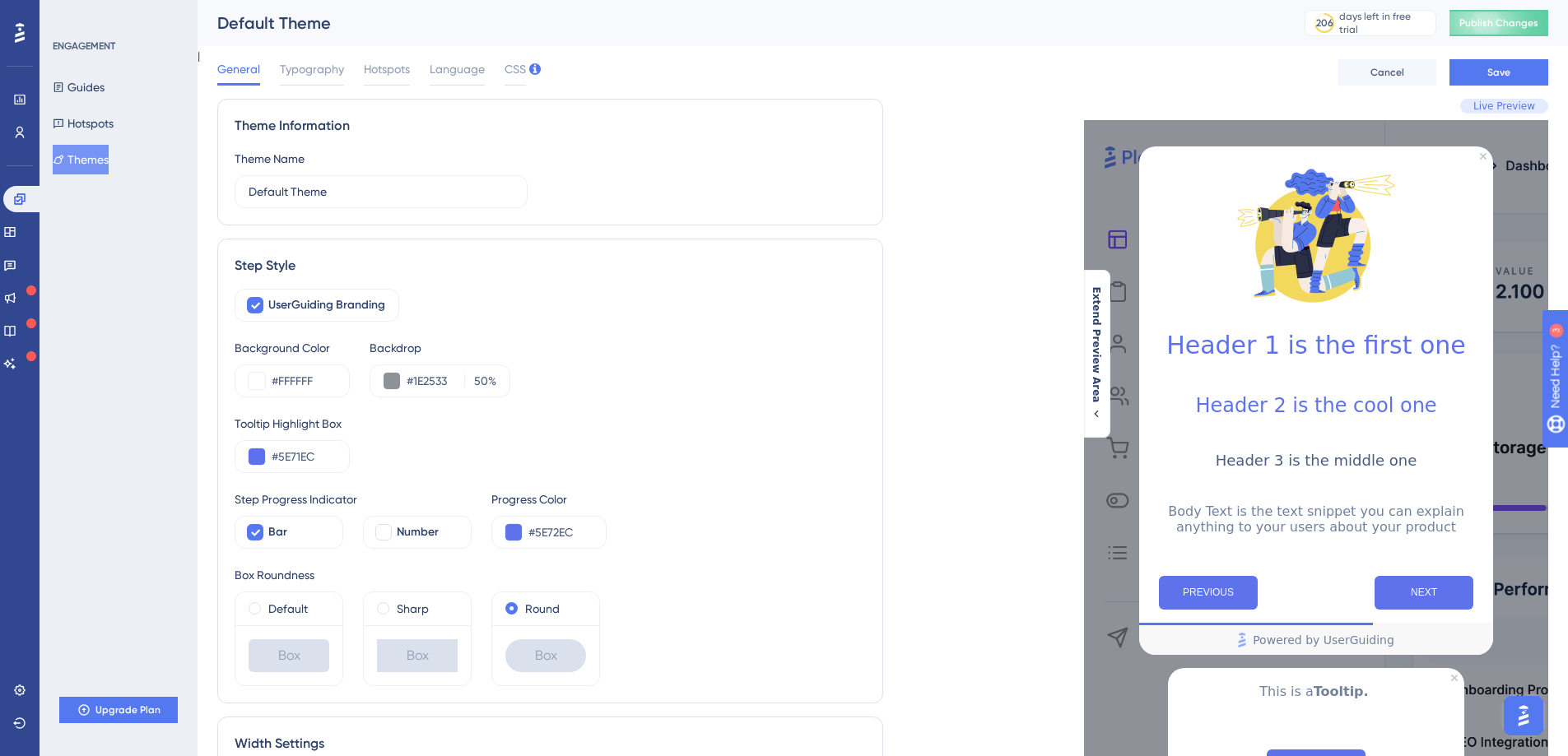
click at [1504, 88] on div "General Typography Hotspots Language CSS Cancel Save" at bounding box center [882, 72] width 1331 height 52
click at [1502, 82] on button "Save" at bounding box center [1498, 72] width 98 height 27
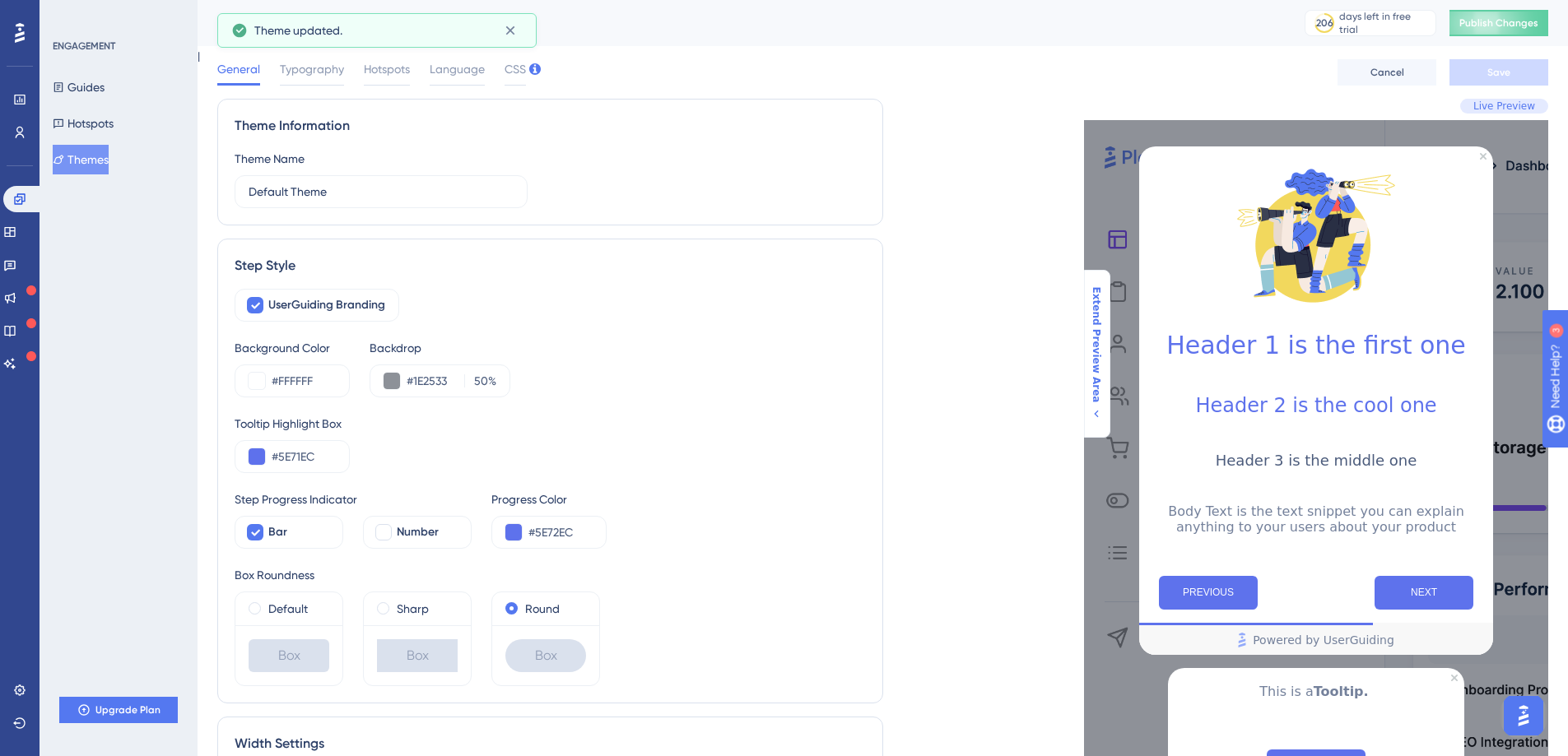
click at [1101, 328] on span "Extend Preview Area" at bounding box center [1096, 344] width 13 height 116
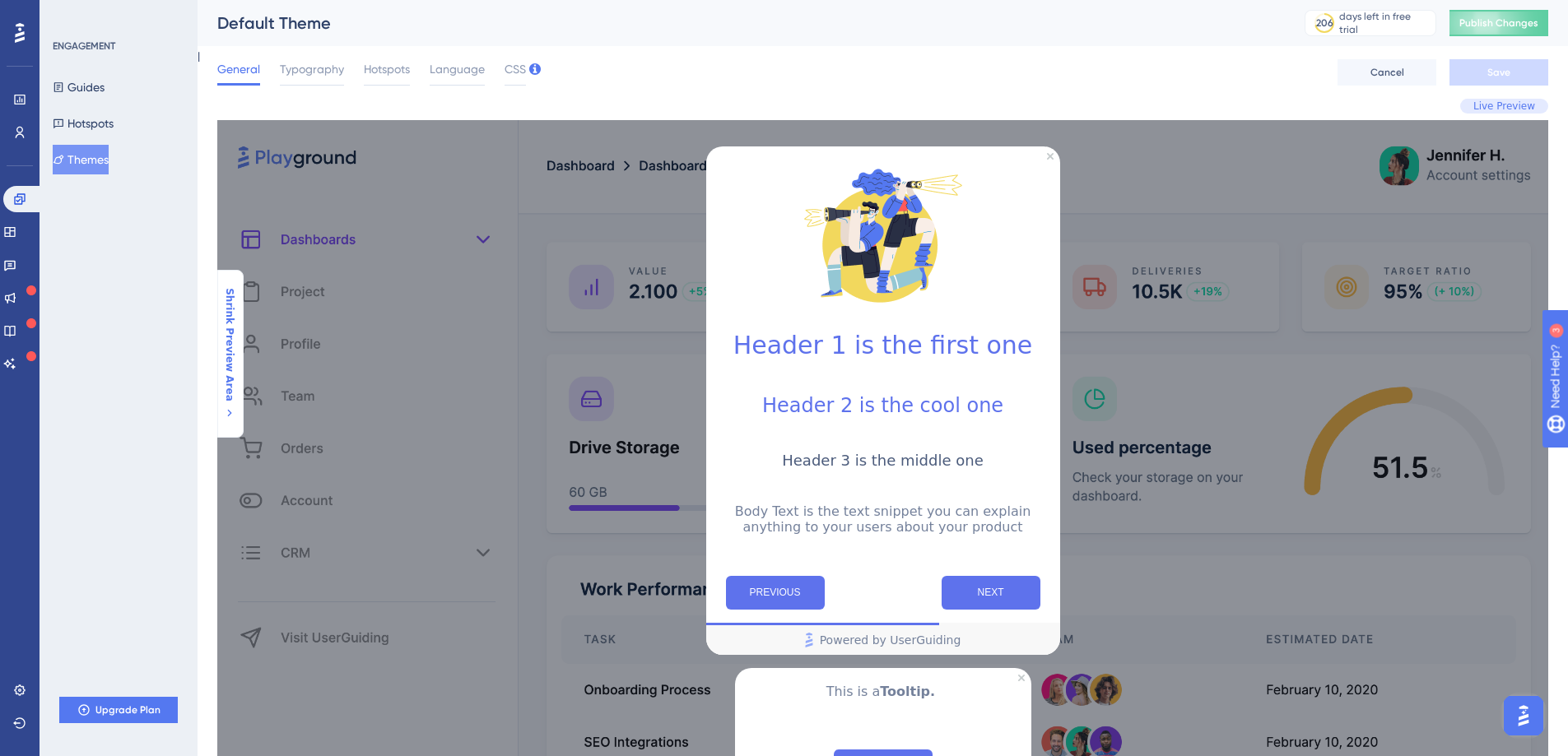
click at [235, 317] on span "Shrink Preview Area" at bounding box center [229, 344] width 13 height 113
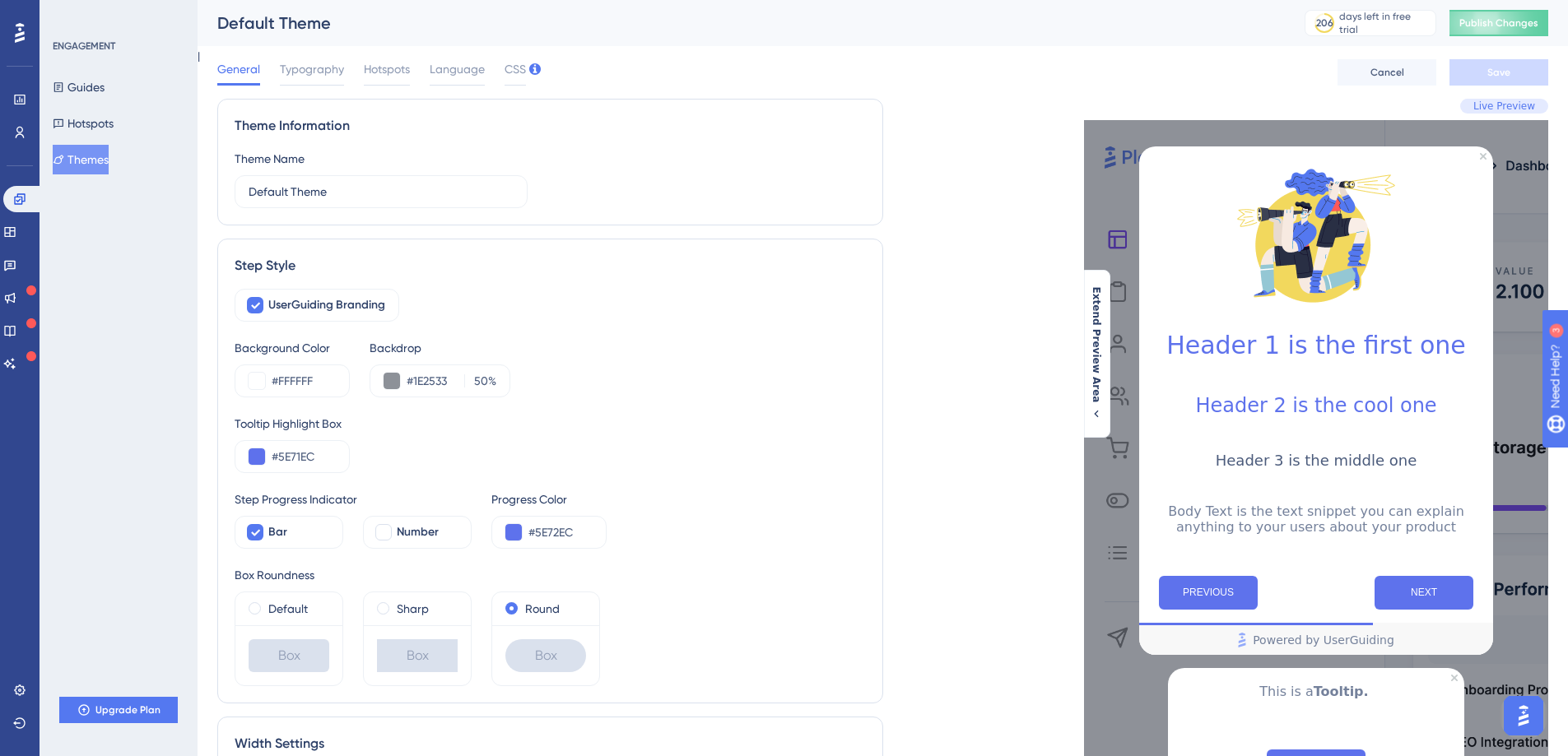
click at [316, 86] on div "General Typography Hotspots Language CSS Cancel Save" at bounding box center [882, 72] width 1331 height 52
click at [316, 83] on div at bounding box center [312, 84] width 64 height 3
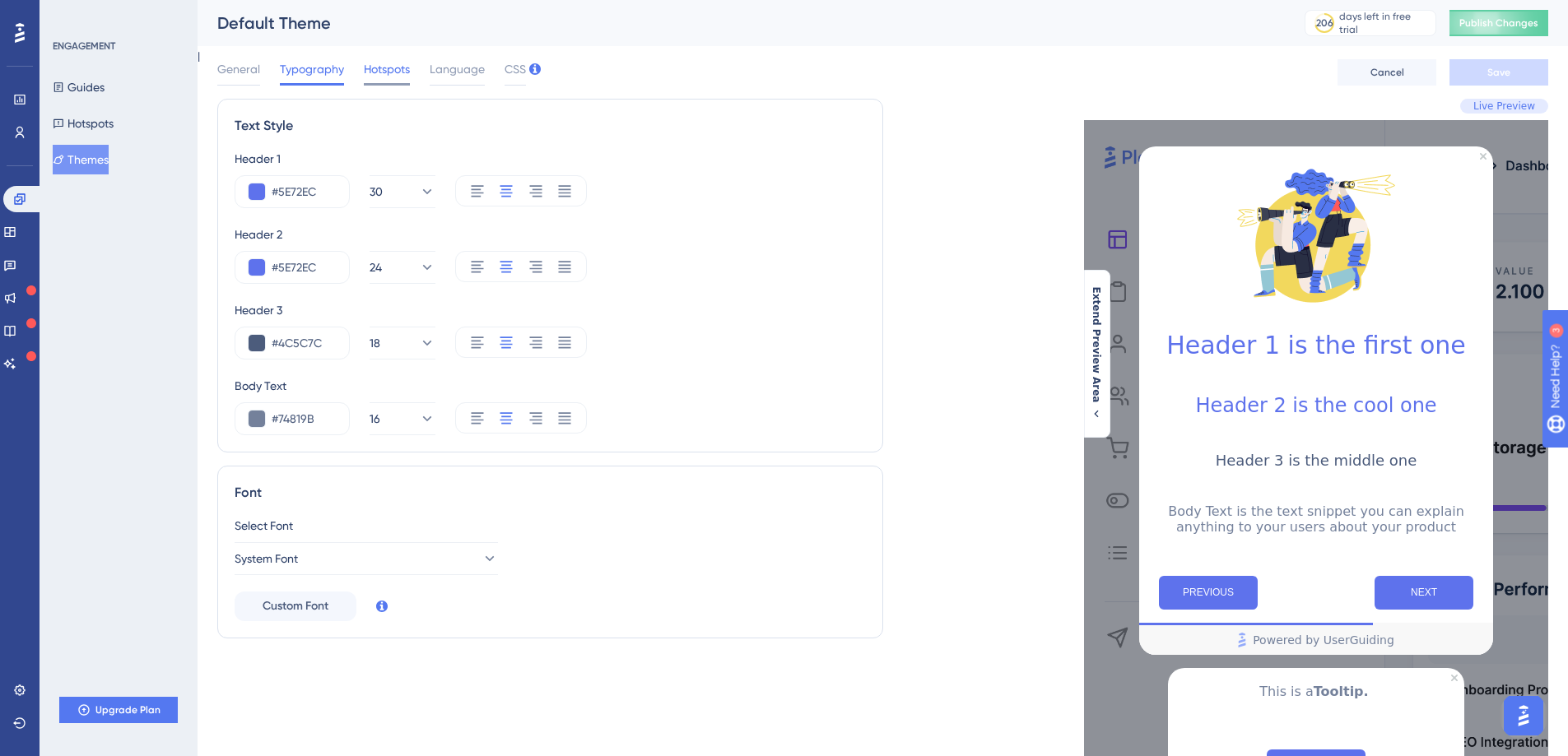
click at [389, 69] on span "Hotspots" at bounding box center [387, 68] width 46 height 19
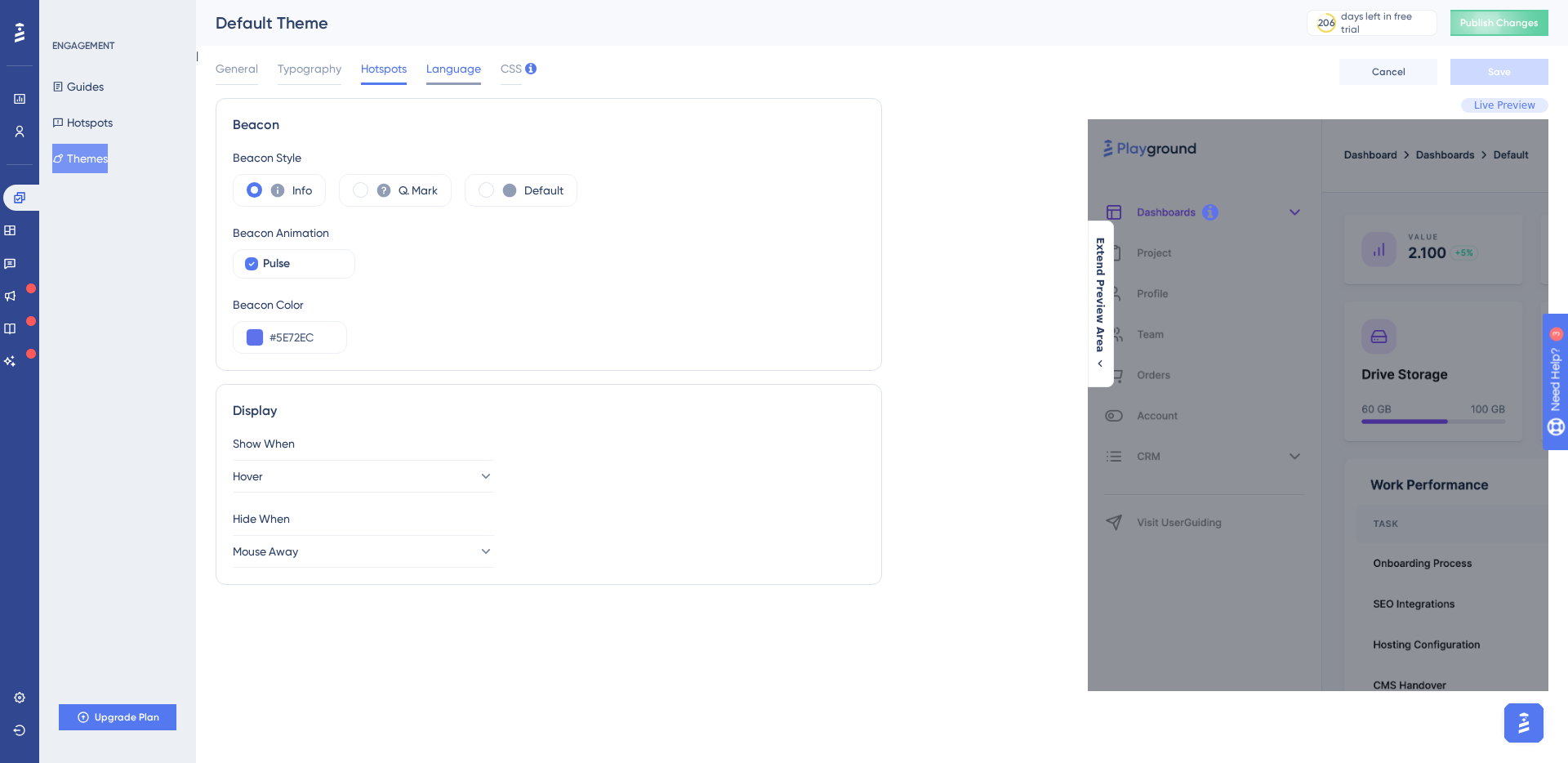
click at [441, 77] on span "Language" at bounding box center [454, 68] width 55 height 19
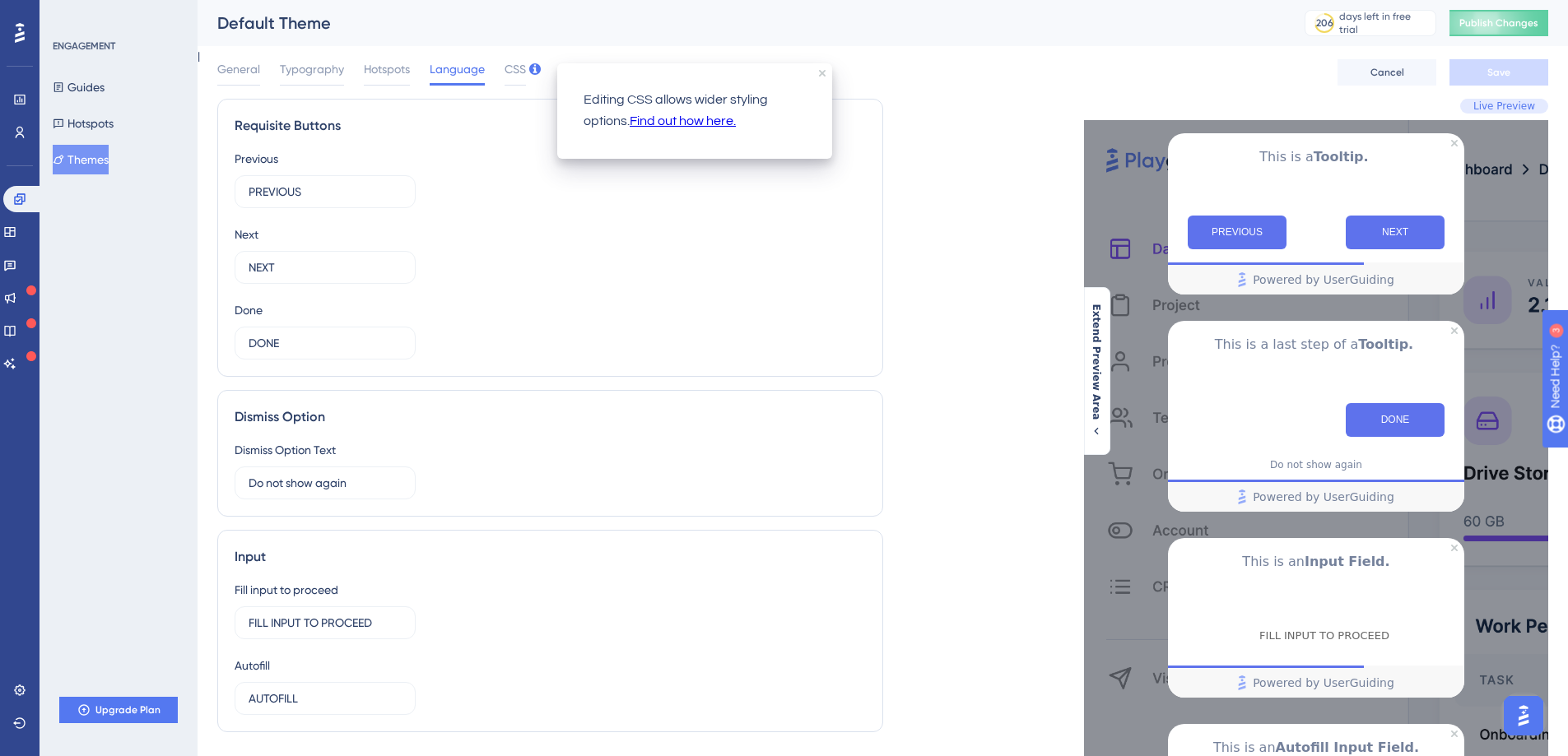
click at [532, 74] on div at bounding box center [534, 70] width 12 height 14
click at [511, 73] on span "CSS" at bounding box center [515, 68] width 21 height 19
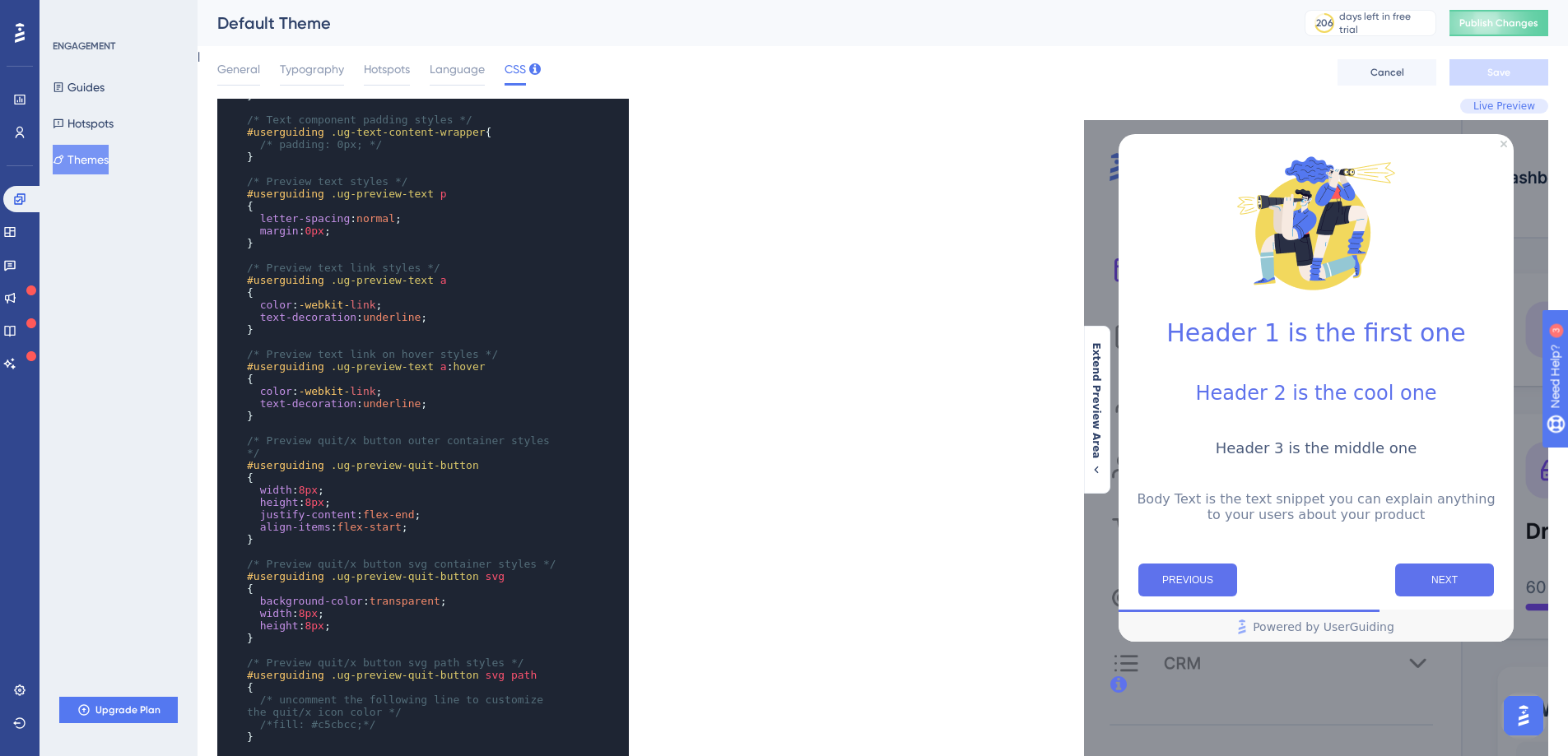
scroll to position [1266, 0]
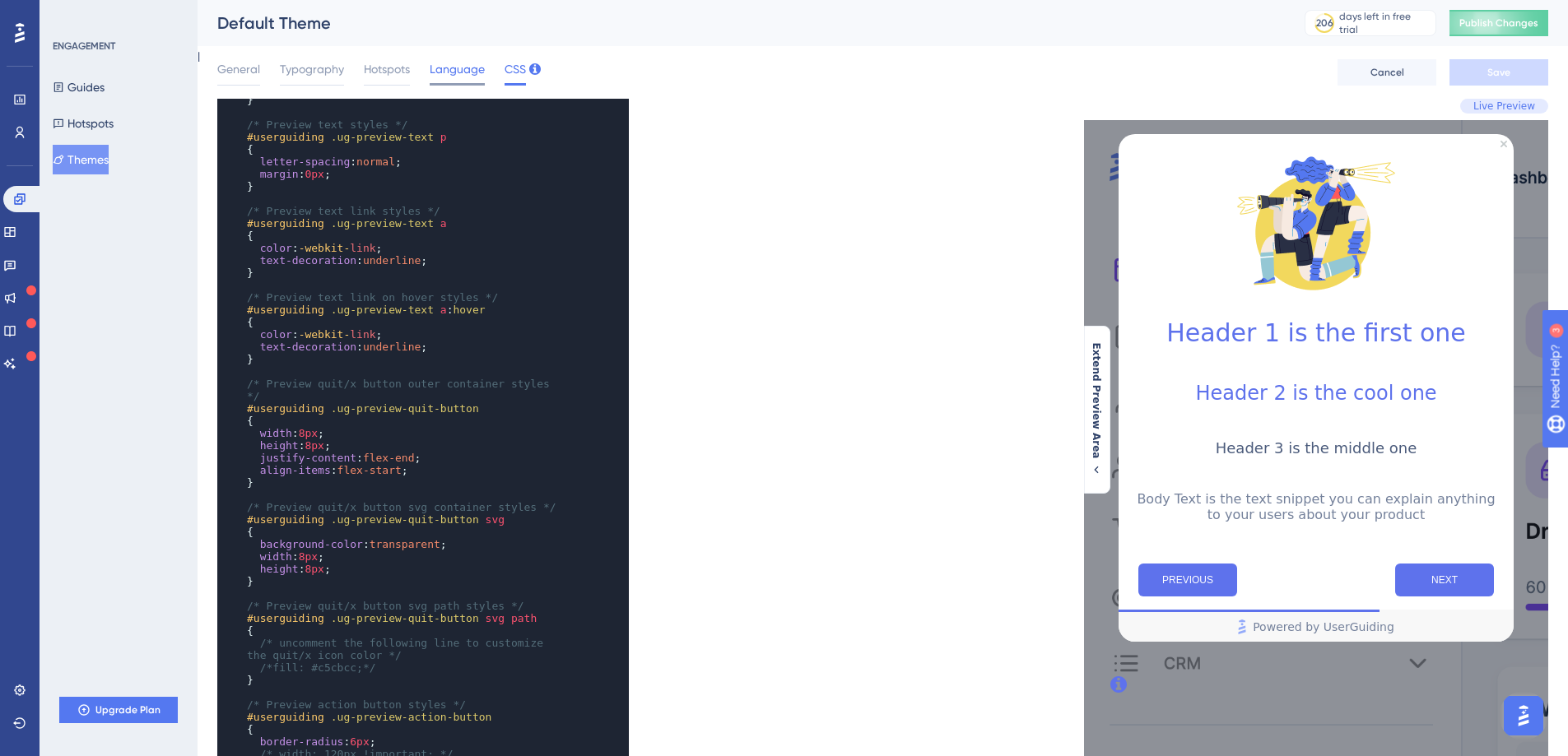
click at [444, 83] on div at bounding box center [457, 84] width 55 height 3
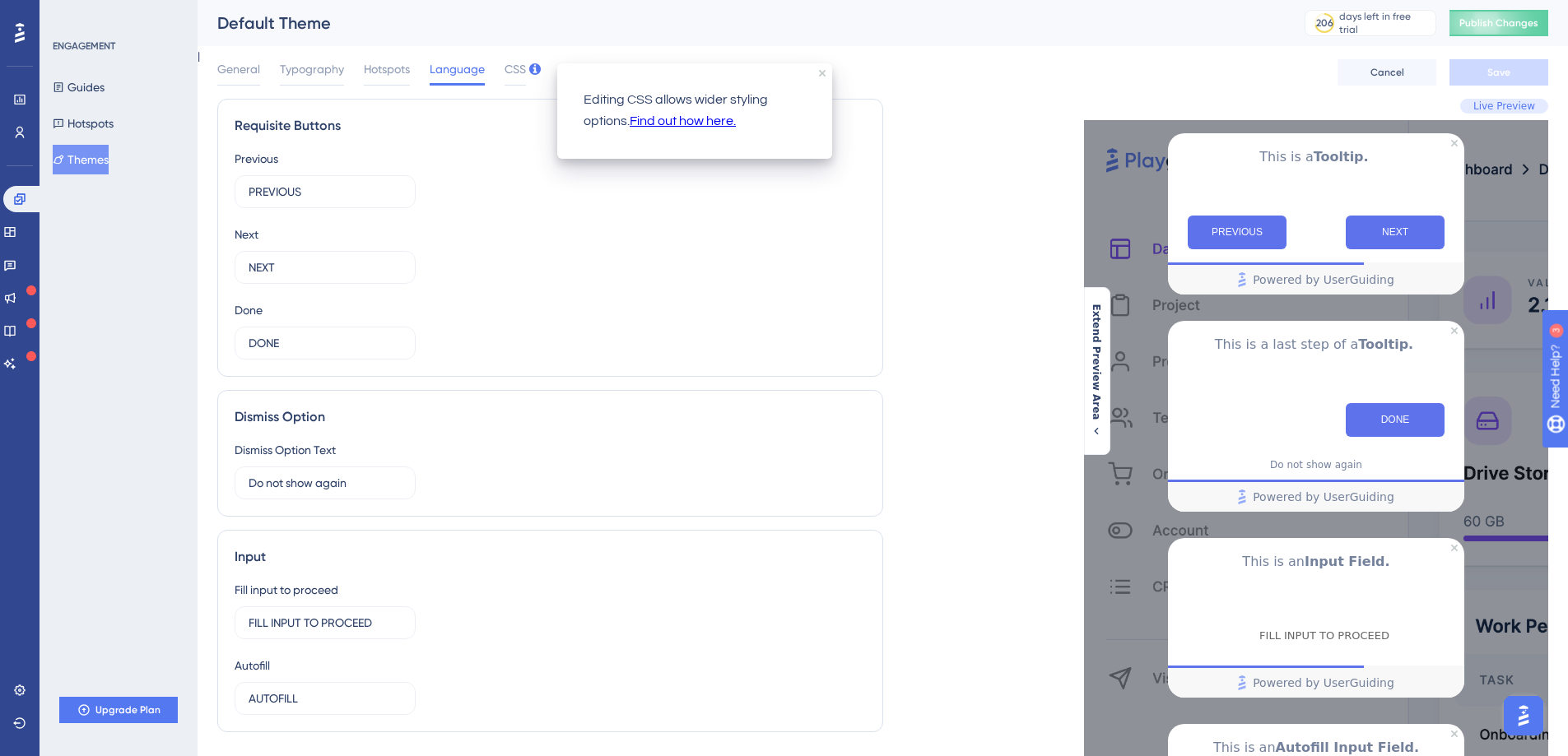
click at [544, 67] on div "General Typography Hotspots Language CSS Cancel Save" at bounding box center [882, 72] width 1331 height 52
click at [521, 67] on span "CSS" at bounding box center [515, 68] width 21 height 19
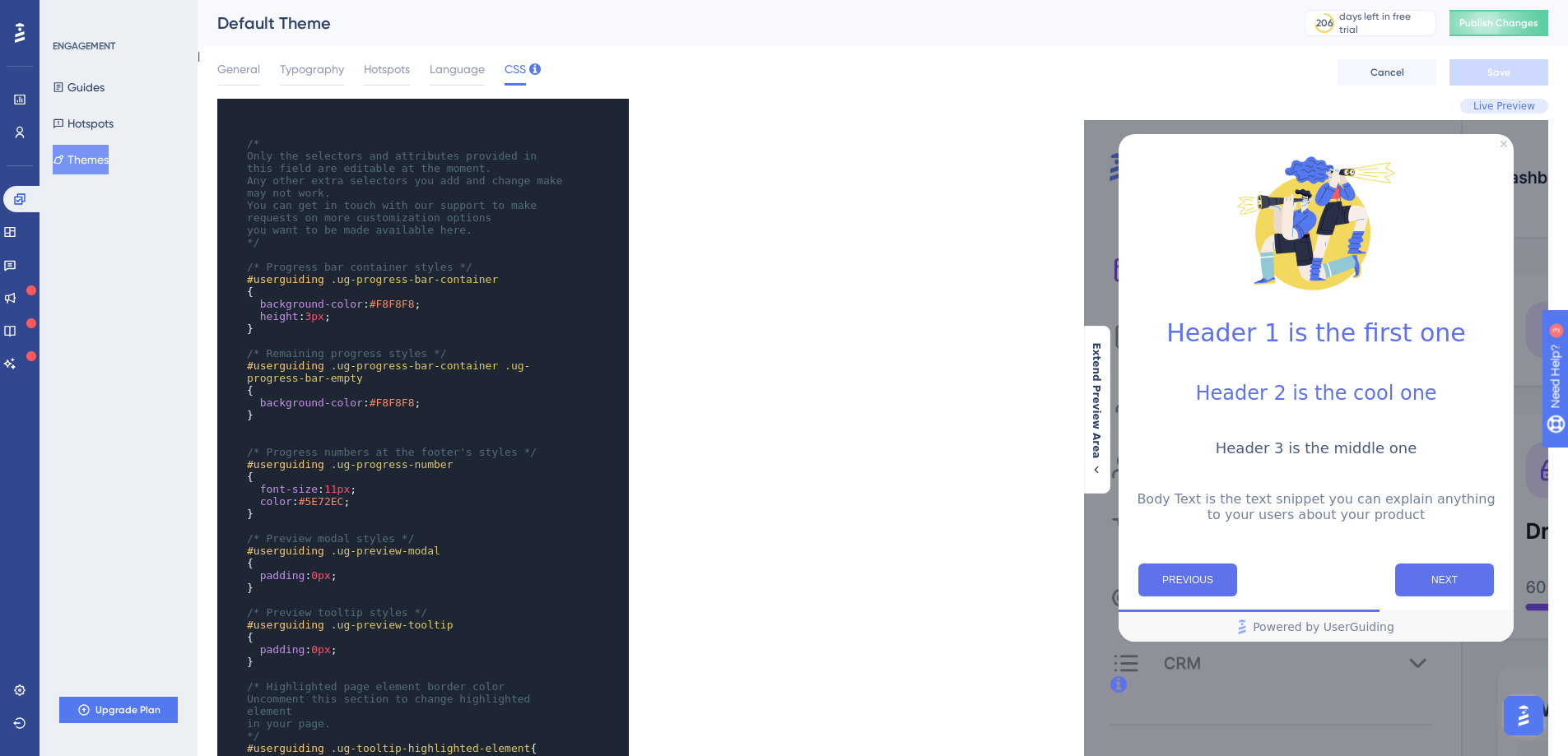
scroll to position [0, 0]
click at [387, 249] on pre "​" at bounding box center [406, 254] width 326 height 12
click at [379, 316] on pre "height : 3px ;" at bounding box center [406, 315] width 326 height 12
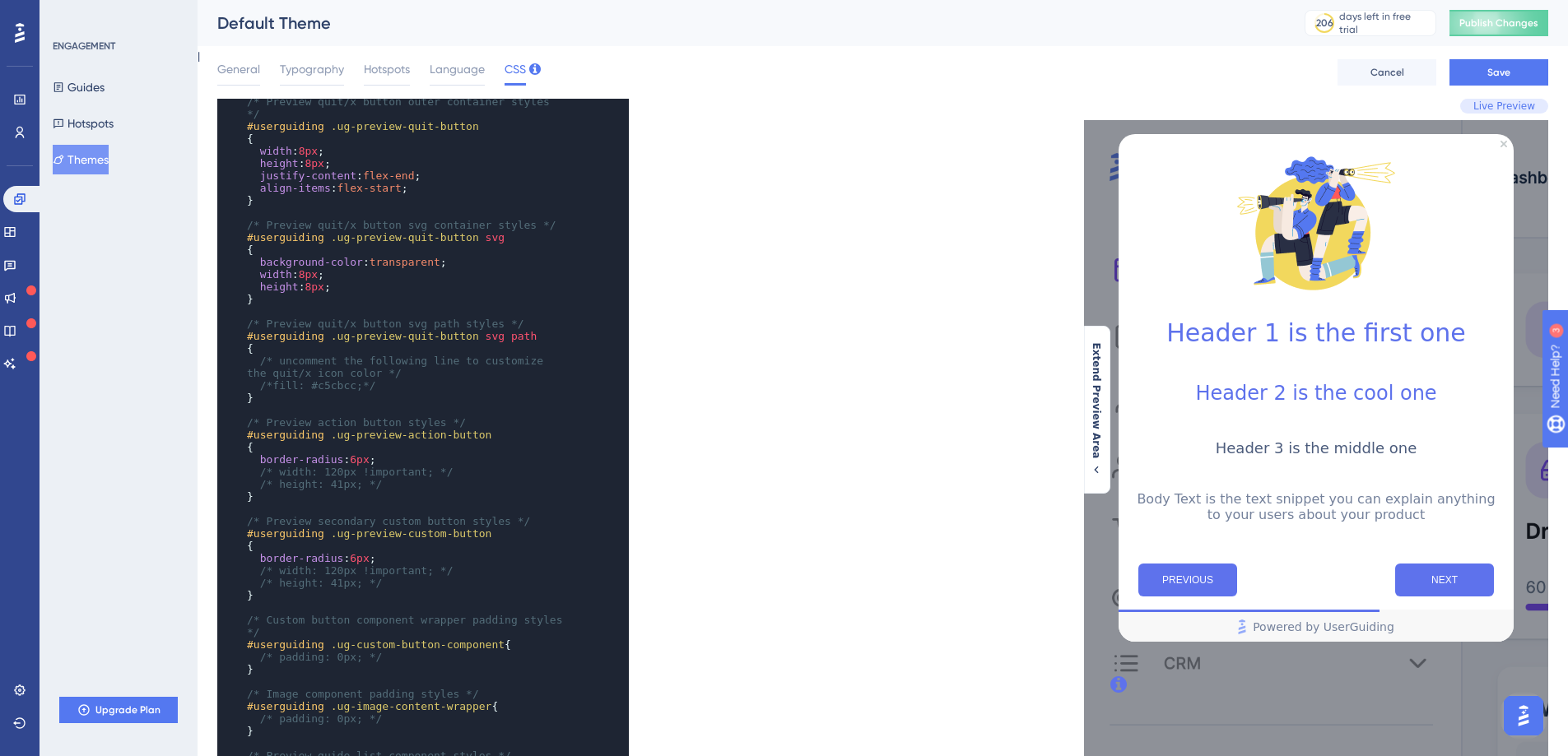
scroll to position [1574, 0]
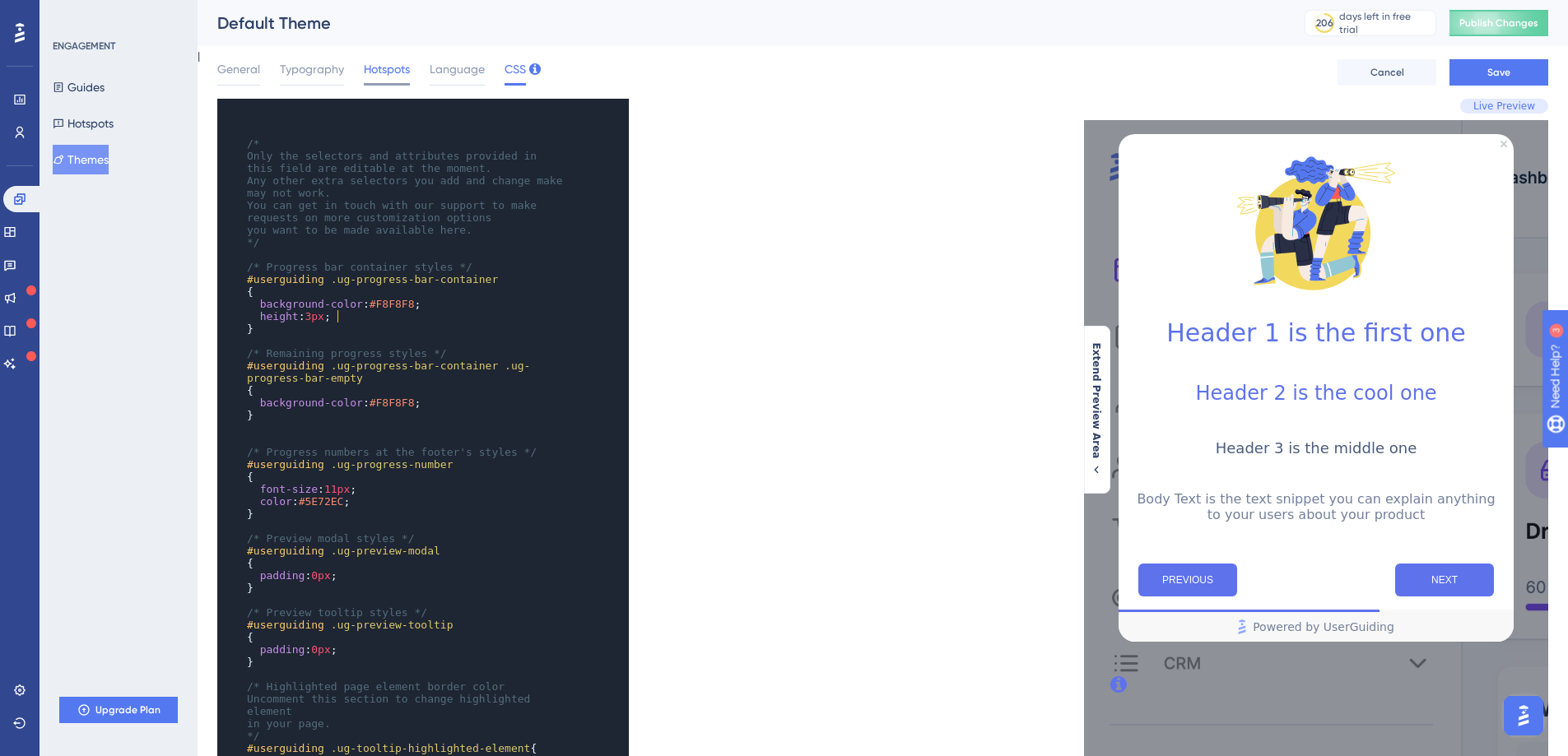
click at [377, 73] on span "Hotspots" at bounding box center [387, 68] width 46 height 19
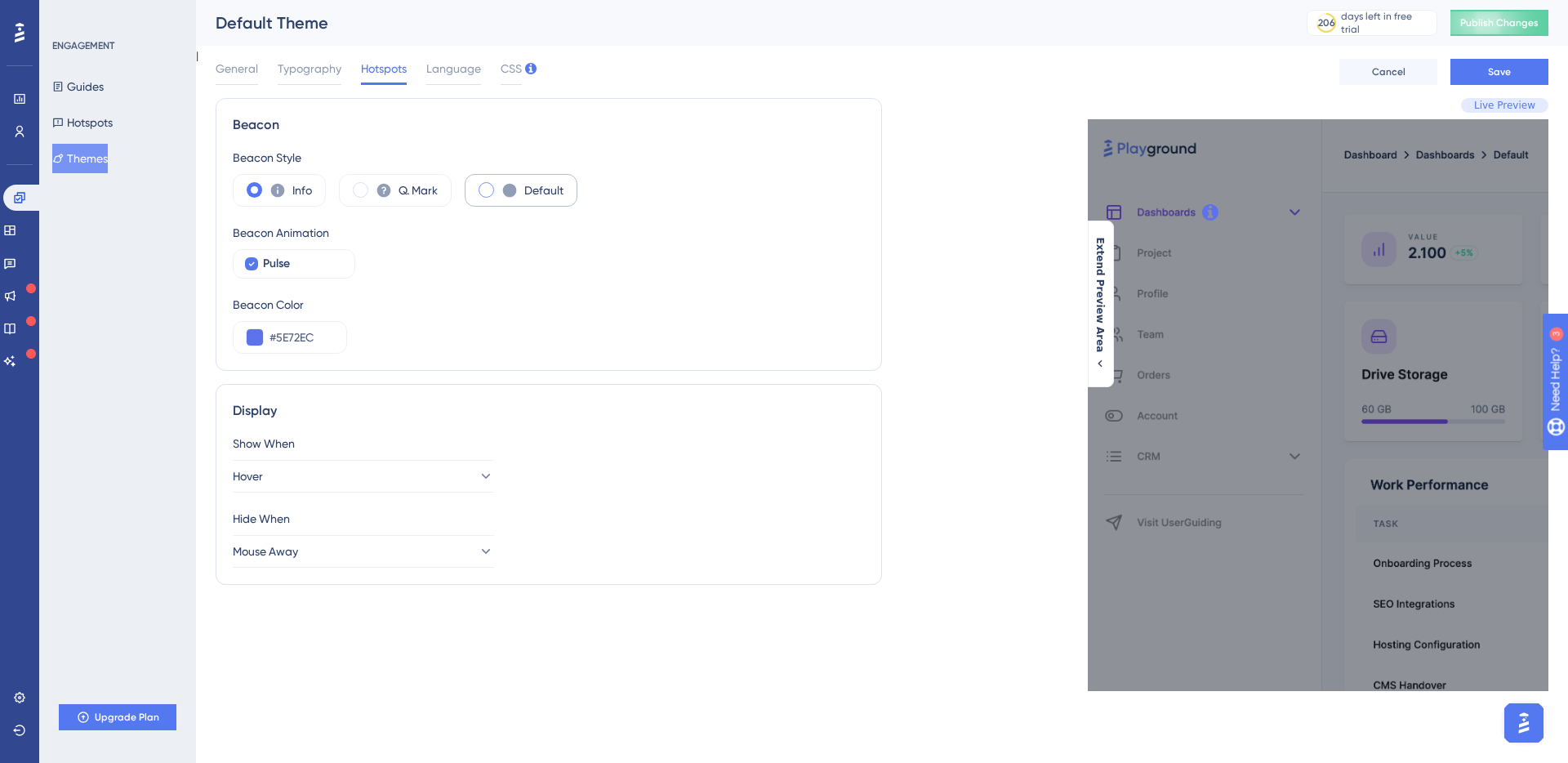
click at [504, 183] on icon at bounding box center [509, 191] width 16 height 16
click at [379, 195] on icon at bounding box center [383, 190] width 14 height 14
click at [520, 183] on div "Default" at bounding box center [520, 191] width 112 height 33
click at [287, 273] on span "Pulse" at bounding box center [277, 263] width 27 height 19
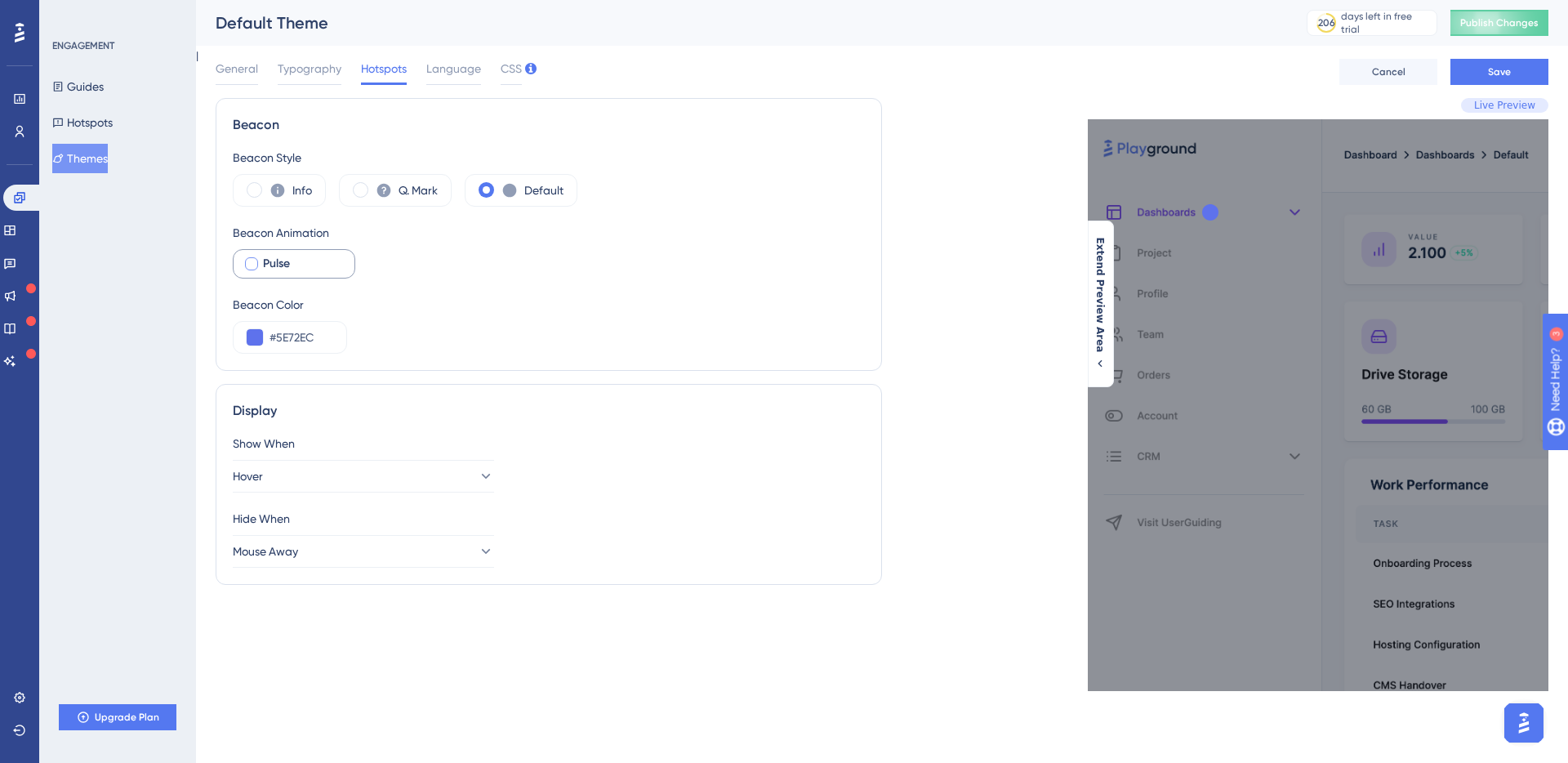
checkbox input "true"
click at [321, 477] on button "Hover" at bounding box center [363, 476] width 261 height 33
click at [359, 428] on div "Display Show When Hover Click Click Hover Hover Hover on Element Hover on Eleme…" at bounding box center [549, 485] width 666 height 201
click at [331, 486] on button "Hover" at bounding box center [363, 476] width 261 height 33
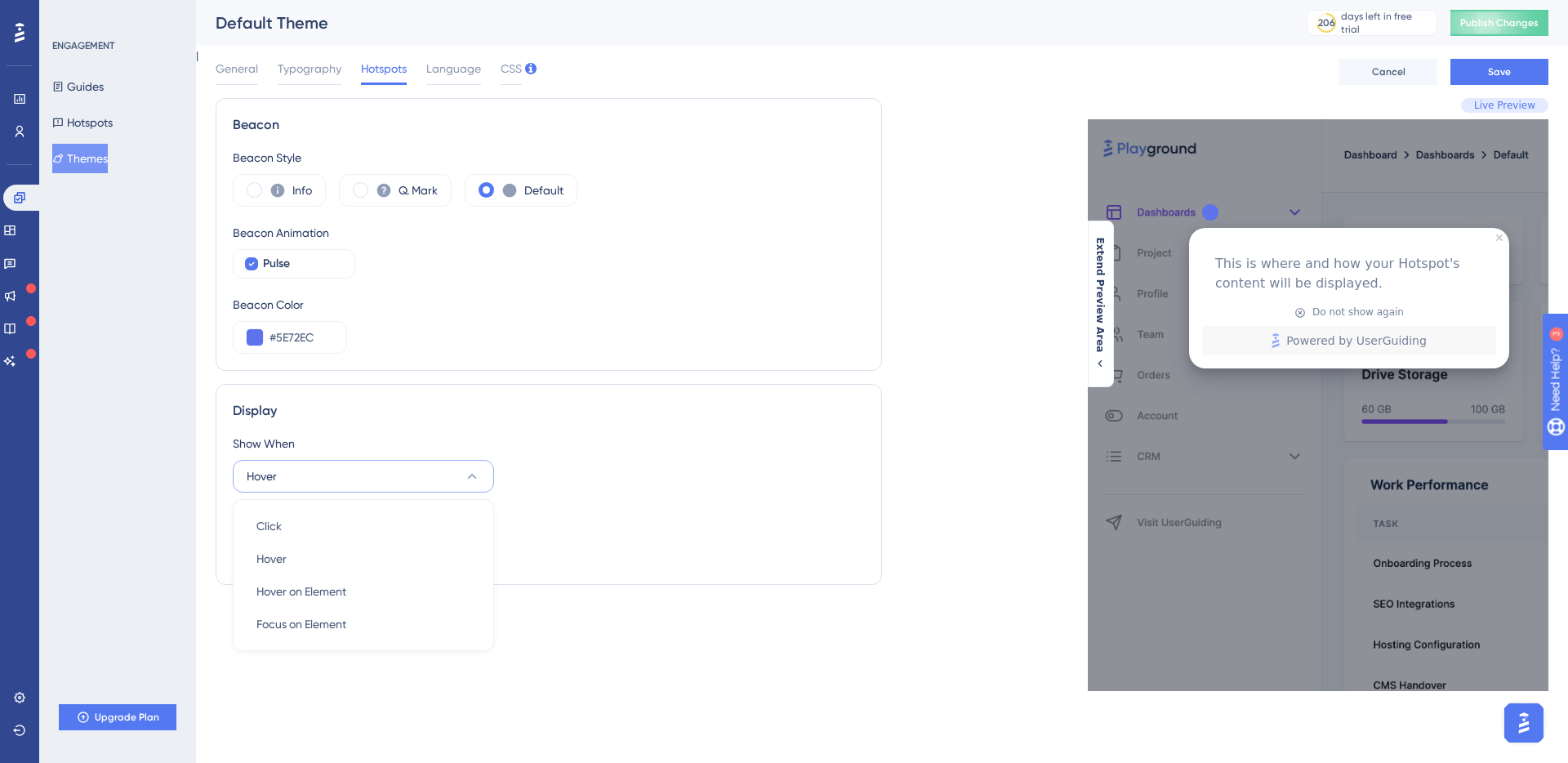
click at [1215, 211] on div at bounding box center [1210, 213] width 29 height 29
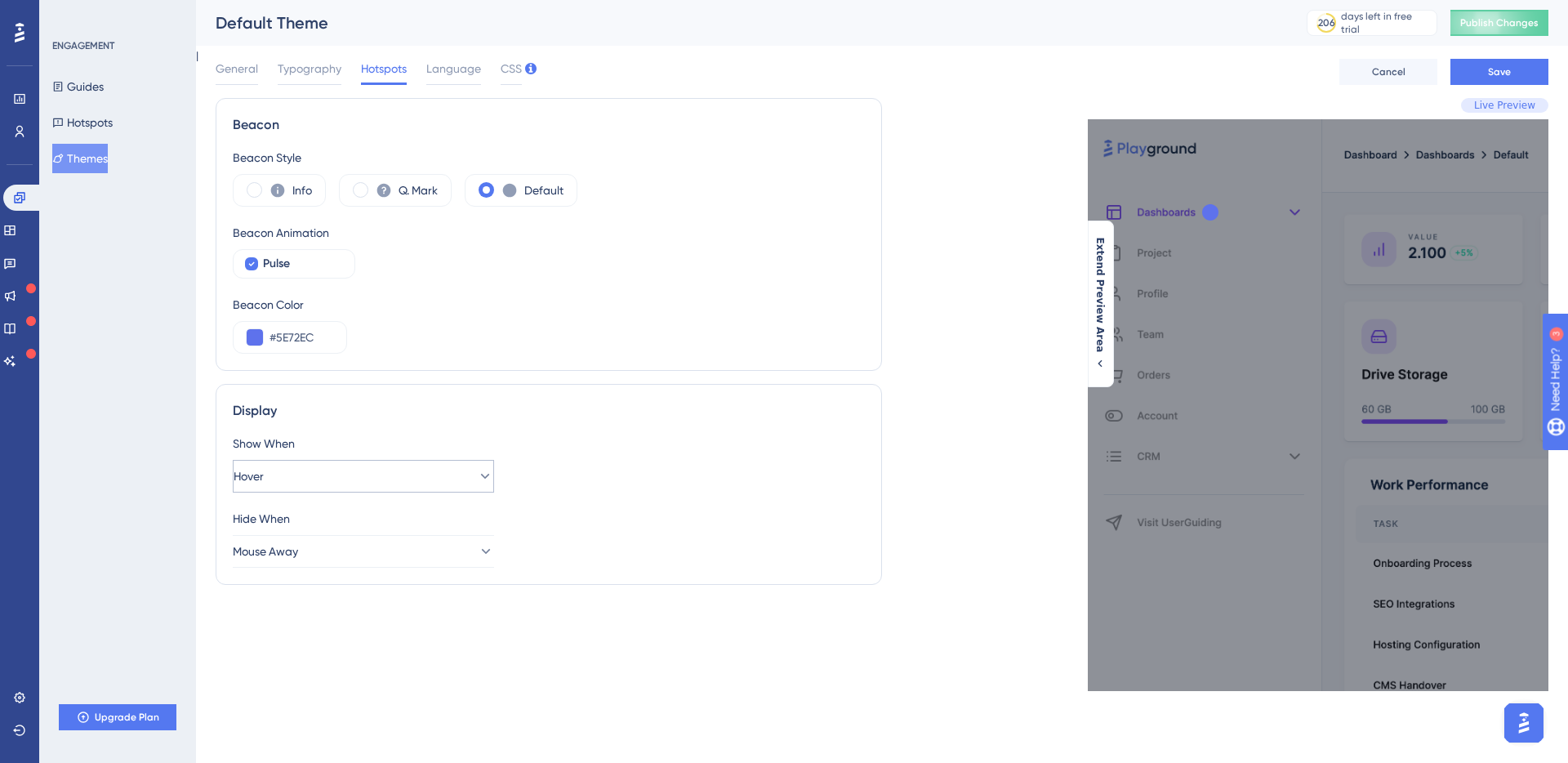
click at [435, 485] on button "Hover" at bounding box center [363, 476] width 261 height 33
click at [408, 586] on div "Hover on Element Hover on Element" at bounding box center [363, 591] width 214 height 33
click at [1193, 212] on div "This is where and how your Hotspot's content will be displayed. Do not show aga…" at bounding box center [1318, 405] width 461 height 571
click at [370, 475] on button "Hover on Element" at bounding box center [363, 476] width 261 height 33
click at [378, 557] on div "Hover Hover" at bounding box center [363, 559] width 214 height 33
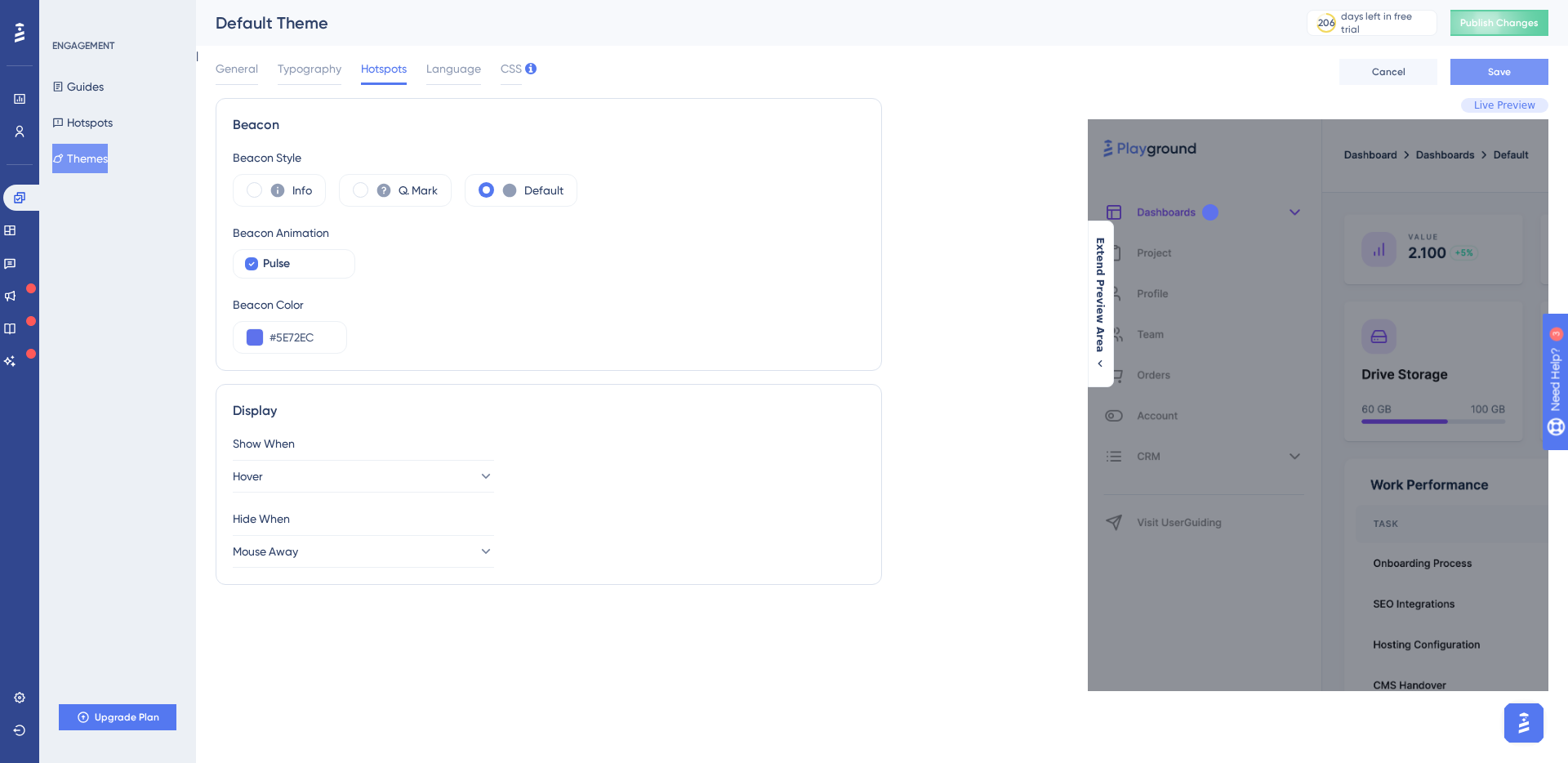
click at [1458, 74] on button "Save" at bounding box center [1499, 71] width 98 height 26
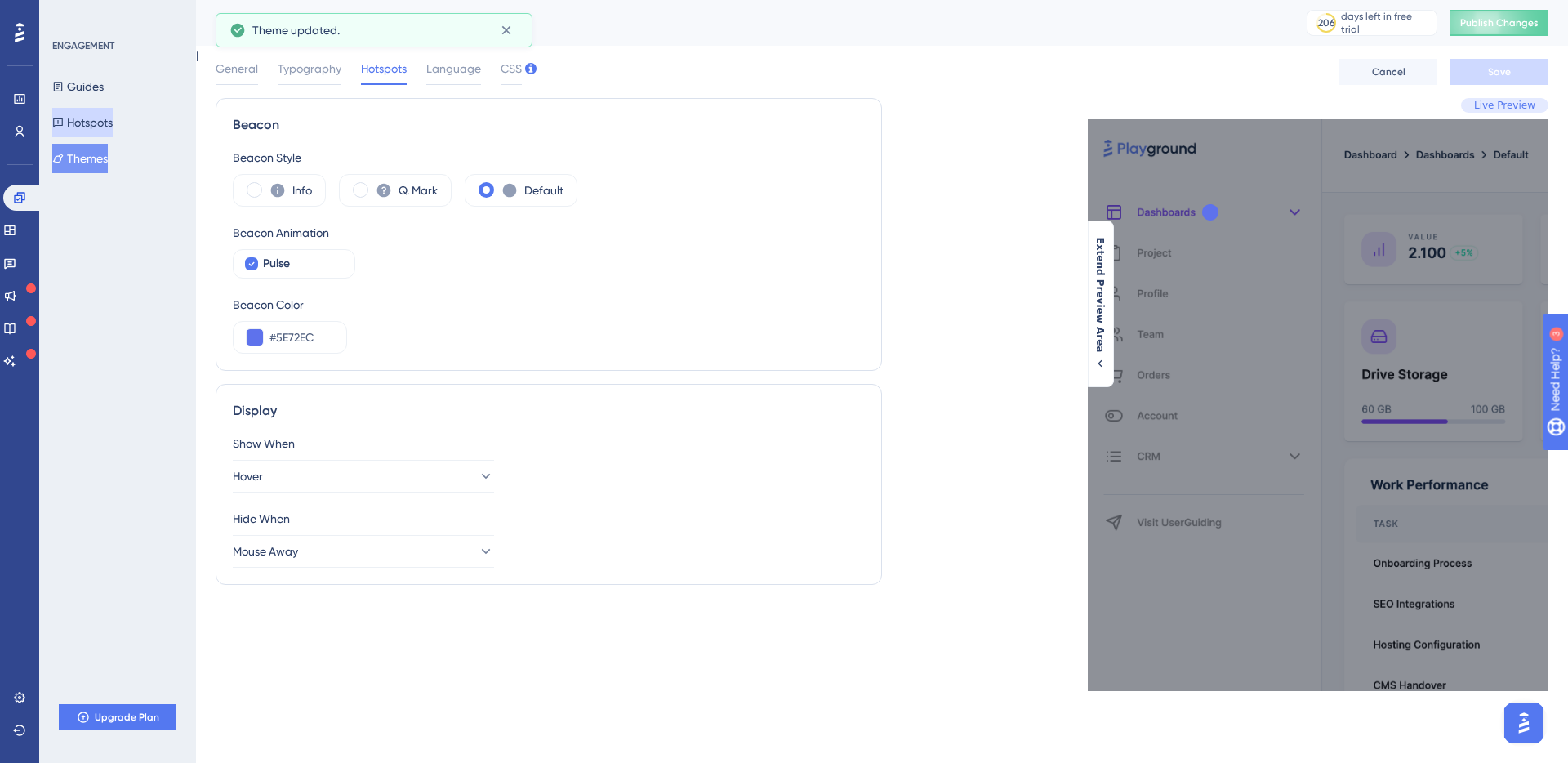
click at [98, 113] on button "Hotspots" at bounding box center [82, 122] width 60 height 29
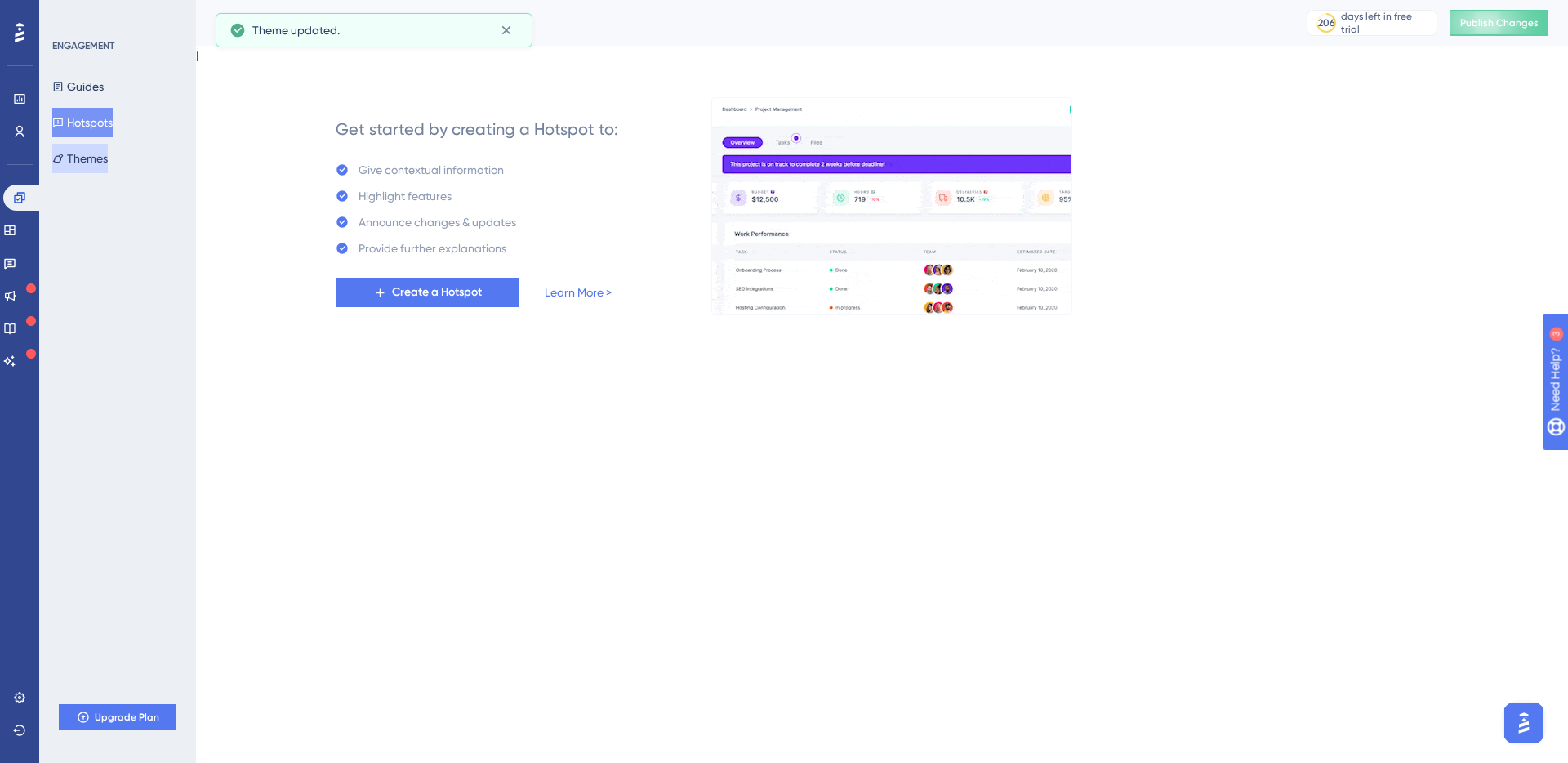
click at [94, 158] on button "Themes" at bounding box center [79, 158] width 56 height 29
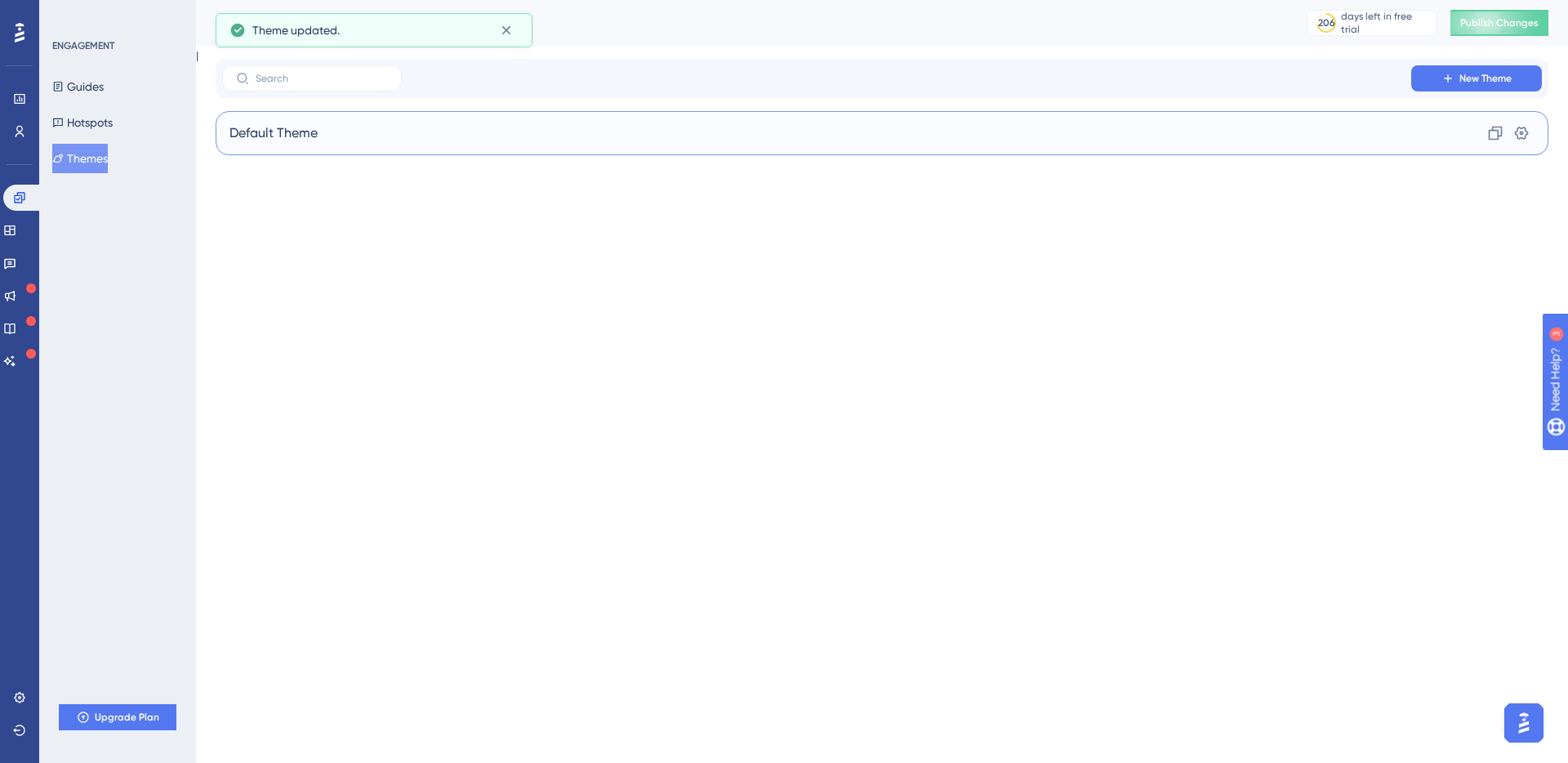
click at [333, 146] on div "Default Theme Clone Settings" at bounding box center [882, 133] width 1333 height 44
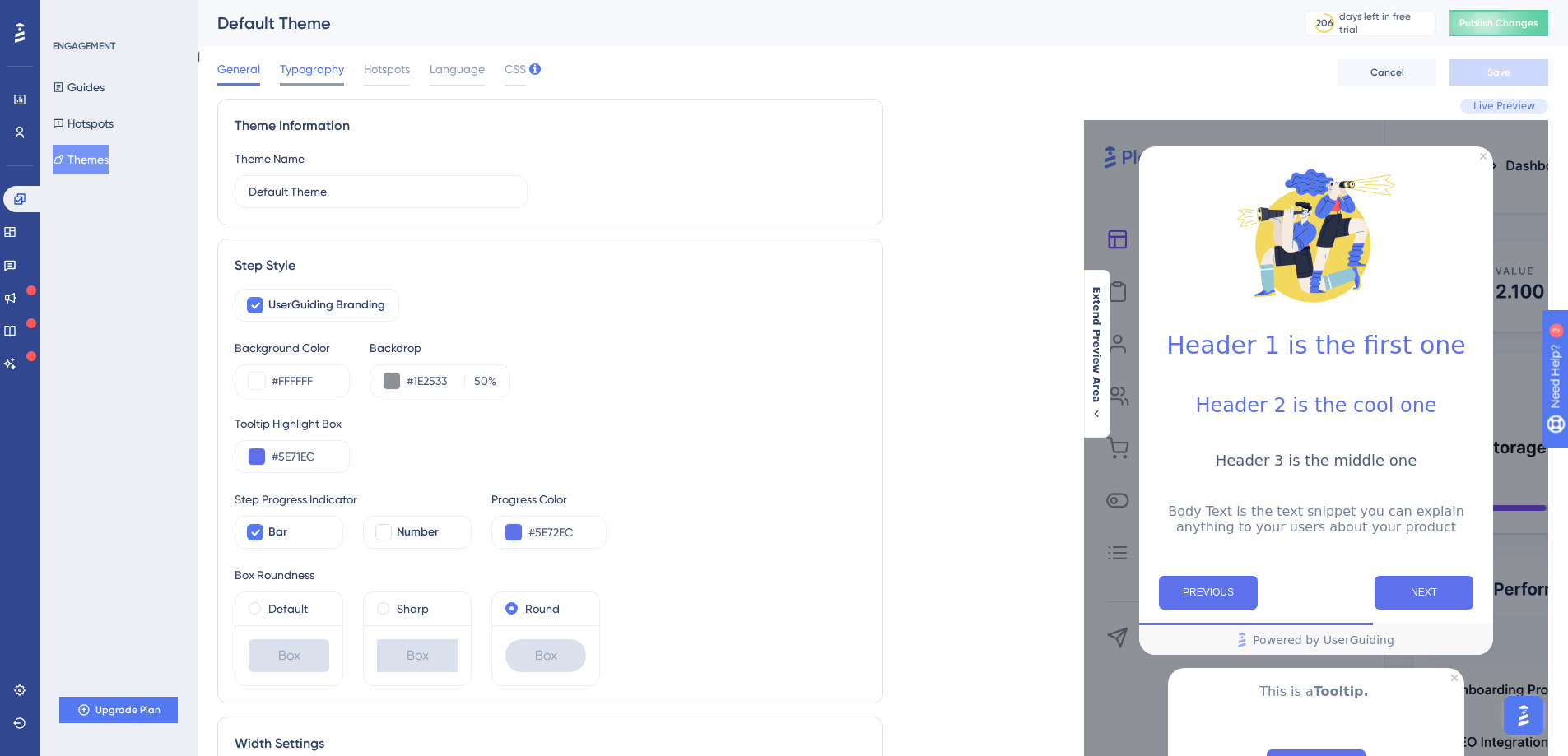
click at [325, 73] on span "Typography" at bounding box center [312, 68] width 64 height 19
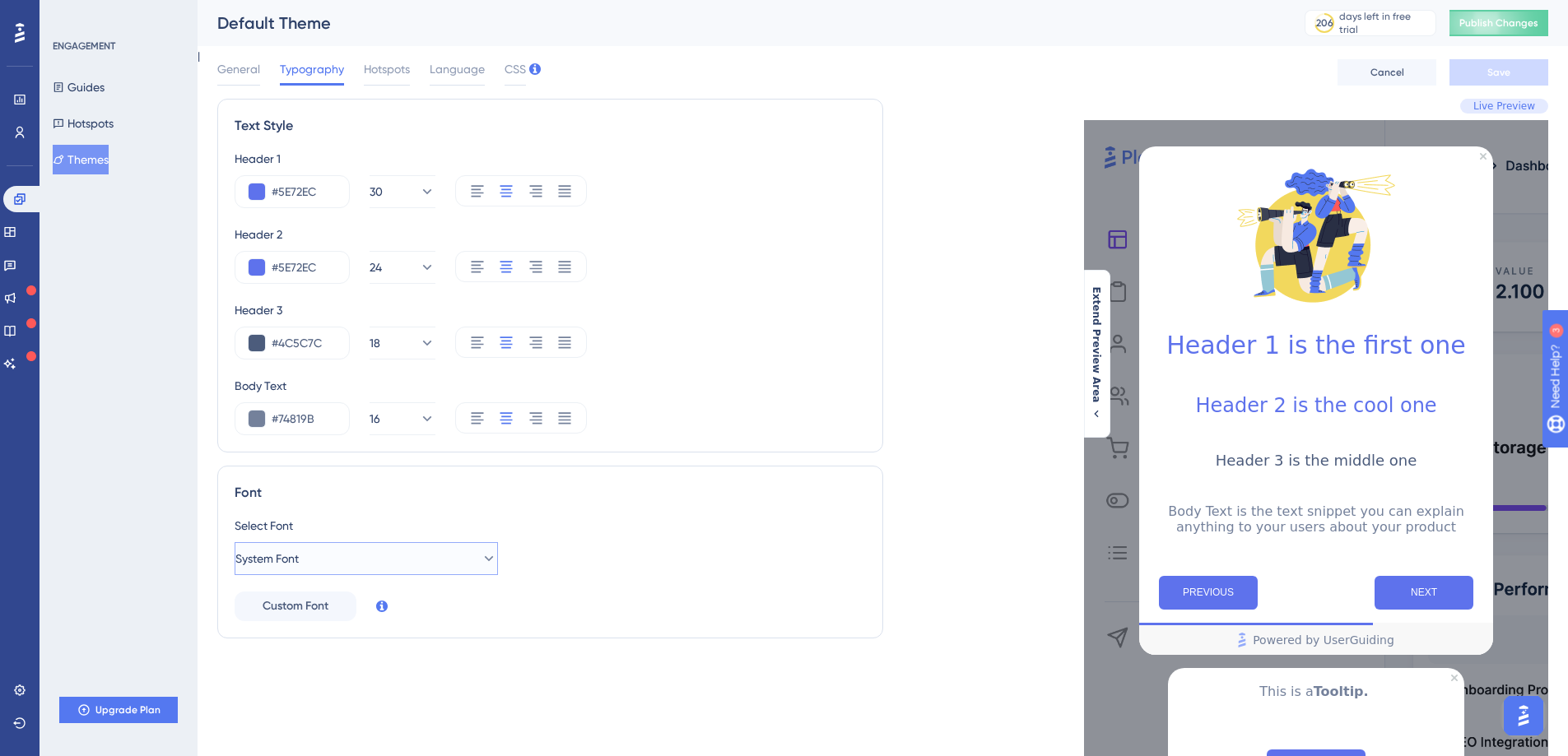
click at [299, 563] on span "System Font" at bounding box center [267, 558] width 63 height 19
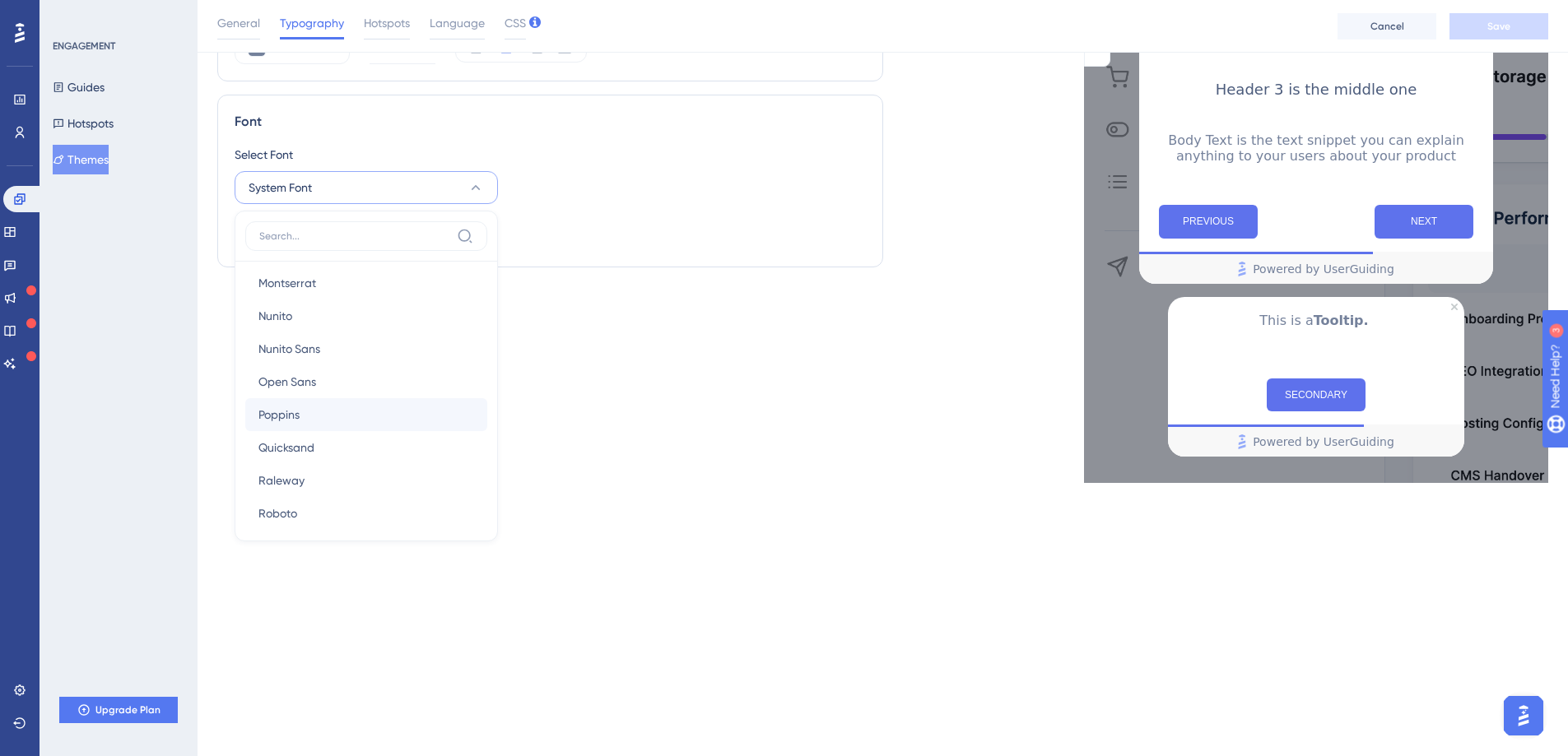
scroll to position [135, 0]
click at [299, 445] on span "Poppins" at bounding box center [279, 449] width 41 height 19
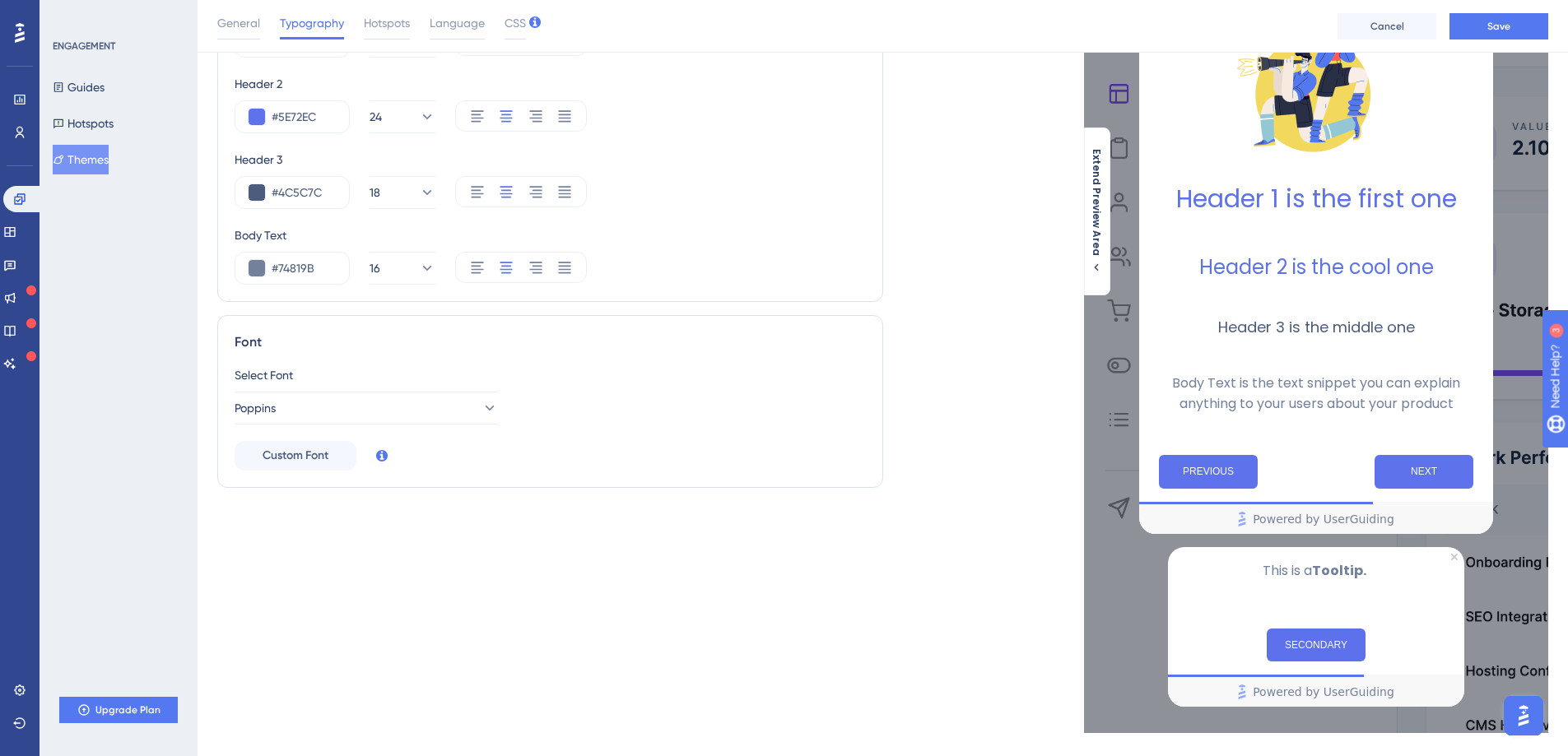
scroll to position [0, 0]
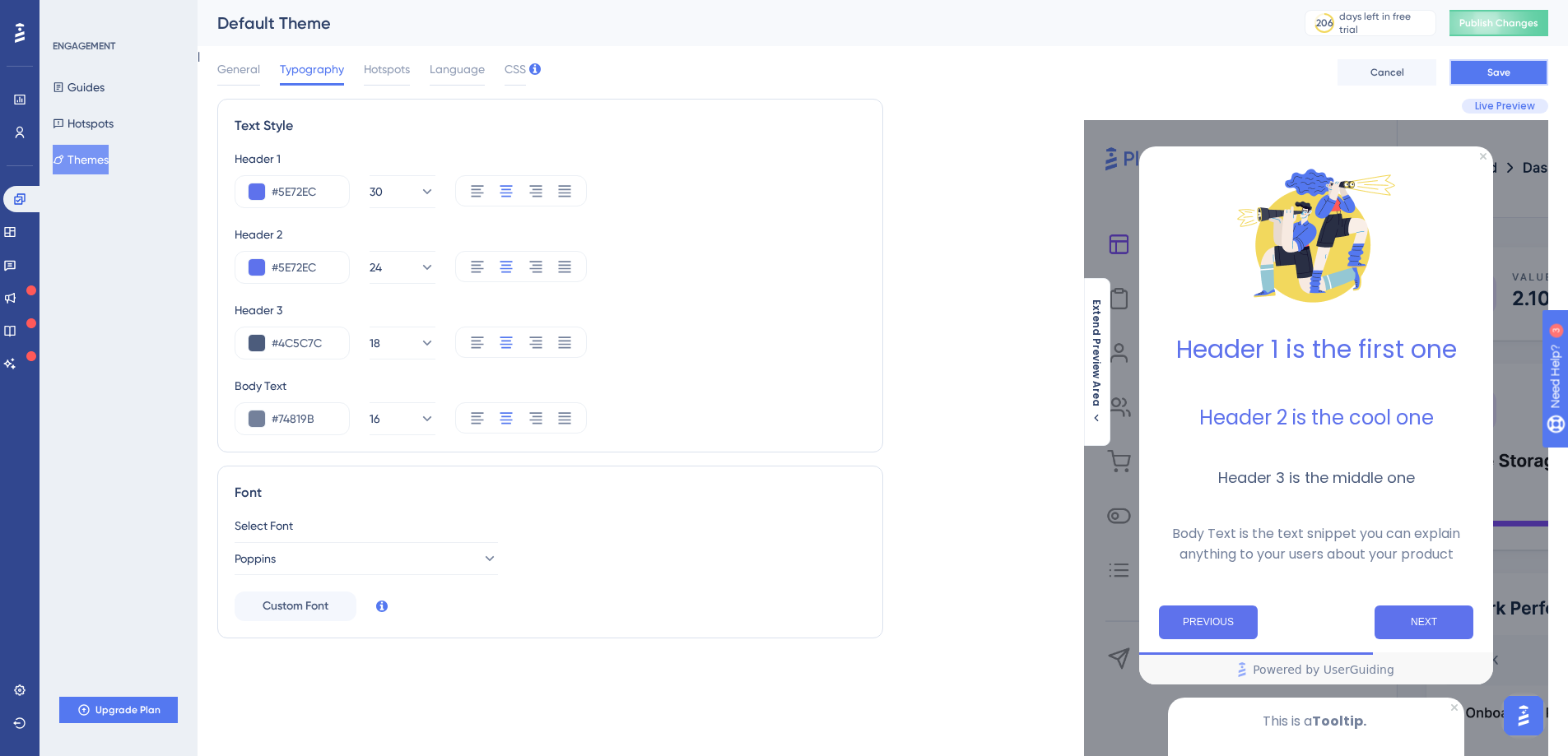
click at [1499, 69] on span "Save" at bounding box center [1498, 73] width 23 height 13
click at [414, 202] on button "30" at bounding box center [403, 192] width 66 height 33
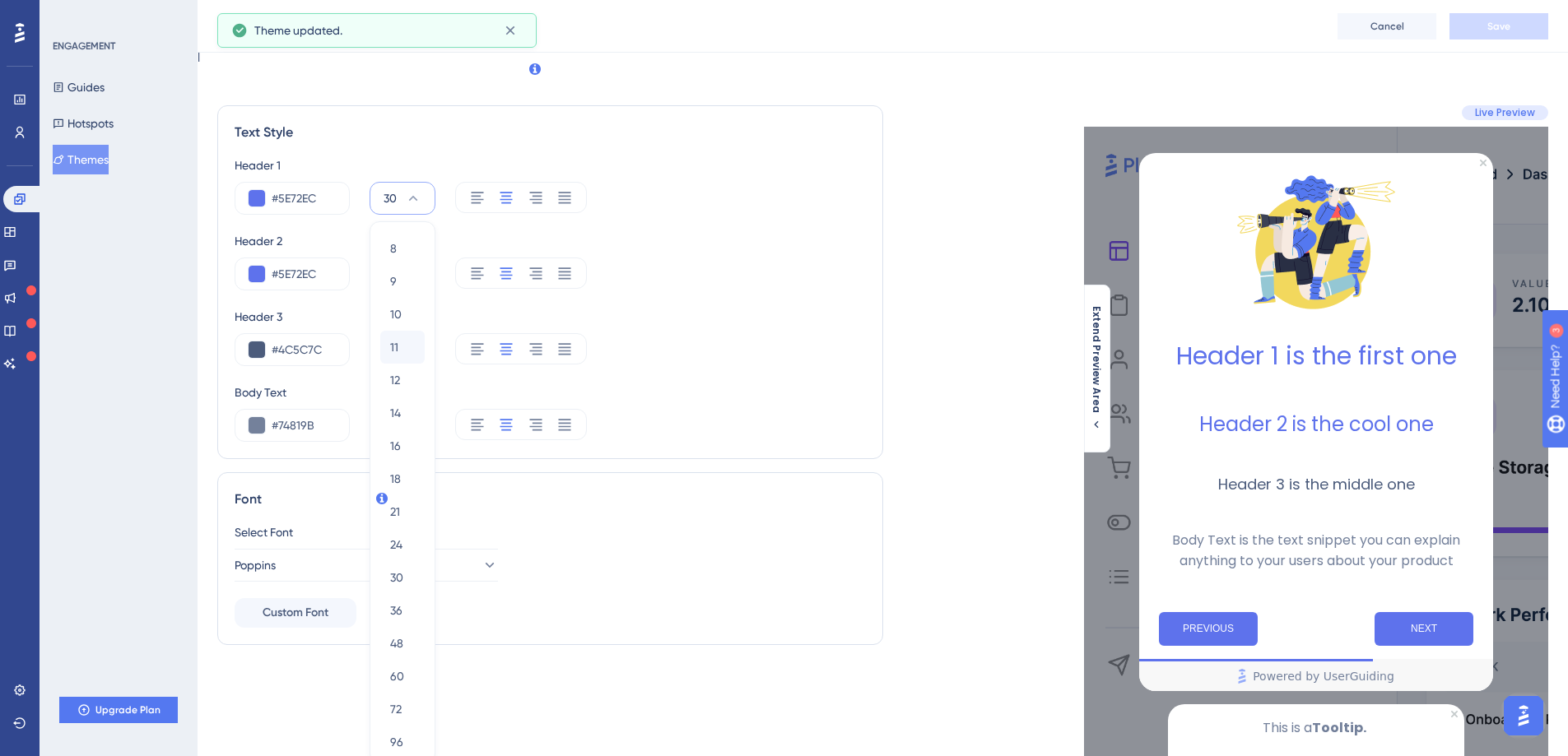
scroll to position [108, 0]
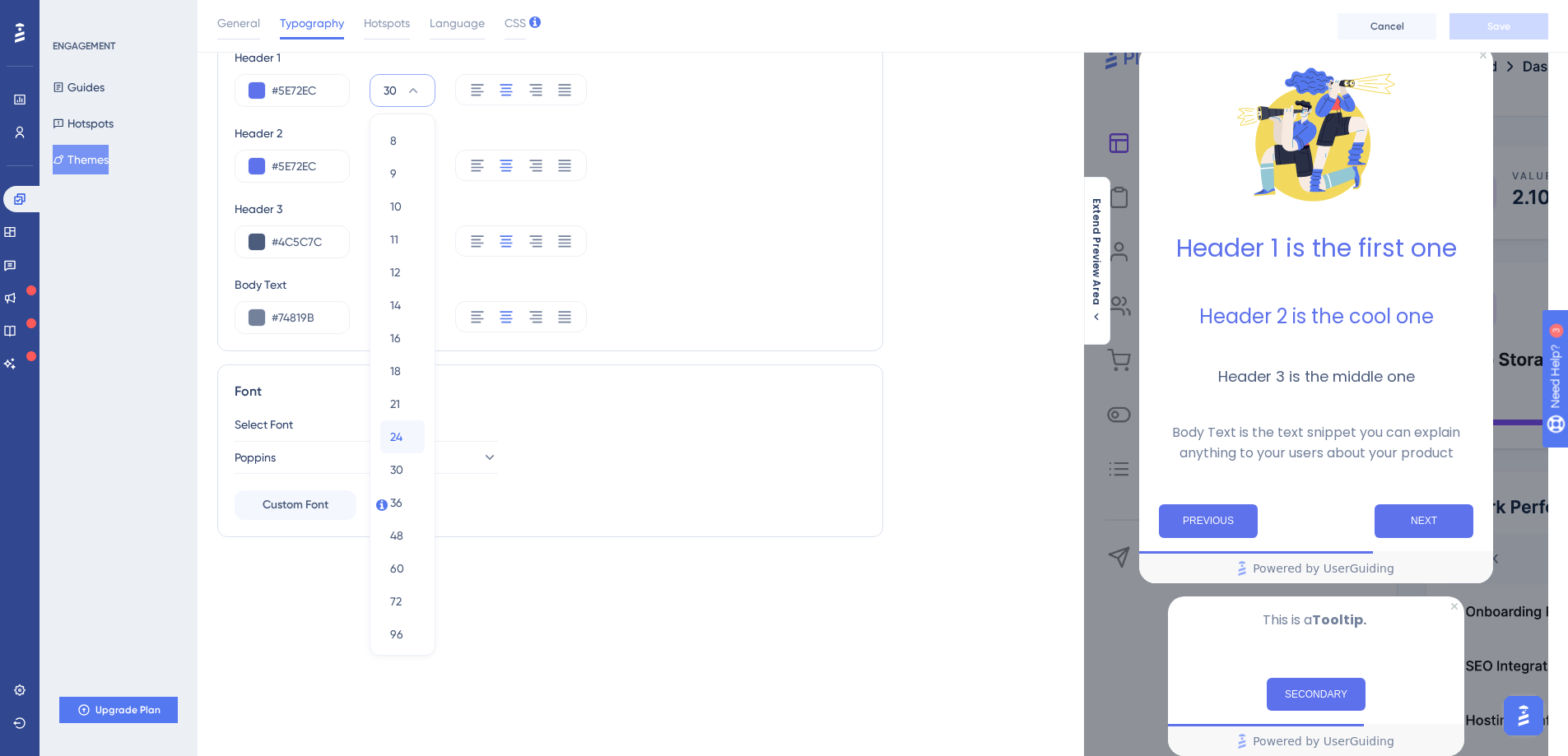
click at [399, 436] on span "24" at bounding box center [395, 436] width 12 height 19
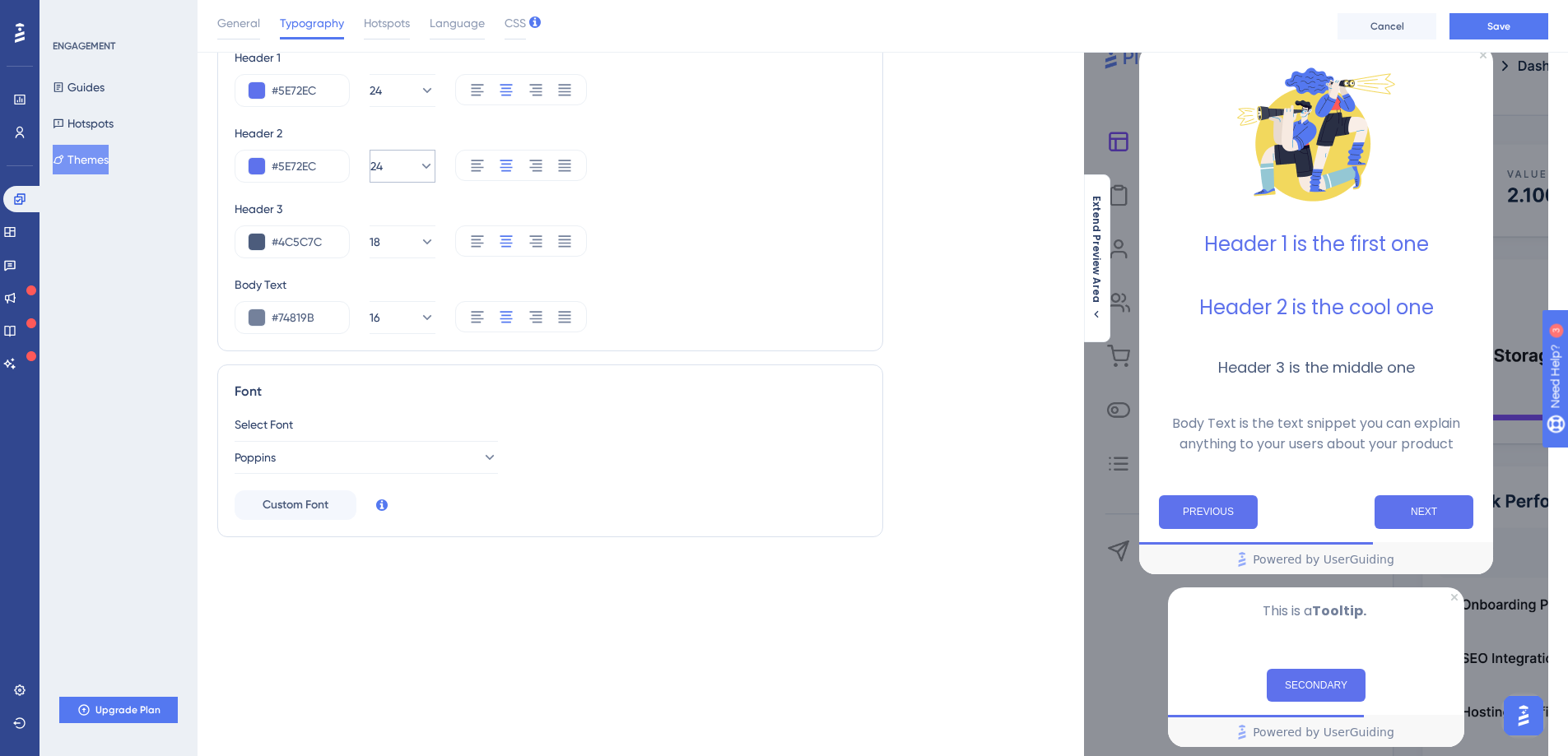
scroll to position [76, 0]
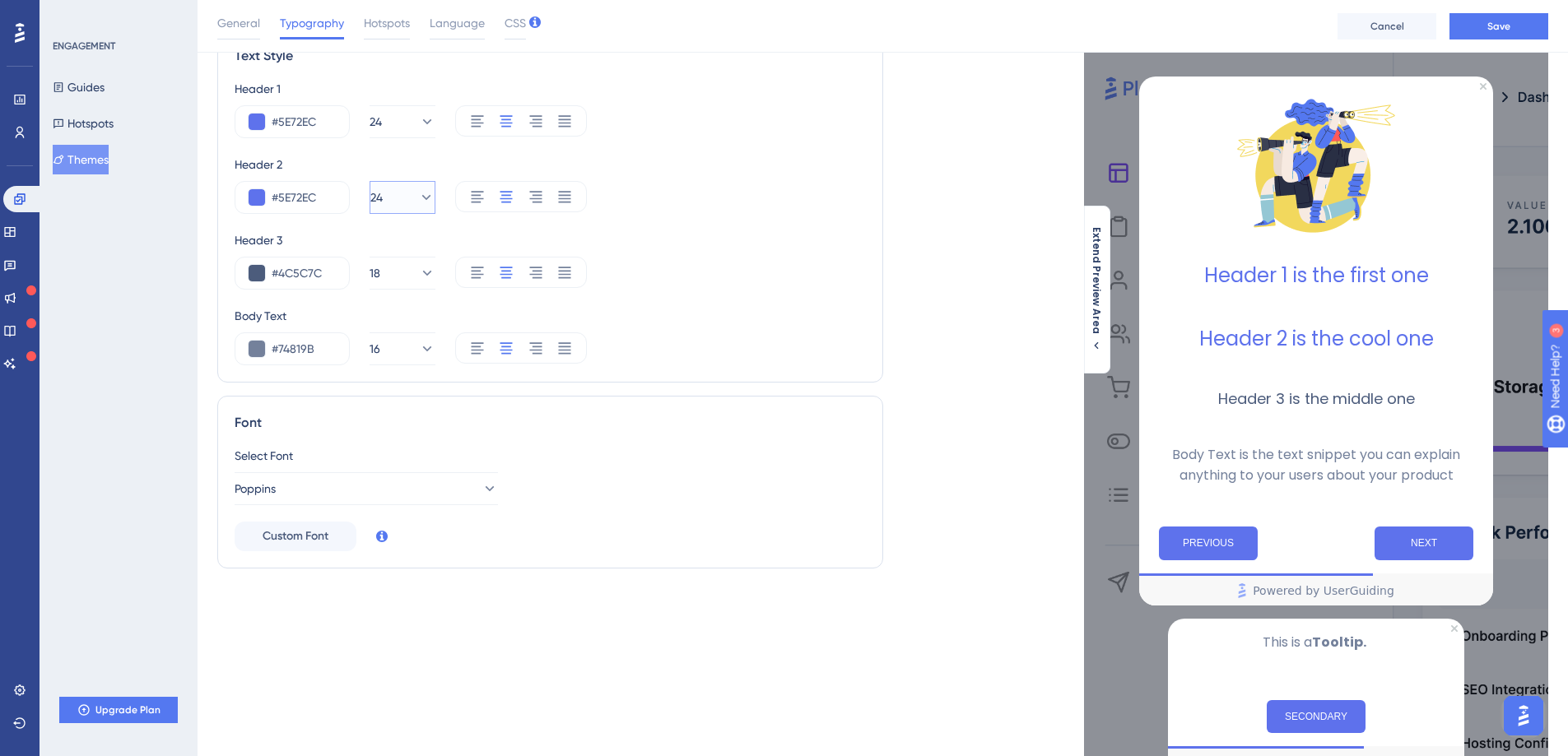
click at [418, 200] on icon at bounding box center [427, 198] width 17 height 17
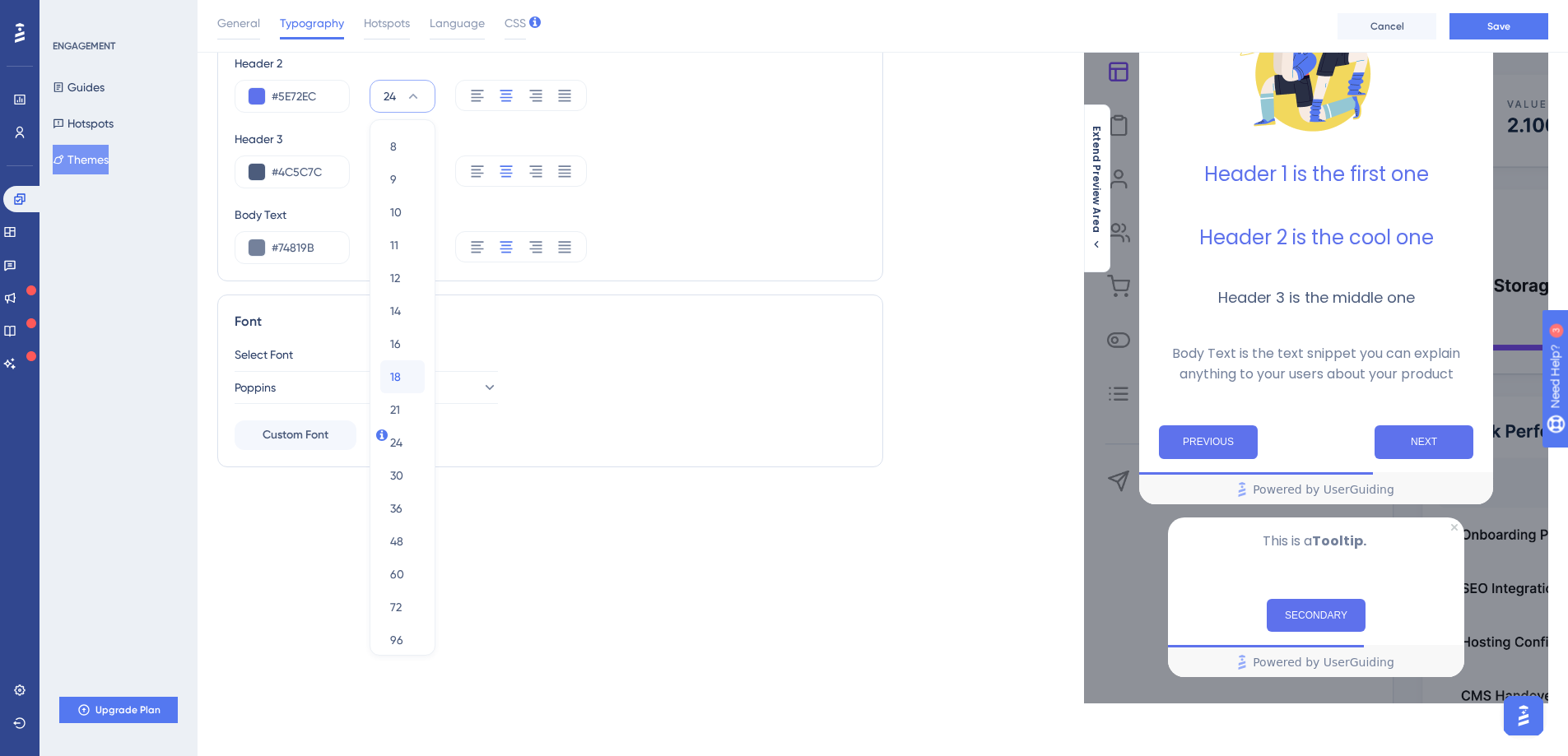
click at [397, 370] on span "18" at bounding box center [395, 376] width 11 height 19
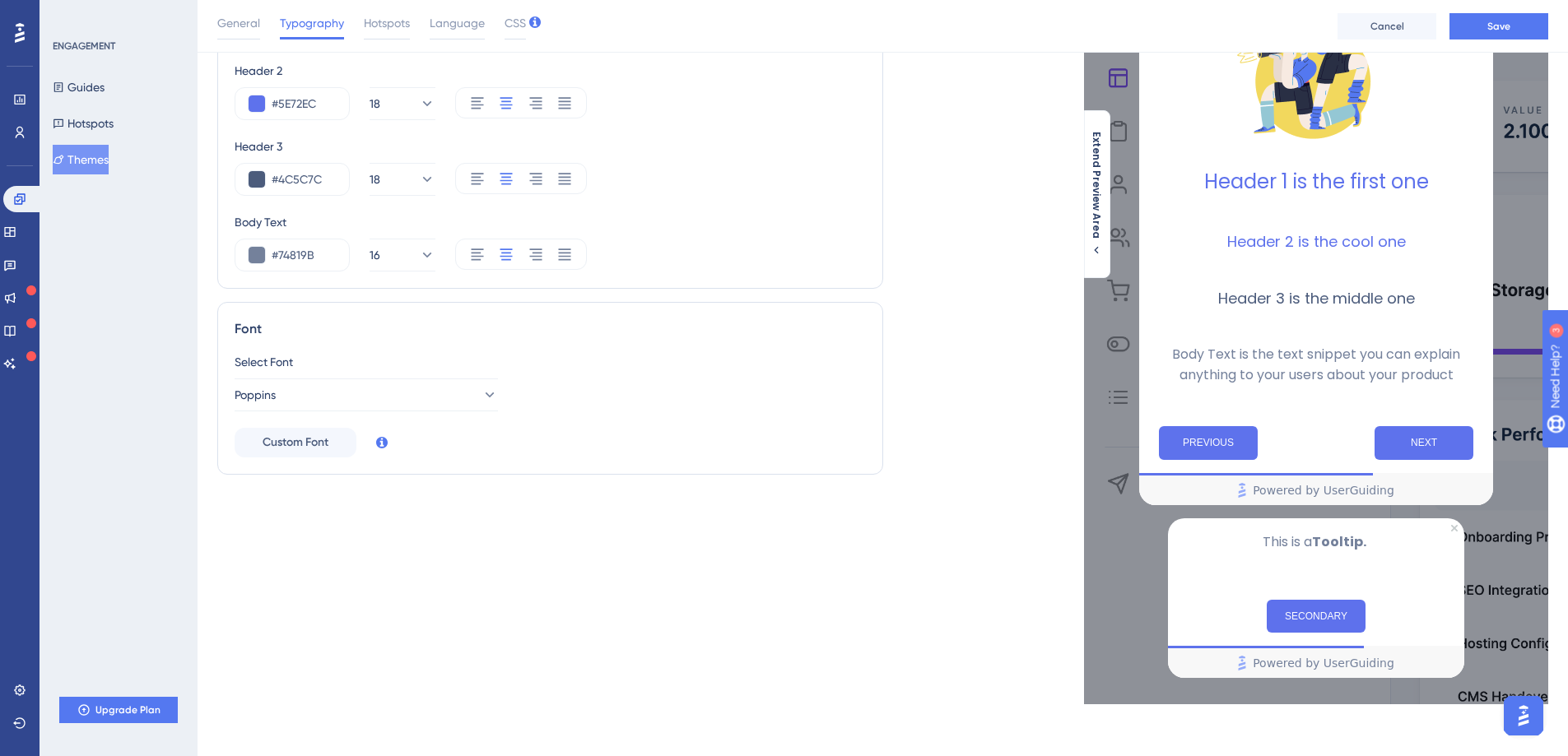
scroll to position [106, 0]
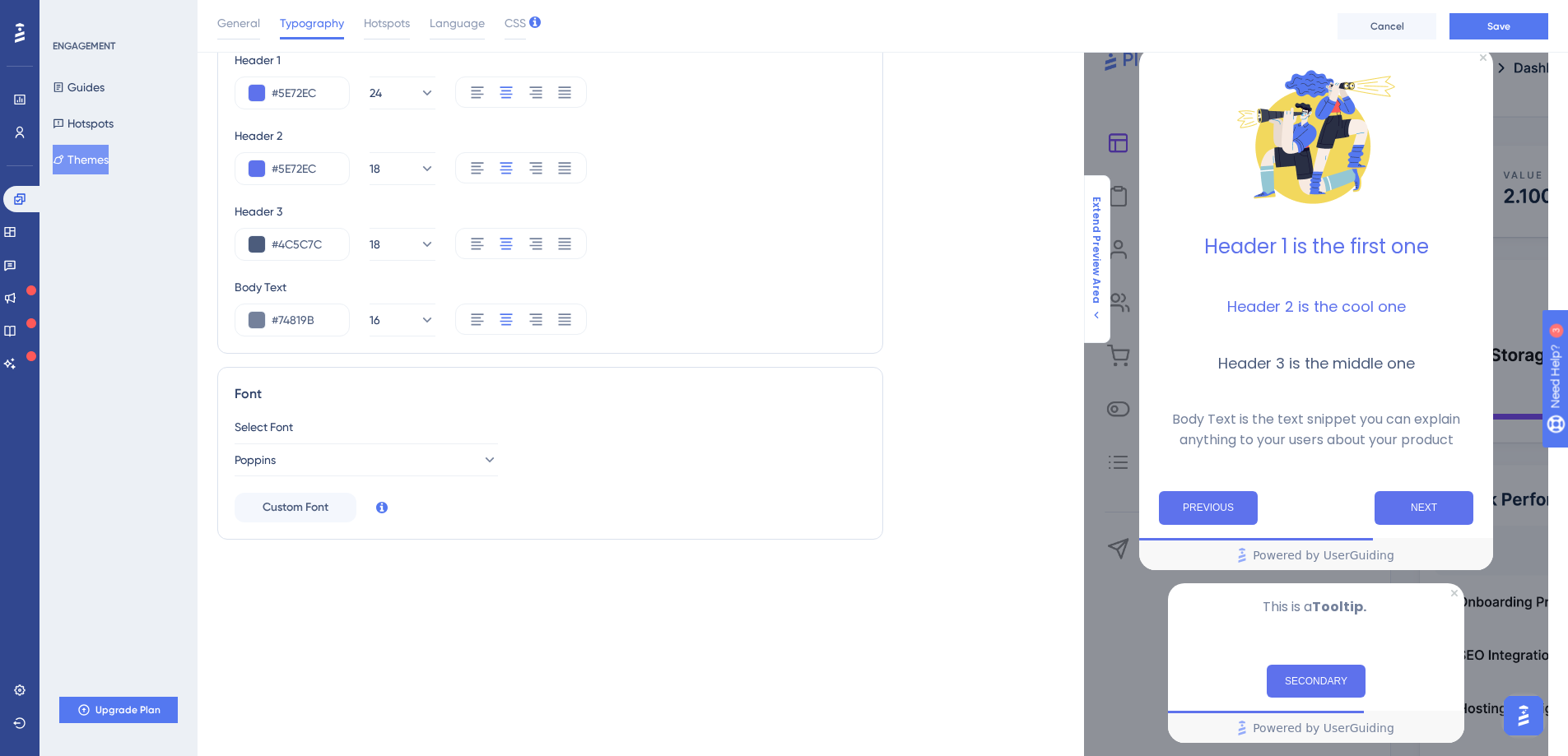
click at [1101, 239] on span "Extend Preview Area" at bounding box center [1096, 250] width 13 height 107
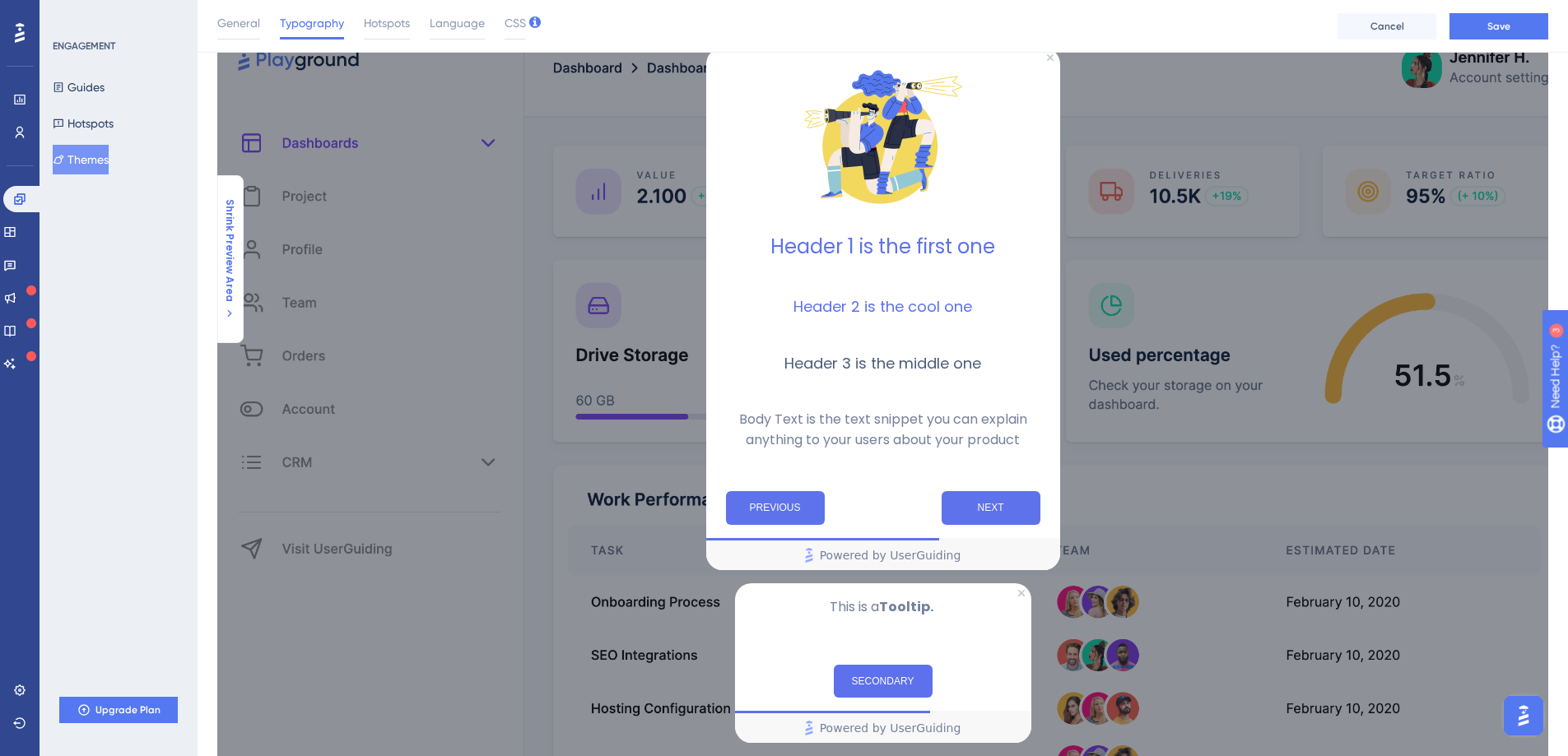
click at [233, 269] on span "Shrink Preview Area" at bounding box center [229, 250] width 13 height 103
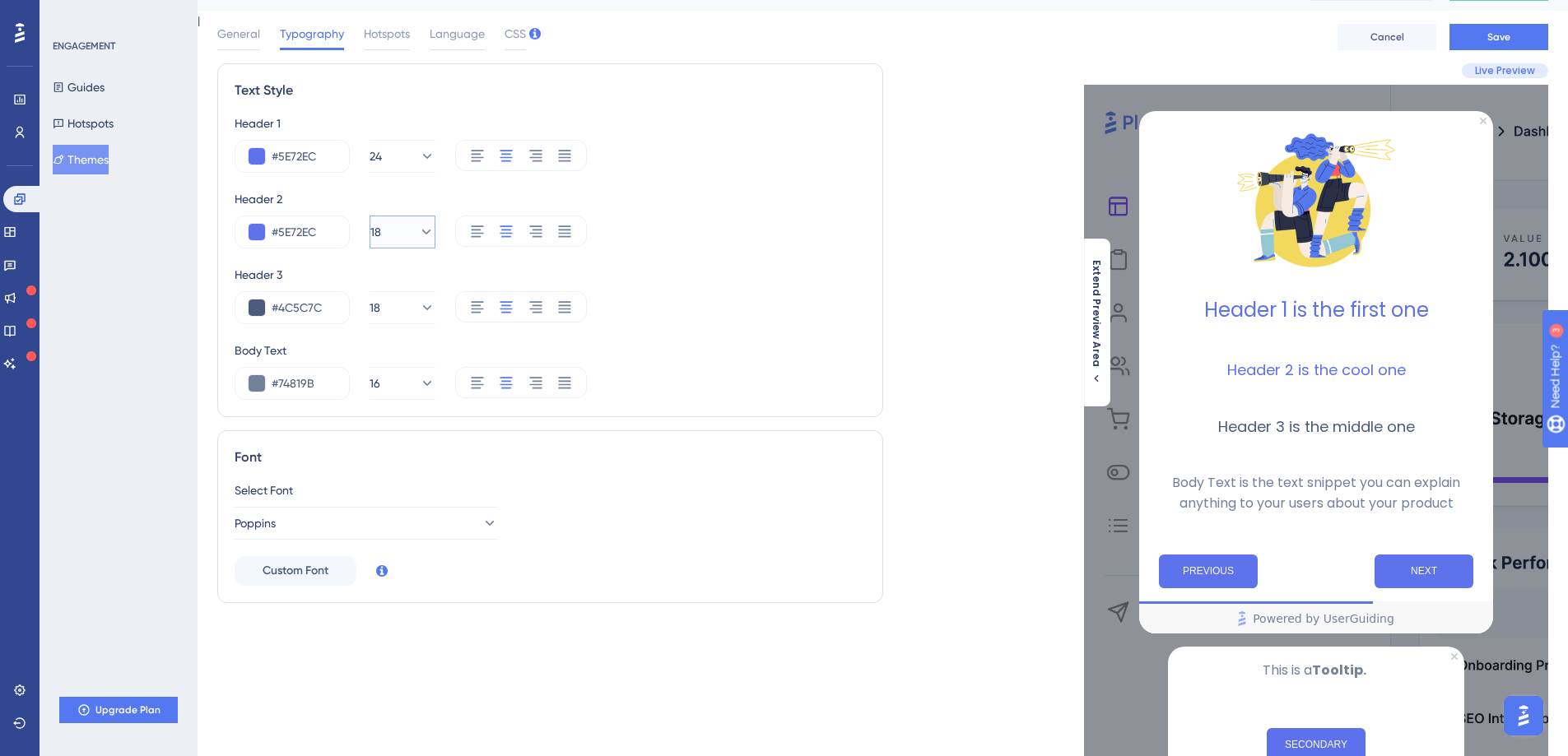
click at [422, 233] on icon at bounding box center [427, 232] width 9 height 5
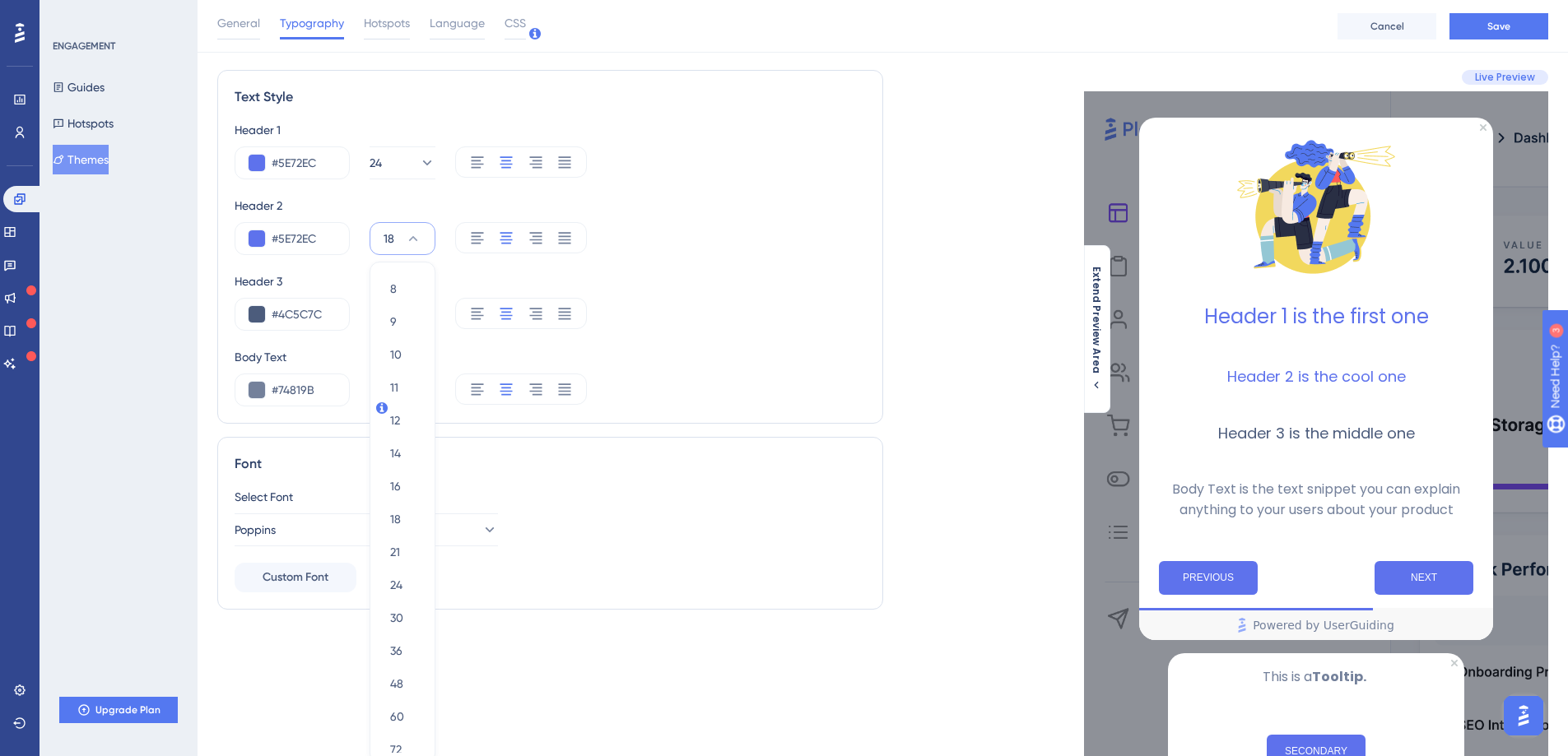
scroll to position [163, 0]
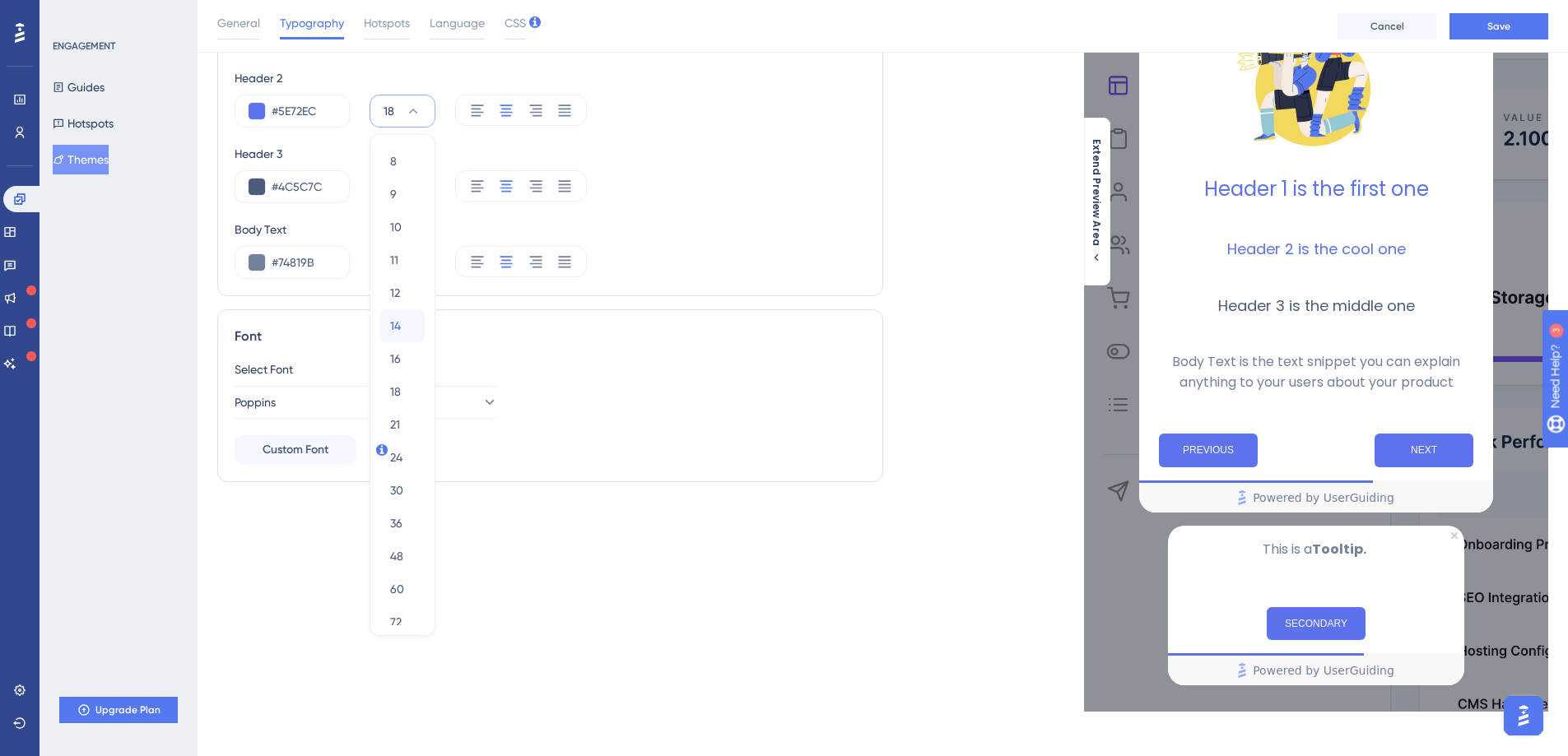
click at [404, 325] on div "14 14" at bounding box center [402, 326] width 25 height 33
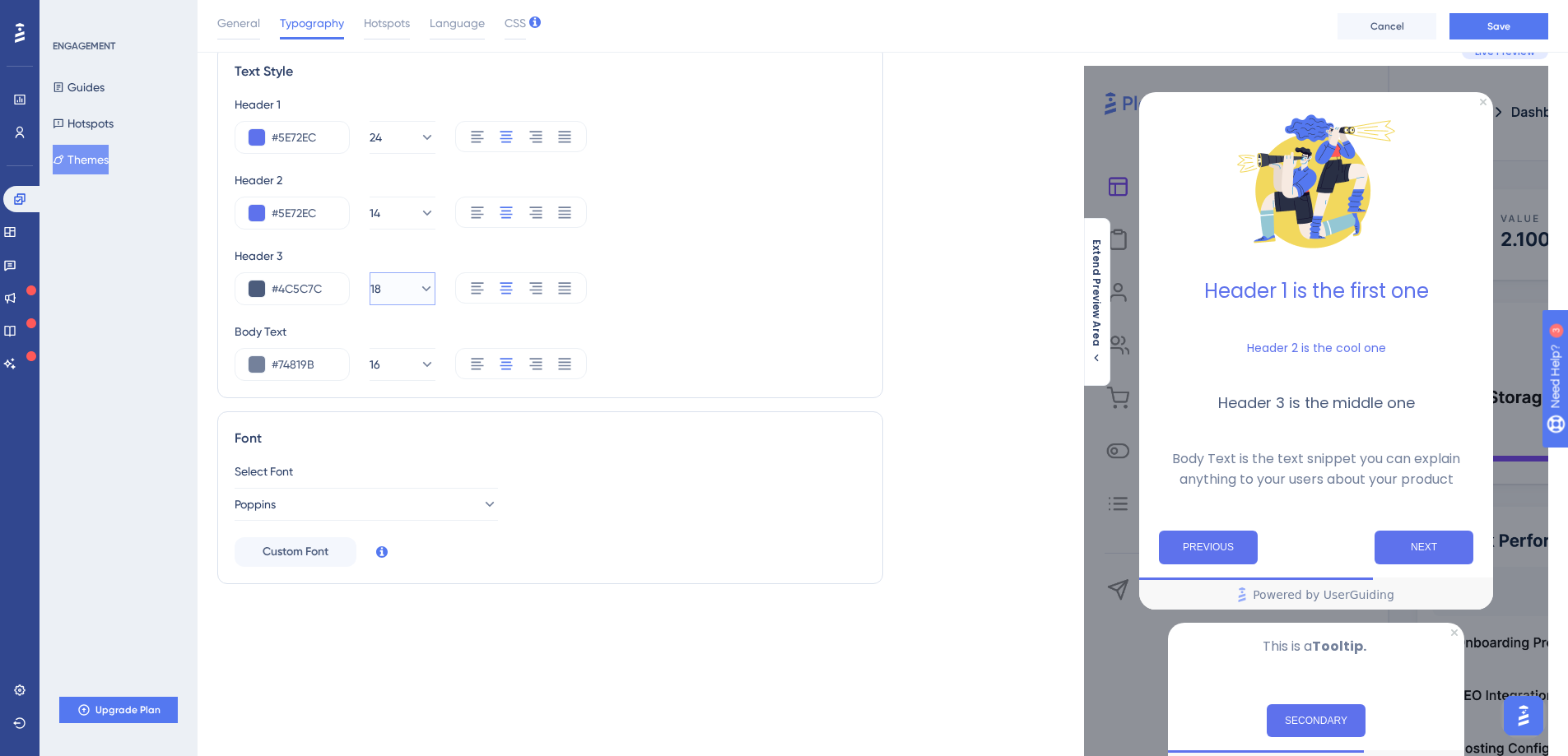
click at [408, 302] on button "18" at bounding box center [403, 289] width 66 height 33
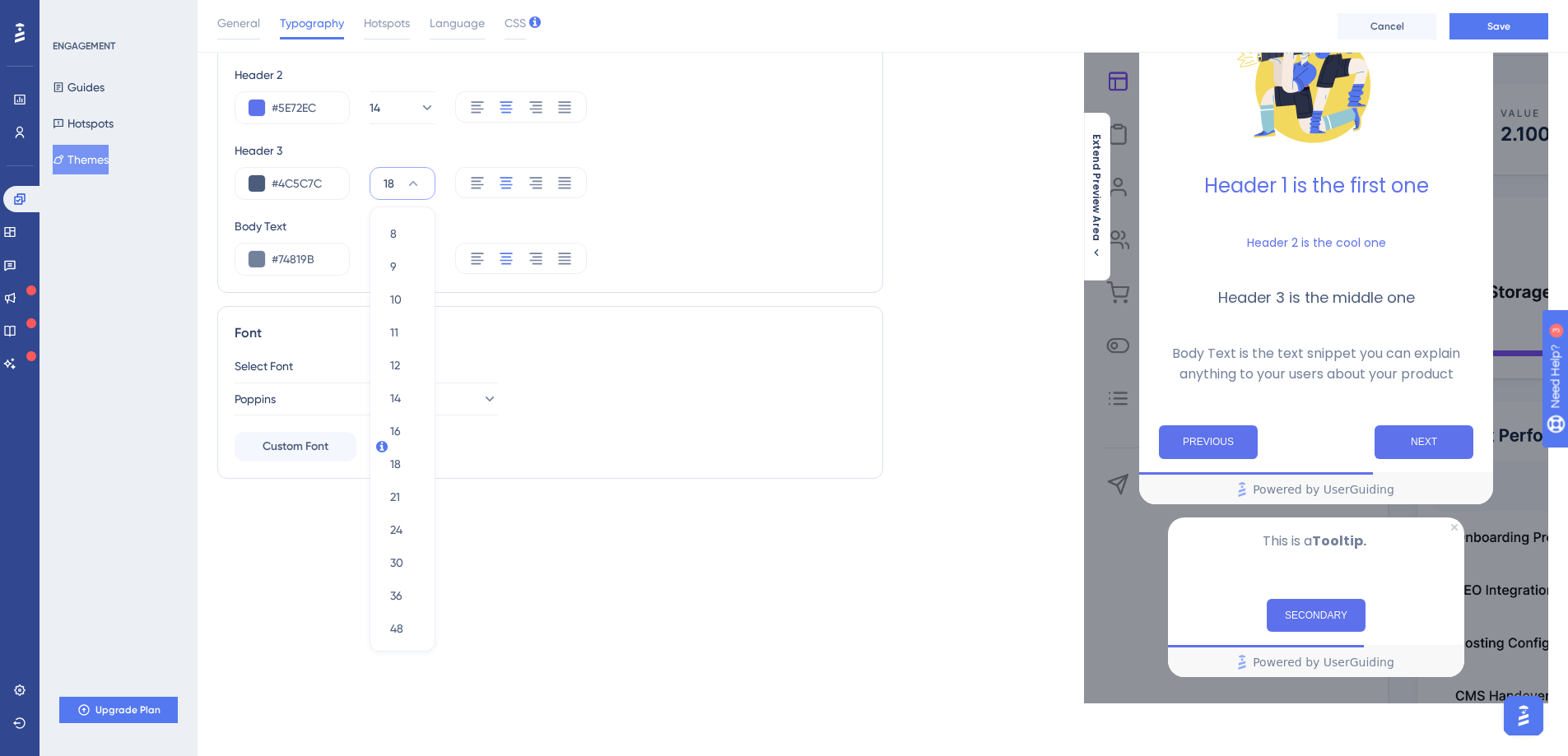
click at [347, 221] on div "Body Text" at bounding box center [550, 225] width 631 height 19
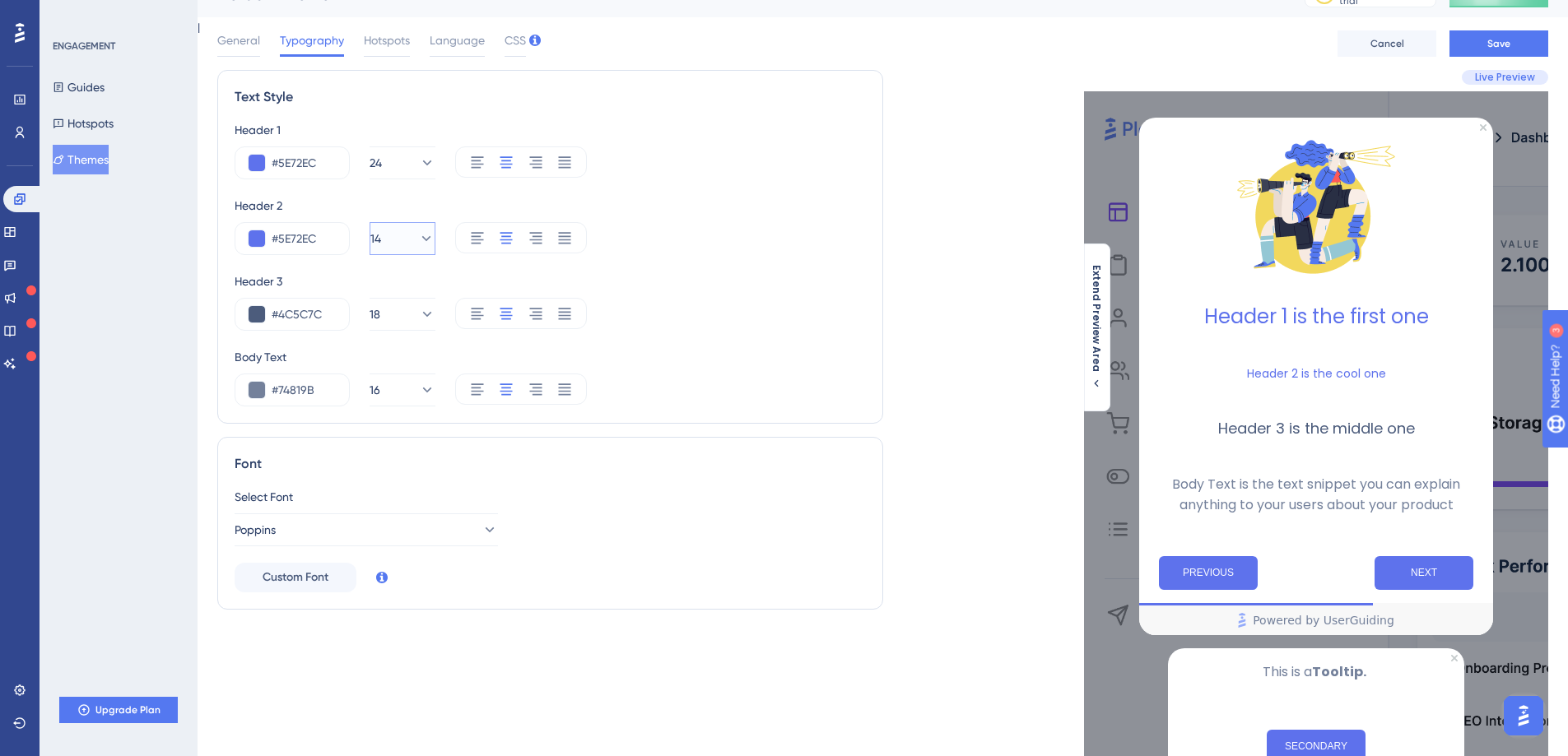
click at [418, 241] on icon at bounding box center [427, 239] width 17 height 17
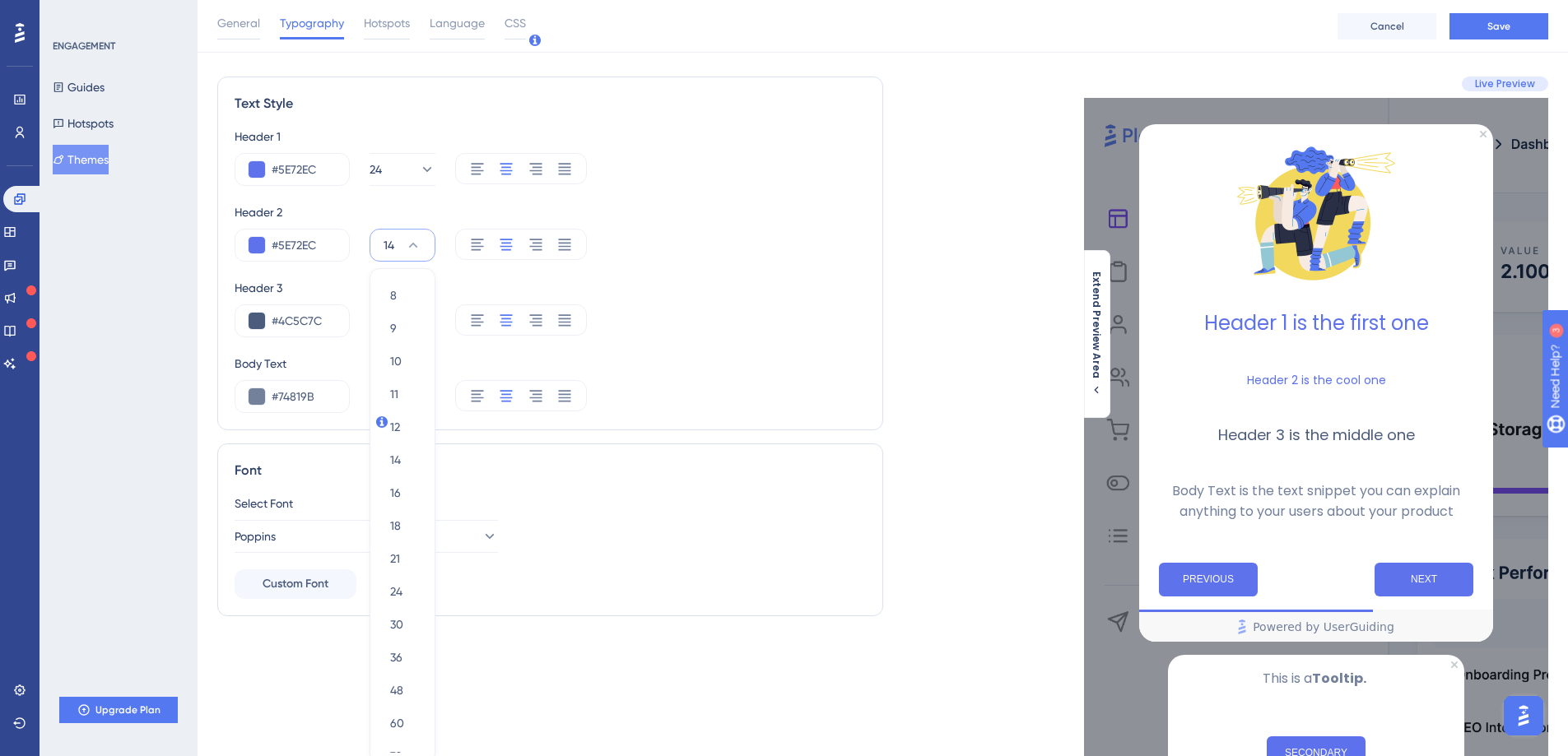
scroll to position [155, 0]
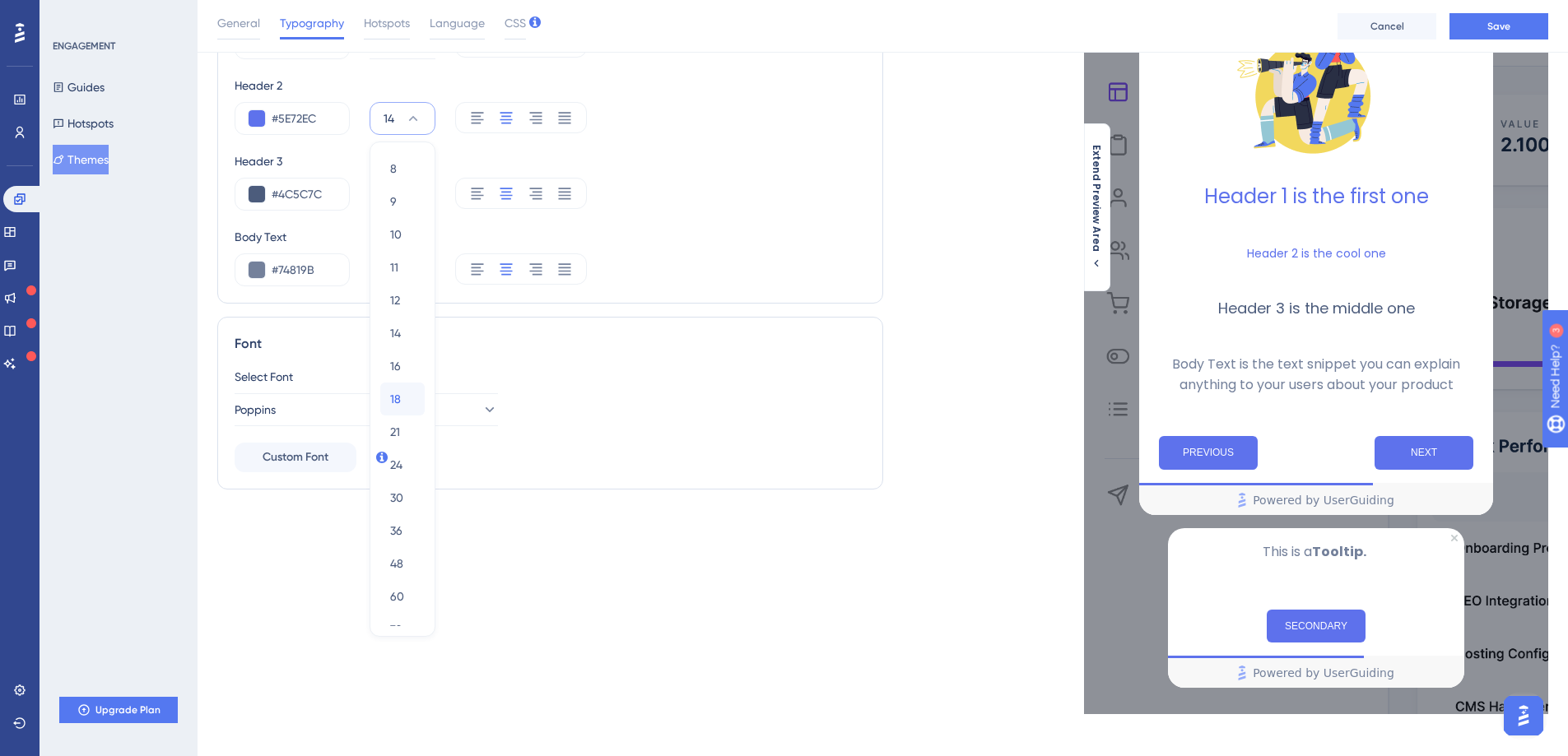
click at [398, 398] on span "18" at bounding box center [395, 398] width 11 height 19
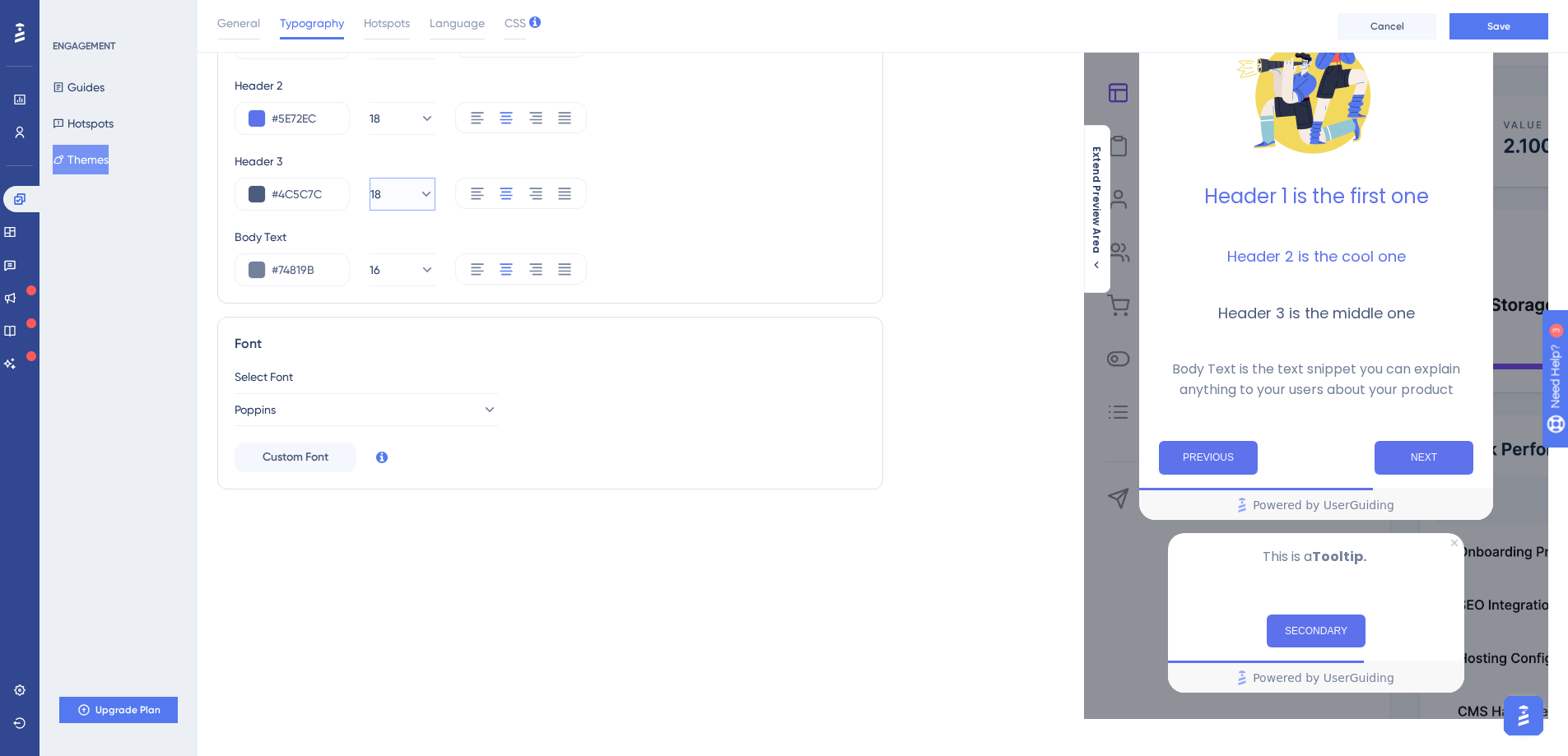
click at [418, 197] on icon at bounding box center [427, 194] width 17 height 17
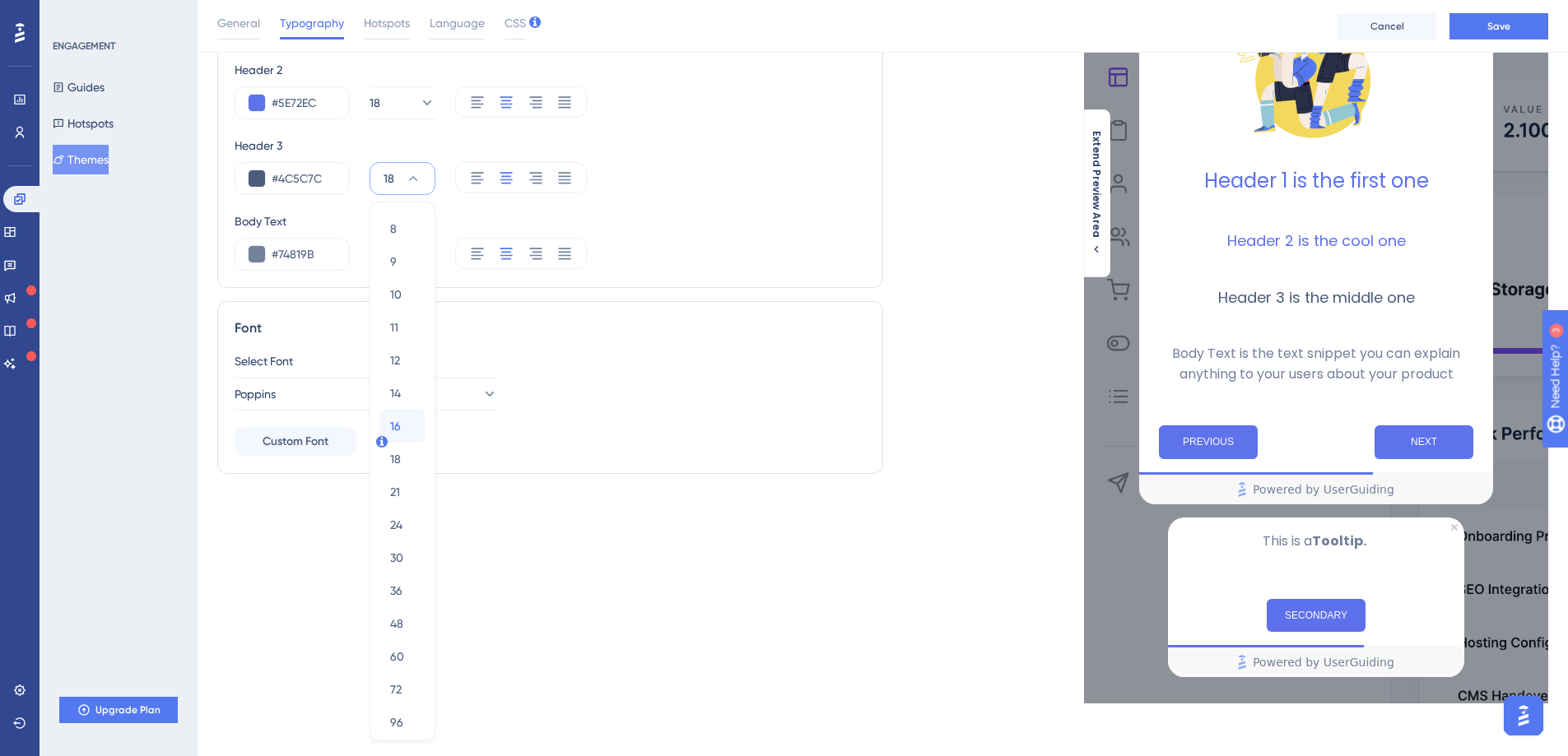
click at [397, 423] on span "16" at bounding box center [395, 426] width 11 height 19
click at [422, 256] on icon at bounding box center [427, 256] width 9 height 5
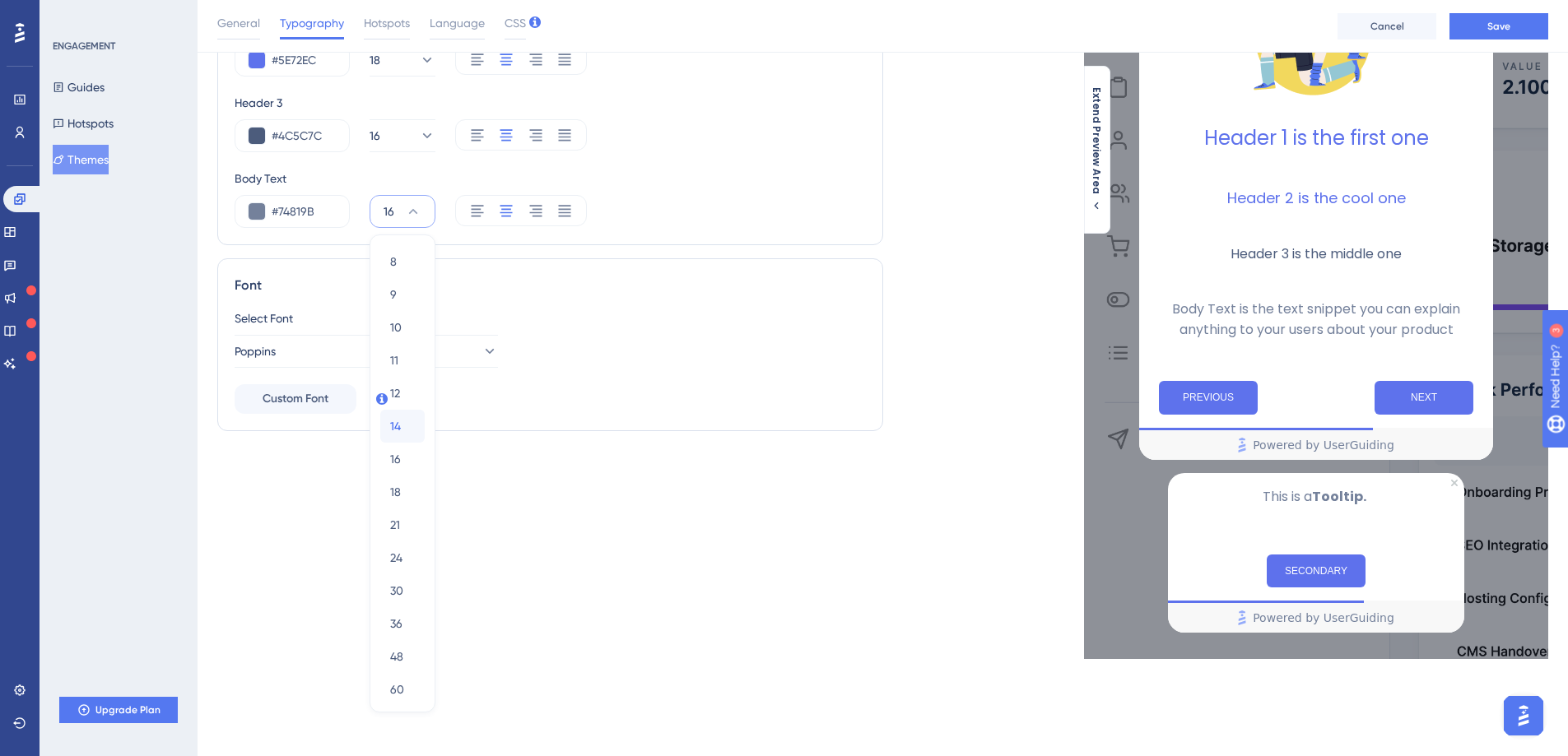
click at [396, 436] on div "14 14" at bounding box center [402, 427] width 25 height 33
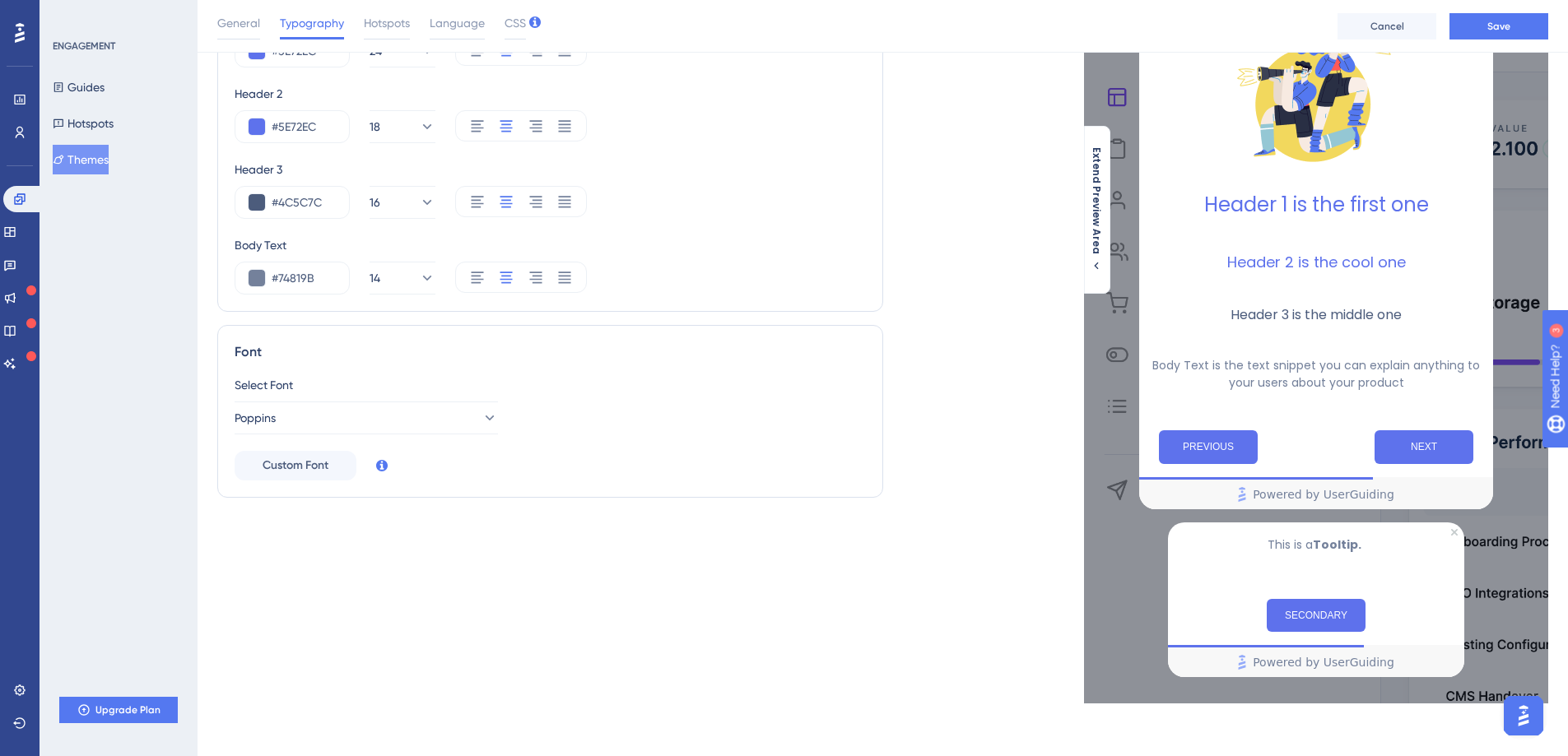
click at [852, 427] on div "Select Font Poppins" at bounding box center [550, 405] width 631 height 59
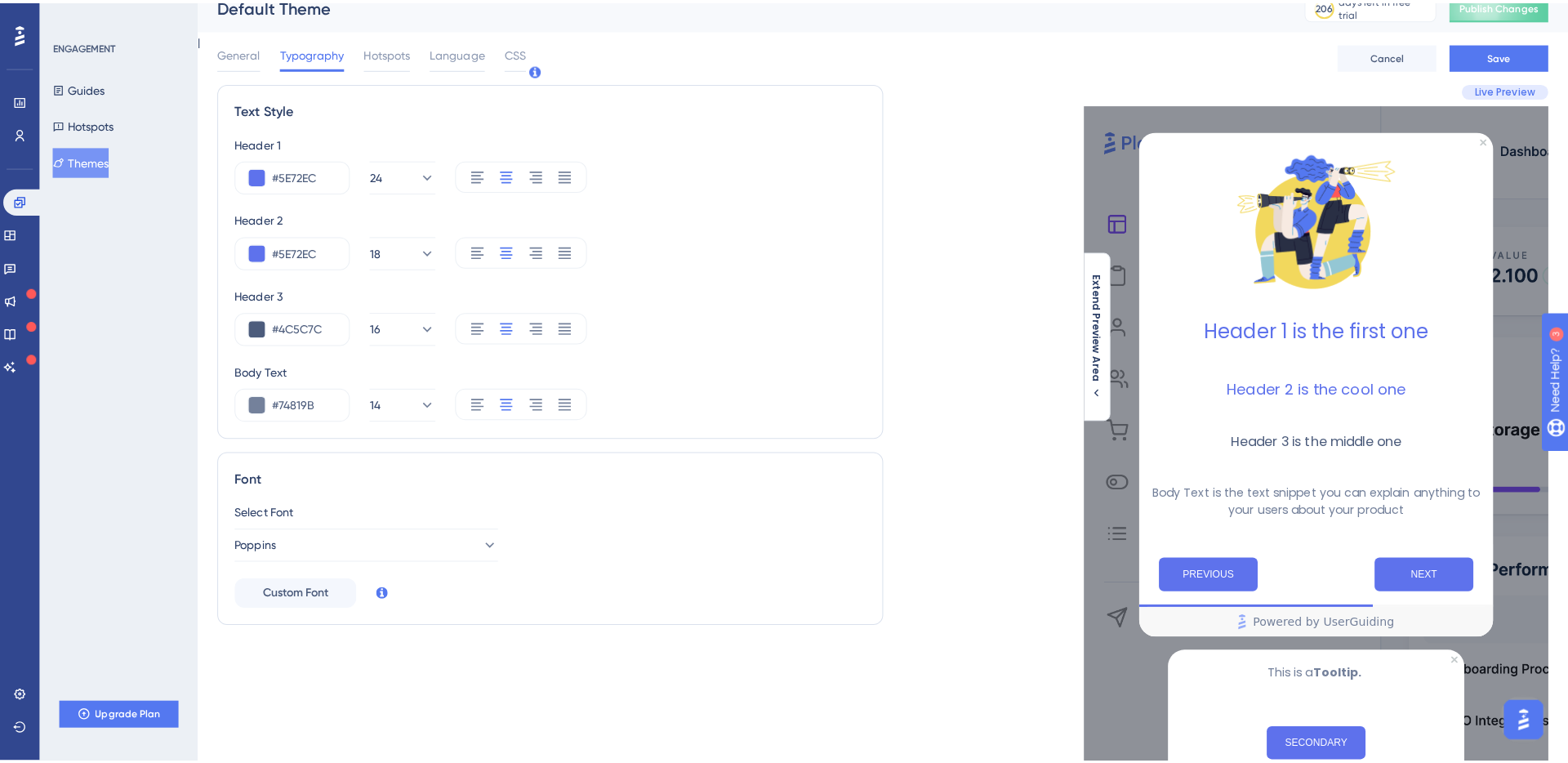
scroll to position [0, 0]
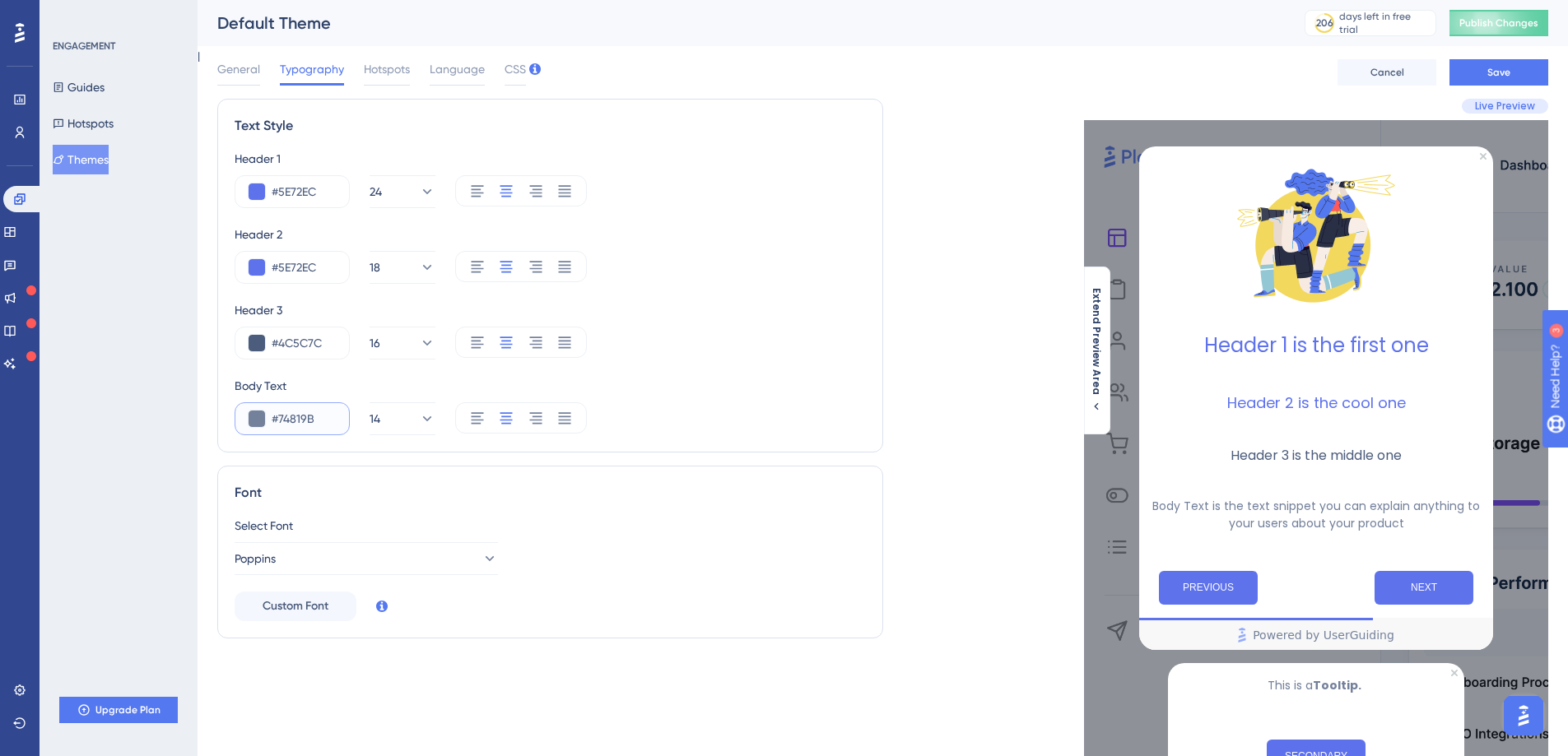
click at [251, 416] on button at bounding box center [257, 419] width 17 height 17
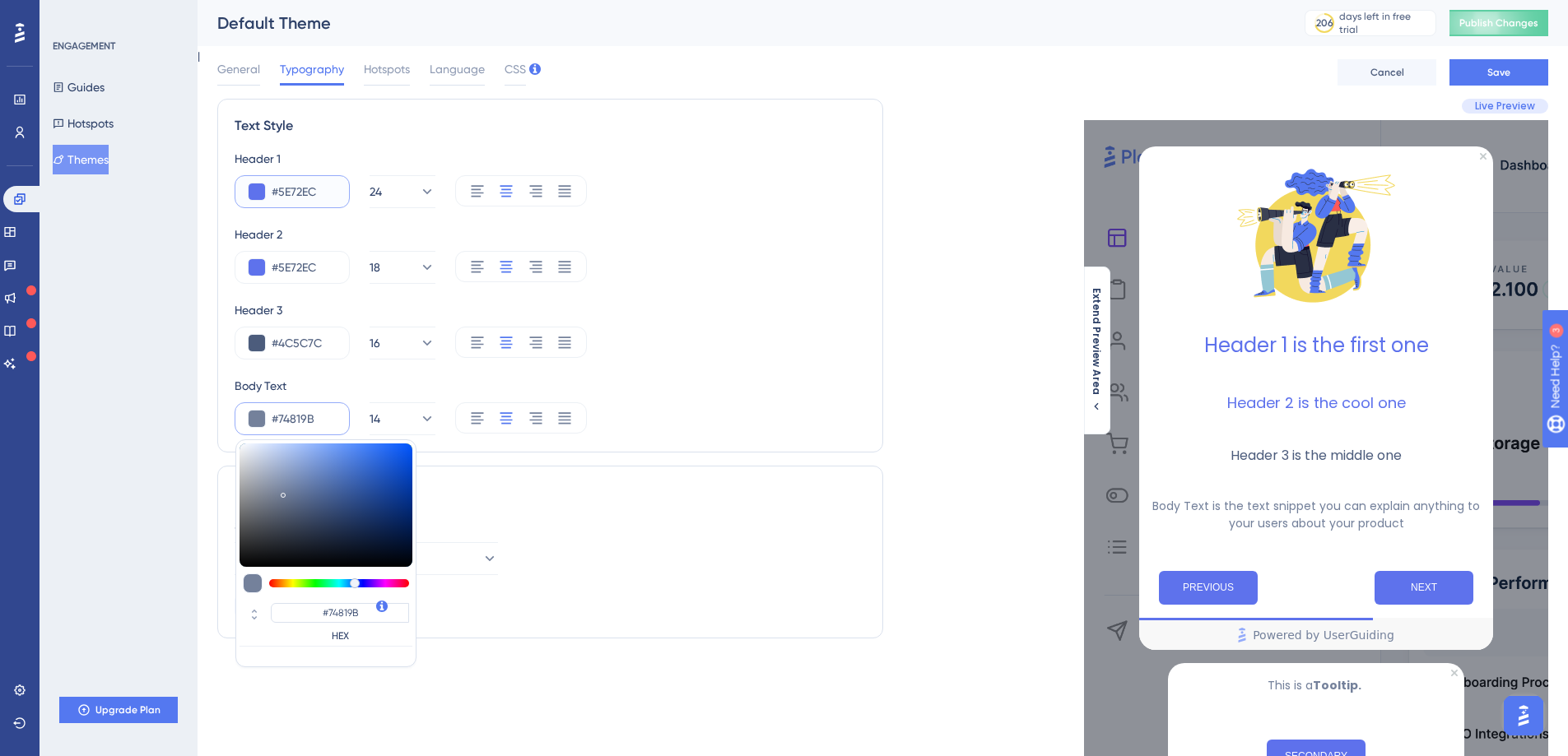
click at [257, 199] on button at bounding box center [257, 192] width 17 height 17
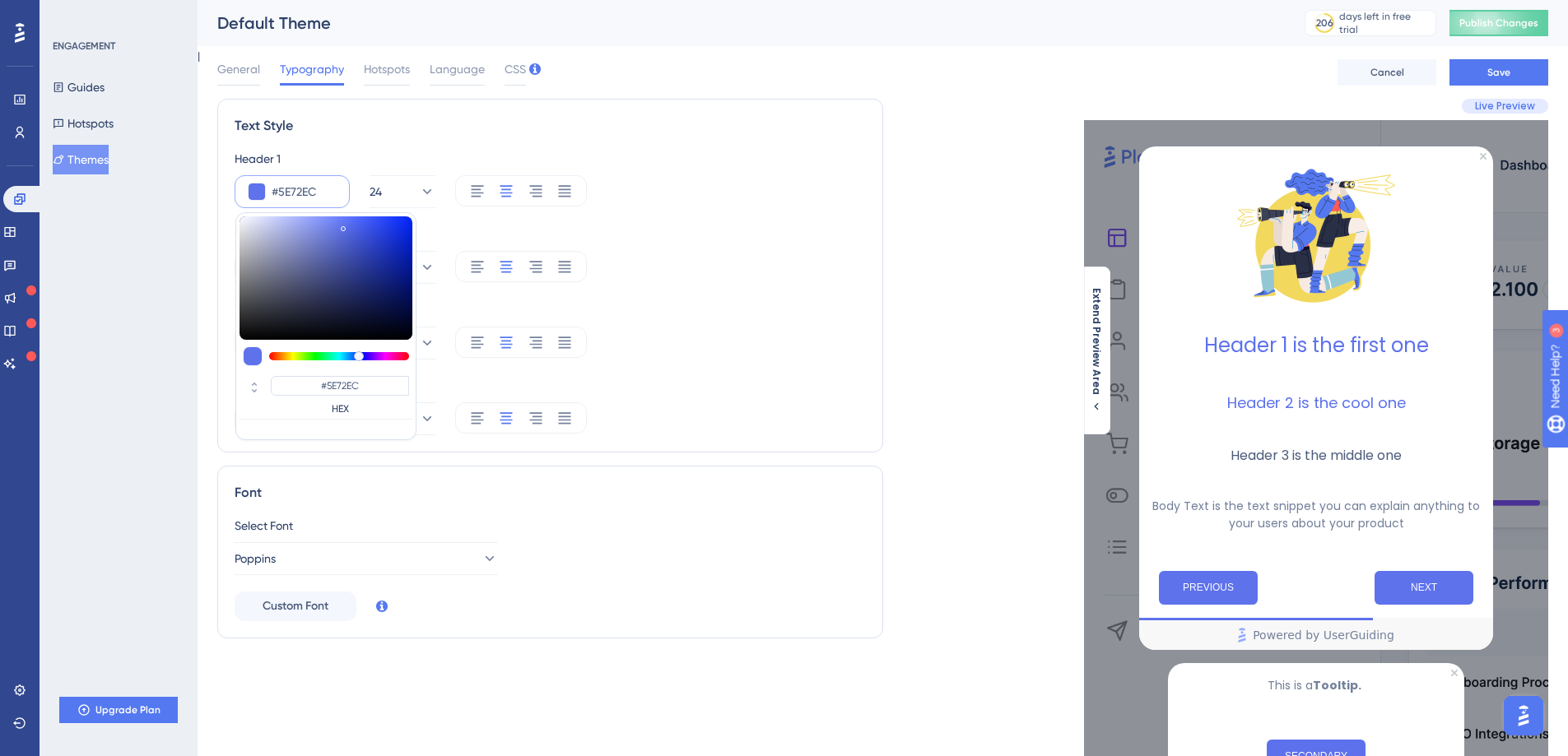
click at [786, 232] on div "Header 2" at bounding box center [550, 234] width 631 height 19
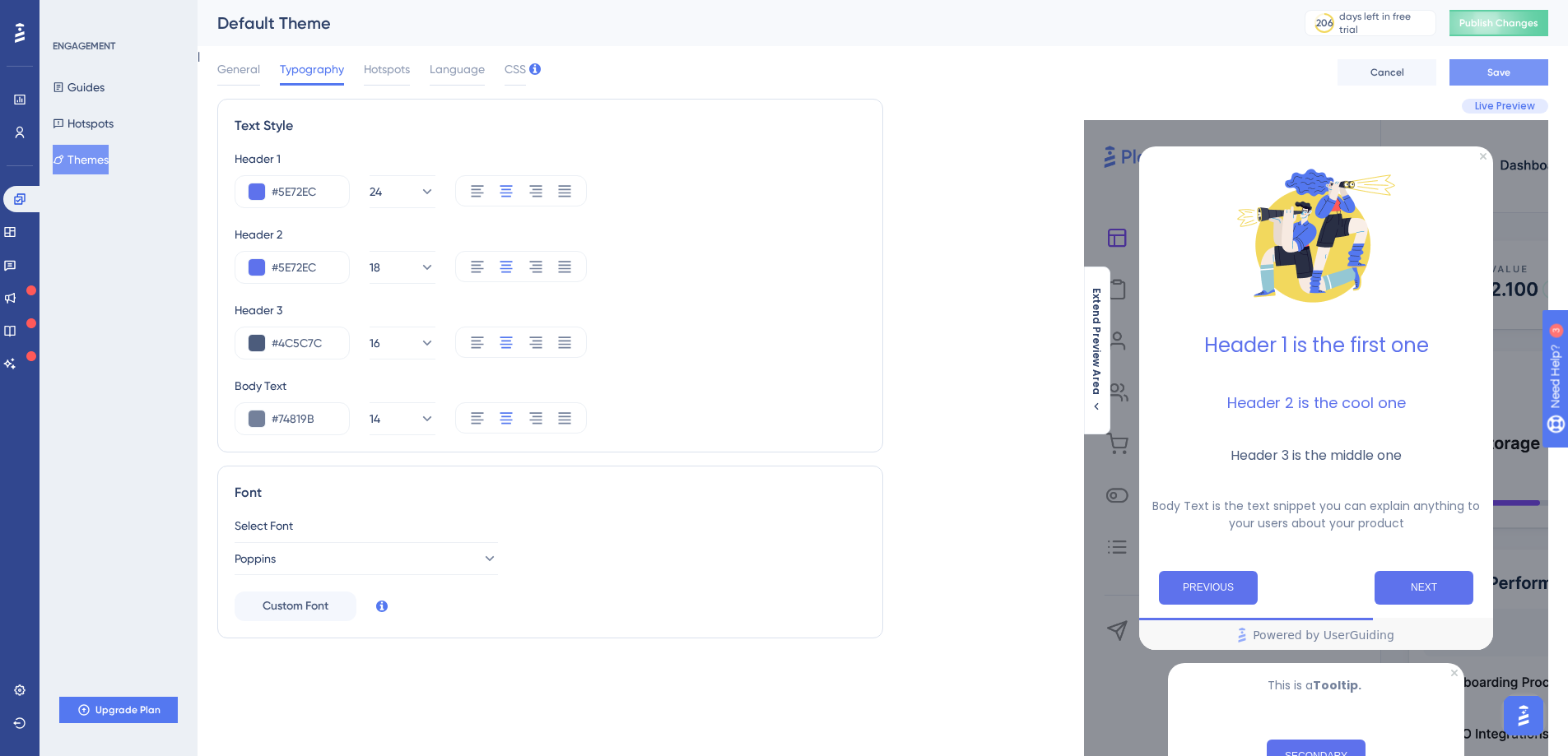
click at [1498, 62] on button "Save" at bounding box center [1498, 72] width 98 height 27
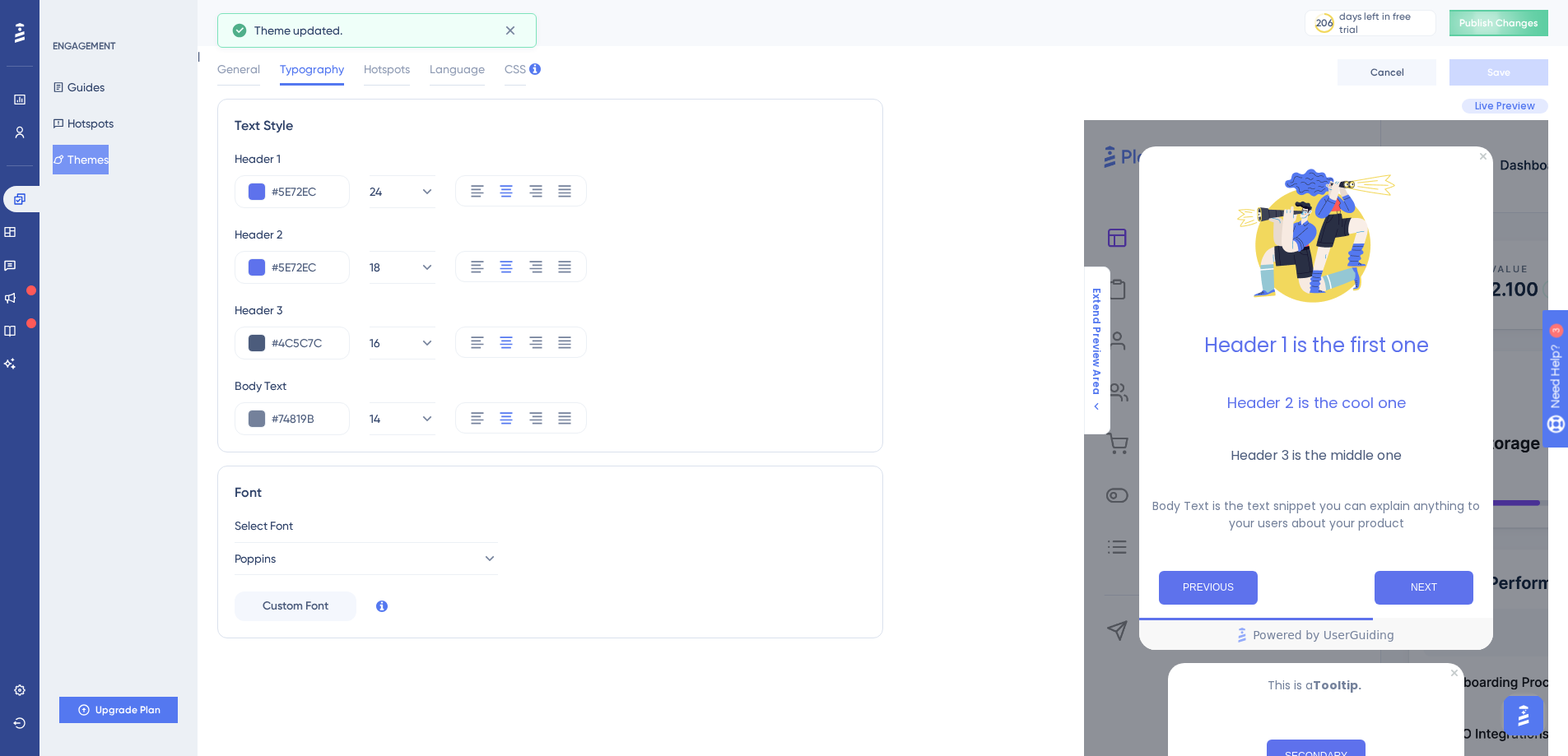
click at [1092, 355] on span "Extend Preview Area" at bounding box center [1096, 341] width 13 height 107
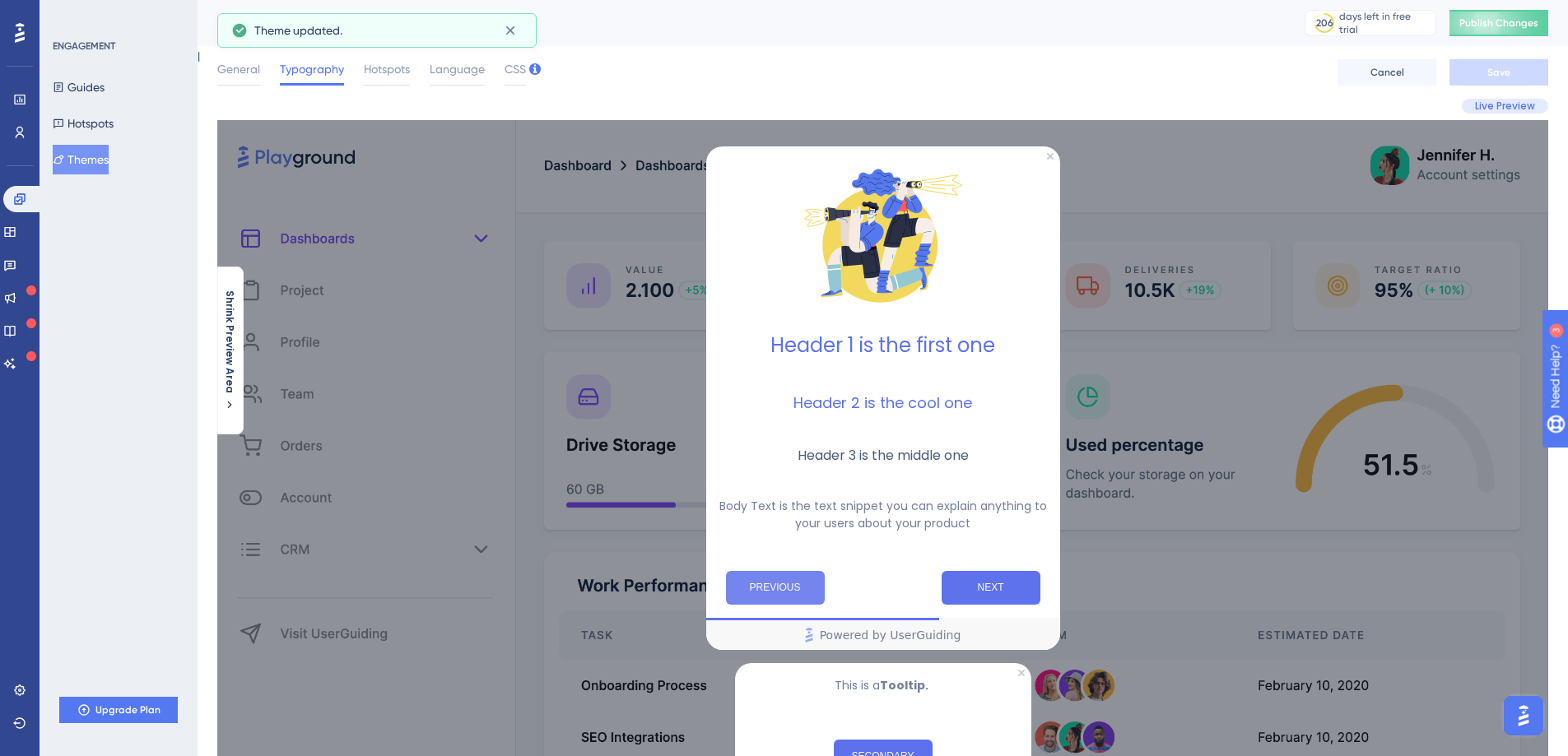
click at [798, 590] on button "PREVIOUS" at bounding box center [774, 588] width 98 height 34
click at [1012, 594] on button "NEXT" at bounding box center [990, 588] width 98 height 34
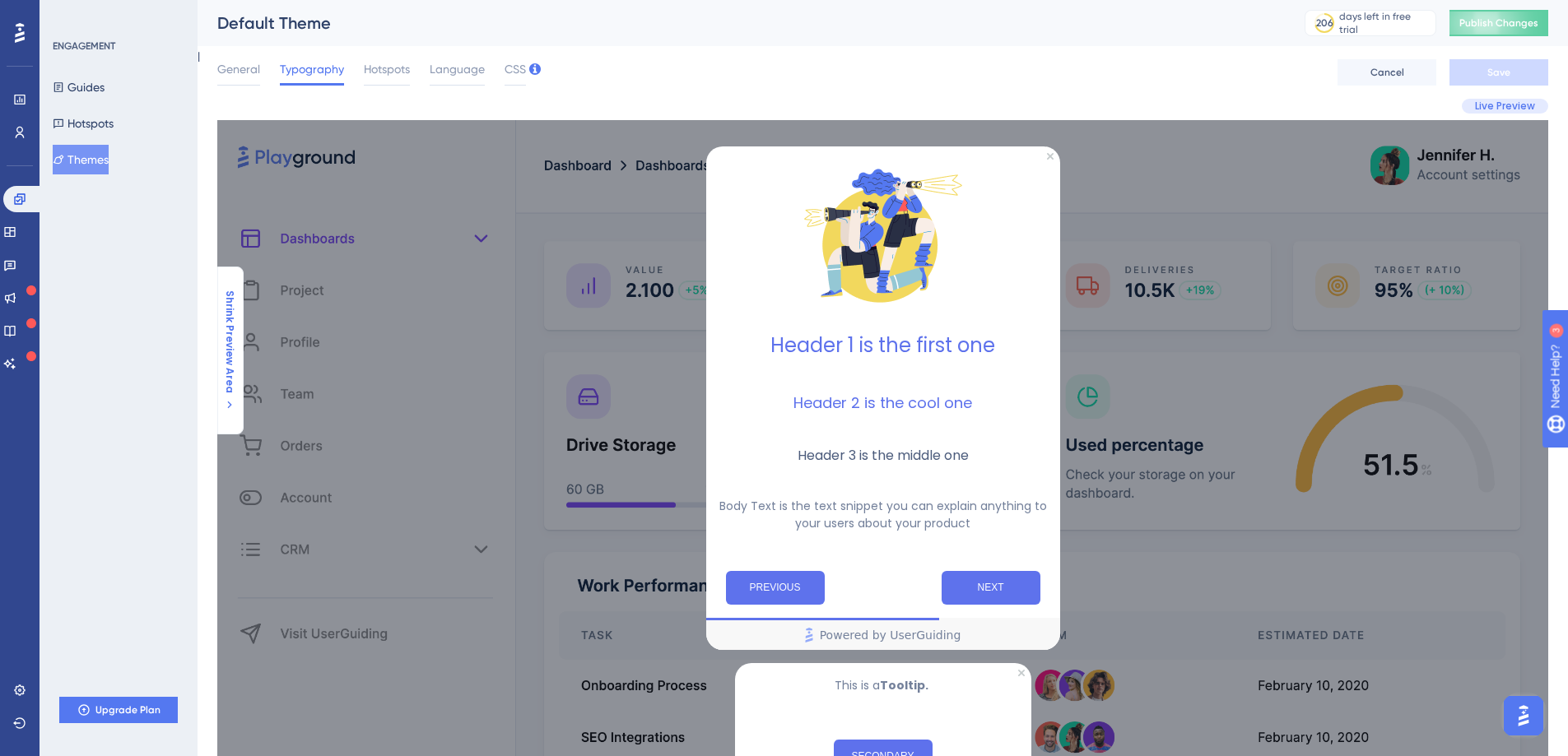
click at [223, 350] on span "Shrink Preview Area" at bounding box center [229, 341] width 13 height 103
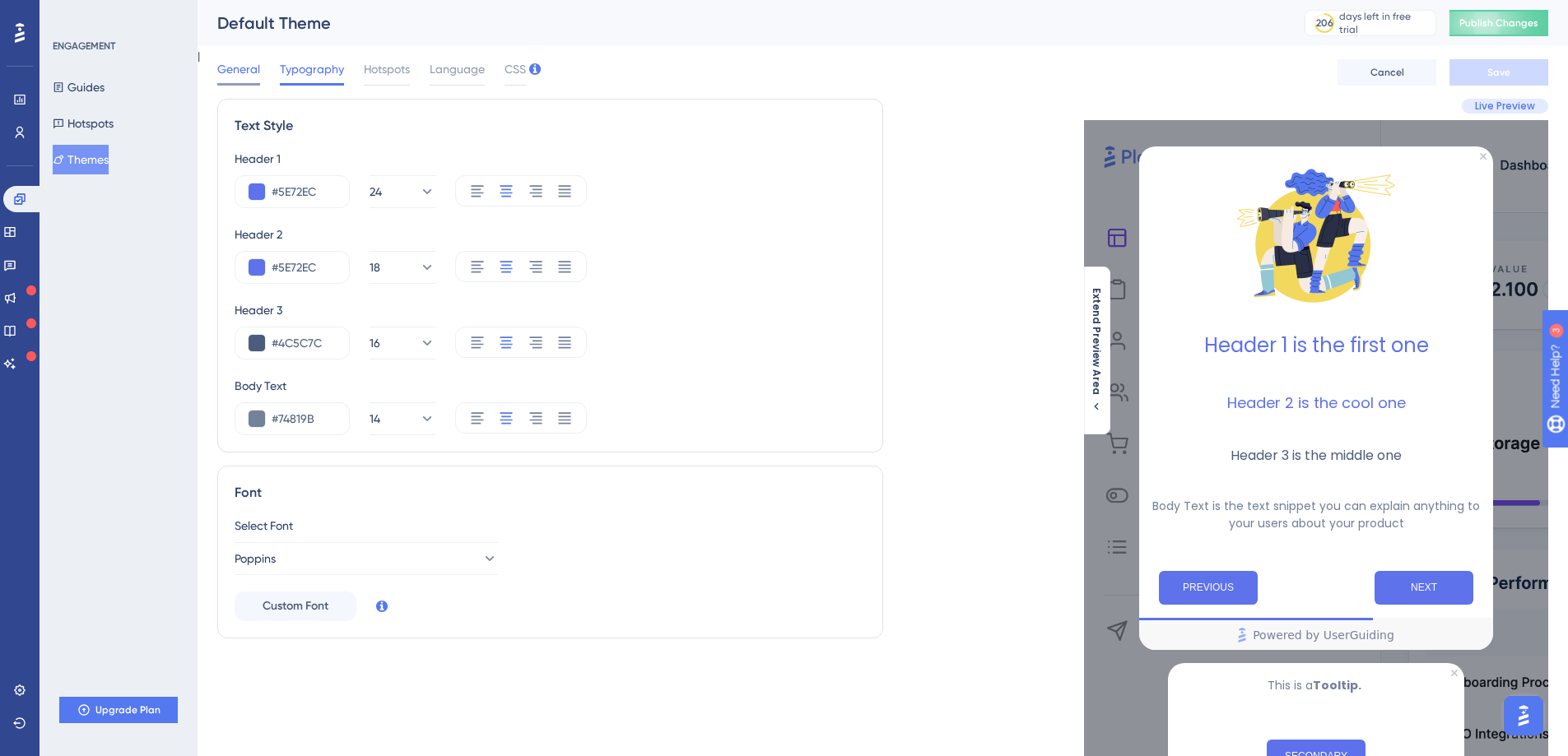
click at [235, 84] on div at bounding box center [238, 84] width 43 height 3
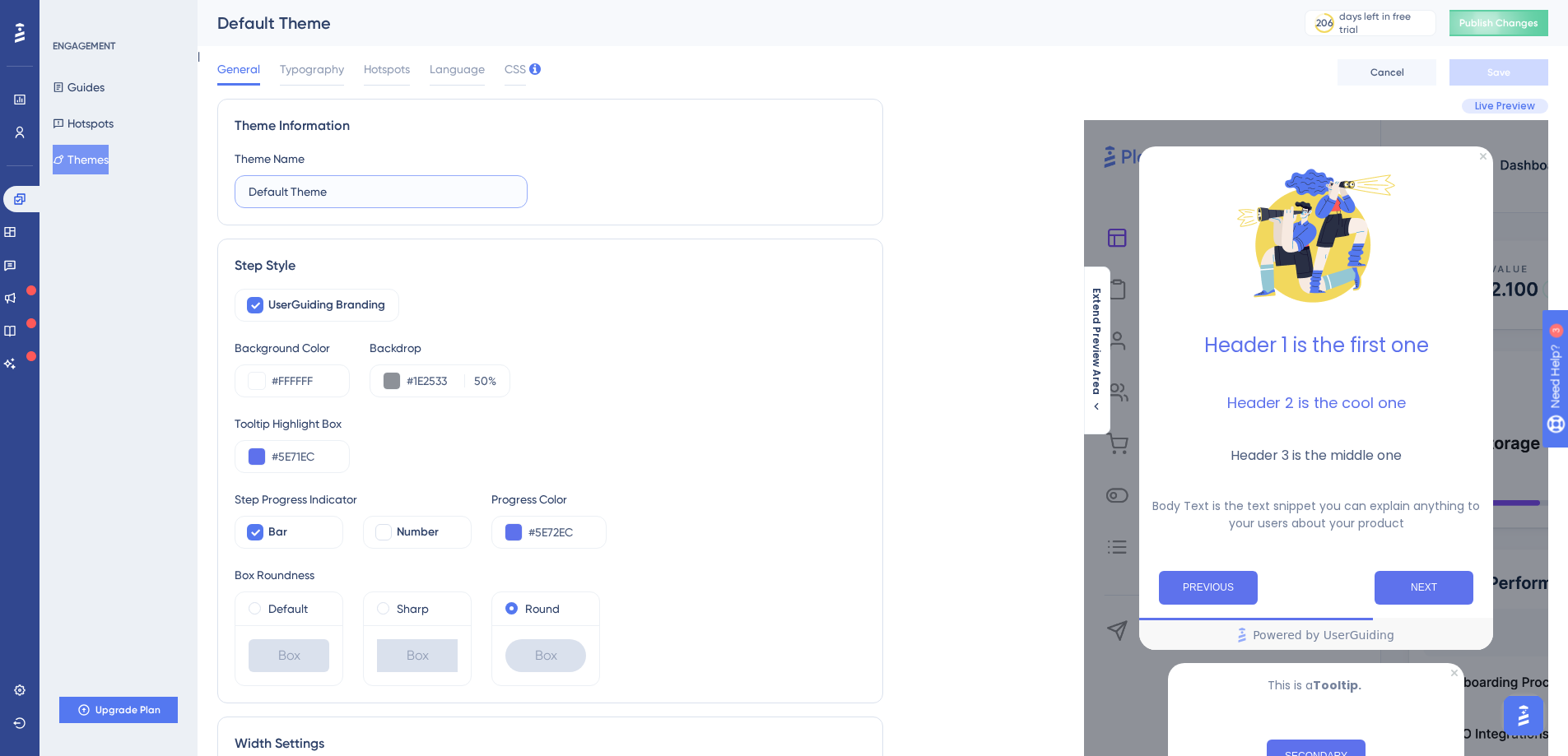
click at [300, 198] on input "Default Theme" at bounding box center [381, 192] width 265 height 18
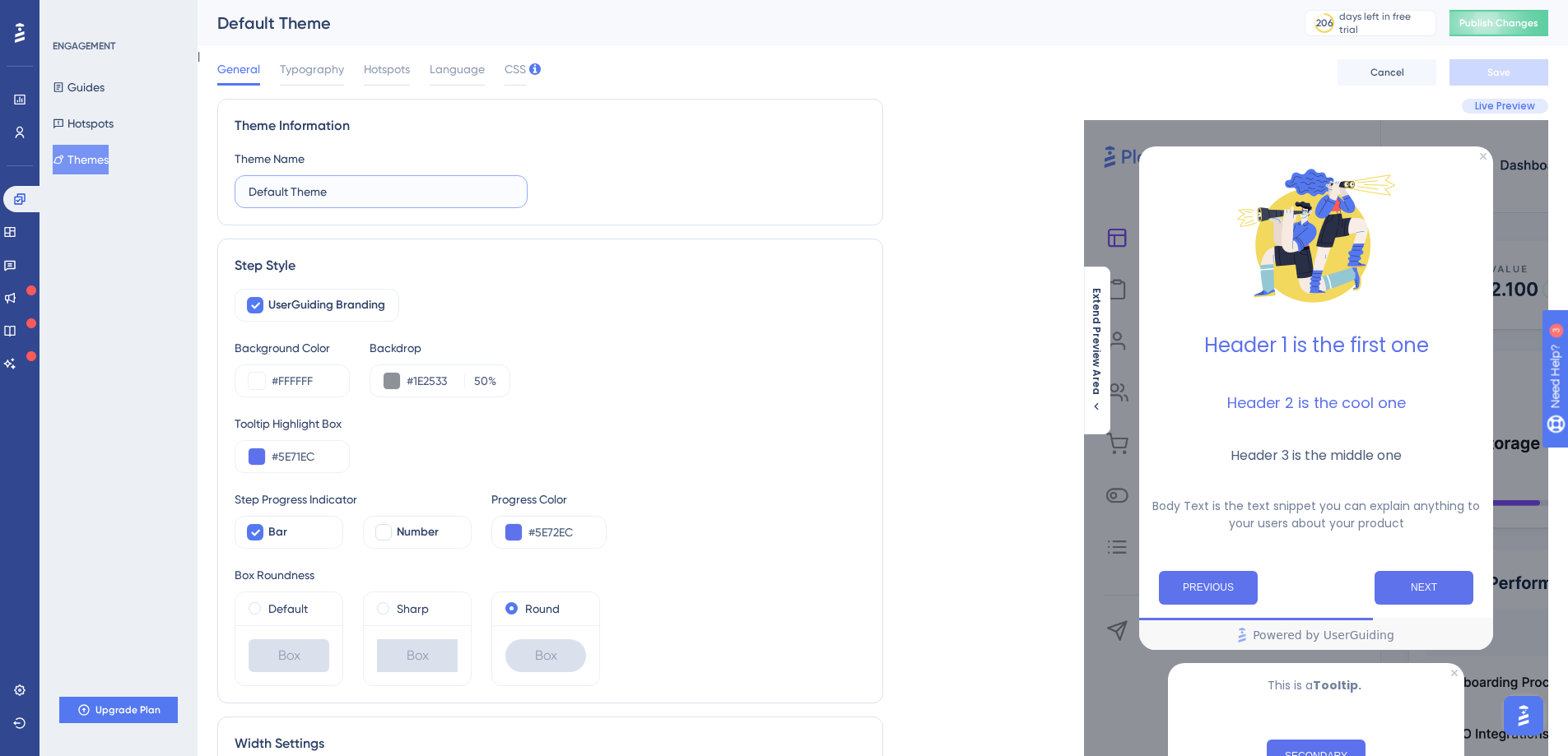
click at [300, 198] on input "Default Theme" at bounding box center [381, 192] width 265 height 18
click at [276, 155] on div "Theme Name" at bounding box center [269, 158] width 70 height 19
click at [300, 196] on input "Default Theme" at bounding box center [381, 192] width 265 height 18
type input "Freelancer Theme"
click at [1504, 86] on div "General Typography Hotspots Language CSS Cancel Save" at bounding box center [882, 72] width 1331 height 52
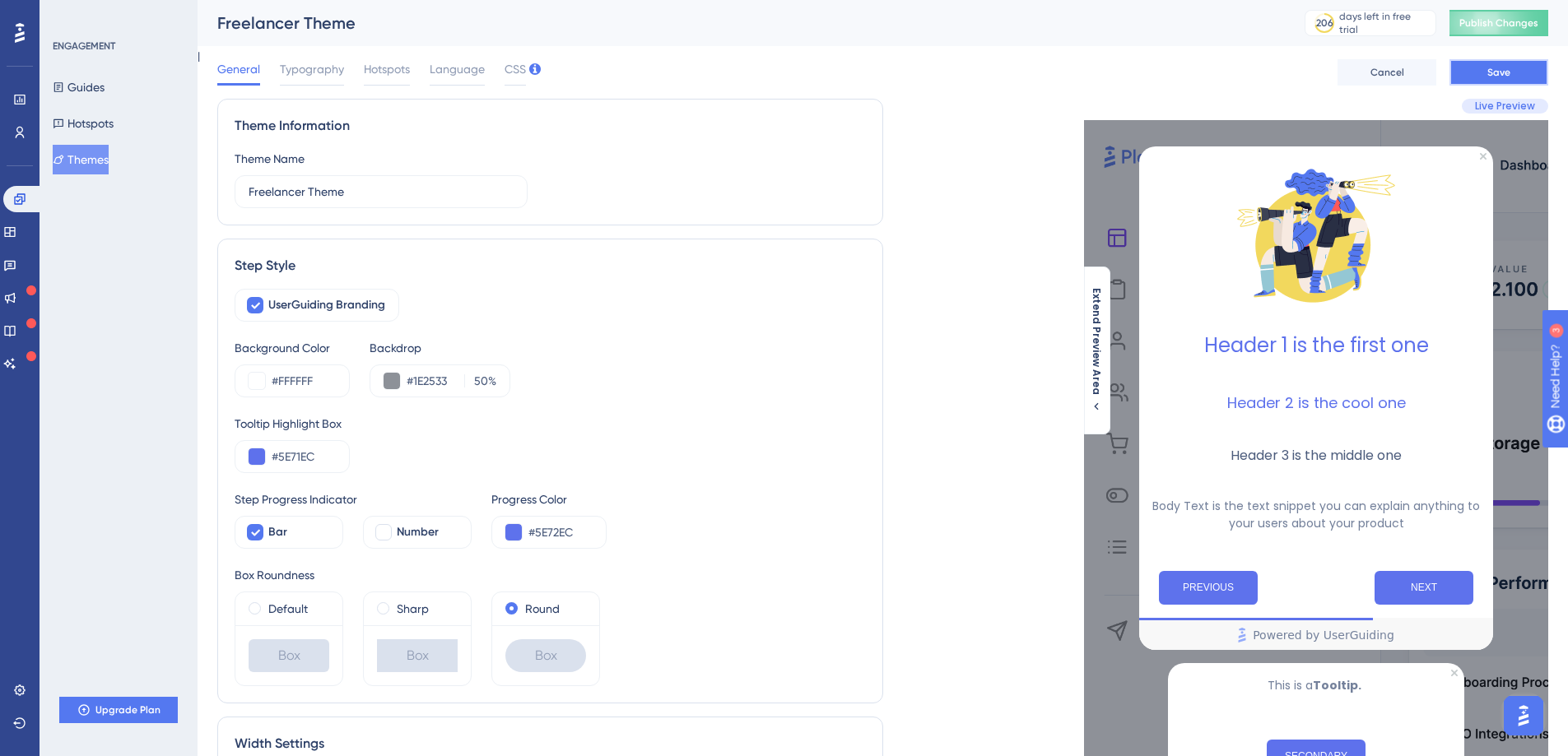
click at [1504, 82] on button "Save" at bounding box center [1498, 72] width 98 height 27
click at [98, 154] on button "Themes" at bounding box center [80, 159] width 56 height 29
